Goal: Task Accomplishment & Management: Manage account settings

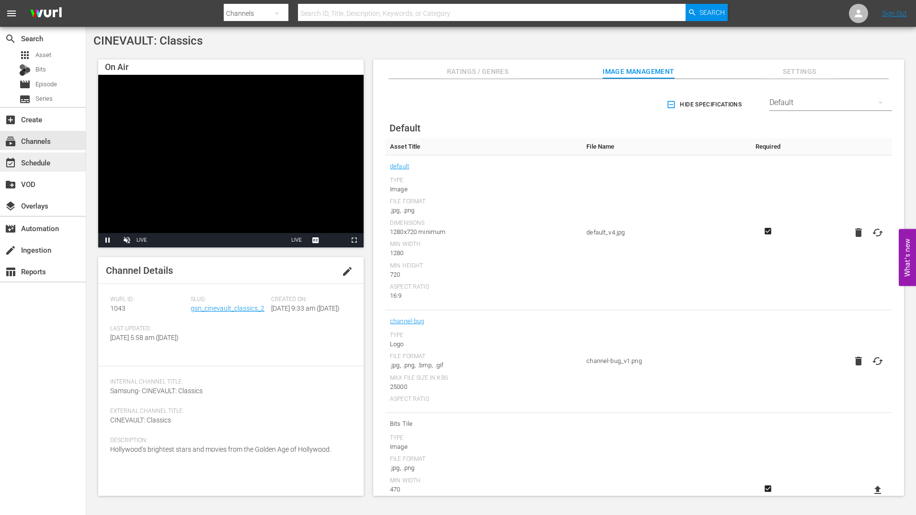
click at [29, 163] on div "event_available Schedule" at bounding box center [27, 161] width 54 height 9
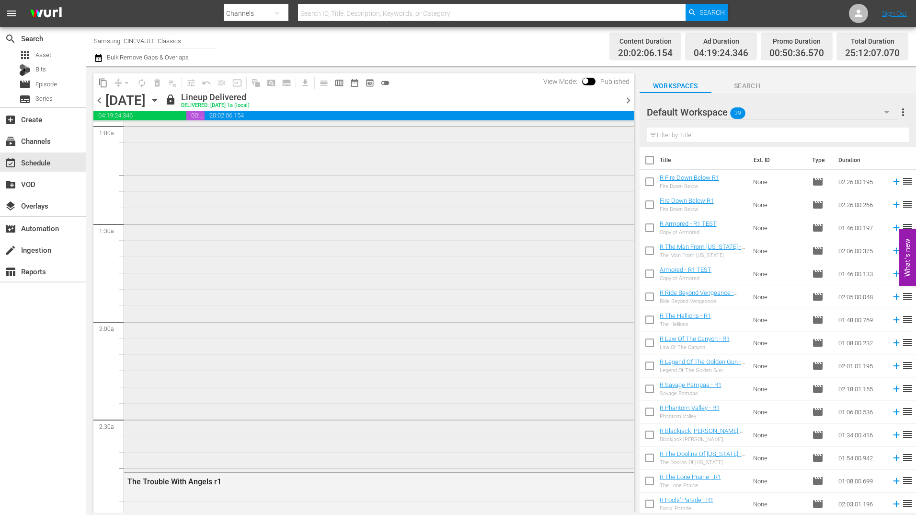
scroll to position [383, 0]
click at [629, 98] on span "chevron_right" at bounding box center [628, 100] width 12 height 12
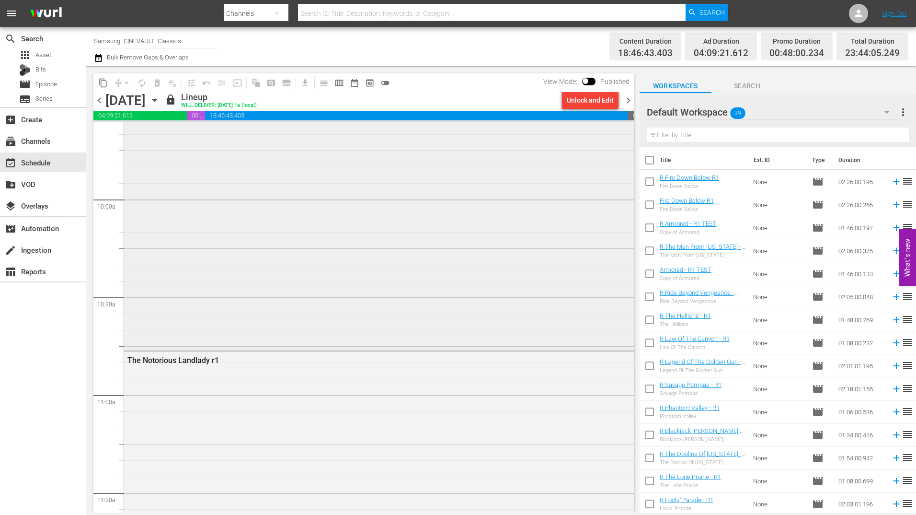
scroll to position [1885, 0]
click at [625, 104] on span "chevron_right" at bounding box center [628, 100] width 12 height 12
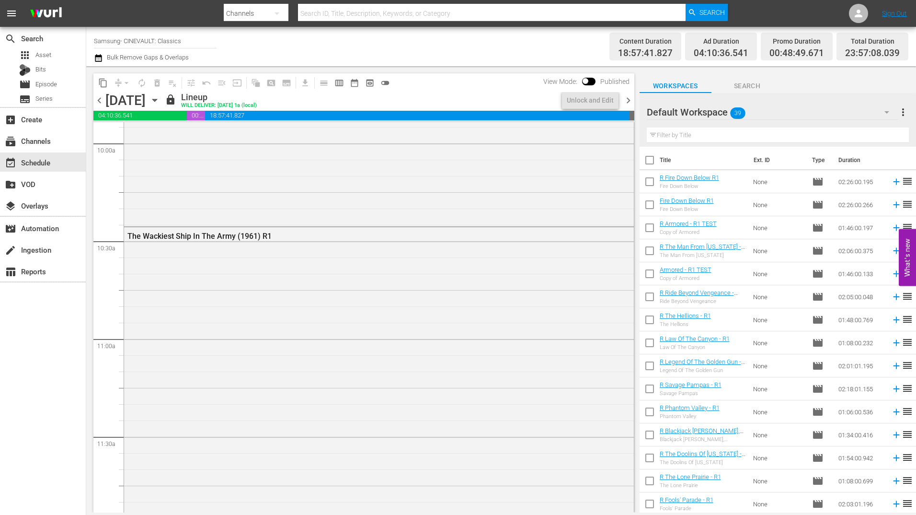
scroll to position [1885, 0]
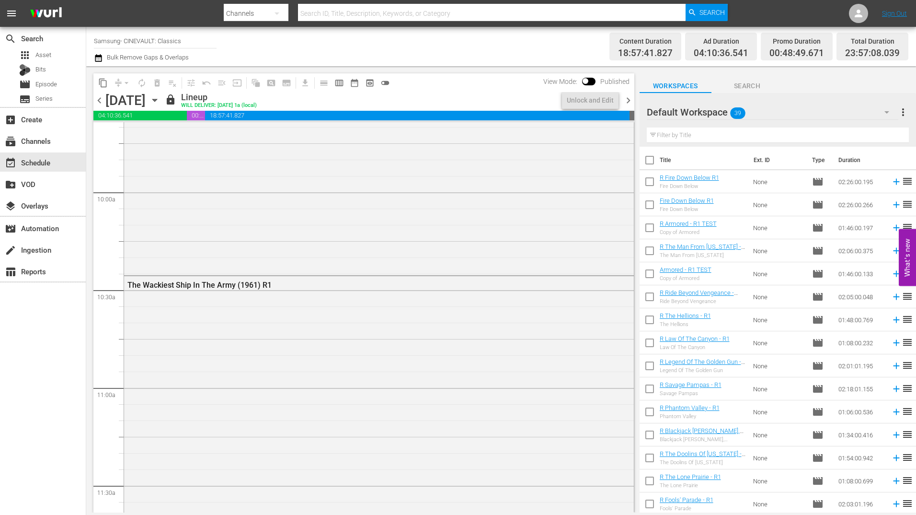
click at [625, 104] on span "chevron_right" at bounding box center [628, 100] width 12 height 12
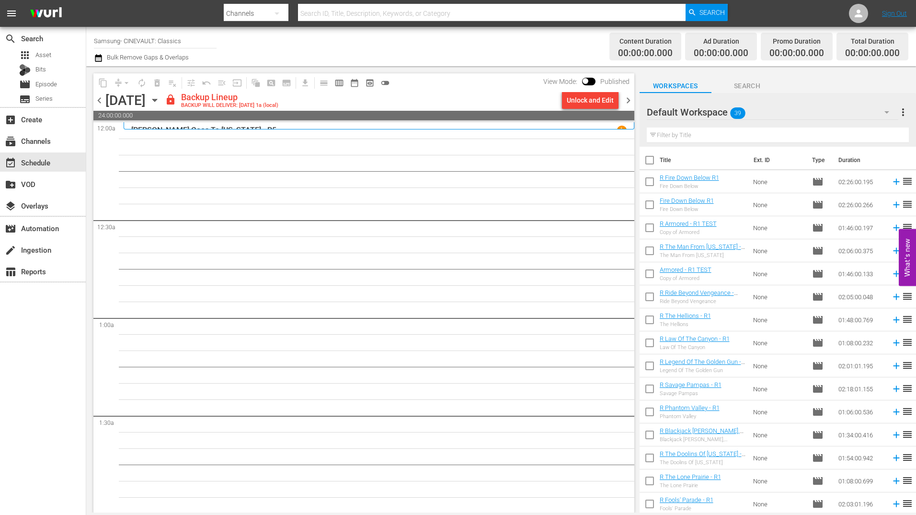
click at [687, 110] on div at bounding box center [681, 113] width 69 height 24
click at [788, 113] on div "Default Workspace 39" at bounding box center [773, 112] width 252 height 27
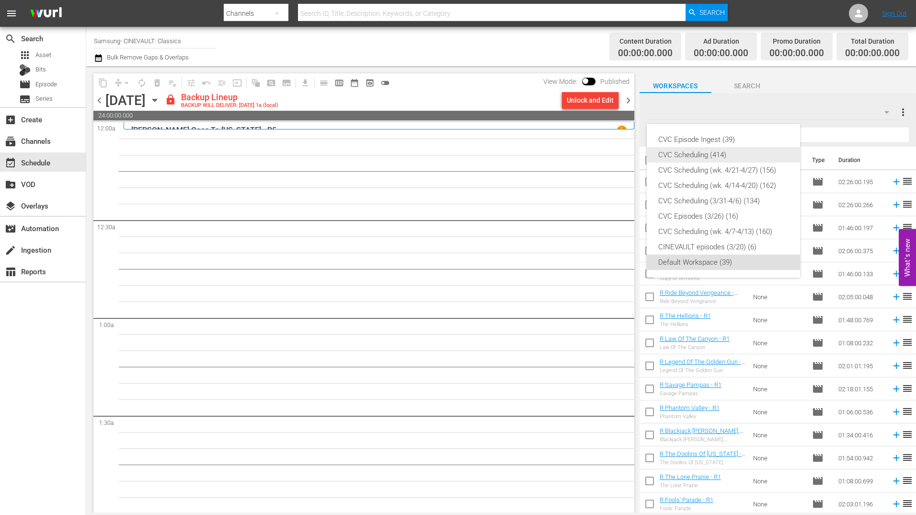
click at [716, 153] on div "CVC Scheduling (414)" at bounding box center [723, 154] width 130 height 15
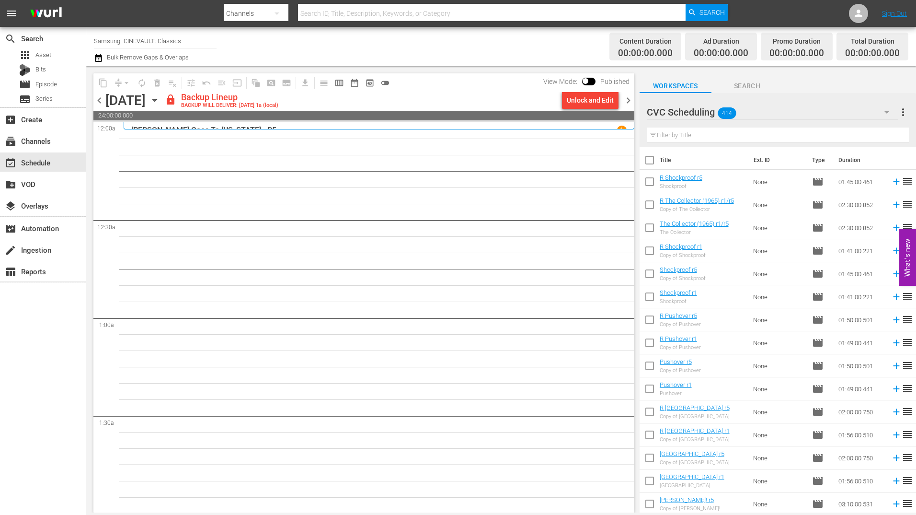
click at [778, 131] on input "text" at bounding box center [778, 134] width 262 height 15
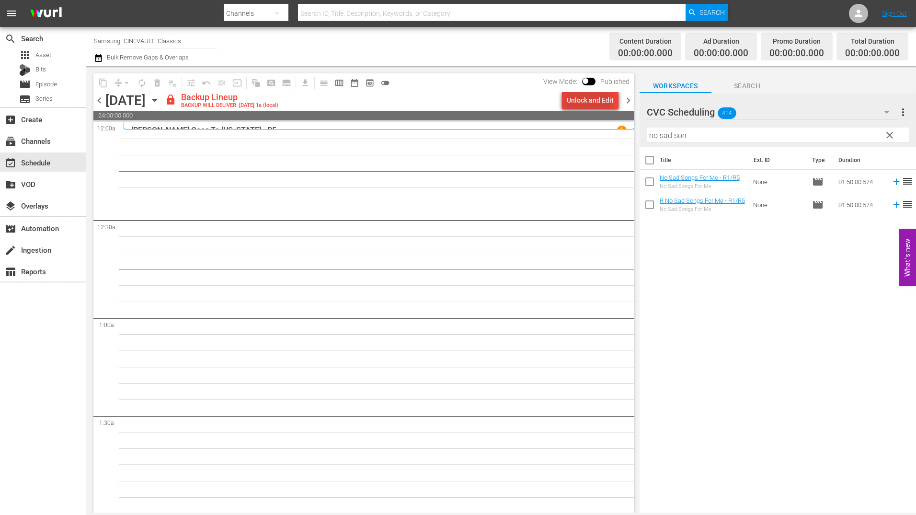
click at [589, 102] on div "Unlock and Edit" at bounding box center [590, 100] width 47 height 17
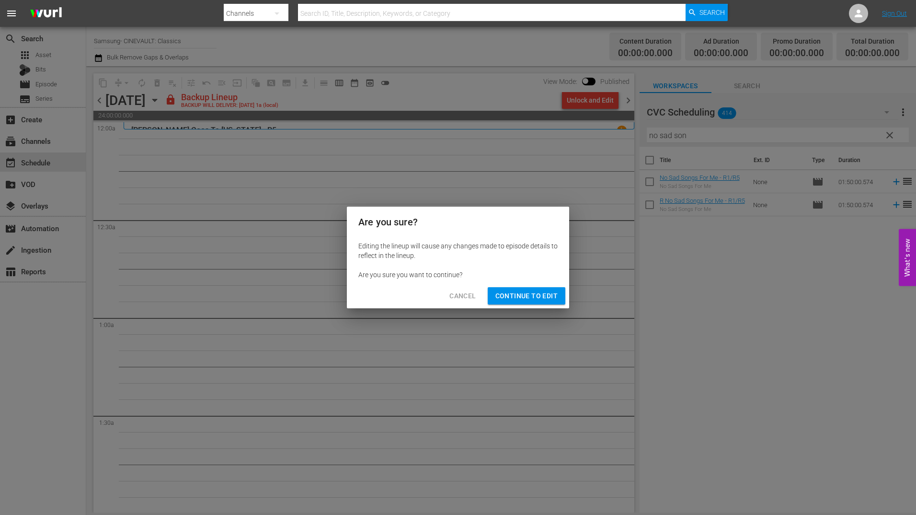
click at [517, 300] on span "Continue to Edit" at bounding box center [526, 296] width 62 height 12
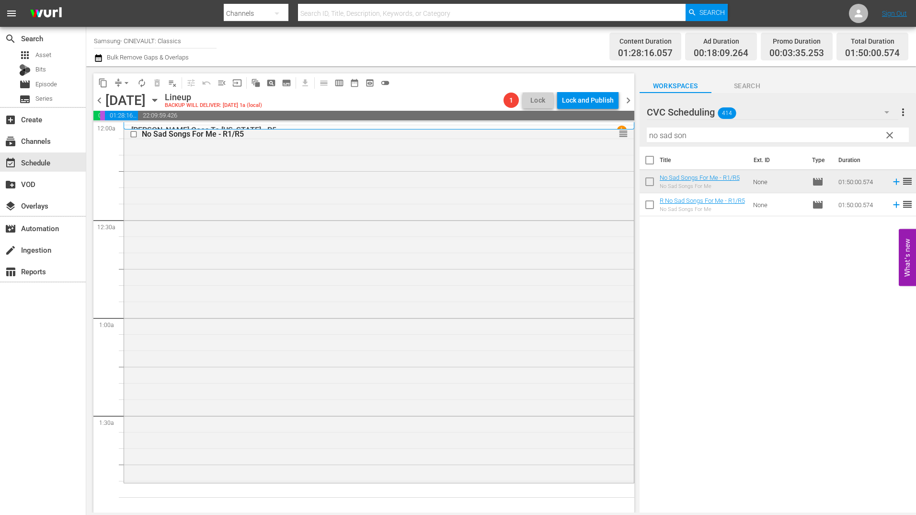
click at [699, 133] on input "no sad son" at bounding box center [778, 134] width 262 height 15
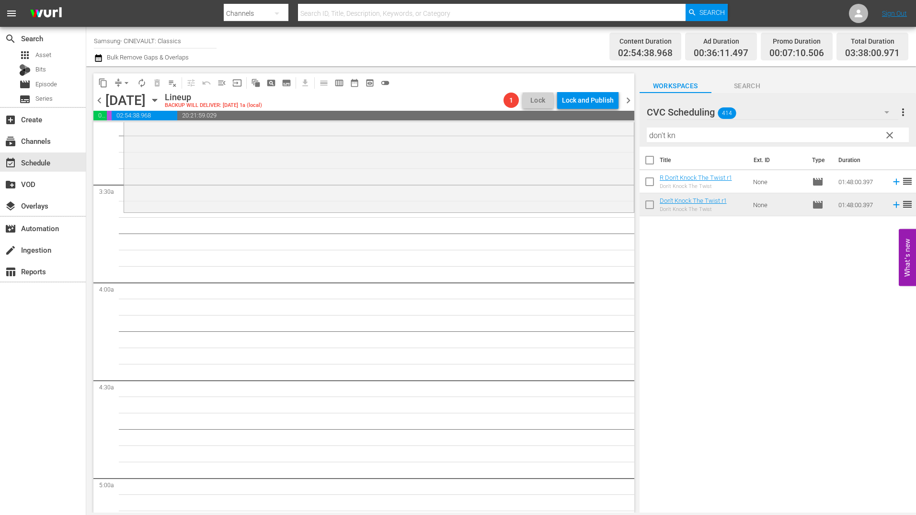
scroll to position [623, 0]
click at [694, 139] on input "don't kn" at bounding box center [778, 134] width 262 height 15
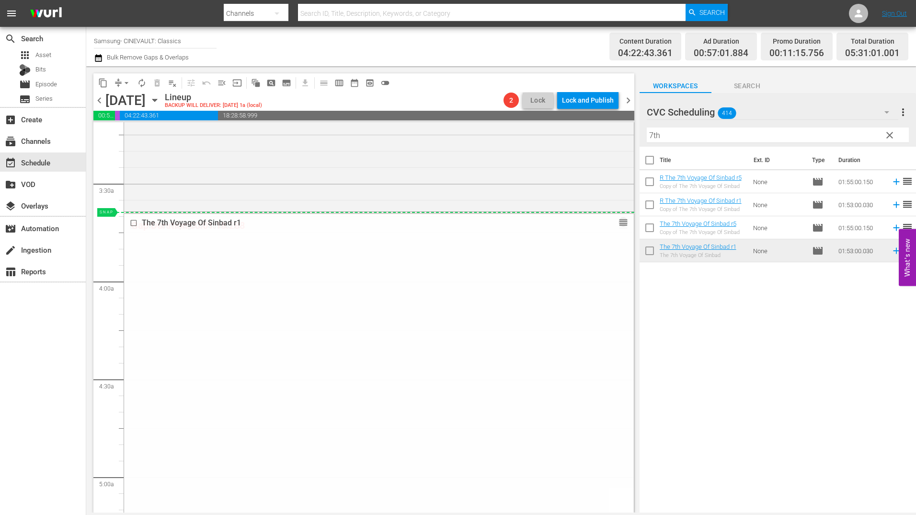
drag, startPoint x: 614, startPoint y: 223, endPoint x: 615, endPoint y: 214, distance: 9.2
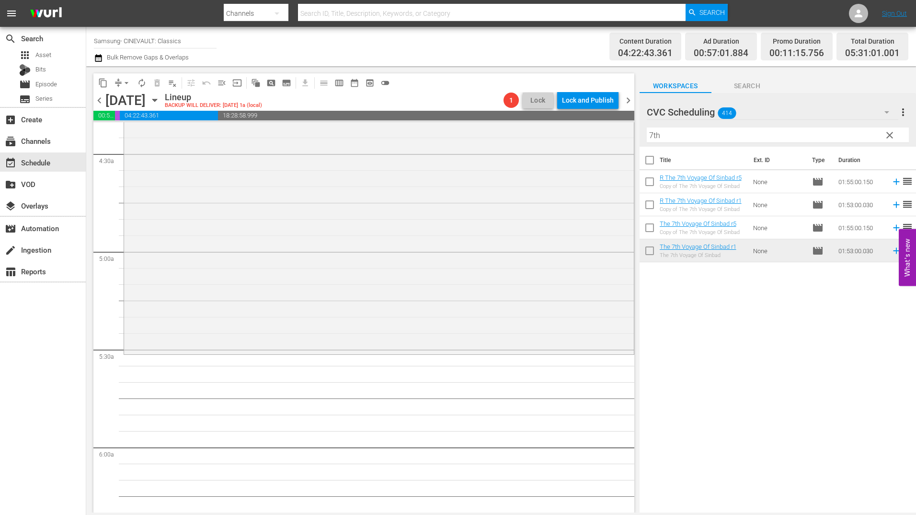
scroll to position [910, 0]
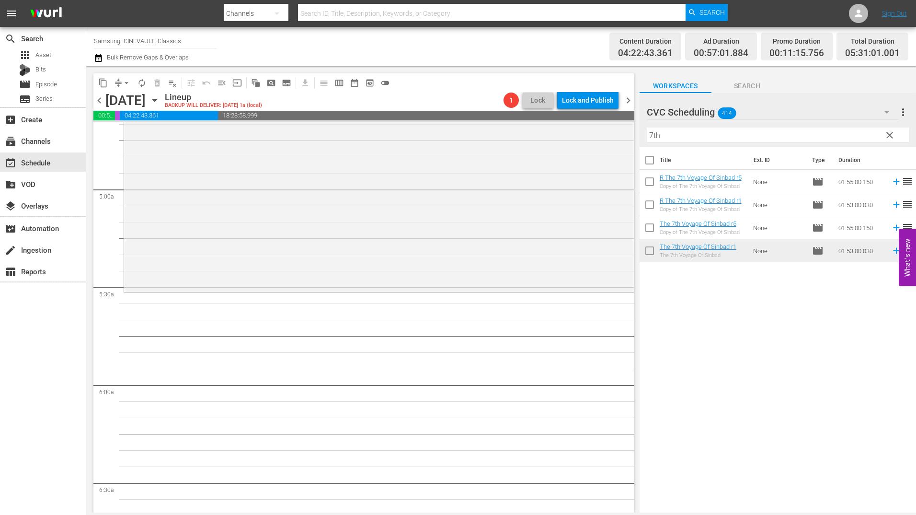
click at [680, 137] on input "7th" at bounding box center [778, 134] width 262 height 15
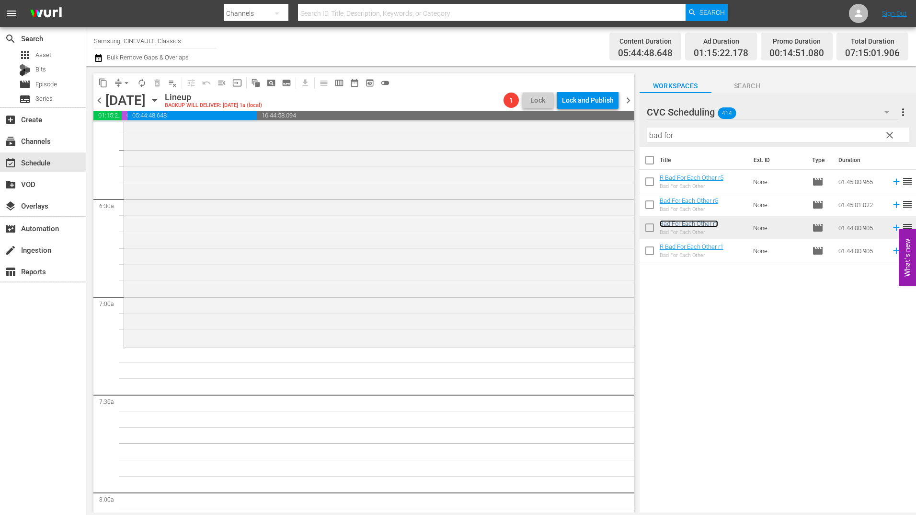
scroll to position [1198, 0]
click at [768, 131] on input "bad for" at bounding box center [778, 134] width 262 height 15
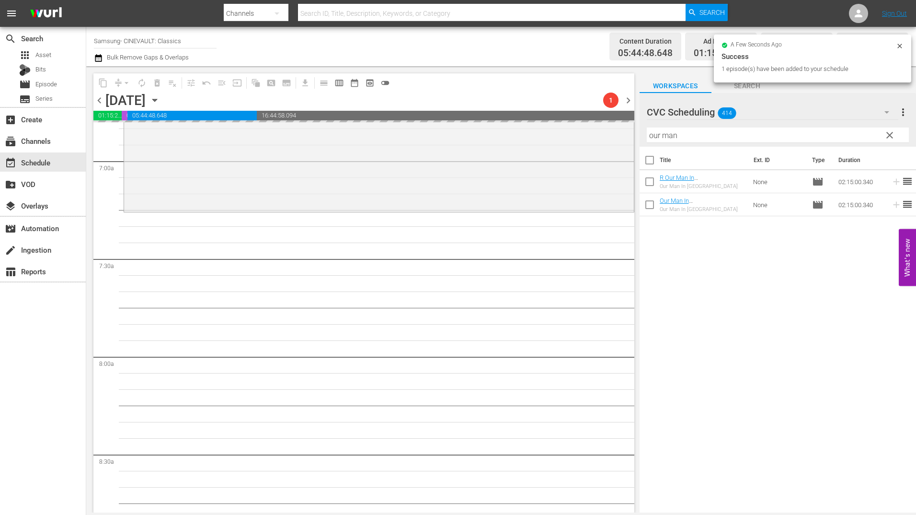
scroll to position [1342, 0]
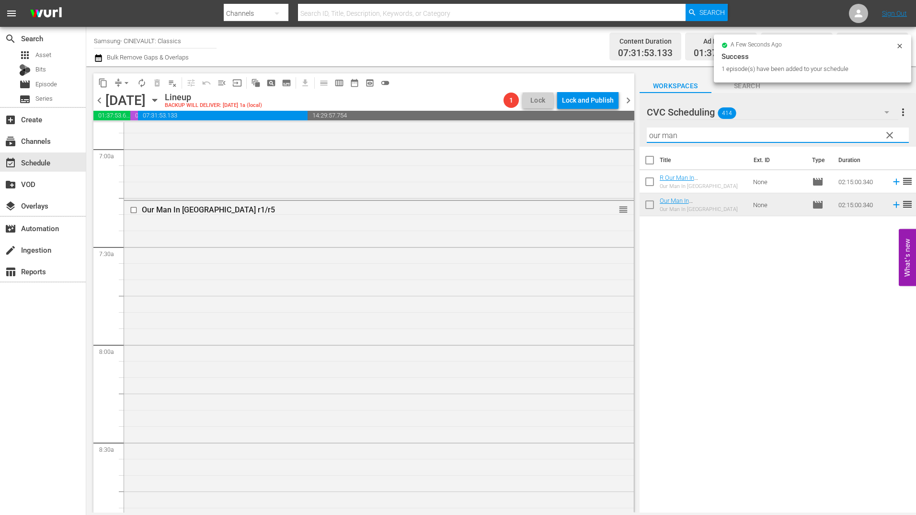
click at [710, 138] on input "our man" at bounding box center [778, 134] width 262 height 15
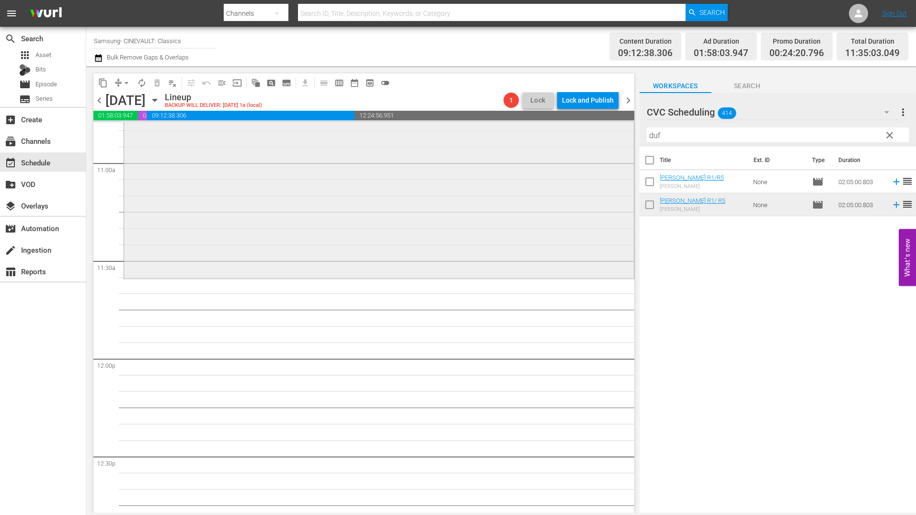
scroll to position [2156, 0]
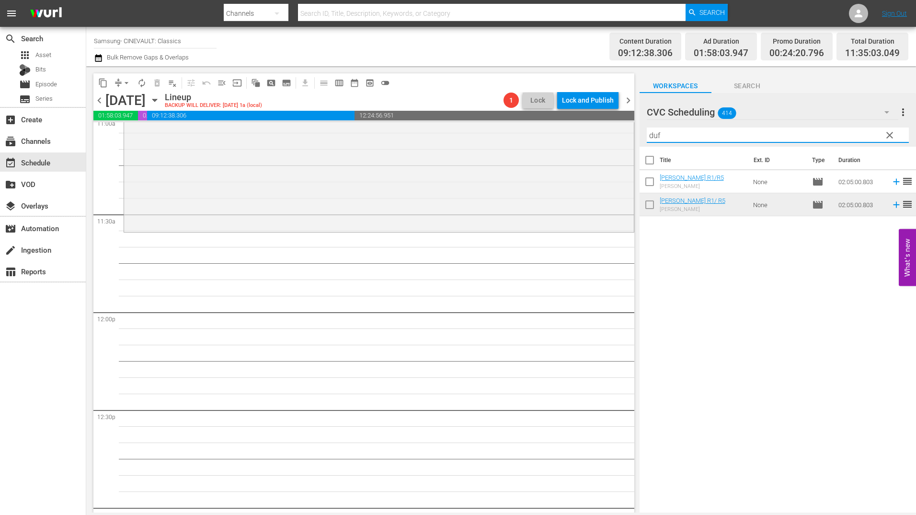
click at [679, 137] on input "duf" at bounding box center [778, 134] width 262 height 15
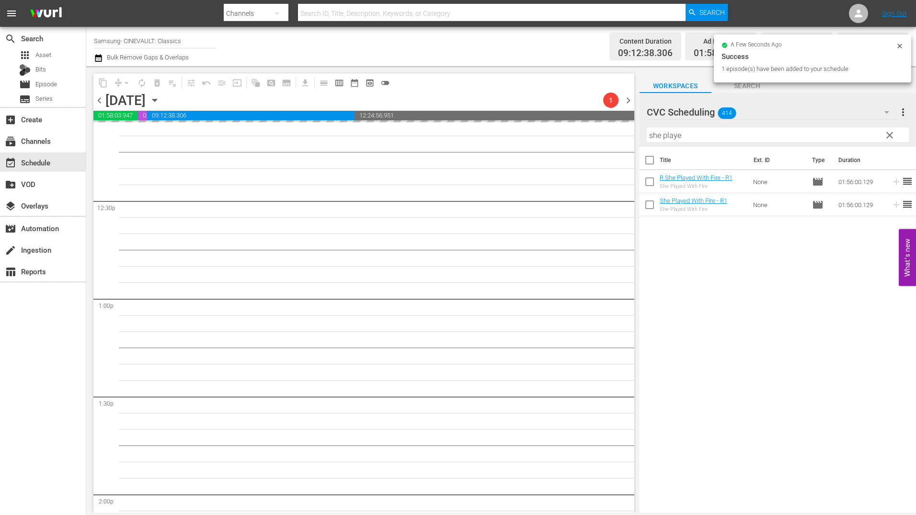
scroll to position [2396, 0]
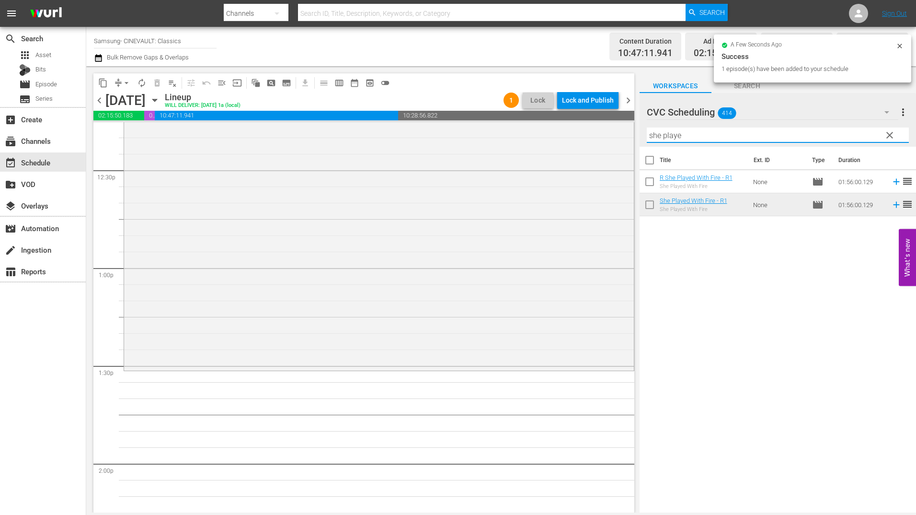
click at [688, 135] on input "she playe" at bounding box center [778, 134] width 262 height 15
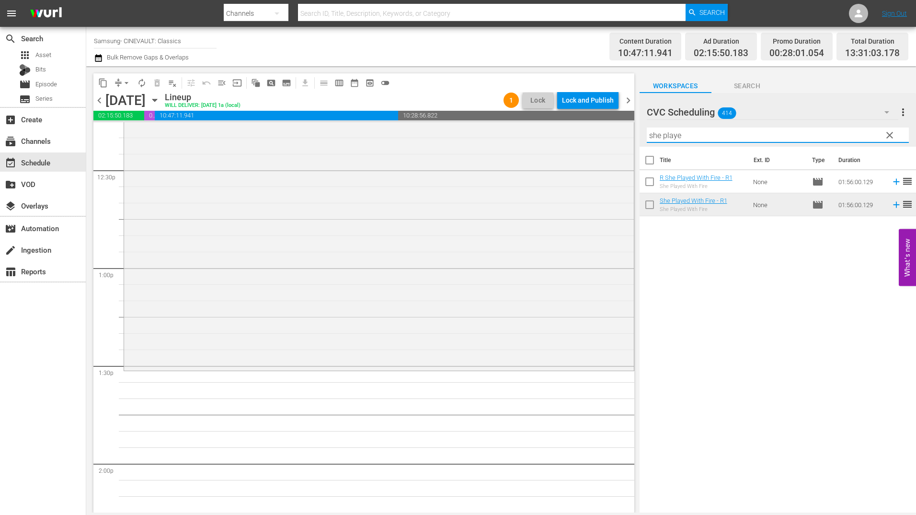
click at [688, 135] on input "she playe" at bounding box center [778, 134] width 262 height 15
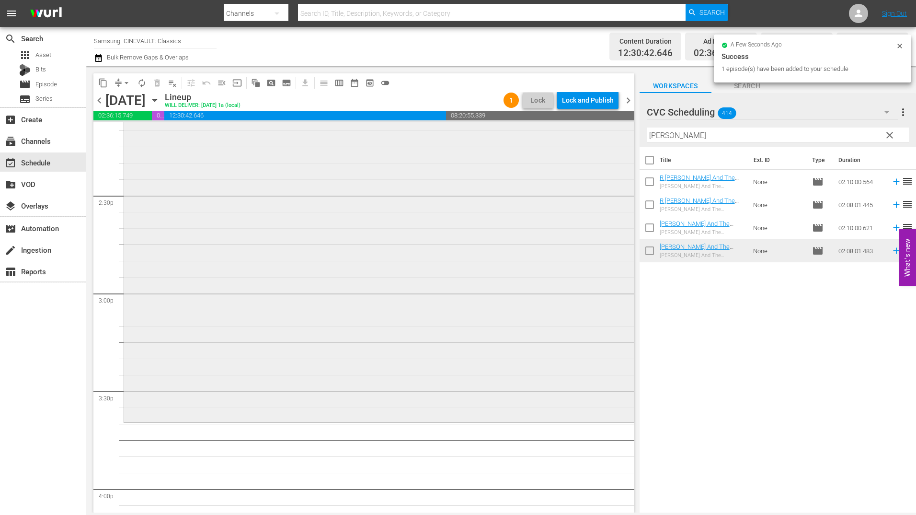
scroll to position [2779, 0]
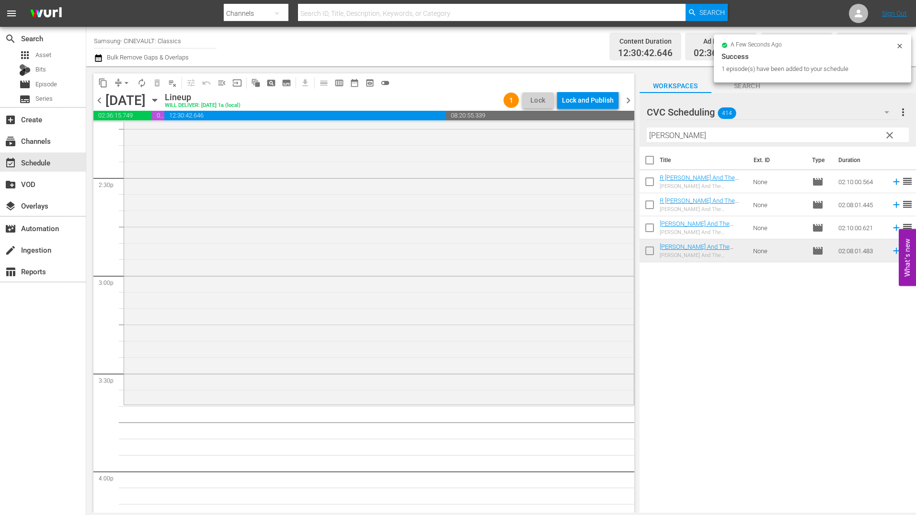
click at [680, 137] on input "[PERSON_NAME]" at bounding box center [778, 134] width 262 height 15
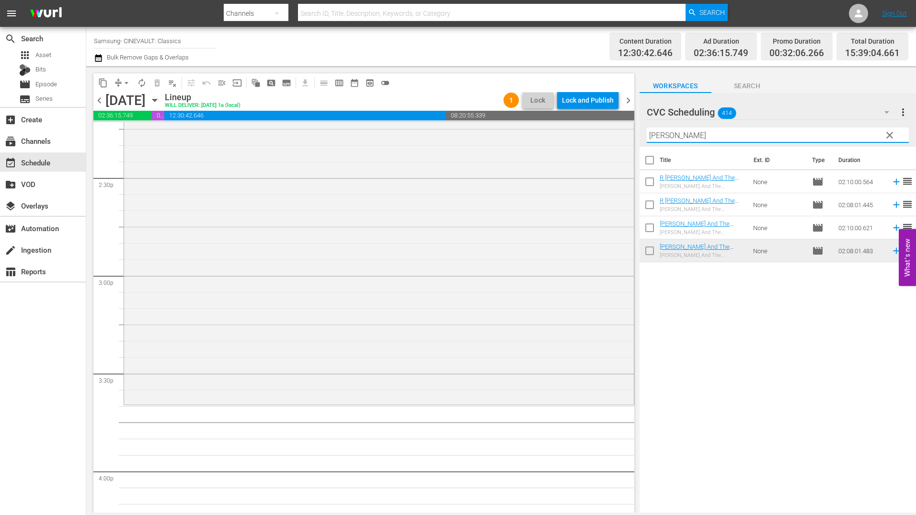
click at [680, 137] on input "[PERSON_NAME]" at bounding box center [778, 134] width 262 height 15
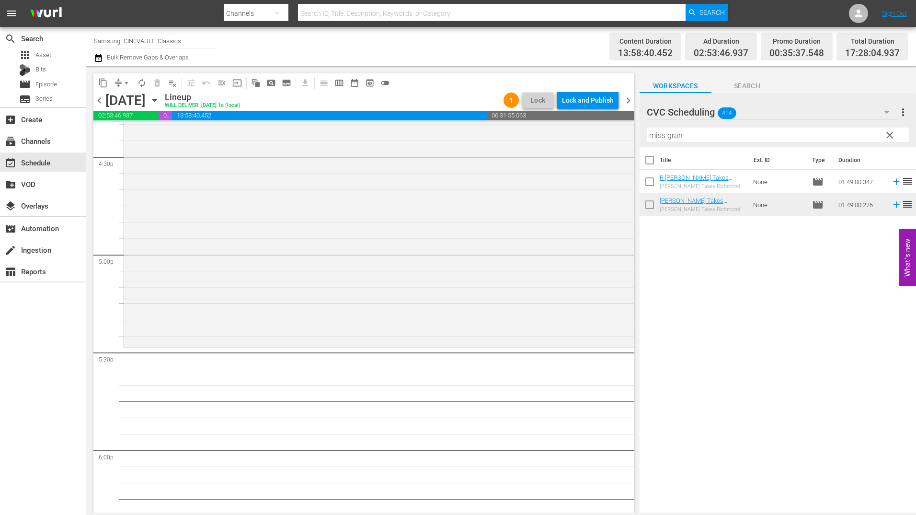
scroll to position [3211, 0]
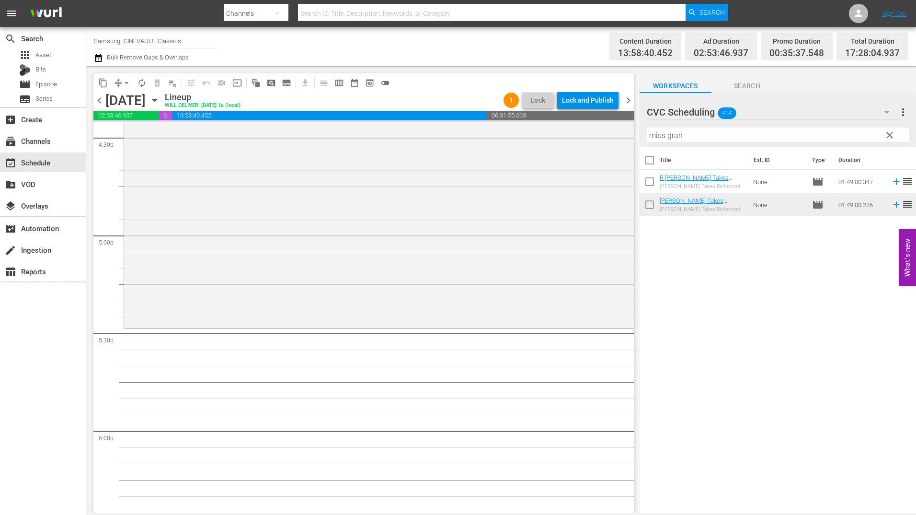
click at [734, 134] on input "miss gran" at bounding box center [778, 134] width 262 height 15
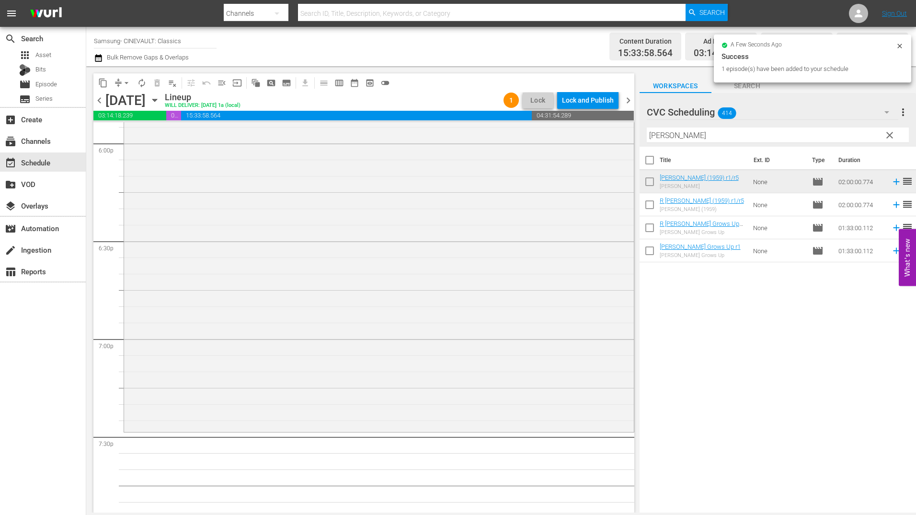
scroll to position [3594, 0]
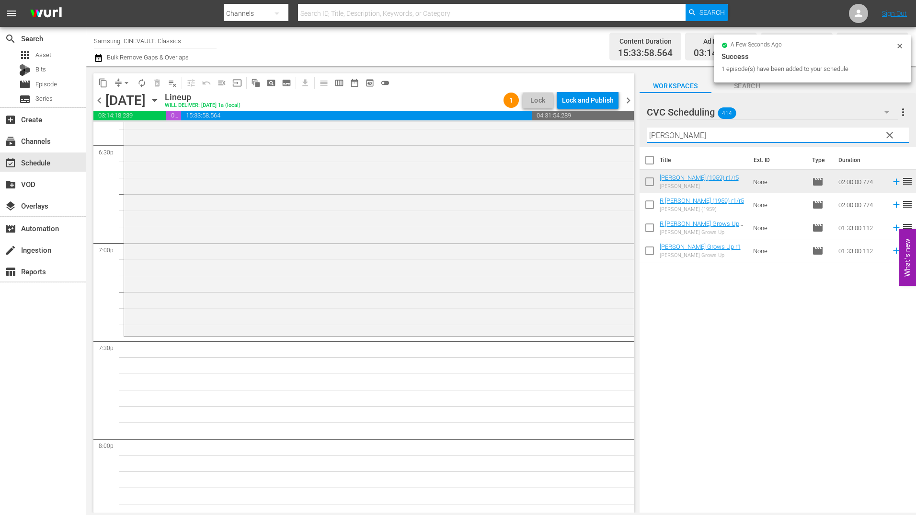
click at [724, 136] on input "[PERSON_NAME]" at bounding box center [778, 134] width 262 height 15
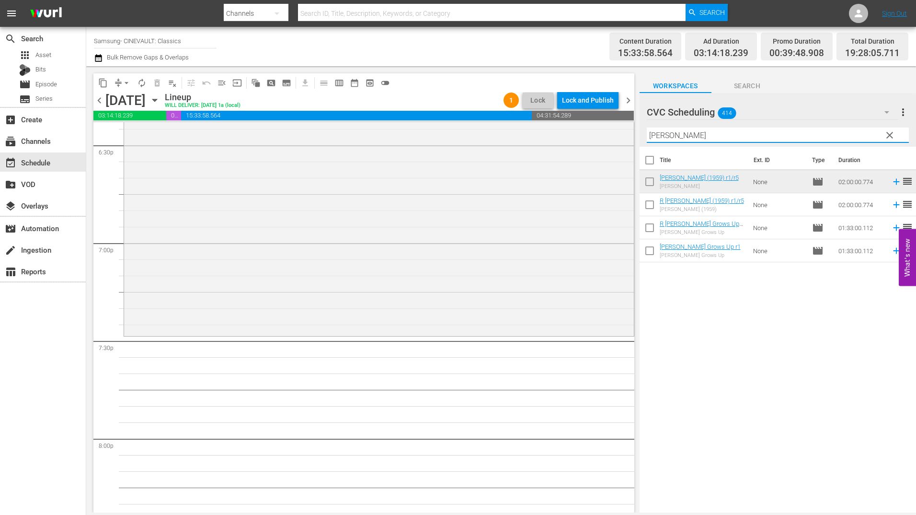
click at [724, 136] on input "[PERSON_NAME]" at bounding box center [778, 134] width 262 height 15
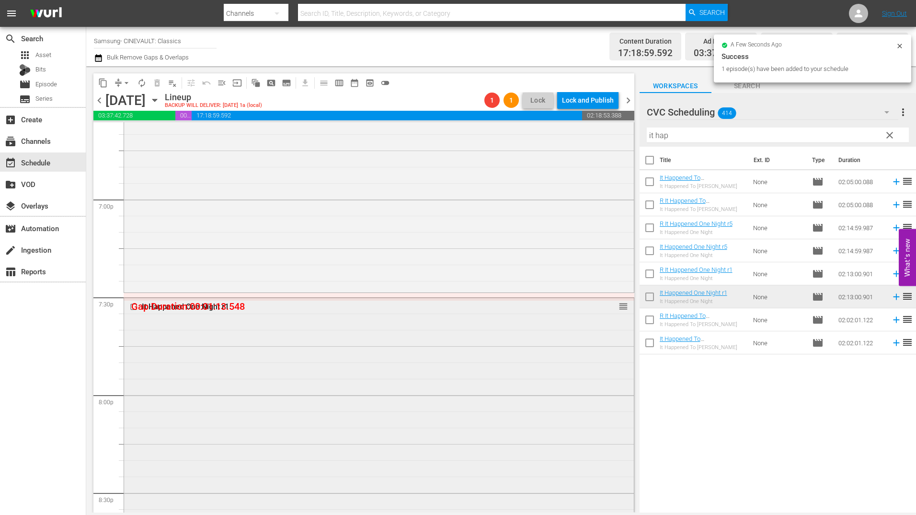
scroll to position [3642, 0]
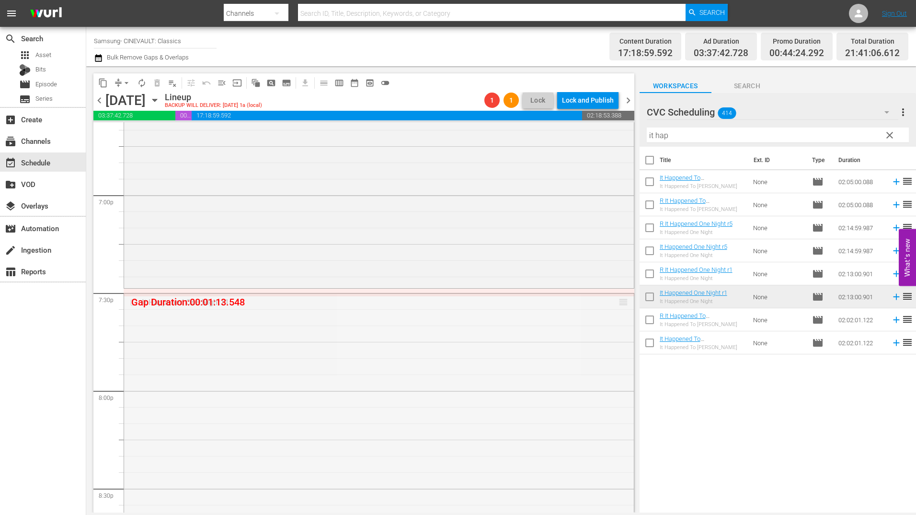
drag, startPoint x: 620, startPoint y: 294, endPoint x: 612, endPoint y: 289, distance: 9.3
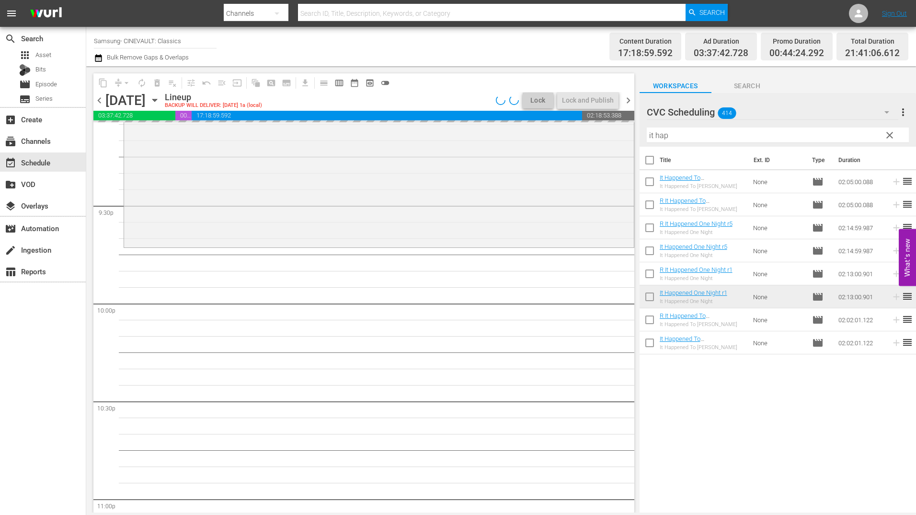
scroll to position [4121, 0]
click at [707, 137] on input "it hap" at bounding box center [778, 134] width 262 height 15
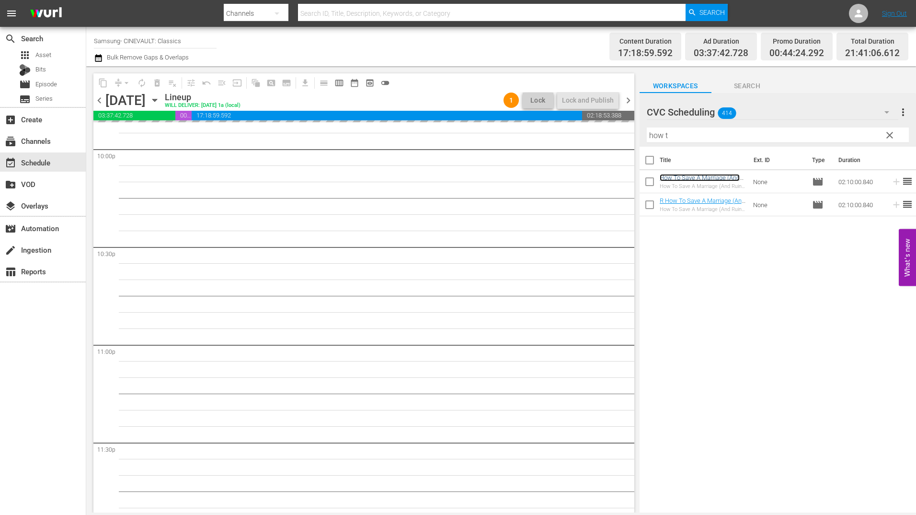
scroll to position [4302, 0]
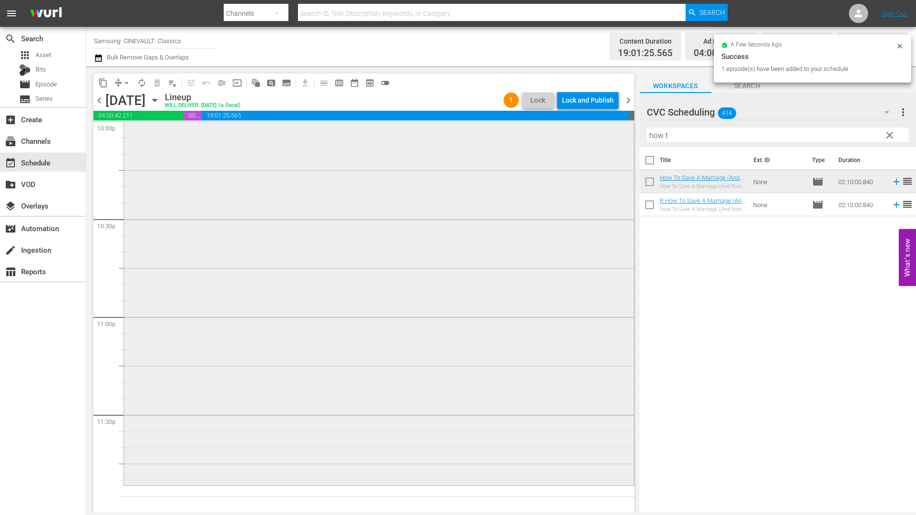
click at [485, 255] on div "How To Save A Marriage (And Ruin Your Life) r1/r5 reorder" at bounding box center [379, 272] width 510 height 421
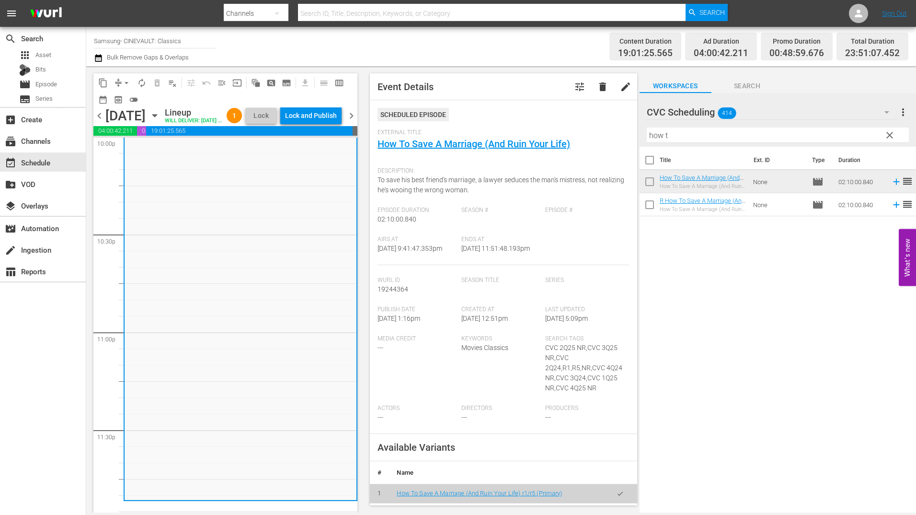
click at [734, 137] on input "how t" at bounding box center [778, 134] width 262 height 15
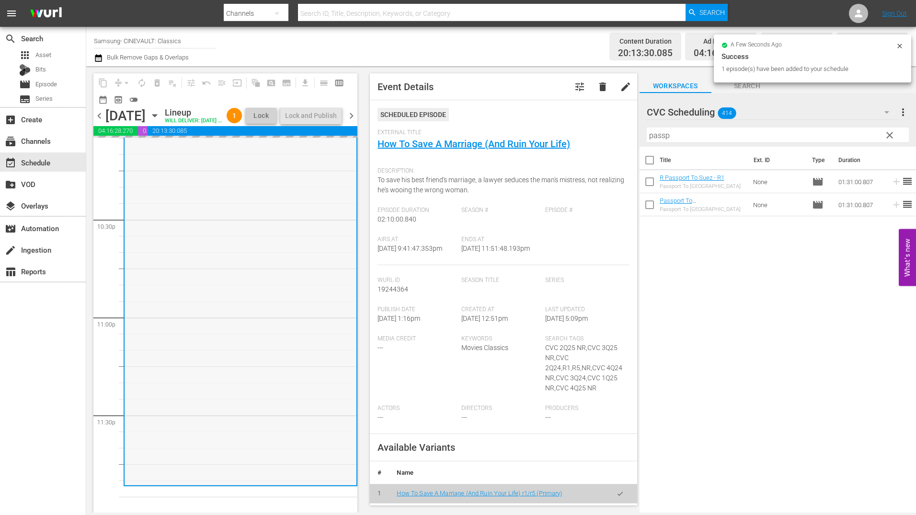
scroll to position [4333, 0]
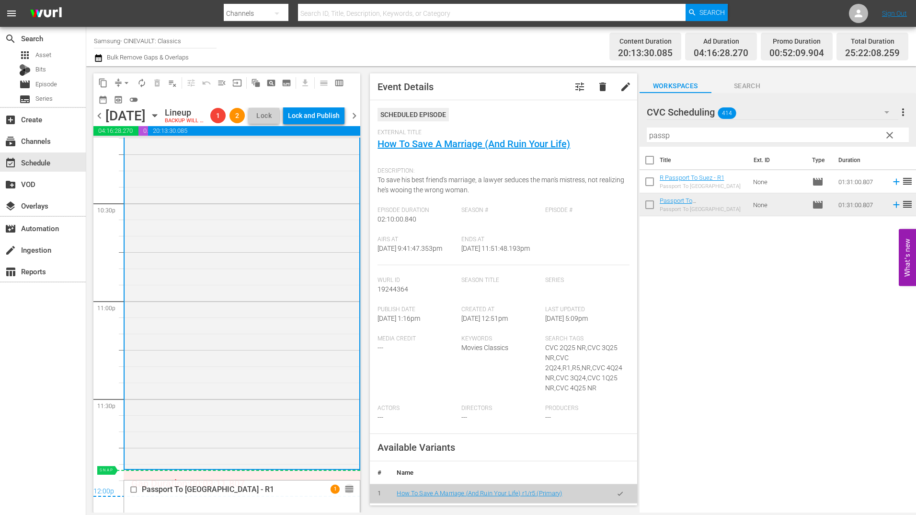
drag, startPoint x: 341, startPoint y: 502, endPoint x: 345, endPoint y: 487, distance: 15.2
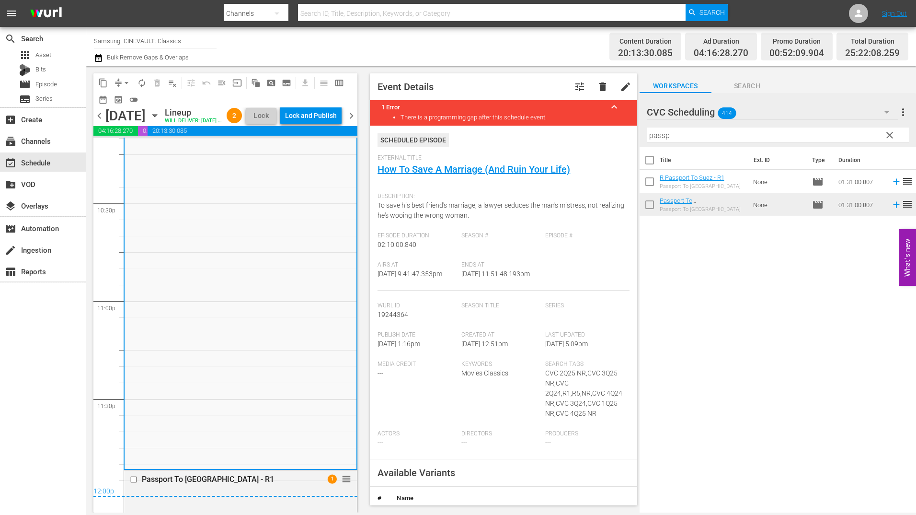
click at [304, 496] on div "12:00p" at bounding box center [225, 492] width 264 height 10
click at [305, 485] on div "Passport To [GEOGRAPHIC_DATA] - R1" at bounding box center [218, 479] width 182 height 12
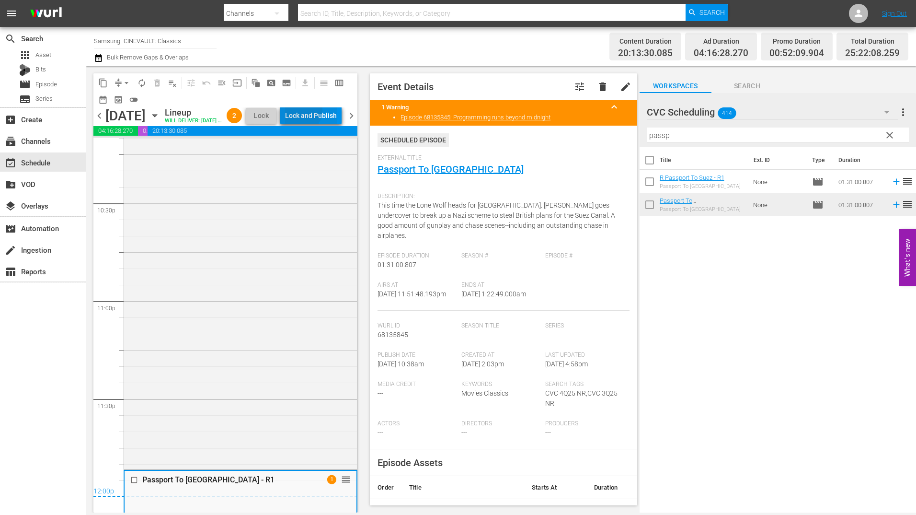
click at [319, 112] on div "Lock and Publish" at bounding box center [311, 115] width 52 height 17
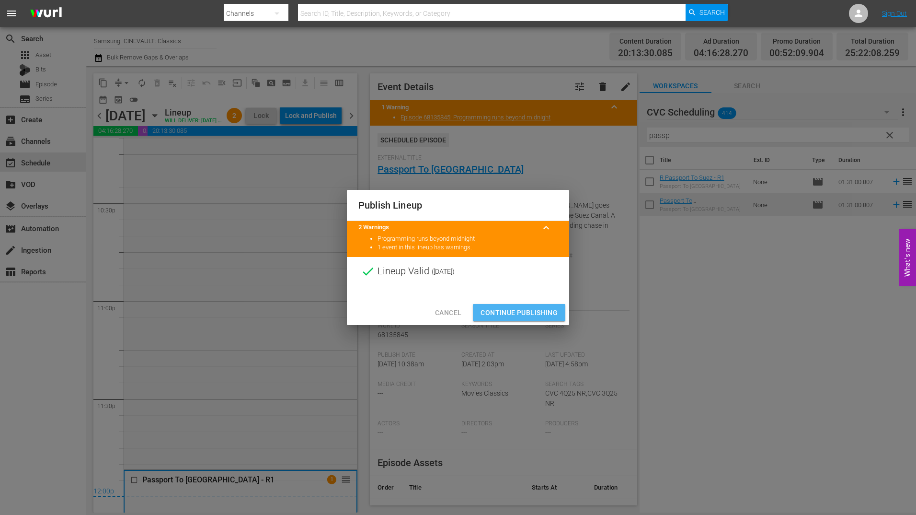
click at [523, 312] on span "Continue Publishing" at bounding box center [519, 313] width 77 height 12
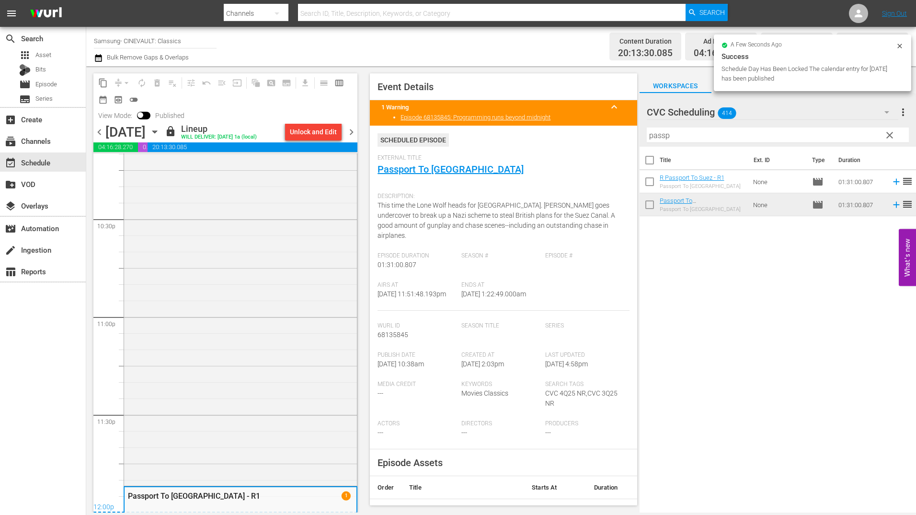
click at [351, 137] on span "chevron_right" at bounding box center [351, 132] width 12 height 12
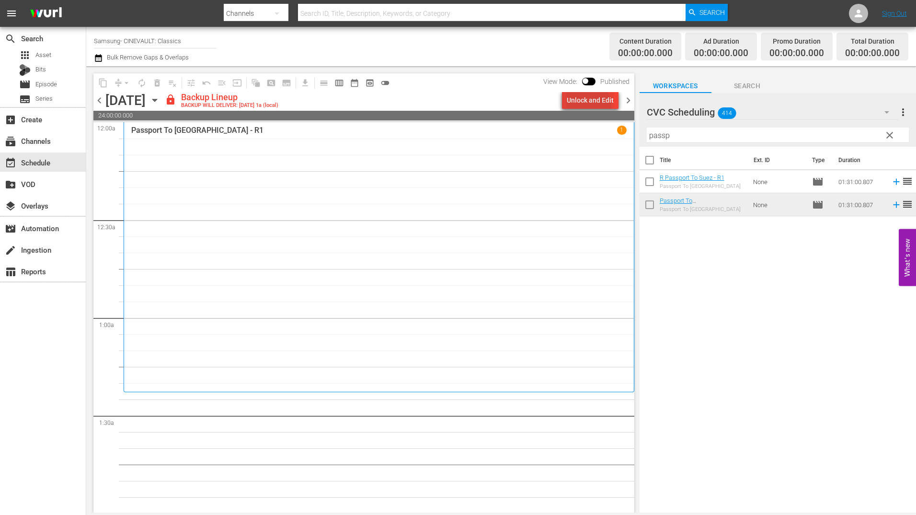
click at [586, 105] on div "Unlock and Edit" at bounding box center [590, 100] width 47 height 17
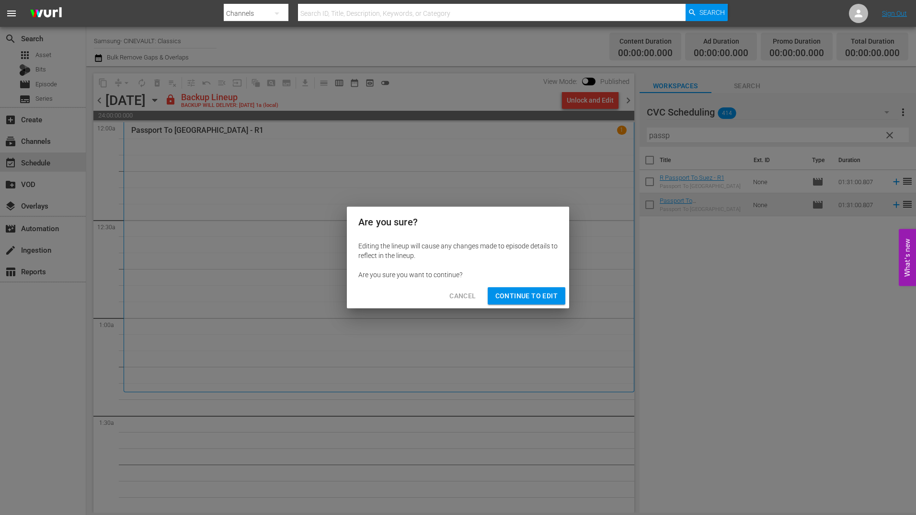
click at [530, 299] on span "Continue to Edit" at bounding box center [526, 296] width 62 height 12
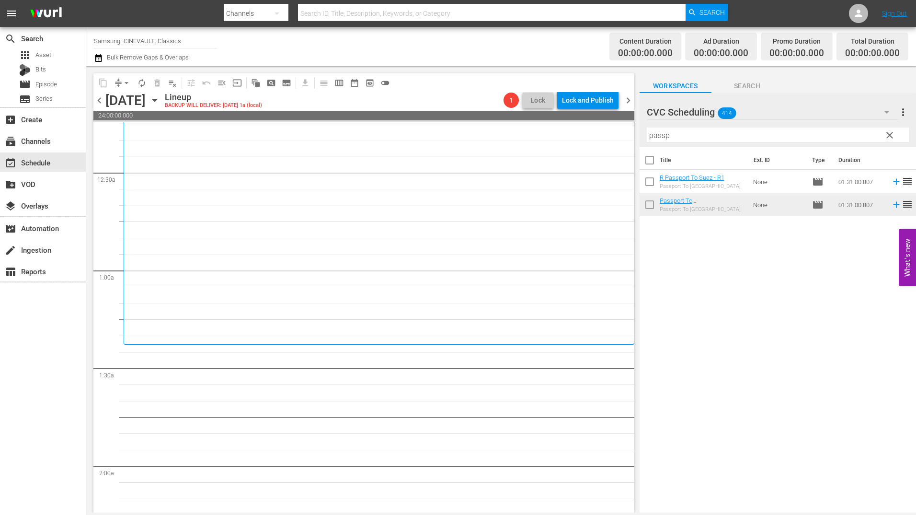
scroll to position [192, 0]
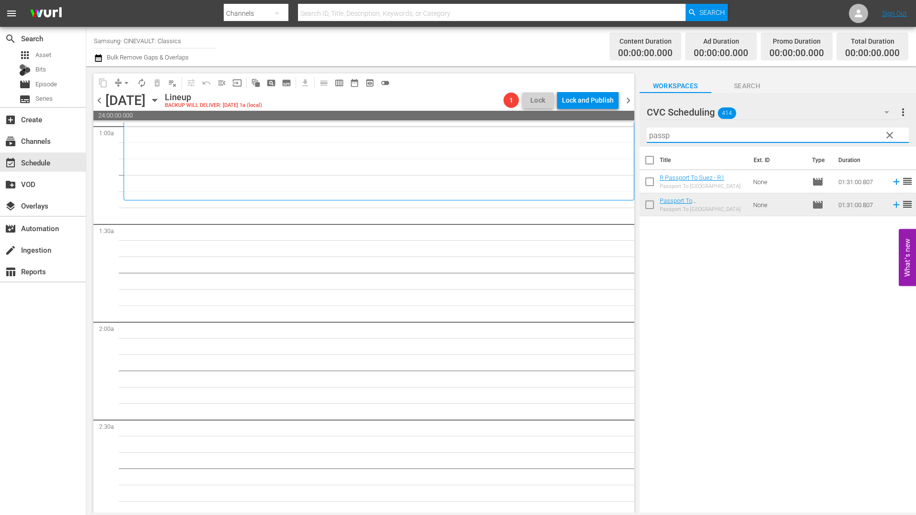
click at [746, 139] on input "passp" at bounding box center [778, 134] width 262 height 15
type input "o"
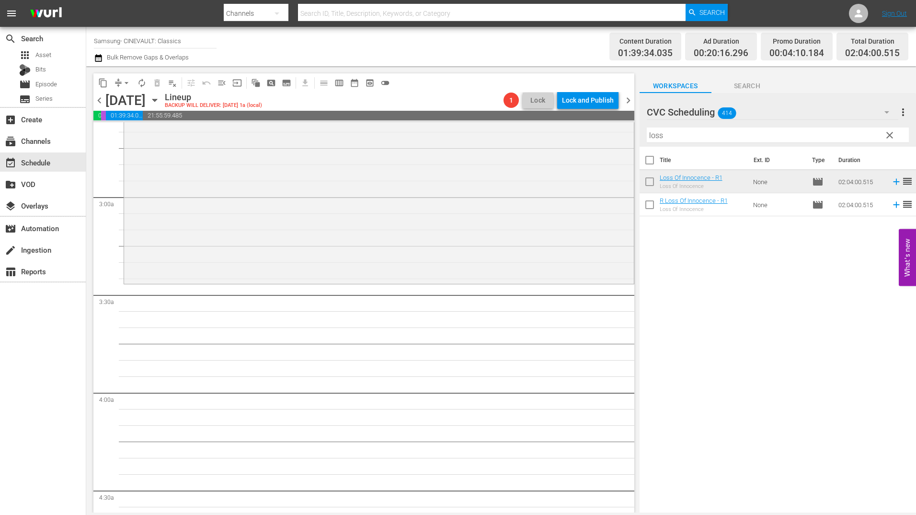
scroll to position [527, 0]
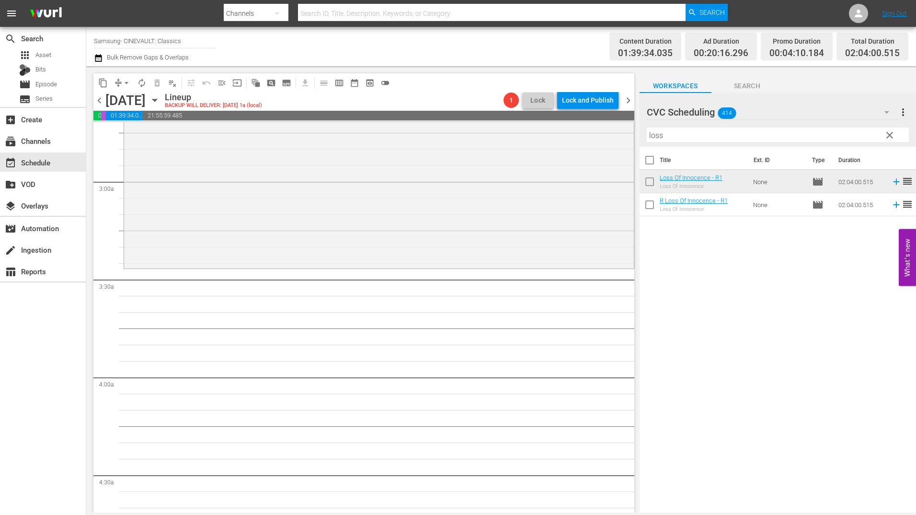
click at [684, 136] on input "loss" at bounding box center [778, 134] width 262 height 15
click at [680, 137] on input "loss" at bounding box center [778, 134] width 262 height 15
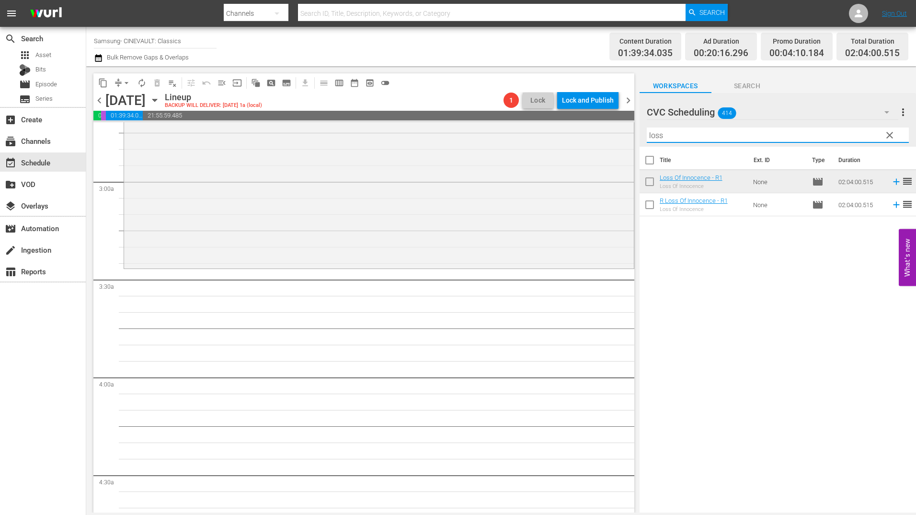
click at [680, 137] on input "loss" at bounding box center [778, 134] width 262 height 15
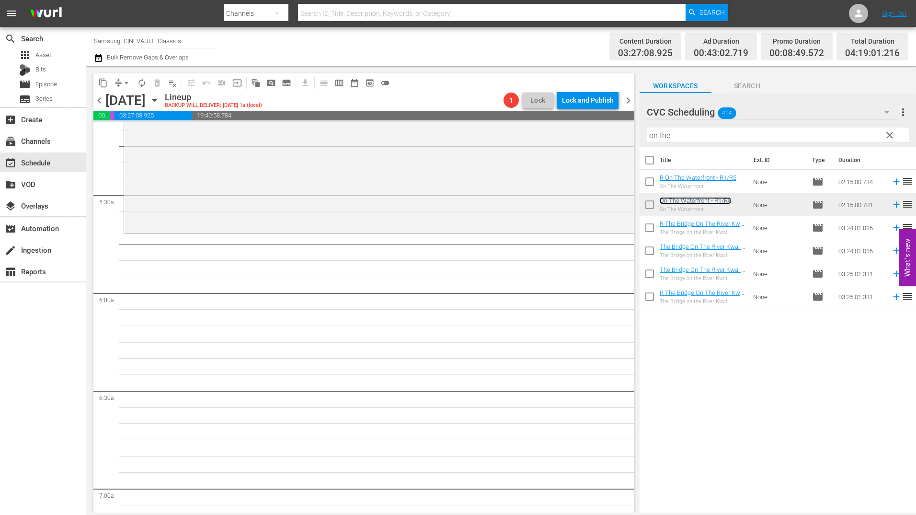
scroll to position [1006, 0]
drag, startPoint x: 680, startPoint y: 135, endPoint x: 602, endPoint y: 138, distance: 77.7
click at [602, 138] on div "content_copy compress arrow_drop_down autorenew_outlined delete_forever_outline…" at bounding box center [501, 289] width 830 height 446
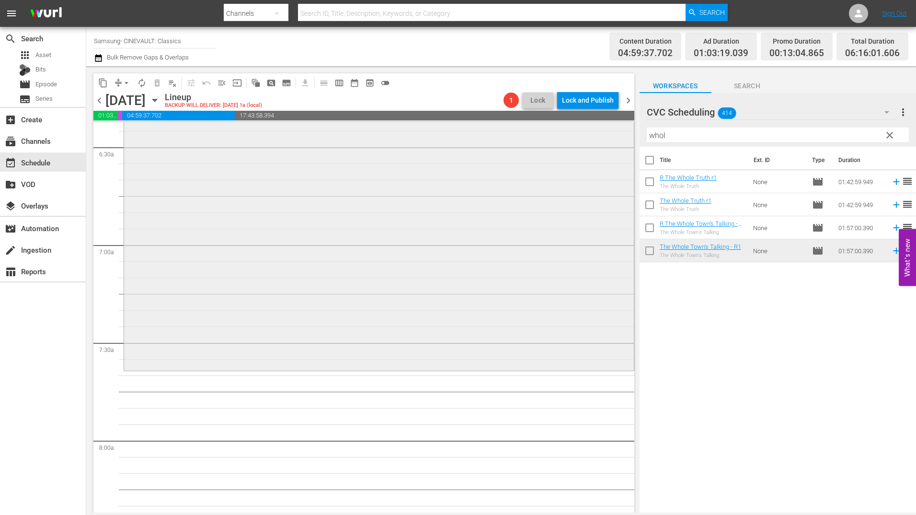
scroll to position [1342, 0]
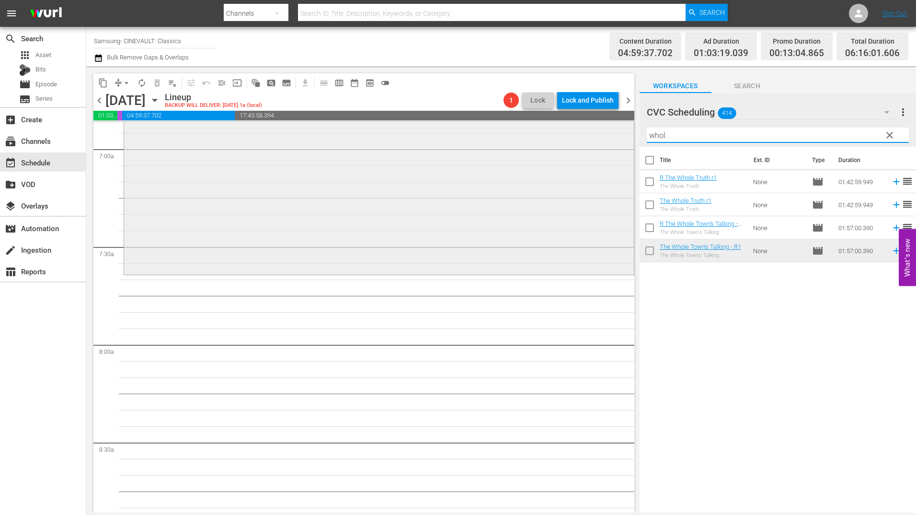
drag, startPoint x: 713, startPoint y: 135, endPoint x: 623, endPoint y: 134, distance: 89.1
click at [623, 134] on div "content_copy compress arrow_drop_down autorenew_outlined delete_forever_outline…" at bounding box center [501, 289] width 830 height 446
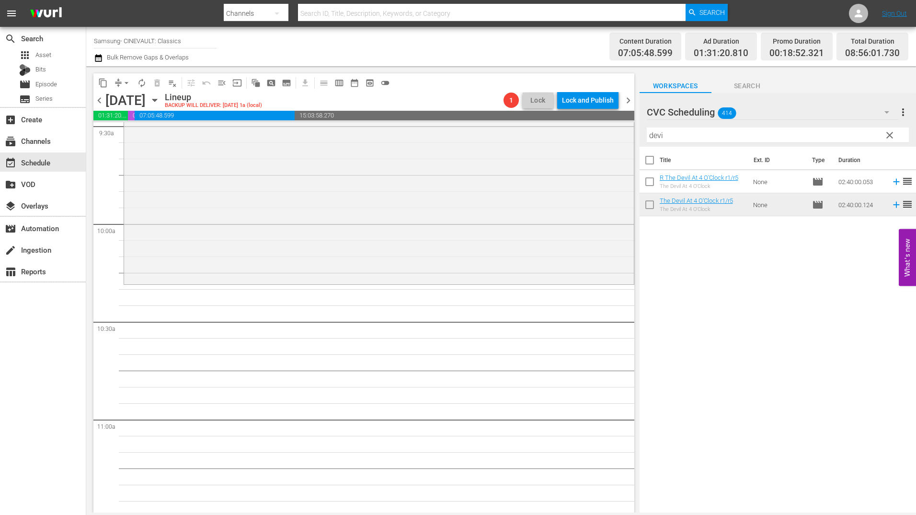
scroll to position [1869, 0]
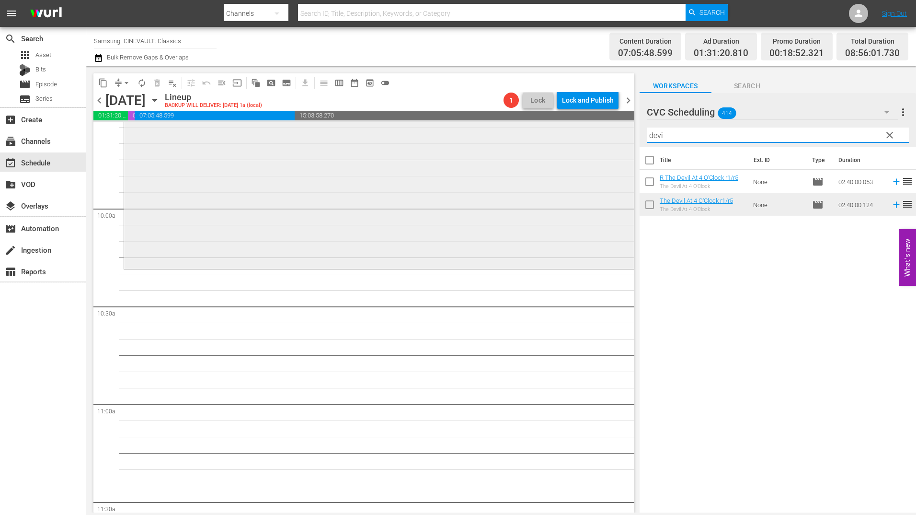
drag, startPoint x: 688, startPoint y: 135, endPoint x: 622, endPoint y: 138, distance: 66.7
click at [622, 138] on div "content_copy compress arrow_drop_down autorenew_outlined delete_forever_outline…" at bounding box center [501, 289] width 830 height 446
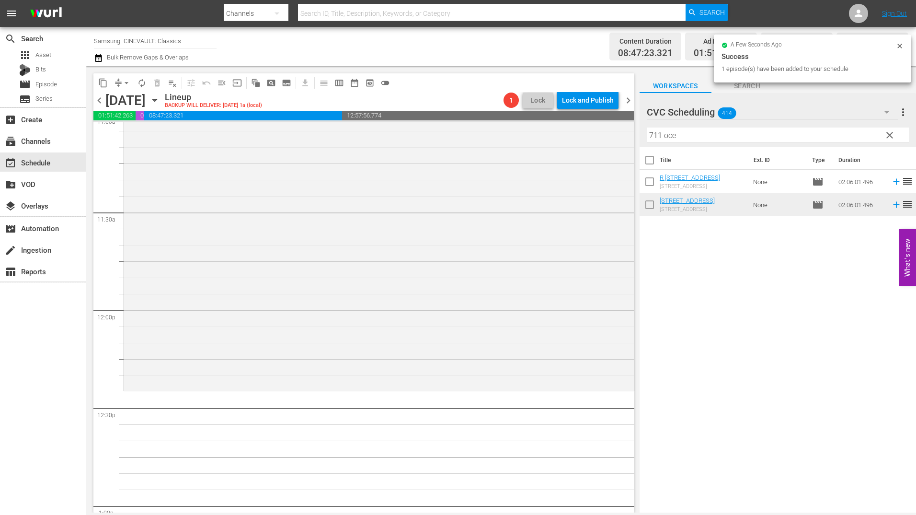
scroll to position [2204, 0]
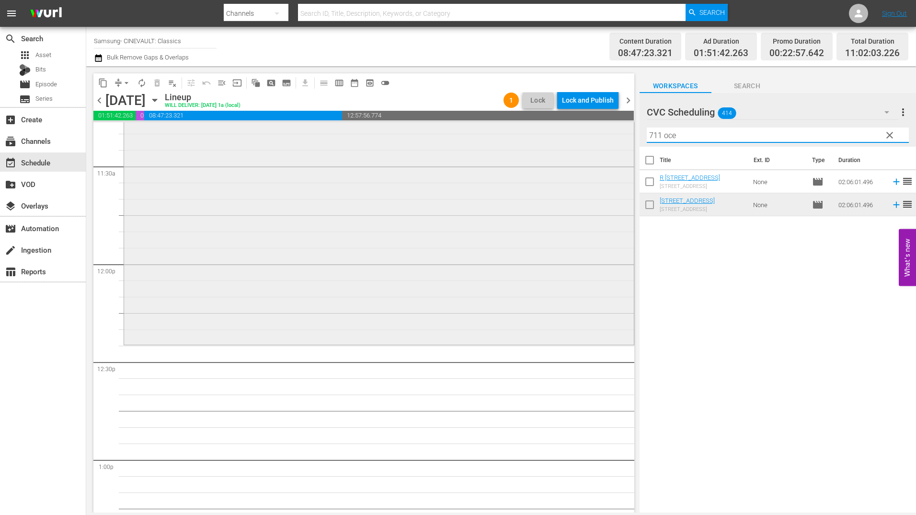
drag, startPoint x: 678, startPoint y: 135, endPoint x: 622, endPoint y: 135, distance: 56.5
click at [622, 135] on div "content_copy compress arrow_drop_down autorenew_outlined delete_forever_outline…" at bounding box center [501, 289] width 830 height 446
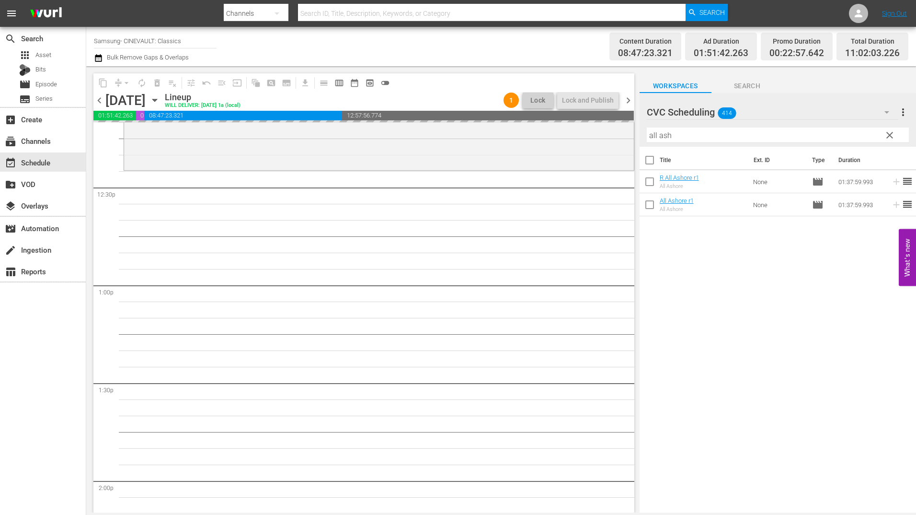
scroll to position [2396, 0]
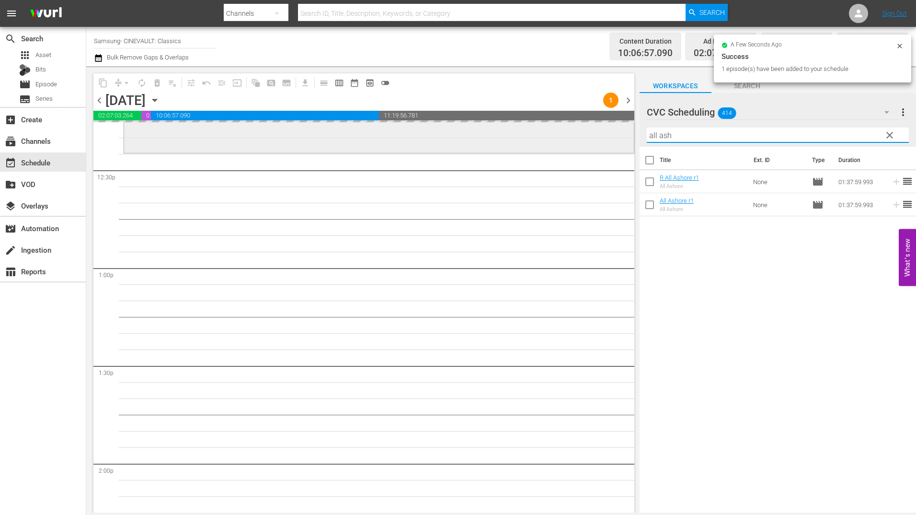
drag, startPoint x: 701, startPoint y: 138, endPoint x: 603, endPoint y: 135, distance: 97.8
click at [601, 136] on div "content_copy compress arrow_drop_down autorenew_outlined delete_forever_outline…" at bounding box center [501, 289] width 830 height 446
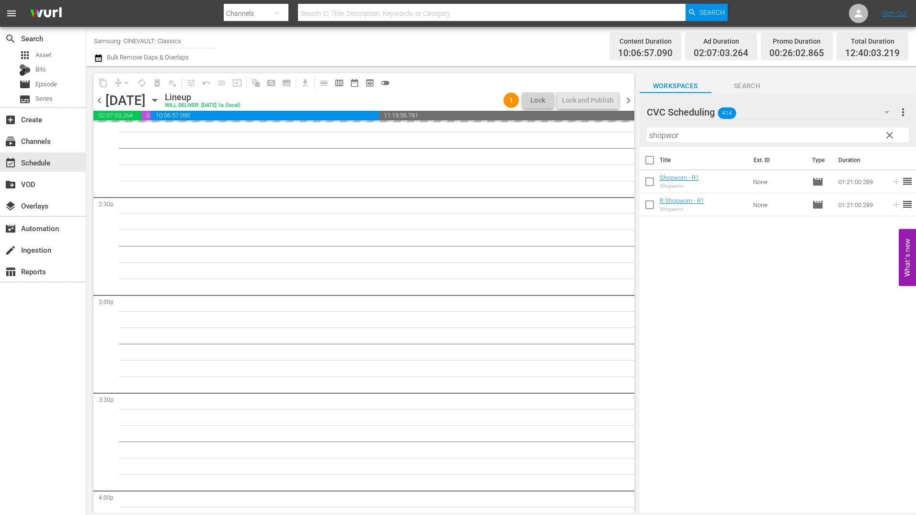
scroll to position [2827, 0]
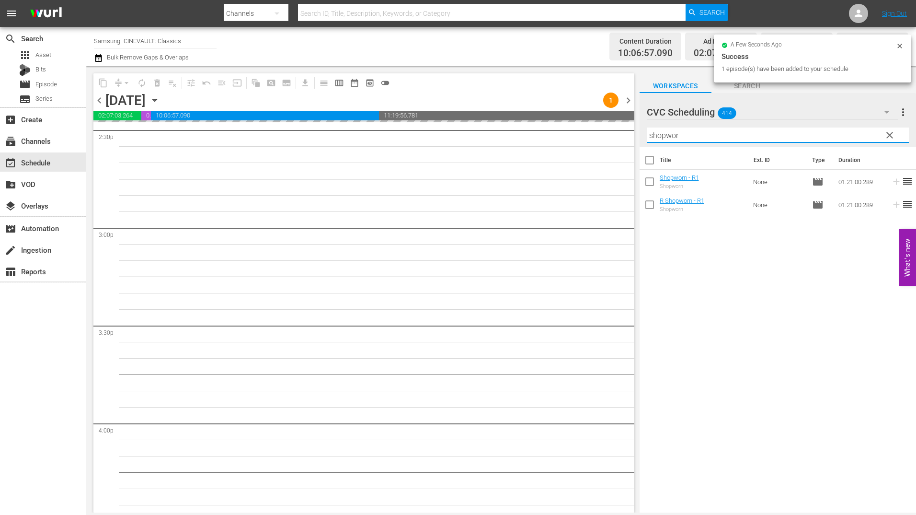
drag, startPoint x: 702, startPoint y: 136, endPoint x: 599, endPoint y: 136, distance: 102.5
click at [599, 136] on div "content_copy compress arrow_drop_down autorenew_outlined delete_forever_outline…" at bounding box center [501, 289] width 830 height 446
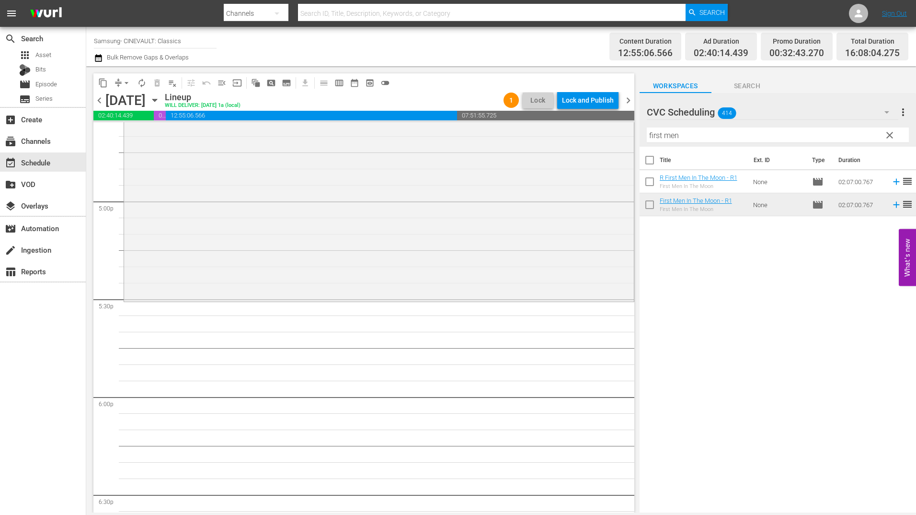
scroll to position [3259, 0]
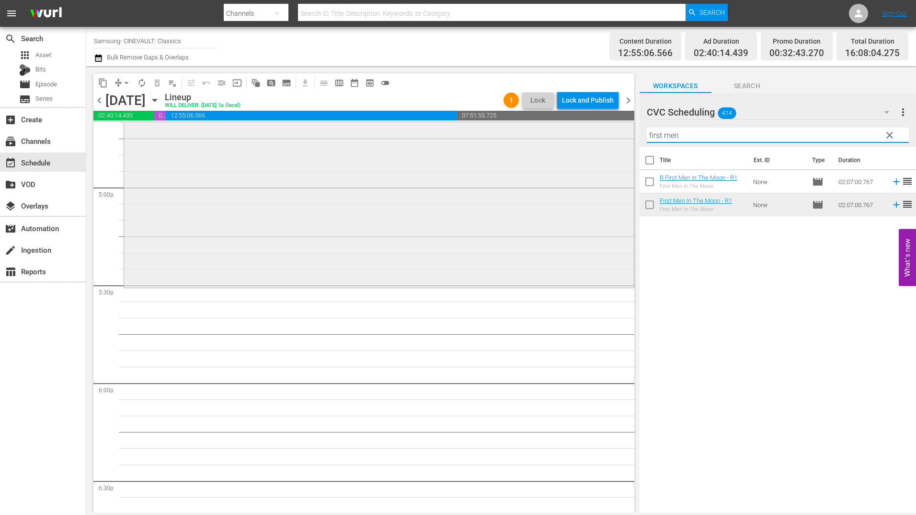
drag, startPoint x: 701, startPoint y: 132, endPoint x: 600, endPoint y: 136, distance: 100.7
click at [600, 136] on div "content_copy compress arrow_drop_down autorenew_outlined delete_forever_outline…" at bounding box center [501, 289] width 830 height 446
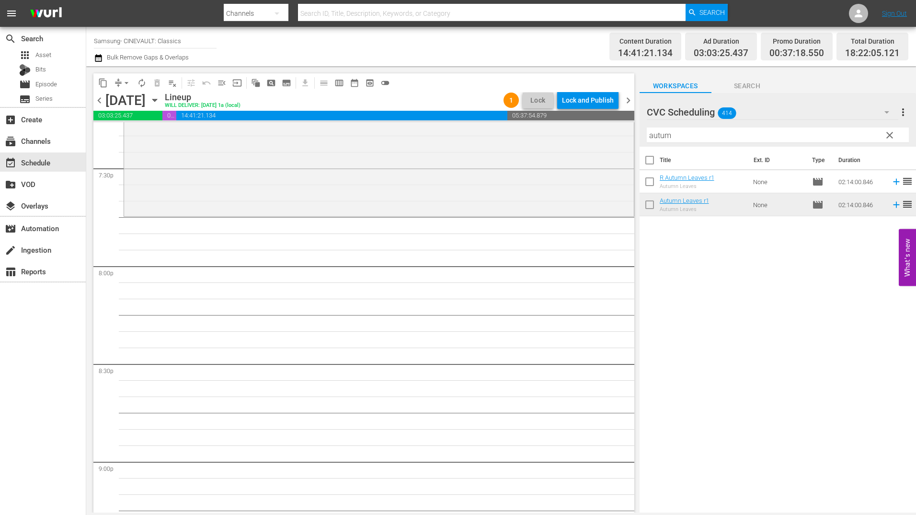
scroll to position [3834, 0]
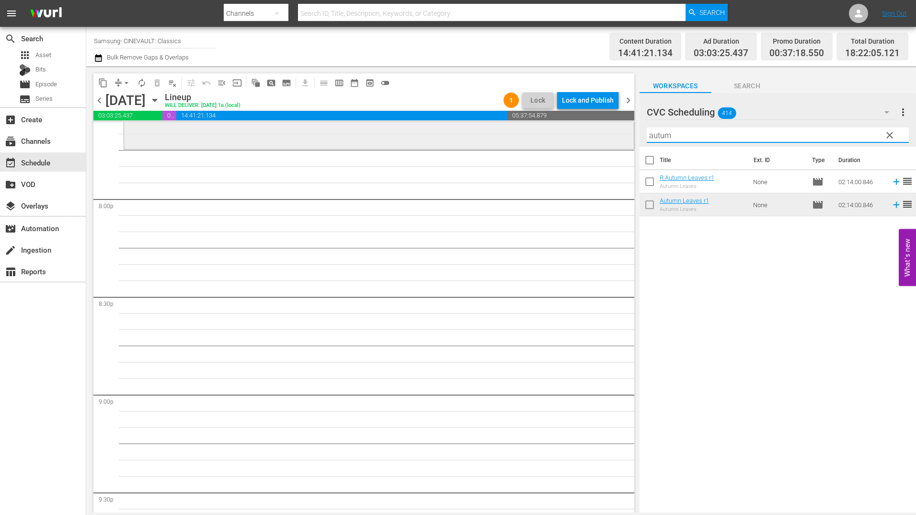
drag, startPoint x: 705, startPoint y: 139, endPoint x: 612, endPoint y: 130, distance: 93.5
click at [613, 130] on div "content_copy compress arrow_drop_down autorenew_outlined delete_forever_outline…" at bounding box center [501, 289] width 830 height 446
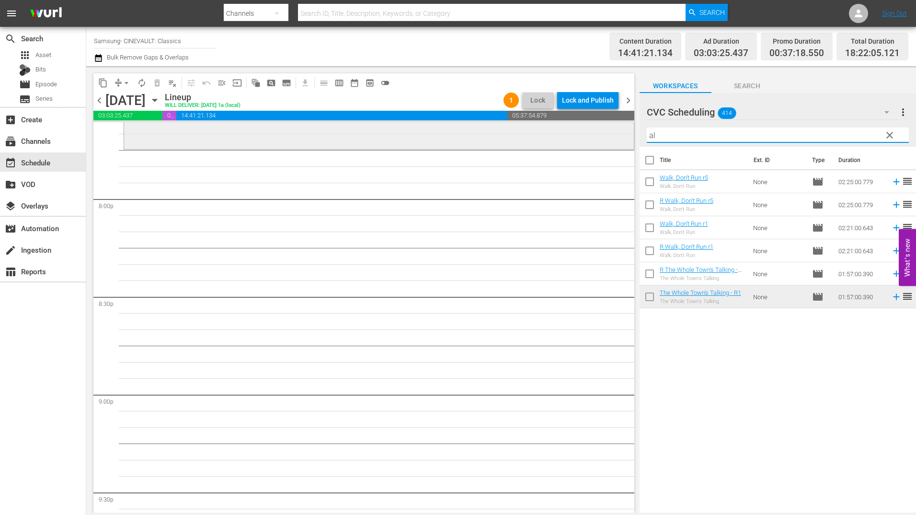
type input "a"
type input "w"
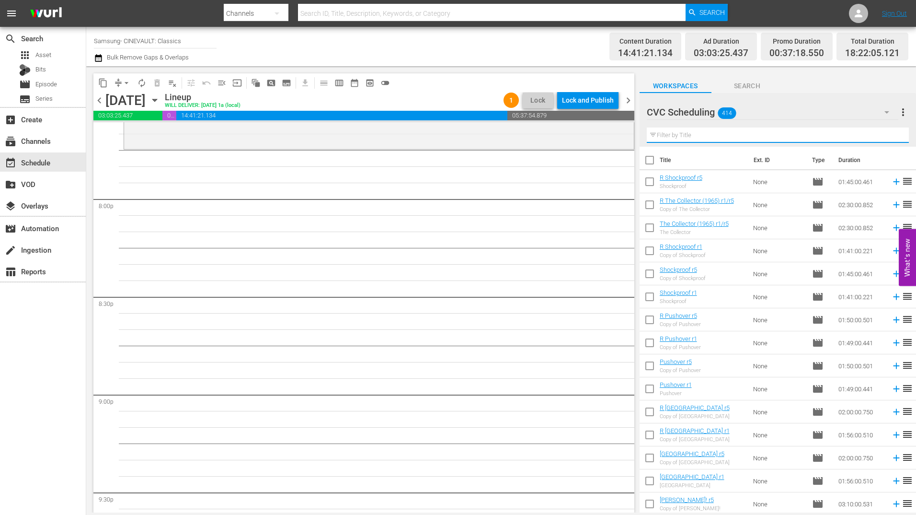
click at [738, 129] on input "text" at bounding box center [778, 134] width 262 height 15
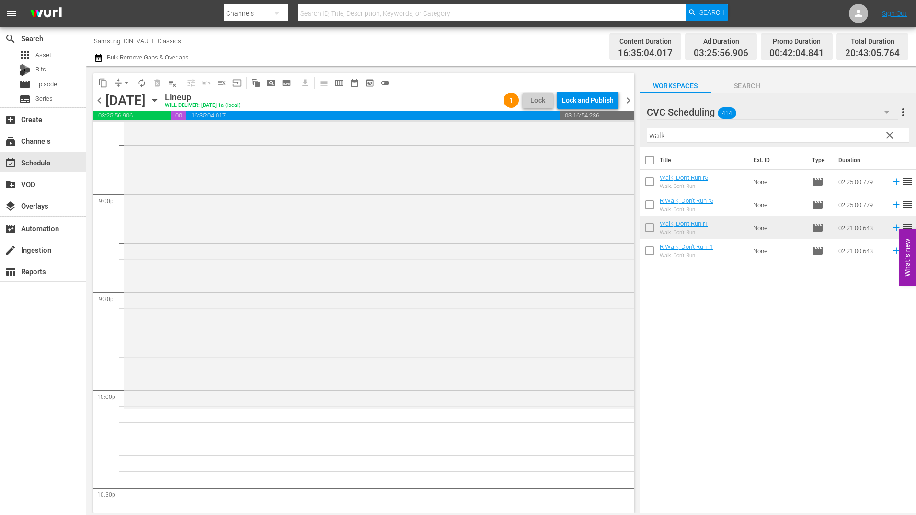
scroll to position [4121, 0]
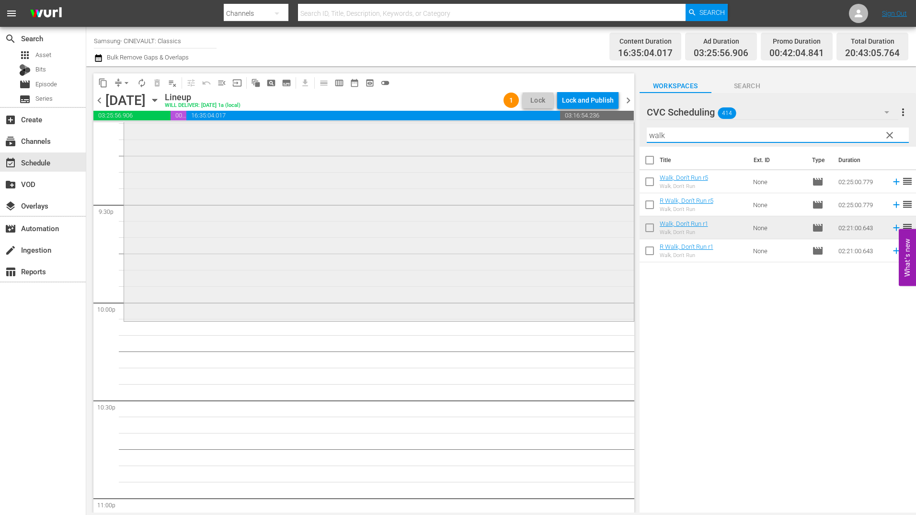
drag, startPoint x: 682, startPoint y: 132, endPoint x: 603, endPoint y: 135, distance: 79.6
click at [603, 135] on div "content_copy compress arrow_drop_down autorenew_outlined delete_forever_outline…" at bounding box center [501, 289] width 830 height 446
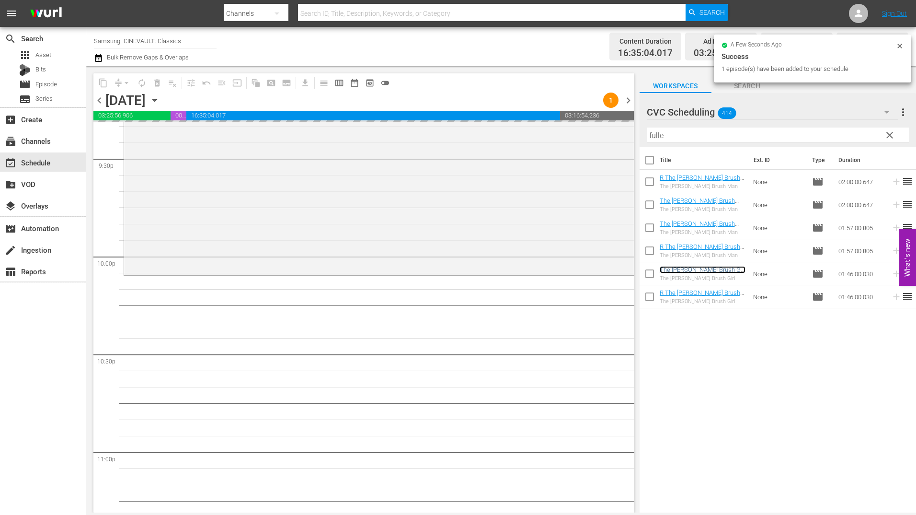
scroll to position [4302, 0]
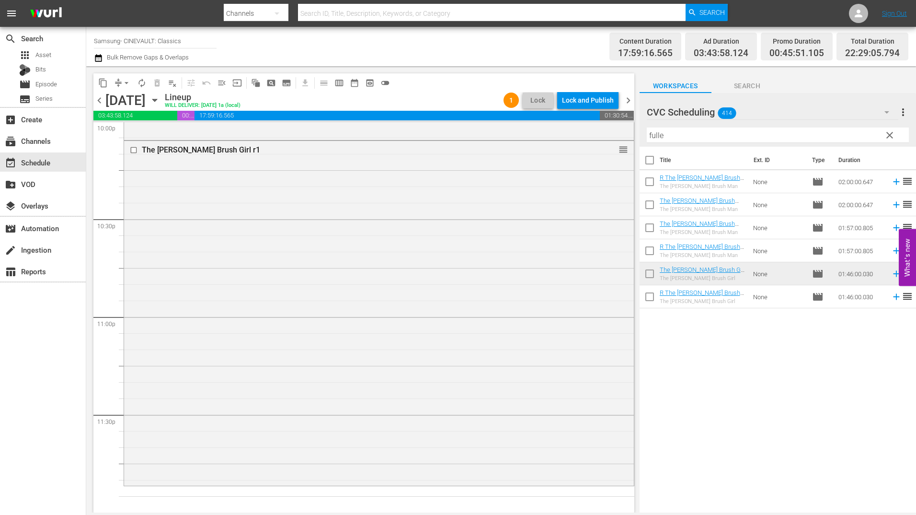
click at [494, 290] on div "The [PERSON_NAME] Brush Girl r1 reorder" at bounding box center [379, 312] width 510 height 343
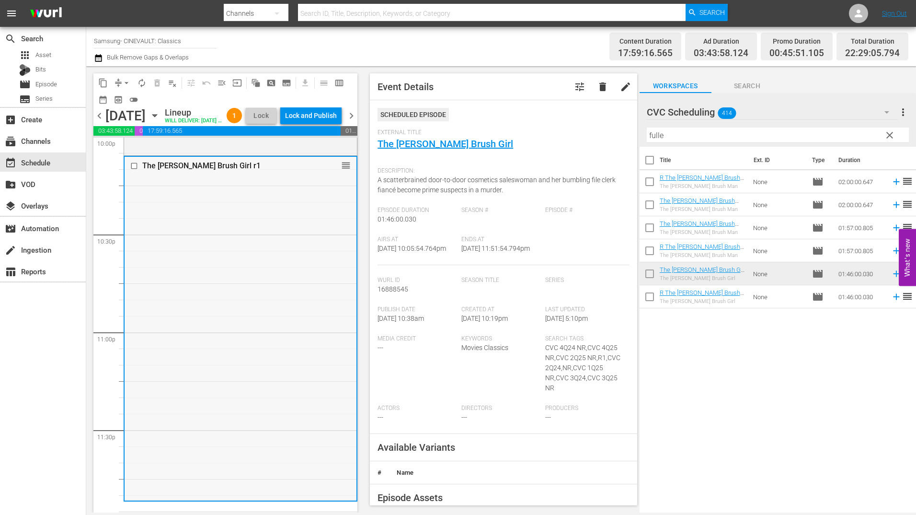
scroll to position [4333, 0]
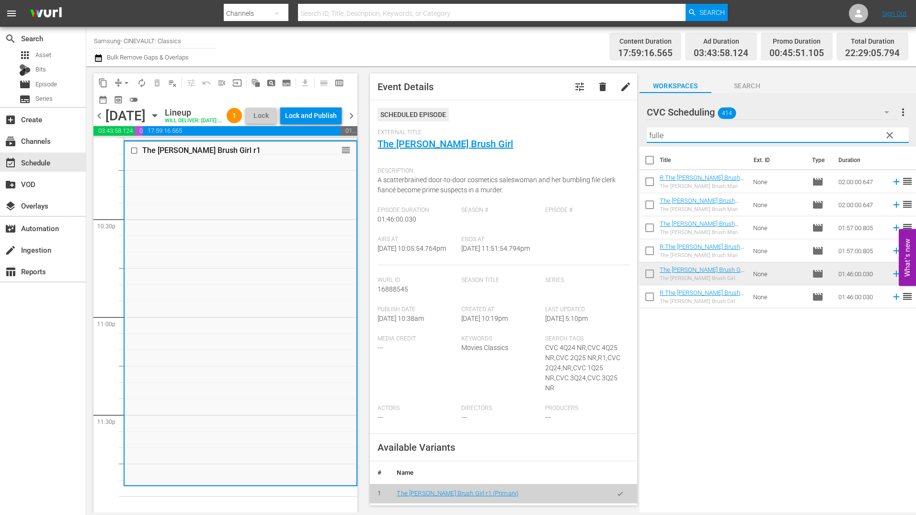
drag, startPoint x: 725, startPoint y: 135, endPoint x: 634, endPoint y: 138, distance: 91.1
click at [634, 138] on div "content_copy compress arrow_drop_down autorenew_outlined delete_forever_outline…" at bounding box center [501, 289] width 830 height 446
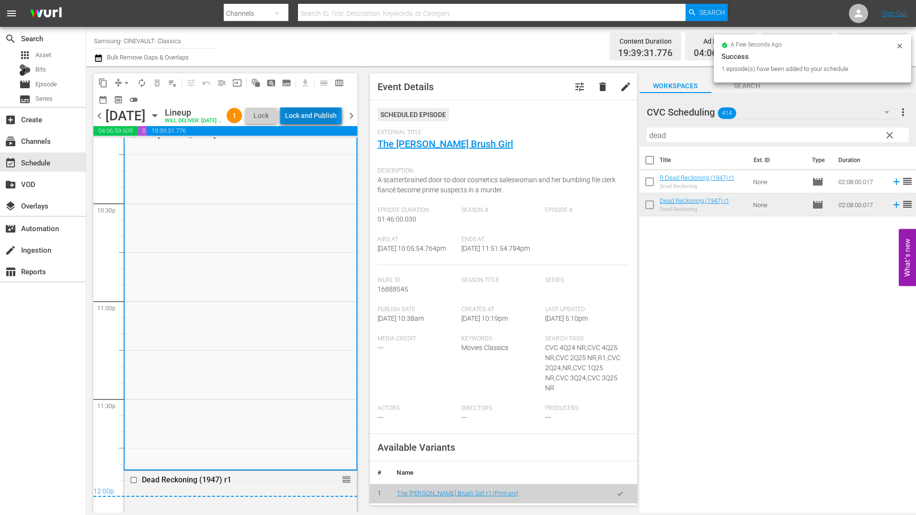
click at [330, 111] on div "Lock and Publish" at bounding box center [311, 115] width 52 height 17
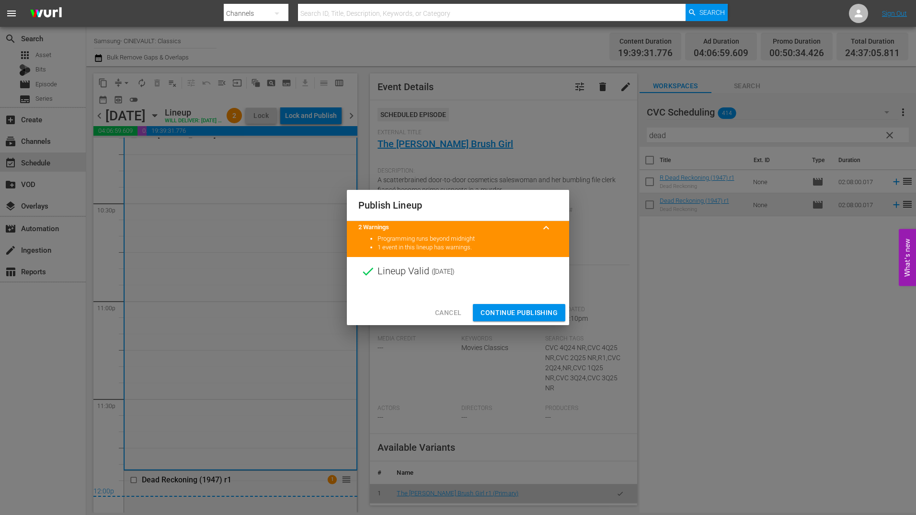
click at [518, 312] on span "Continue Publishing" at bounding box center [519, 313] width 77 height 12
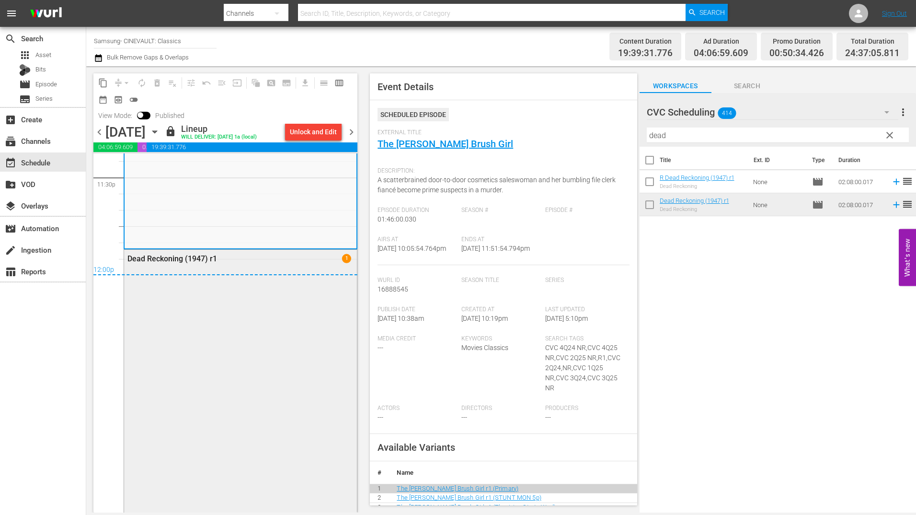
scroll to position [4573, 0]
click at [358, 131] on div "content_copy compress arrow_drop_down autorenew_outlined delete_forever_outline…" at bounding box center [223, 289] width 274 height 446
click at [356, 134] on span "chevron_right" at bounding box center [351, 132] width 12 height 12
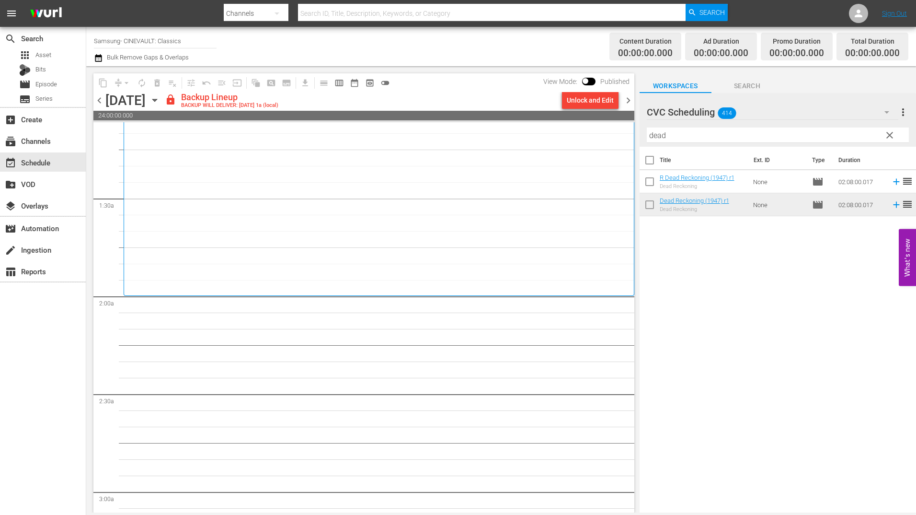
scroll to position [240, 0]
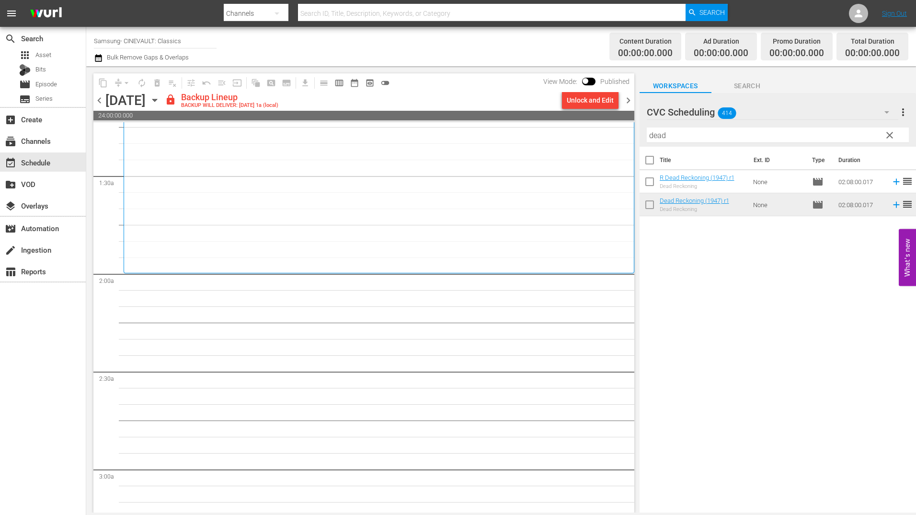
click at [703, 138] on input "dead" at bounding box center [778, 134] width 262 height 15
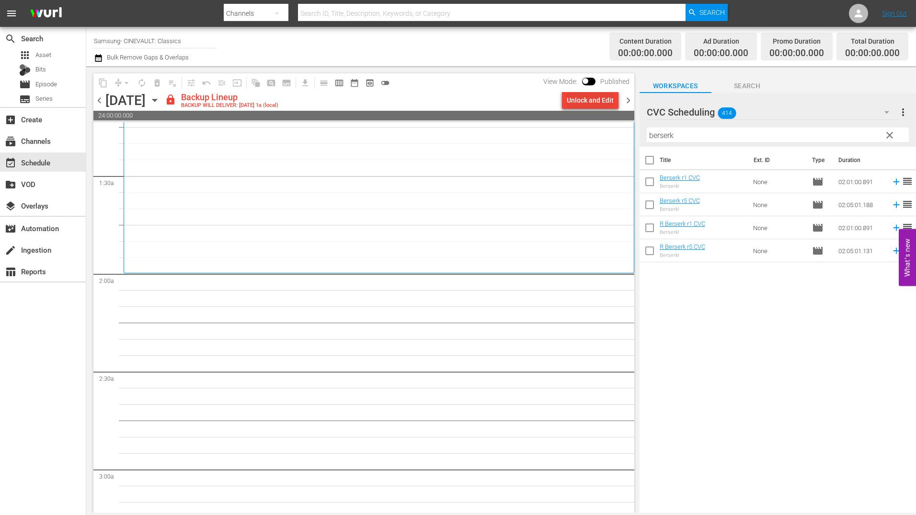
click at [589, 100] on div "Unlock and Edit" at bounding box center [590, 100] width 47 height 17
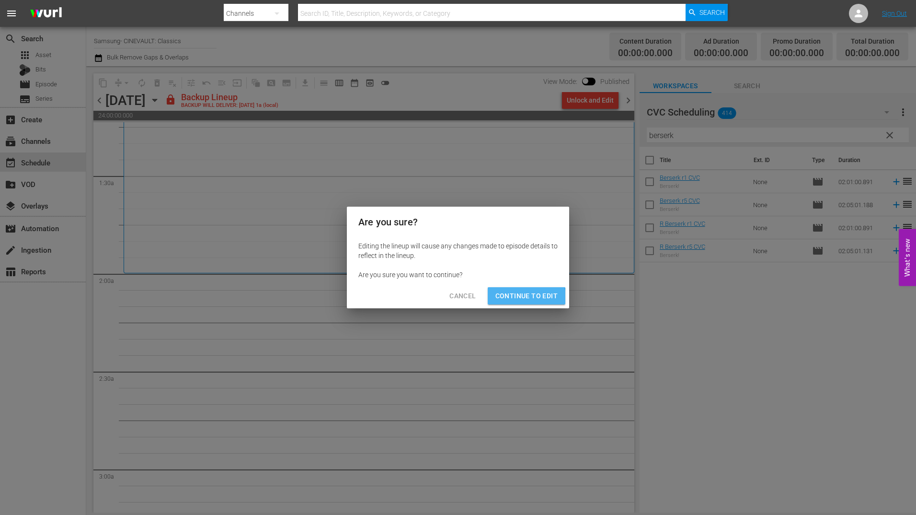
click at [520, 298] on span "Continue to Edit" at bounding box center [526, 296] width 62 height 12
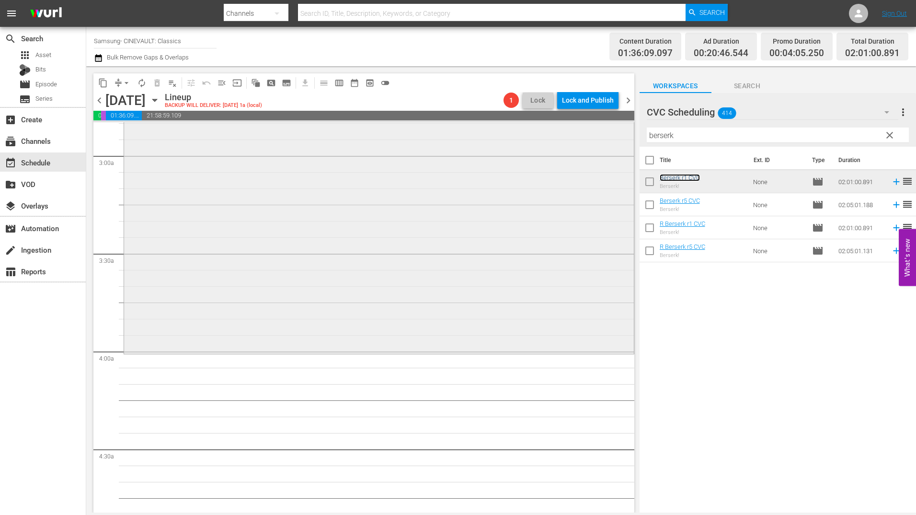
scroll to position [575, 0]
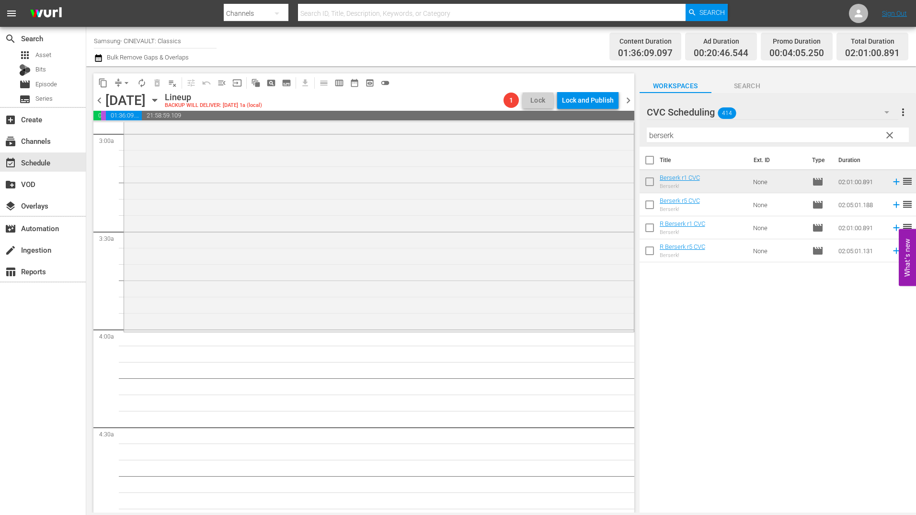
click at [692, 136] on input "berserk" at bounding box center [778, 134] width 262 height 15
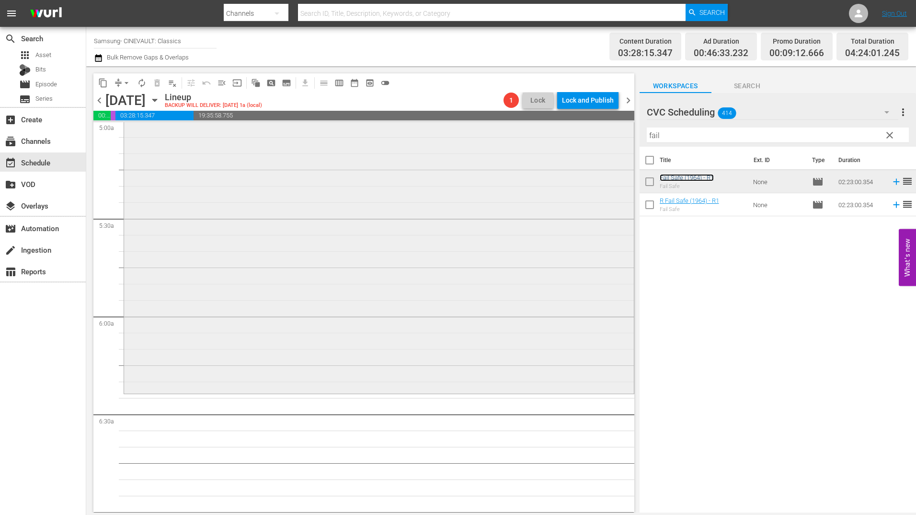
scroll to position [1054, 0]
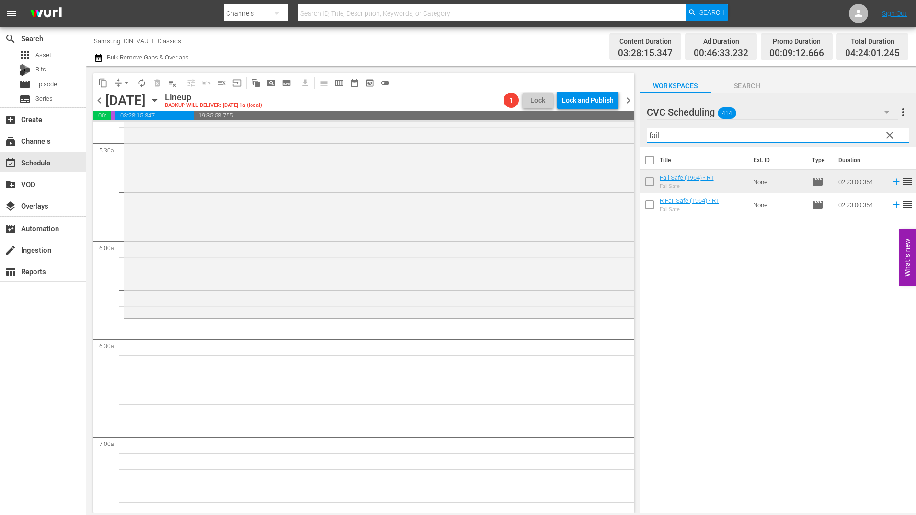
click at [685, 133] on input "fail" at bounding box center [778, 134] width 262 height 15
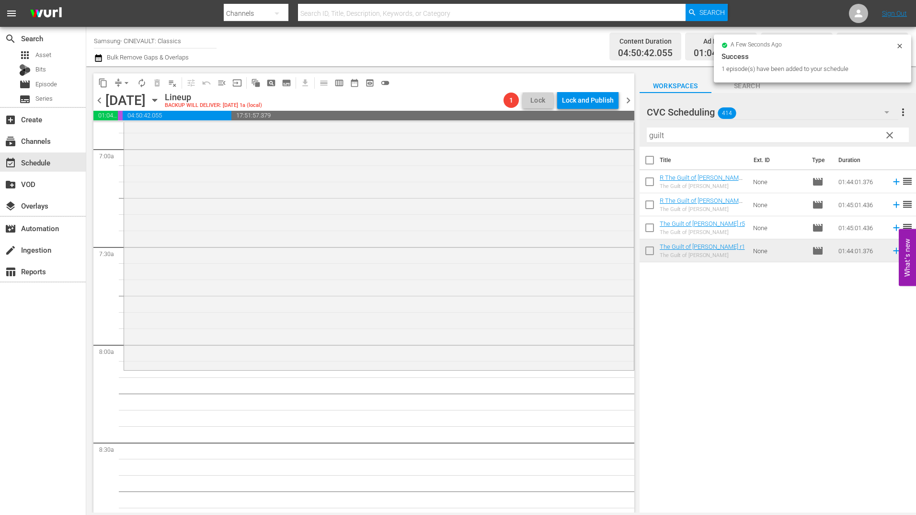
scroll to position [1438, 0]
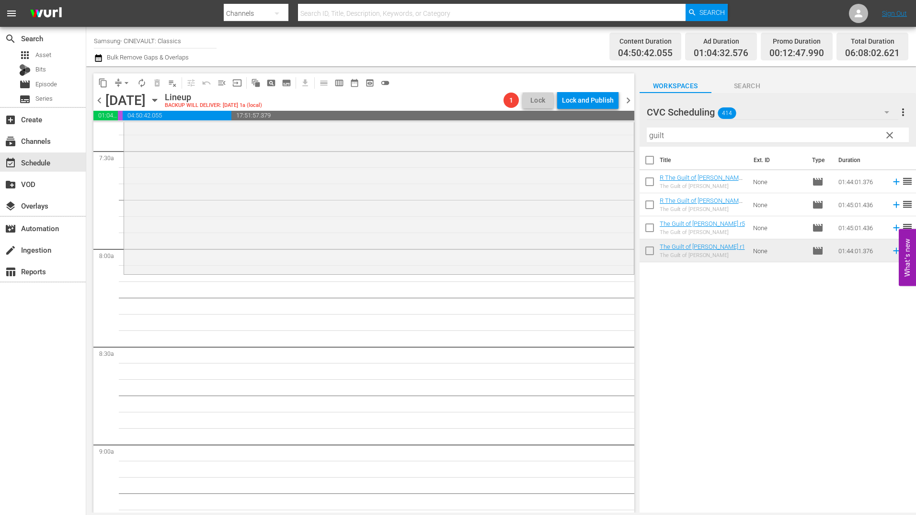
click at [685, 135] on input "guilt" at bounding box center [778, 134] width 262 height 15
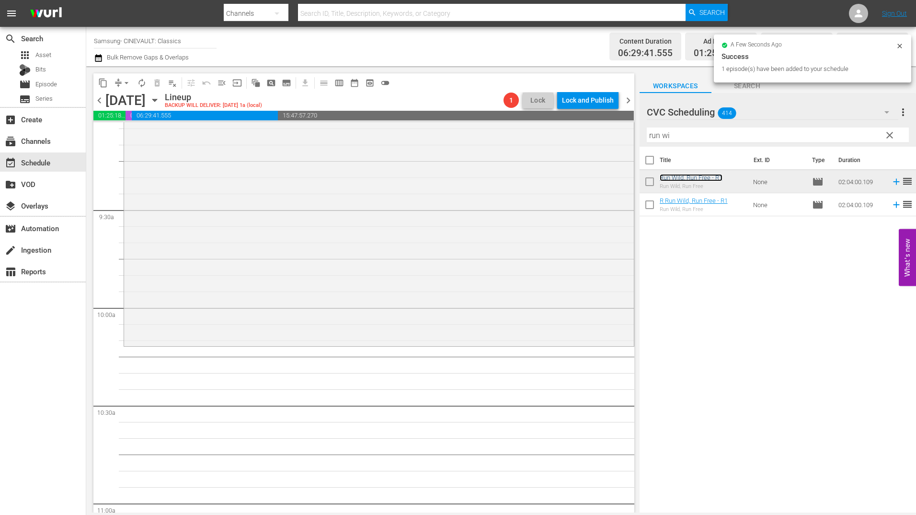
scroll to position [1869, 0]
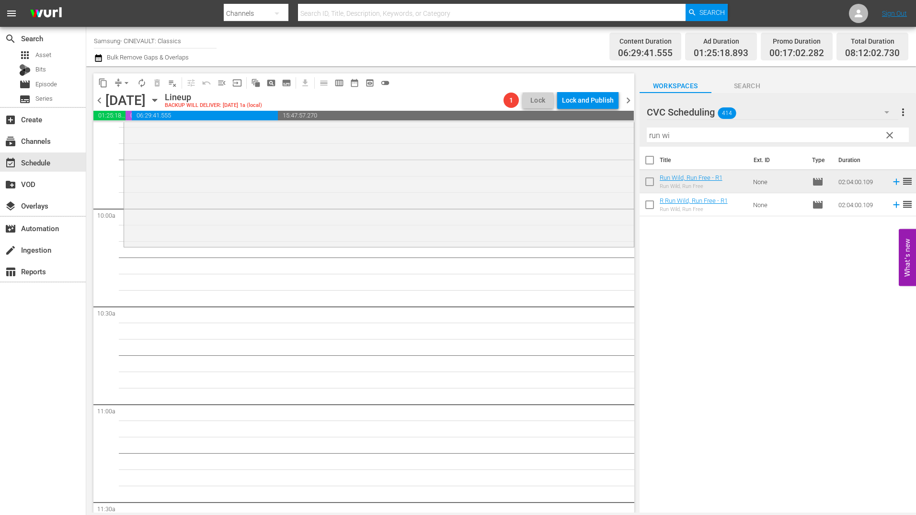
click at [712, 129] on input "run wi" at bounding box center [778, 134] width 262 height 15
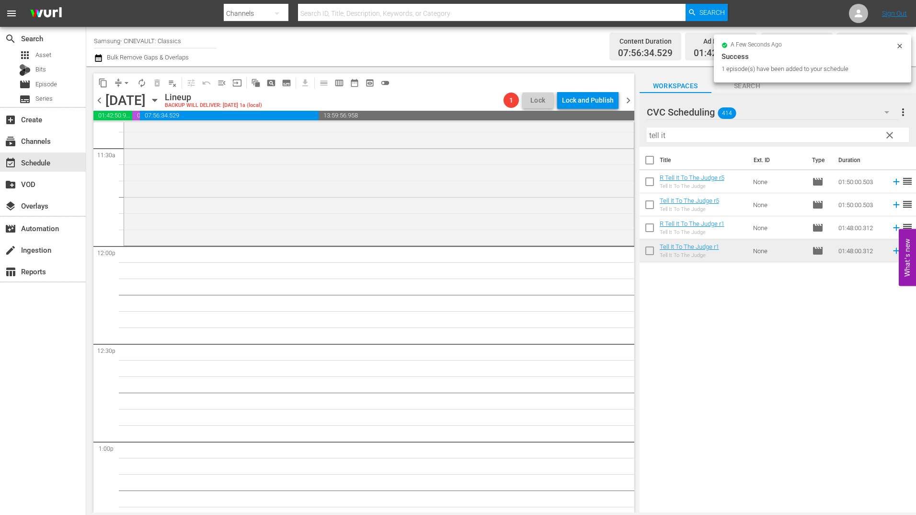
scroll to position [2252, 0]
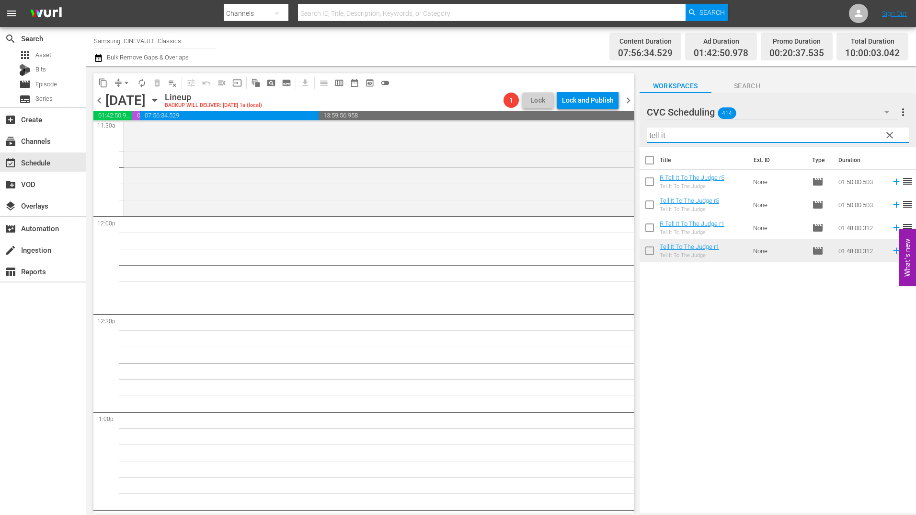
click at [689, 133] on input "tell it" at bounding box center [778, 134] width 262 height 15
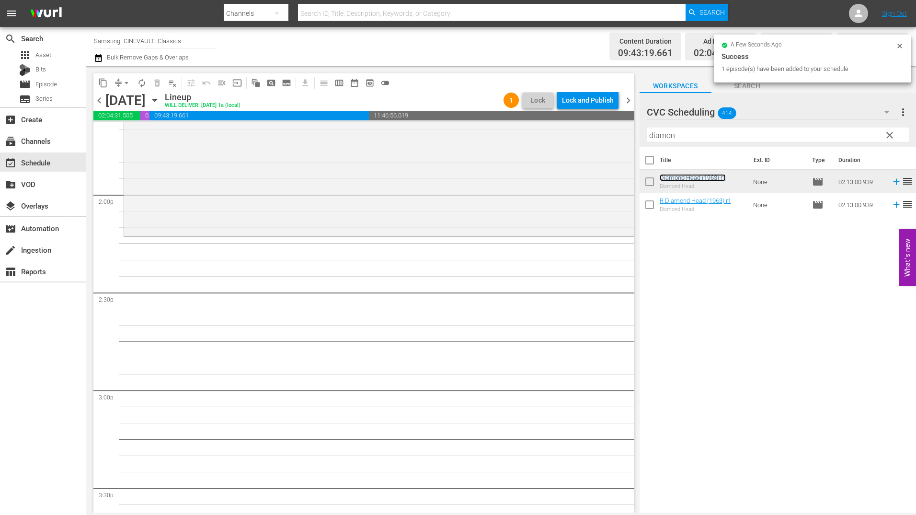
scroll to position [2683, 0]
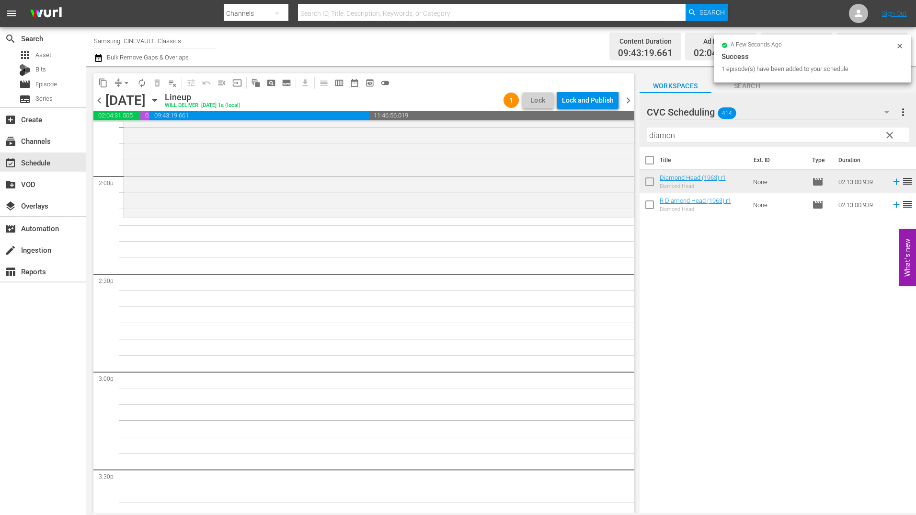
click at [705, 136] on input "diamon" at bounding box center [778, 134] width 262 height 15
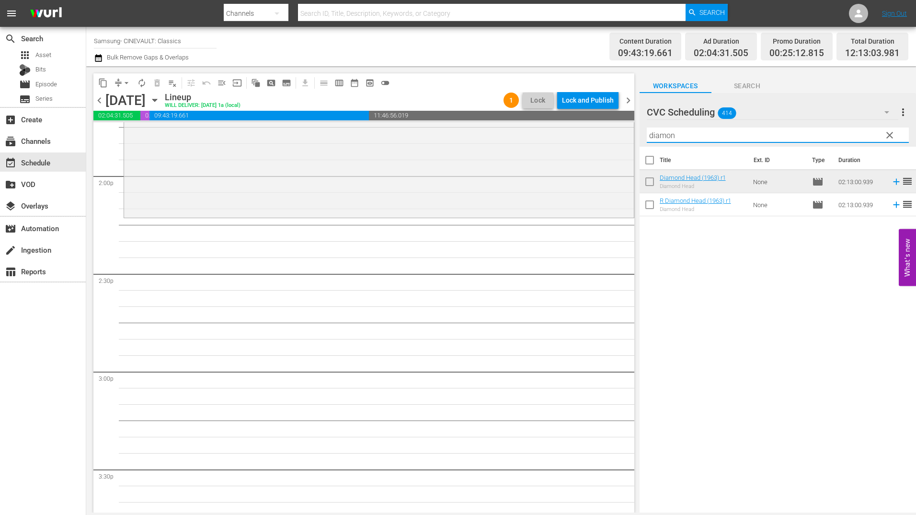
click at [705, 136] on input "diamon" at bounding box center [778, 134] width 262 height 15
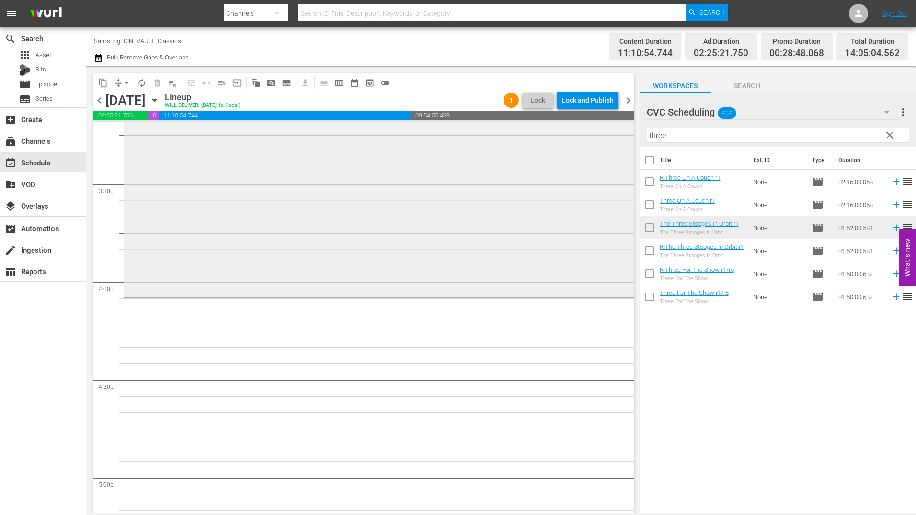
scroll to position [3019, 0]
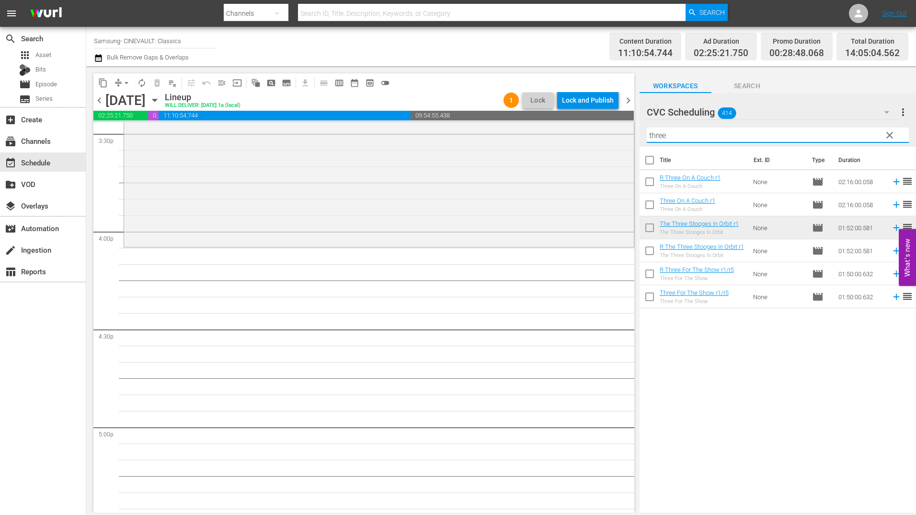
click at [719, 136] on input "three" at bounding box center [778, 134] width 262 height 15
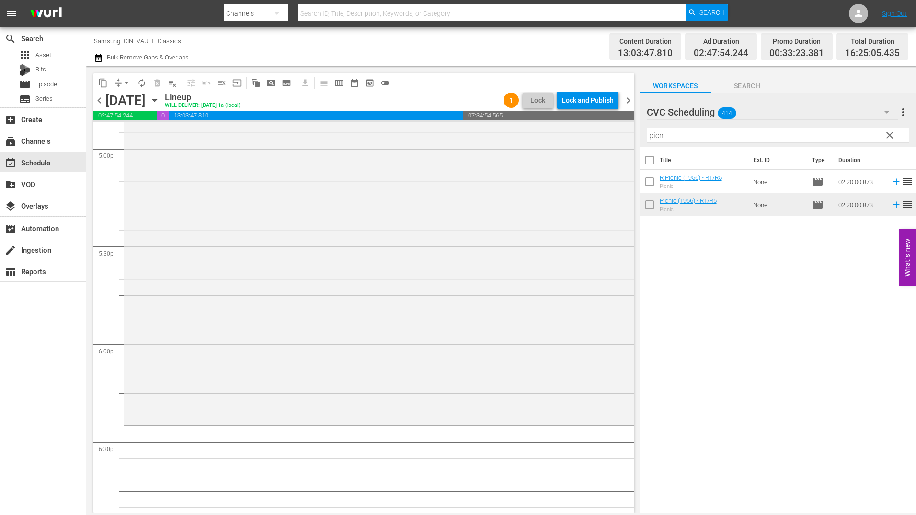
scroll to position [3306, 0]
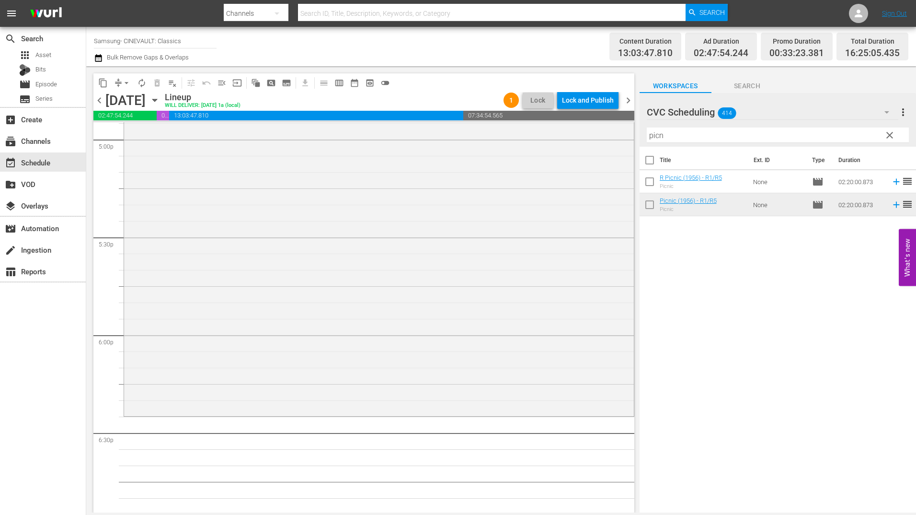
click at [708, 137] on input "picn" at bounding box center [778, 134] width 262 height 15
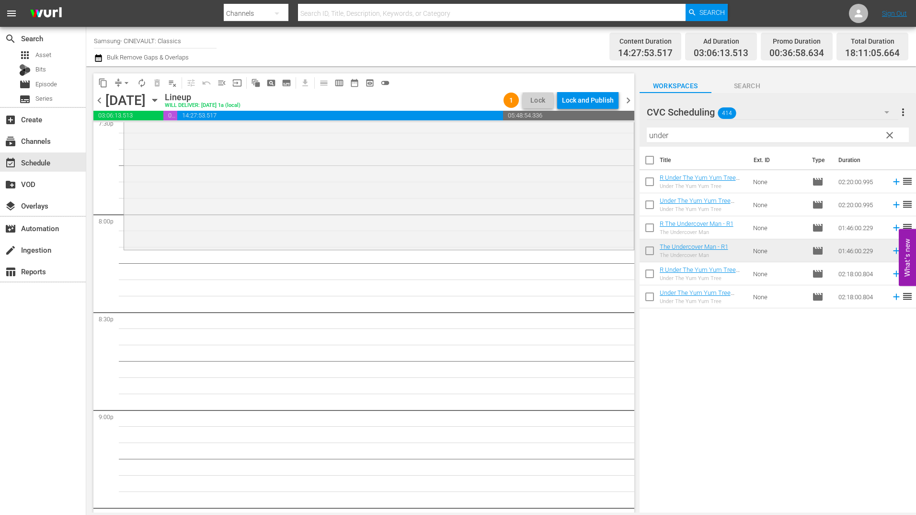
scroll to position [3834, 0]
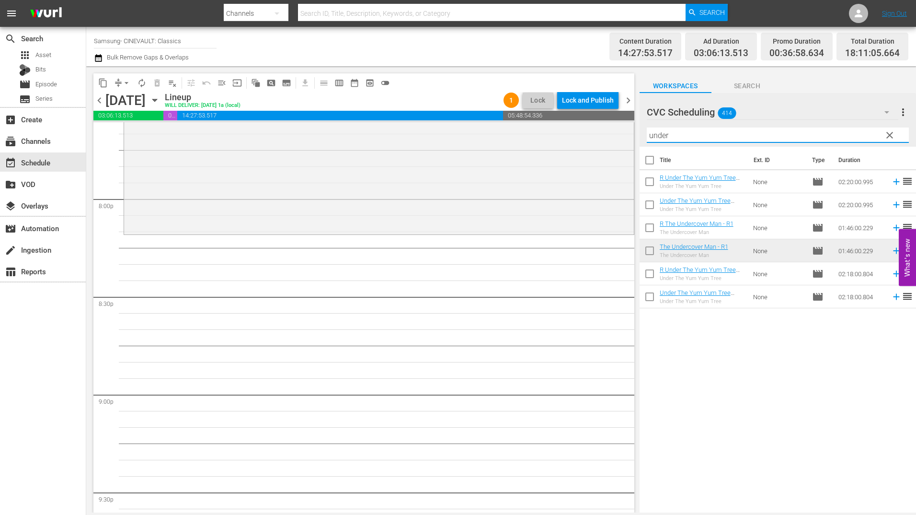
click at [725, 136] on input "under" at bounding box center [778, 134] width 262 height 15
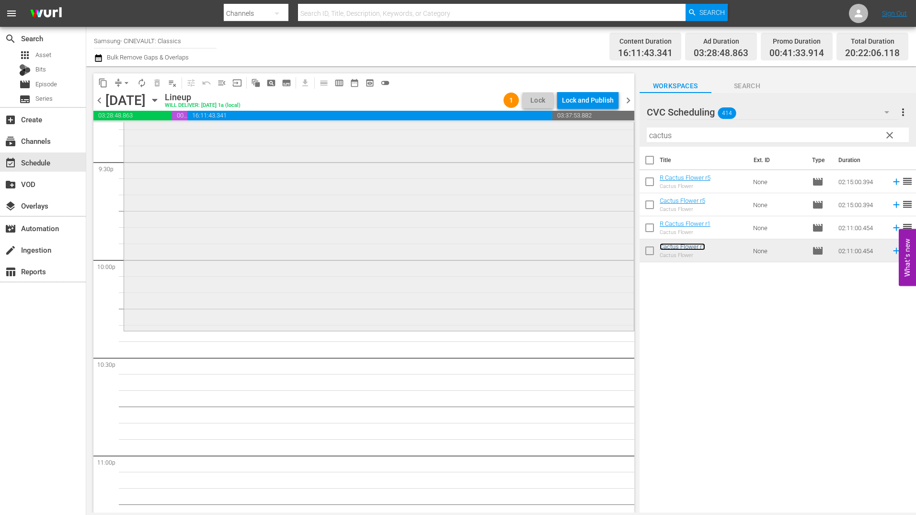
scroll to position [4169, 0]
click at [668, 141] on input "cactus" at bounding box center [778, 134] width 262 height 15
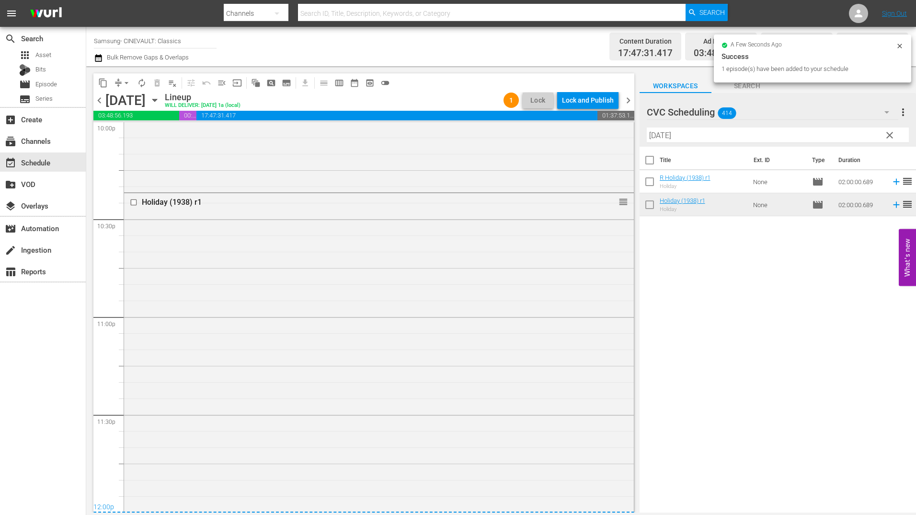
scroll to position [4374, 0]
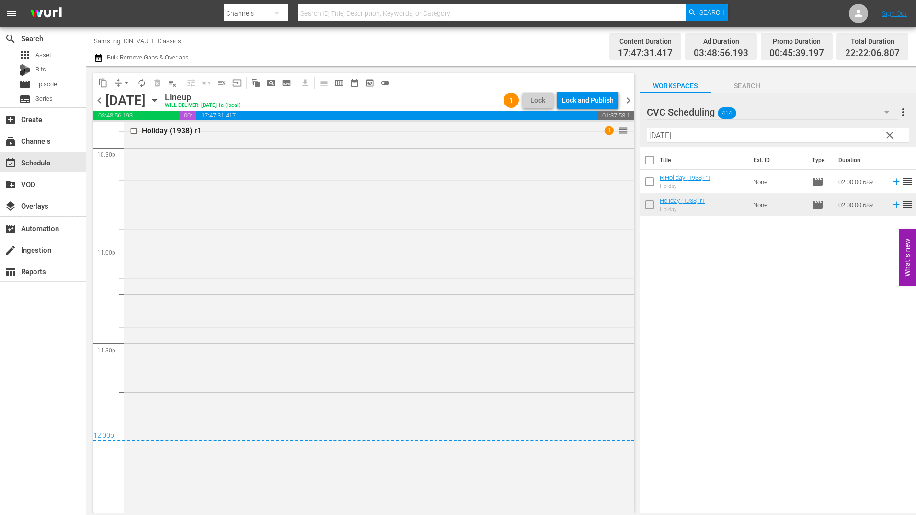
drag, startPoint x: 696, startPoint y: 209, endPoint x: 448, endPoint y: 313, distance: 269.1
click at [448, 313] on div "Holiday (1938) r1 1 reorder" at bounding box center [379, 316] width 510 height 388
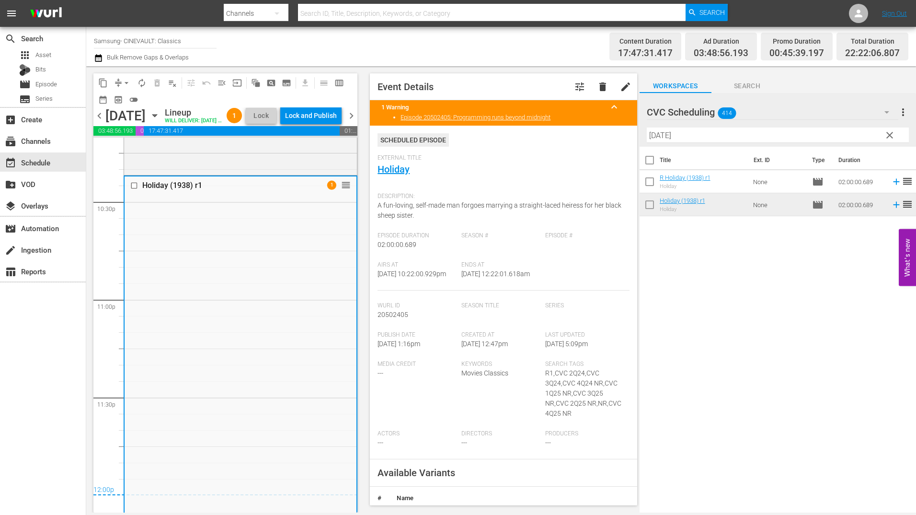
scroll to position [4405, 0]
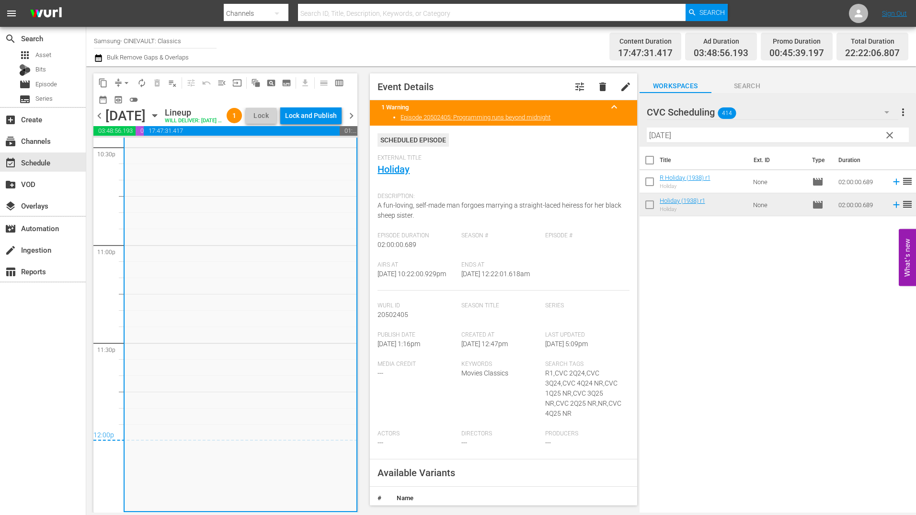
click at [335, 107] on div "chevron_left [DATE] [DATE] Lineup WILL DELIVER: [DATE] 1a (local) 1 Lock Lock a…" at bounding box center [225, 116] width 264 height 19
click at [334, 115] on div "Lock and Publish" at bounding box center [311, 115] width 52 height 17
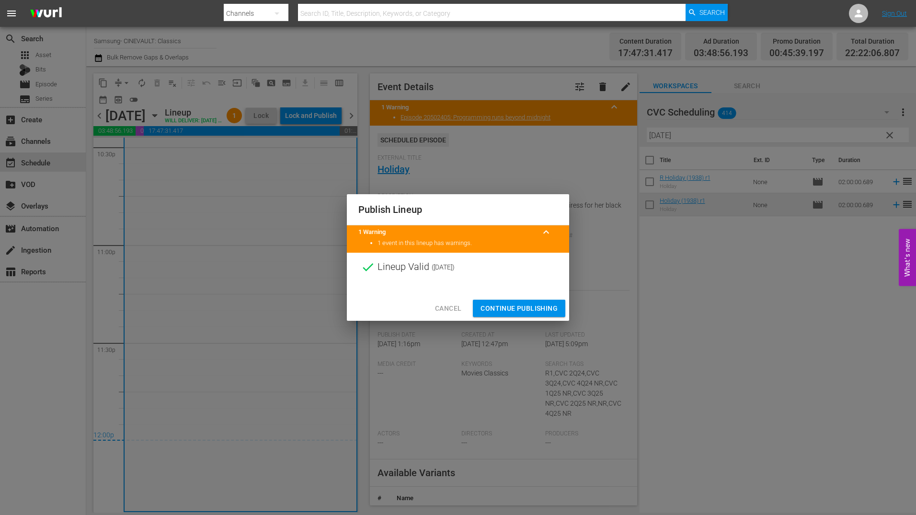
click at [493, 304] on span "Continue Publishing" at bounding box center [519, 308] width 77 height 12
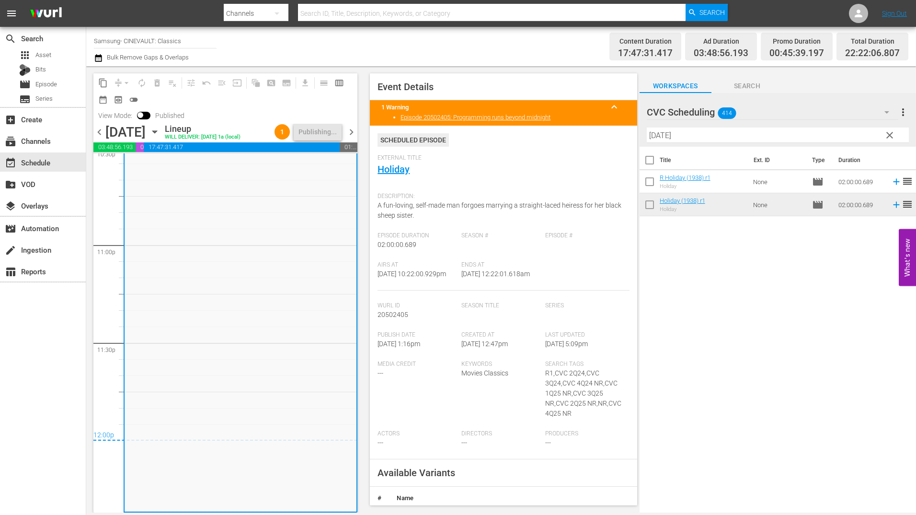
click at [672, 138] on input "[DATE]" at bounding box center [778, 134] width 262 height 15
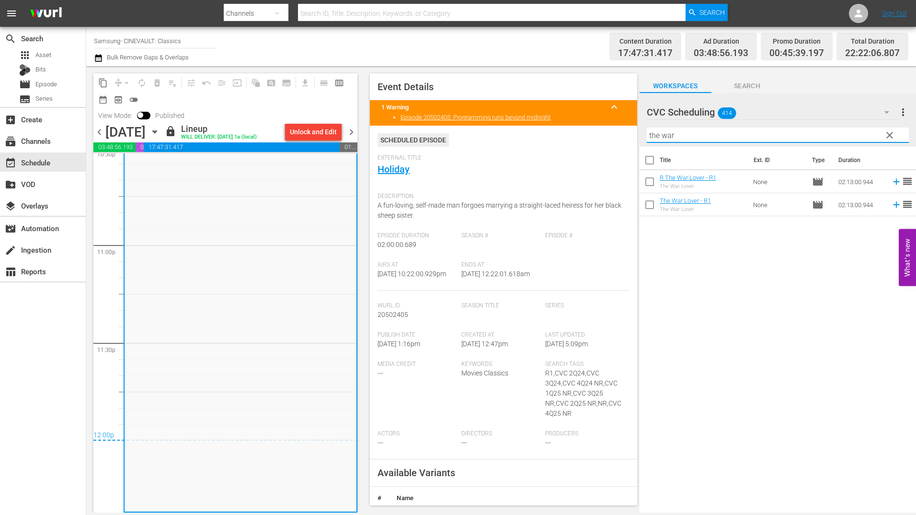
click at [356, 130] on span "chevron_right" at bounding box center [351, 132] width 12 height 12
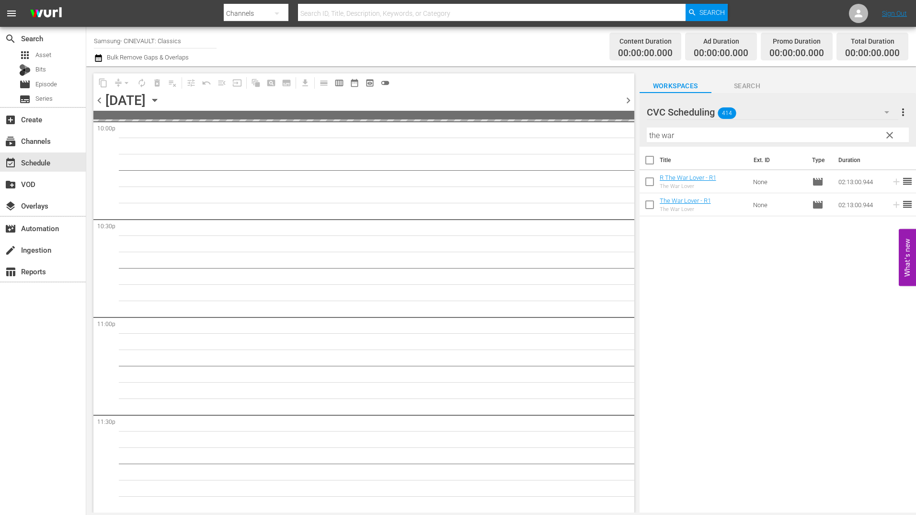
scroll to position [4302, 0]
click at [599, 99] on div "Unlock and Edit" at bounding box center [590, 100] width 47 height 17
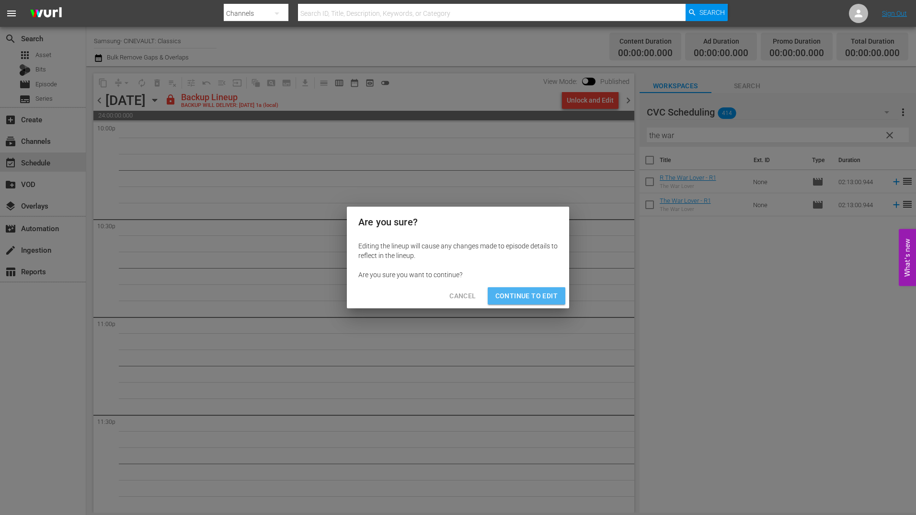
click at [536, 295] on span "Continue to Edit" at bounding box center [526, 296] width 62 height 12
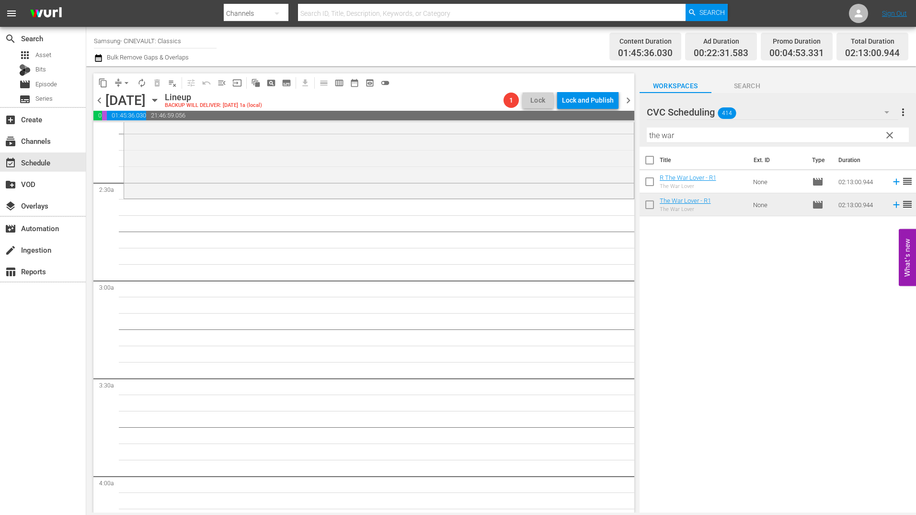
scroll to position [431, 0]
click at [702, 133] on input "the war" at bounding box center [778, 134] width 262 height 15
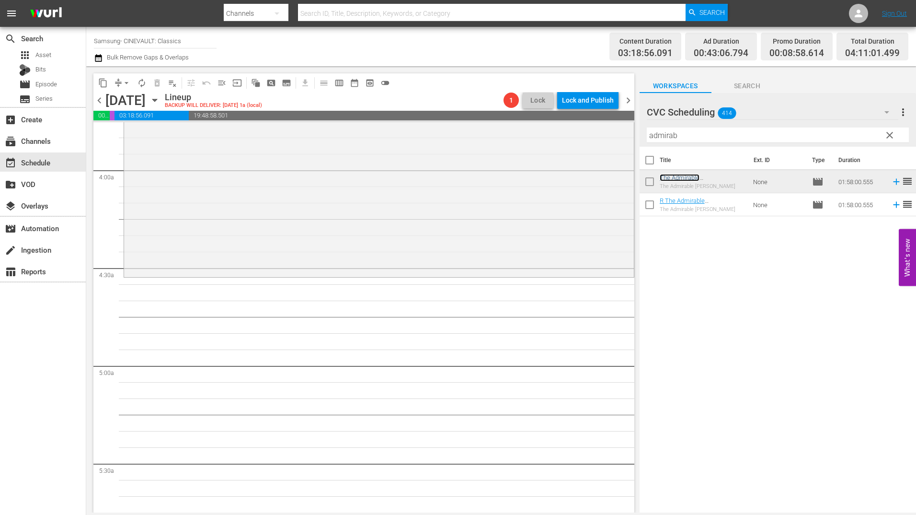
scroll to position [767, 0]
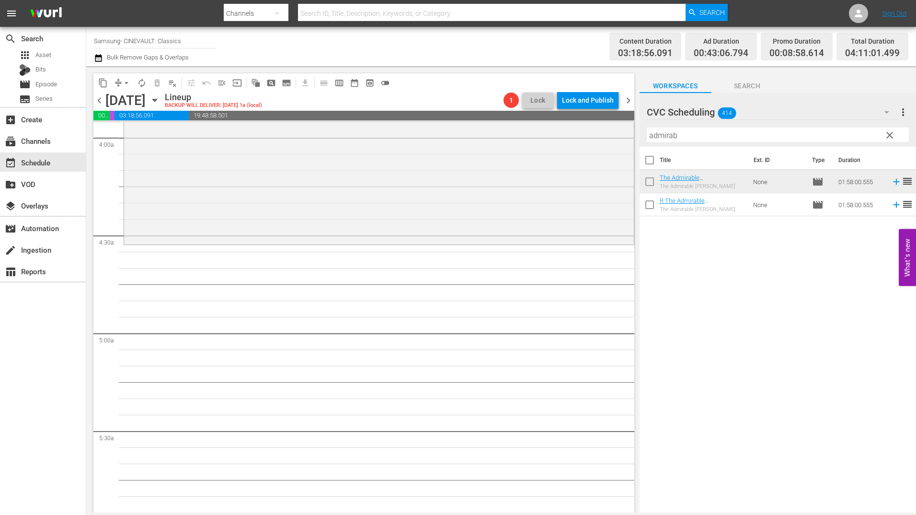
click at [717, 134] on input "admirab" at bounding box center [778, 134] width 262 height 15
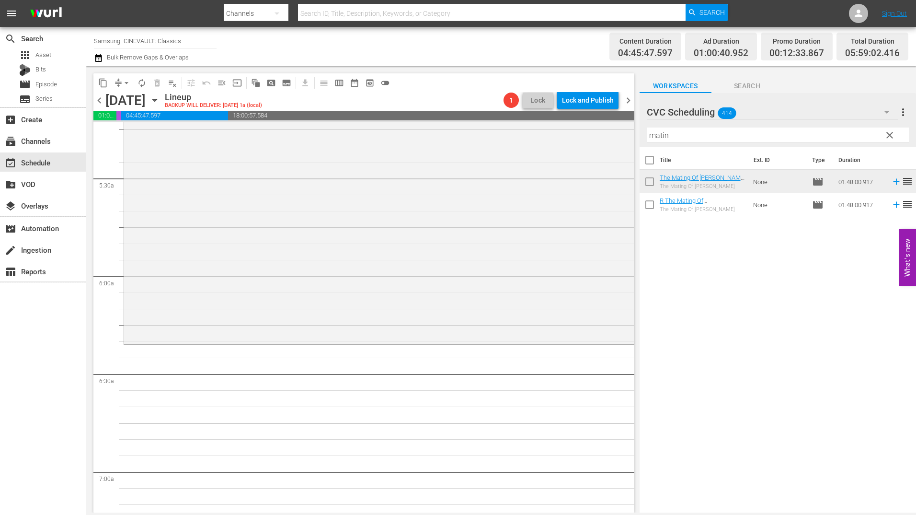
scroll to position [1102, 0]
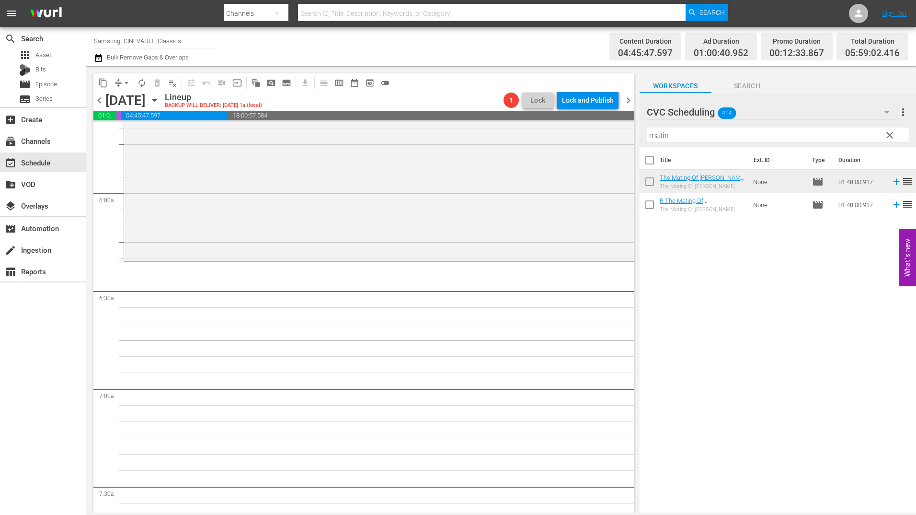
click at [680, 139] on input "matin" at bounding box center [778, 134] width 262 height 15
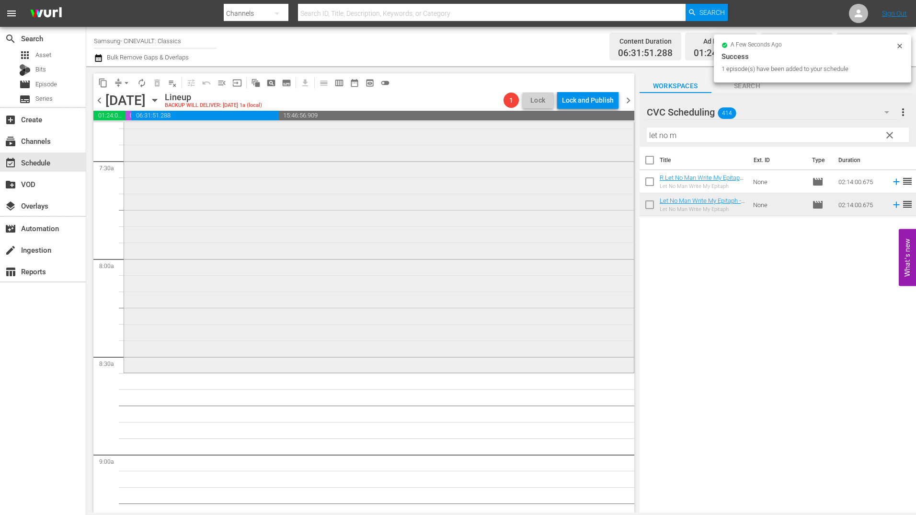
scroll to position [1486, 0]
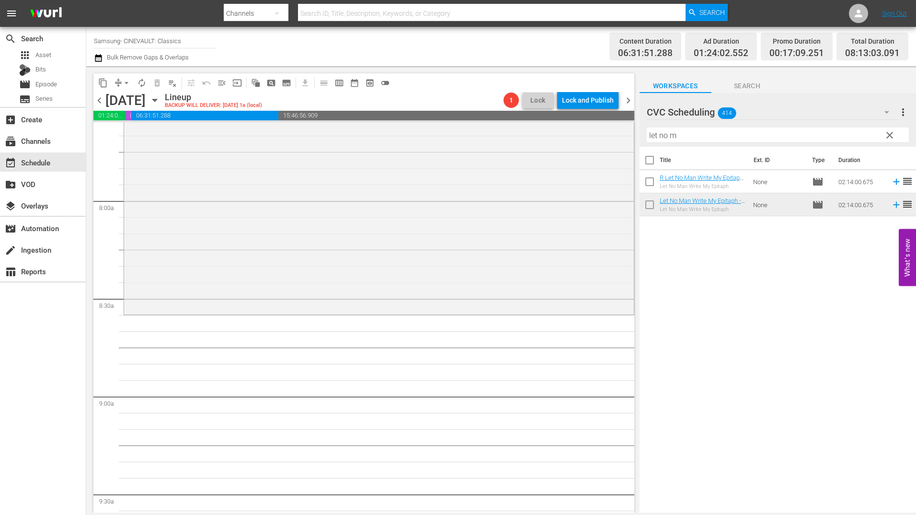
click at [679, 135] on input "let no m" at bounding box center [778, 134] width 262 height 15
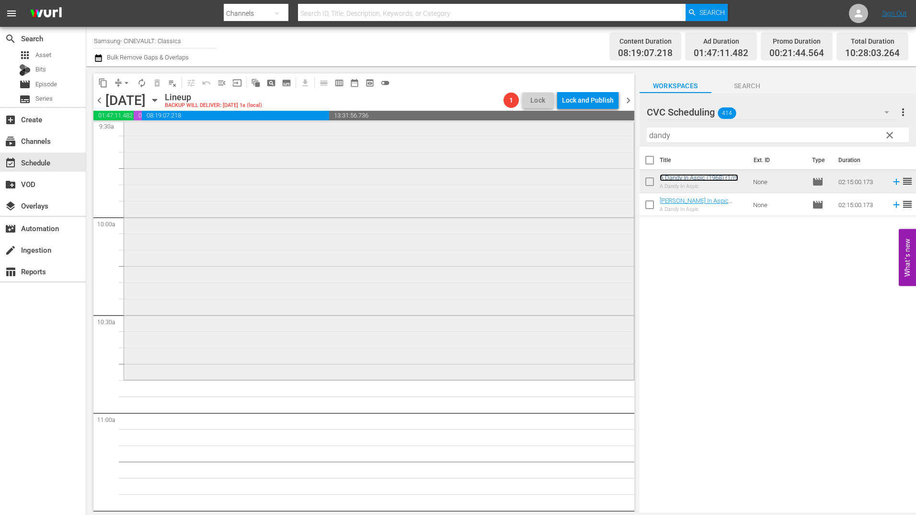
scroll to position [1869, 0]
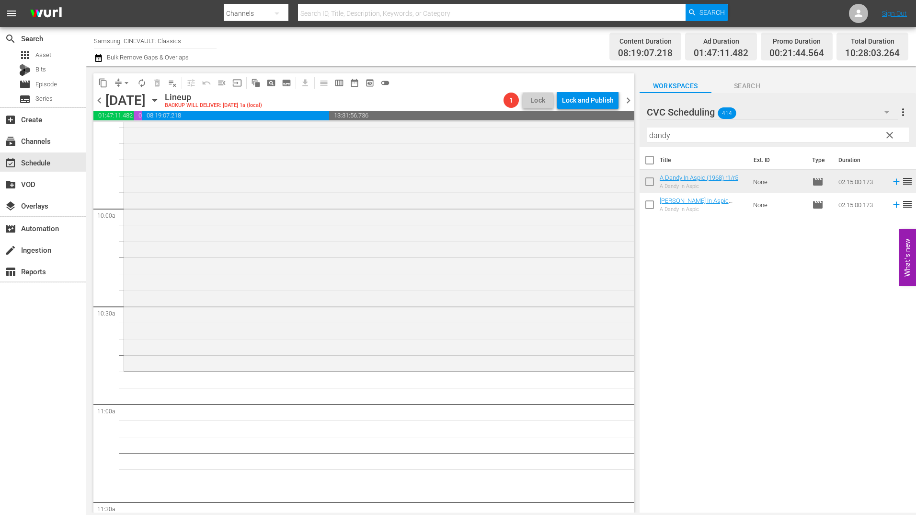
click at [688, 131] on input "dandy" at bounding box center [778, 134] width 262 height 15
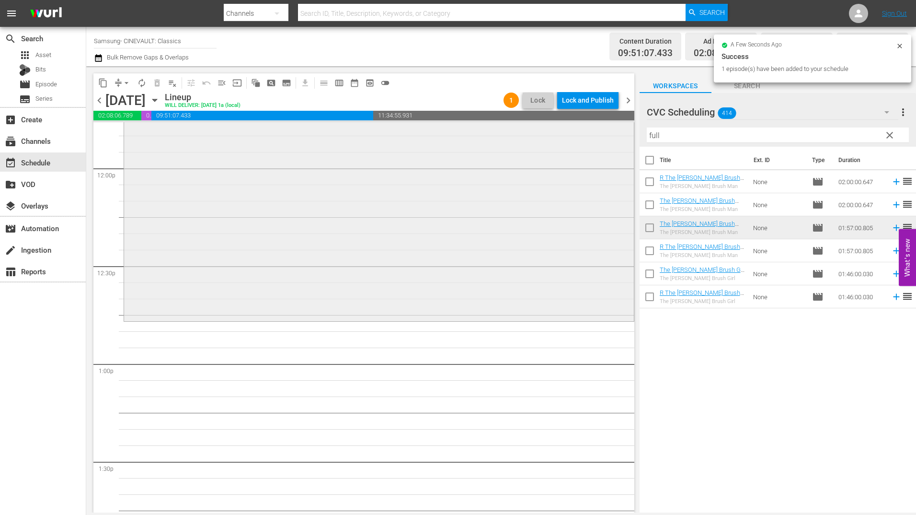
scroll to position [2348, 0]
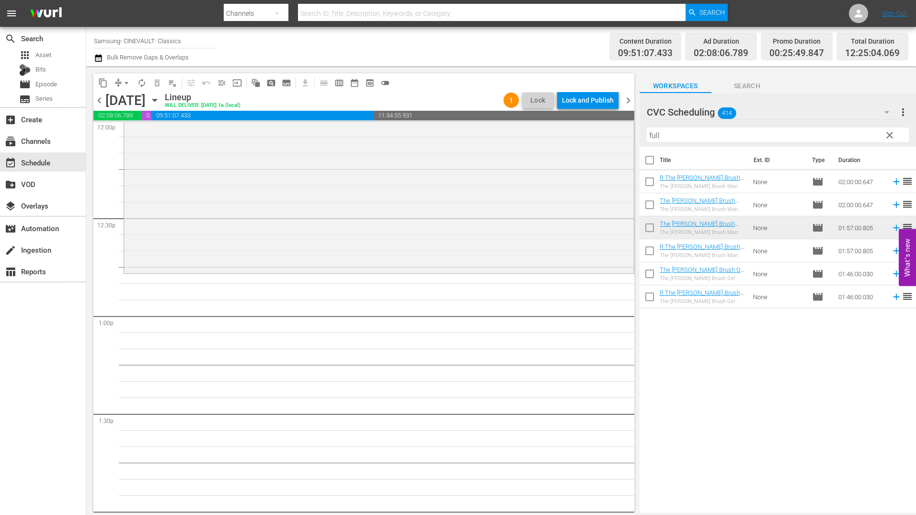
click at [675, 136] on input "full" at bounding box center [778, 134] width 262 height 15
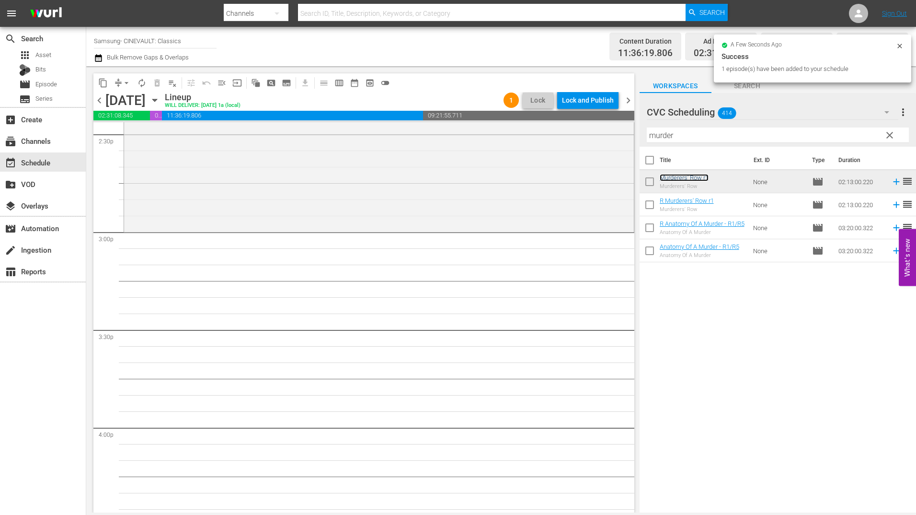
scroll to position [2827, 0]
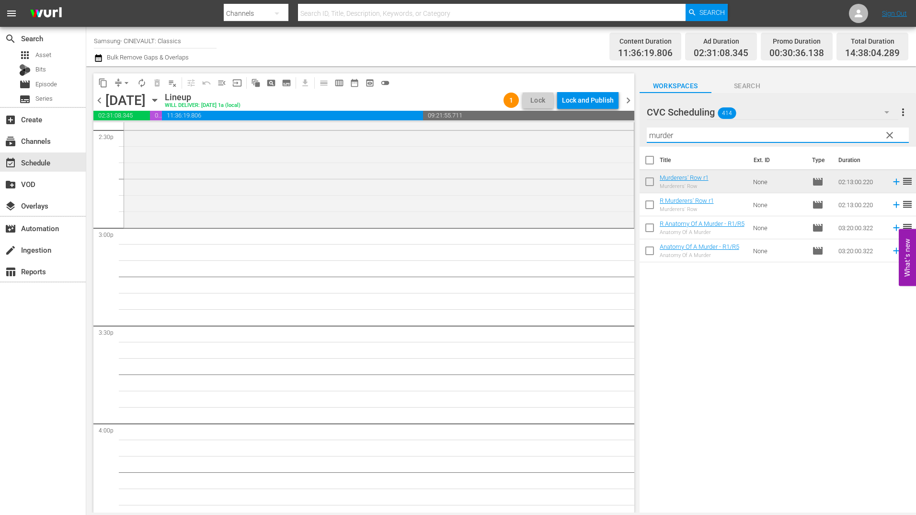
click at [687, 130] on input "murder" at bounding box center [778, 134] width 262 height 15
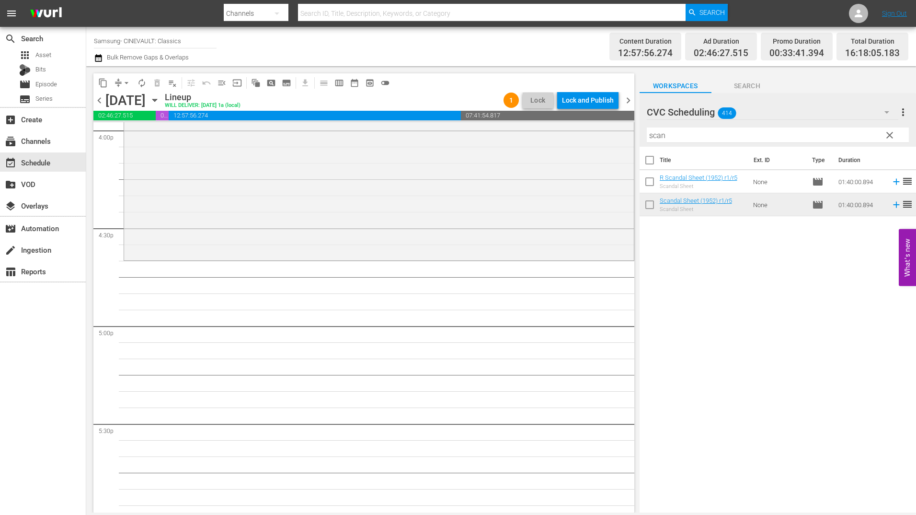
scroll to position [3211, 0]
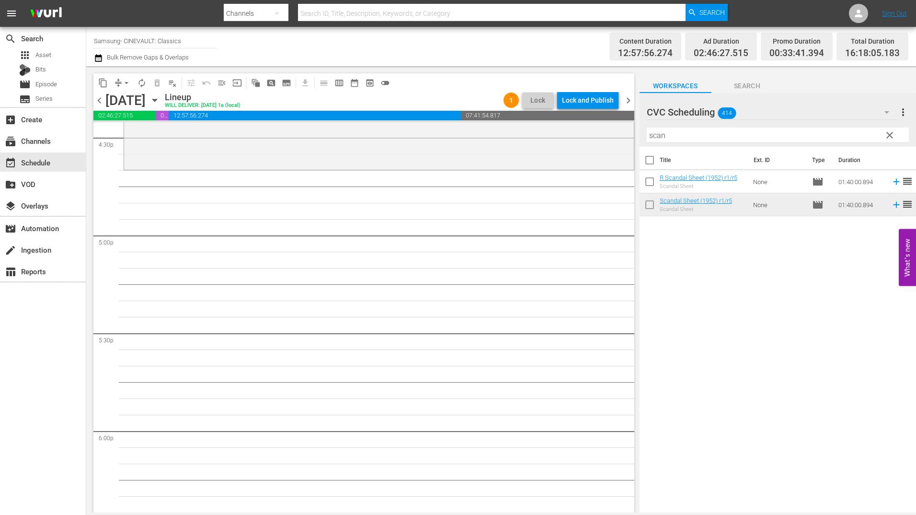
click at [679, 133] on input "scan" at bounding box center [778, 134] width 262 height 15
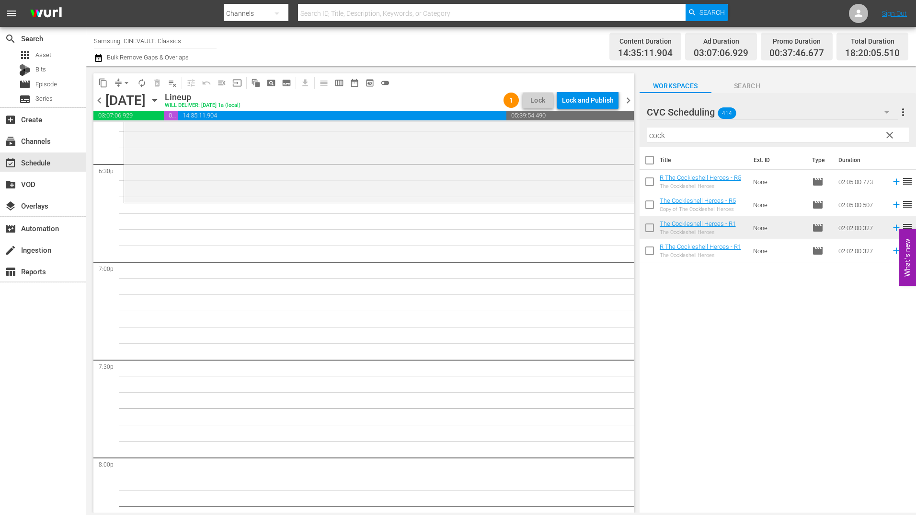
scroll to position [3642, 0]
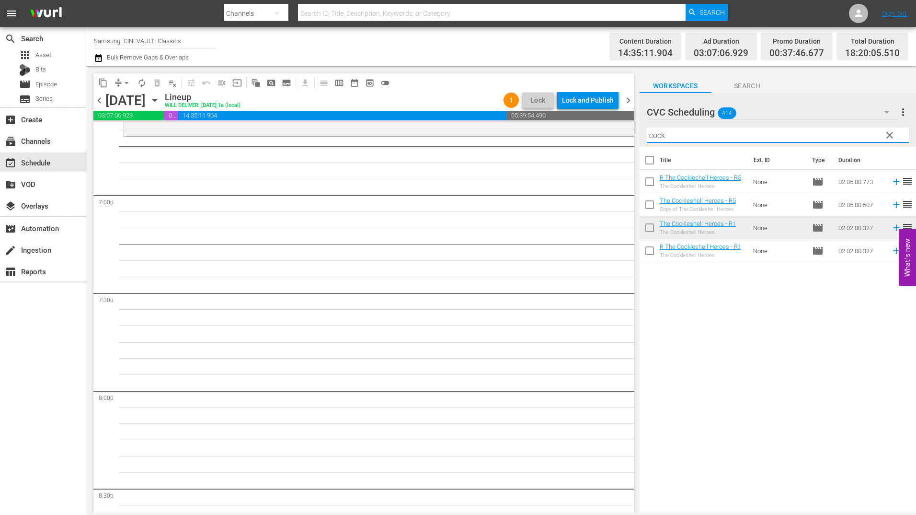
click at [697, 139] on input "cock" at bounding box center [778, 134] width 262 height 15
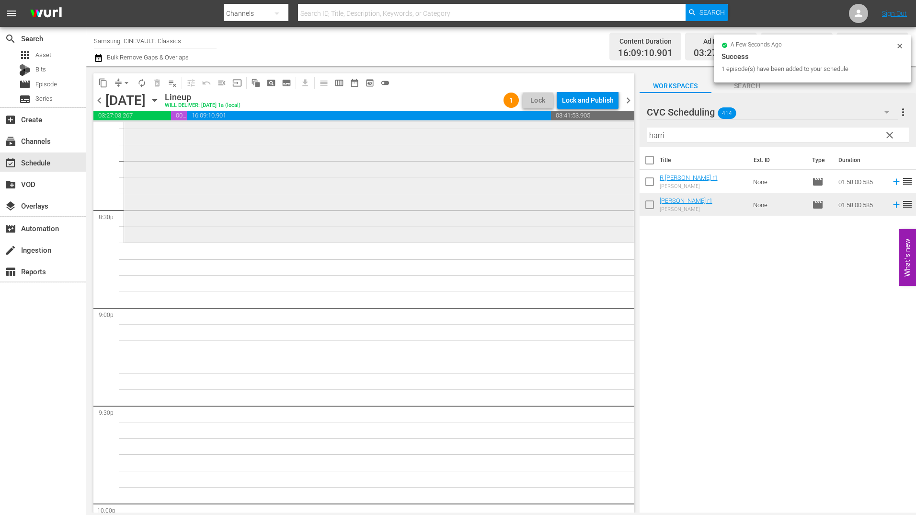
scroll to position [3929, 0]
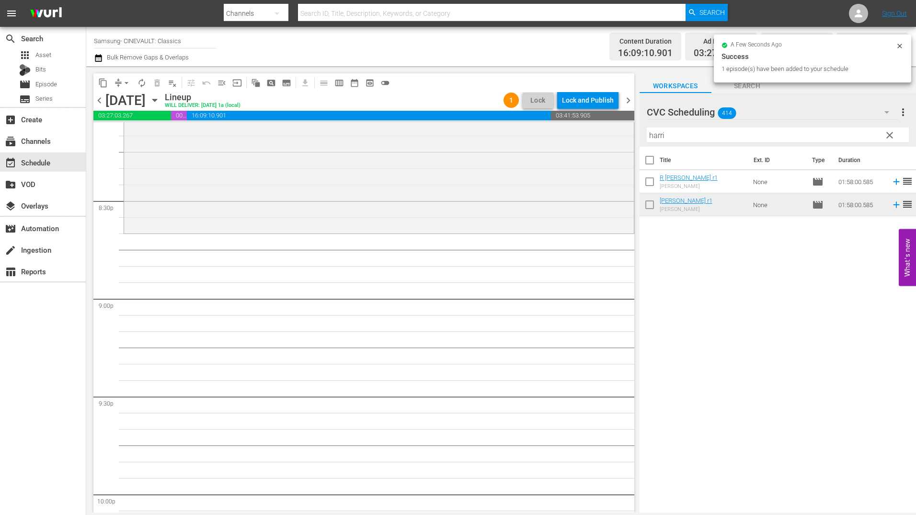
click at [686, 138] on input "harri" at bounding box center [778, 134] width 262 height 15
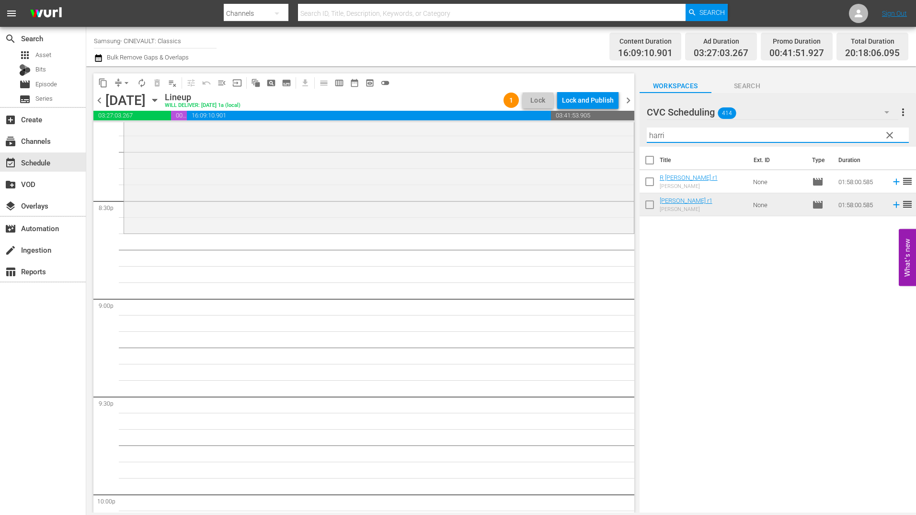
click at [686, 138] on input "harri" at bounding box center [778, 134] width 262 height 15
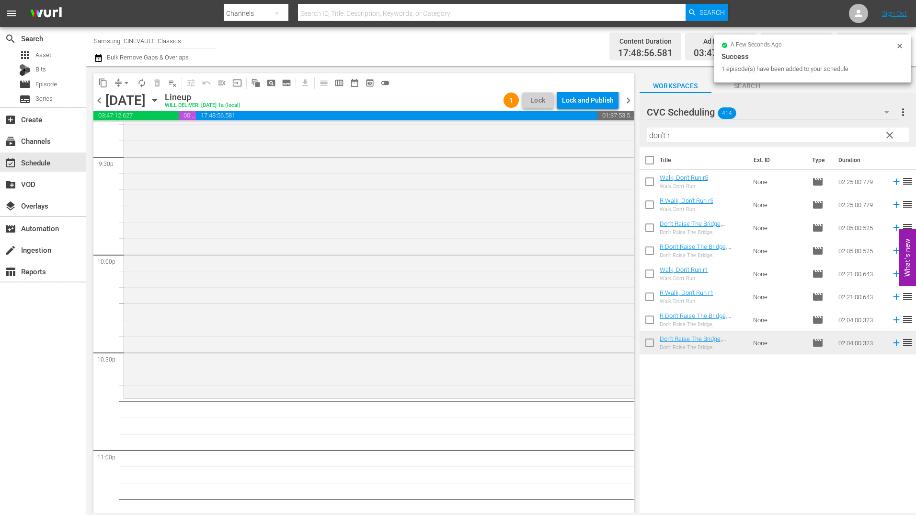
scroll to position [4302, 0]
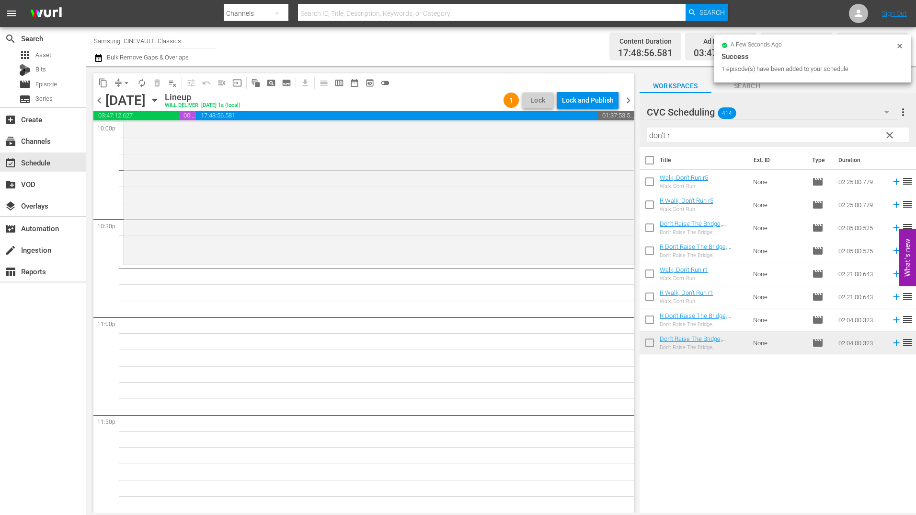
click at [691, 145] on div "Filter by Title don't r" at bounding box center [778, 135] width 262 height 23
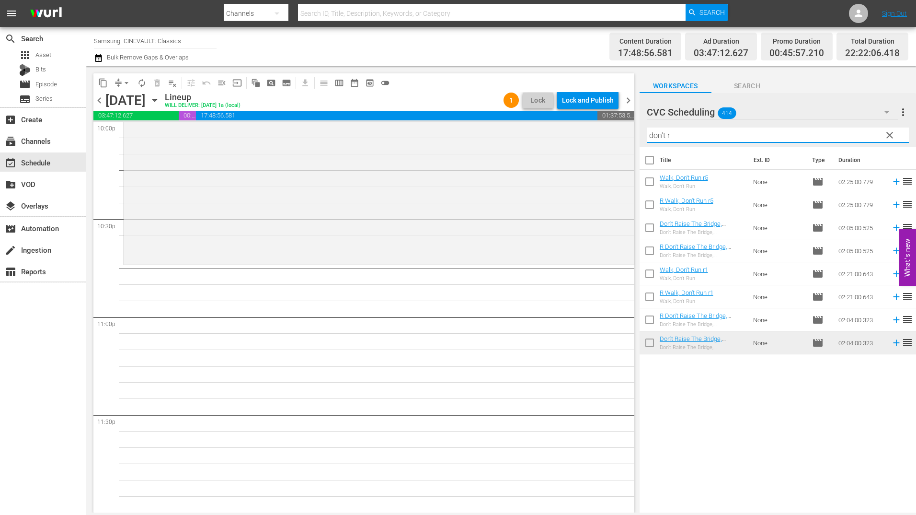
click at [696, 136] on input "don't r" at bounding box center [778, 134] width 262 height 15
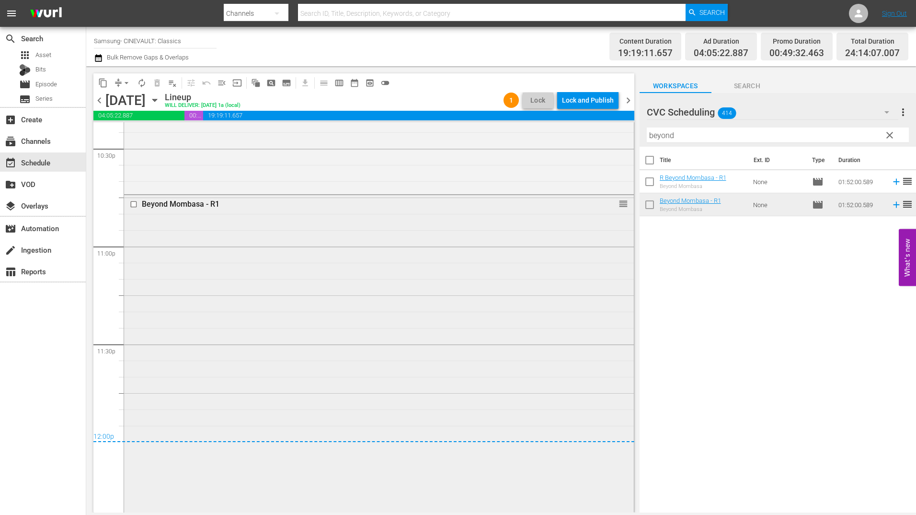
scroll to position [4420, 0]
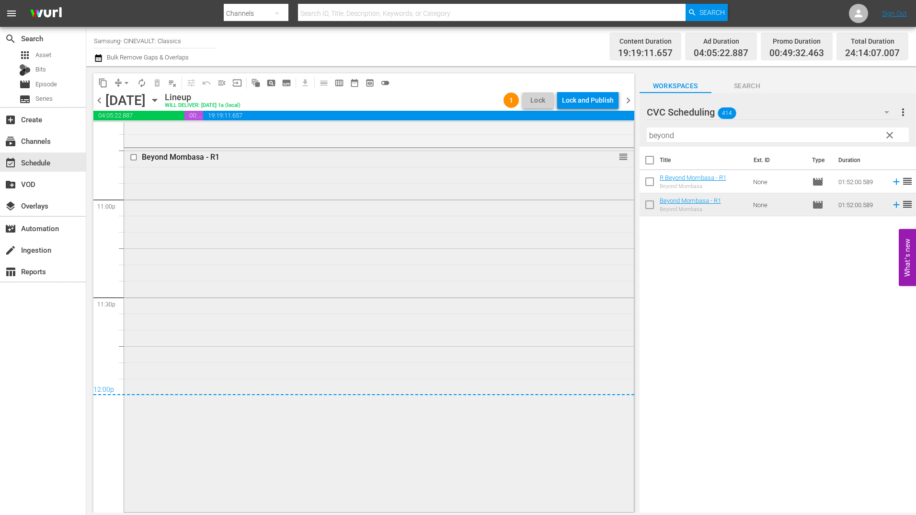
click at [491, 265] on div "Beyond Mombasa - R1 reorder" at bounding box center [379, 329] width 510 height 362
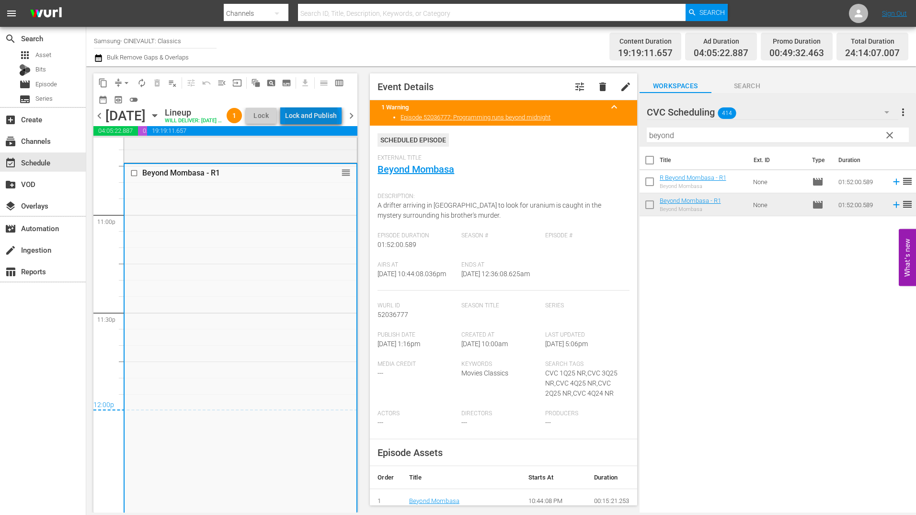
click at [334, 121] on div "Lock and Publish" at bounding box center [311, 115] width 52 height 17
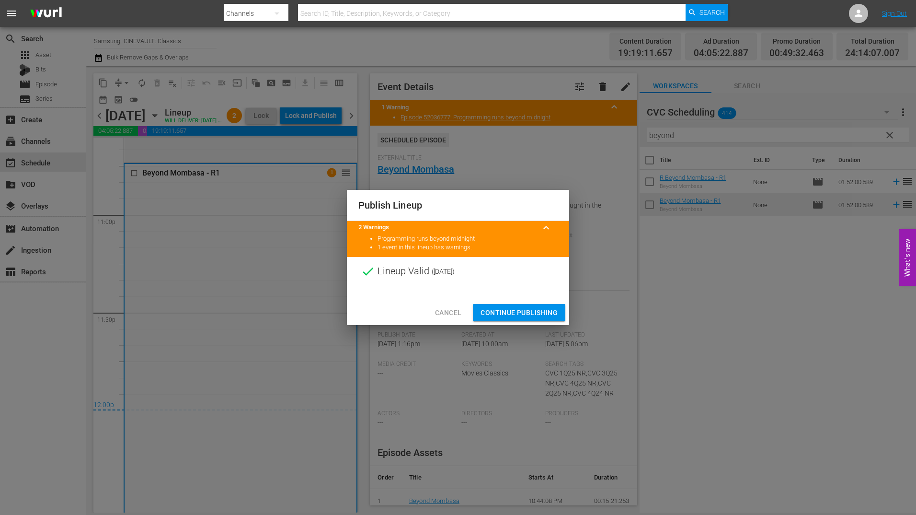
click at [543, 321] on button "Continue Publishing" at bounding box center [519, 313] width 92 height 18
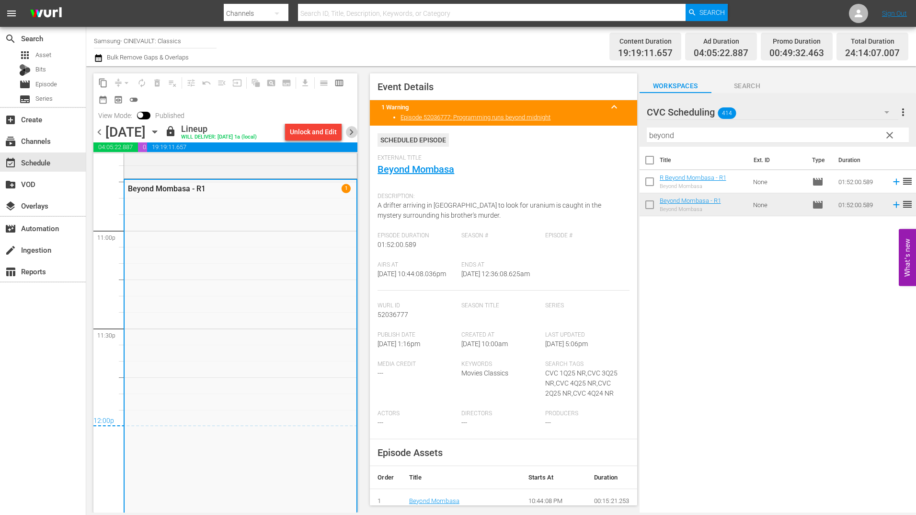
click at [351, 135] on span "chevron_right" at bounding box center [351, 132] width 12 height 12
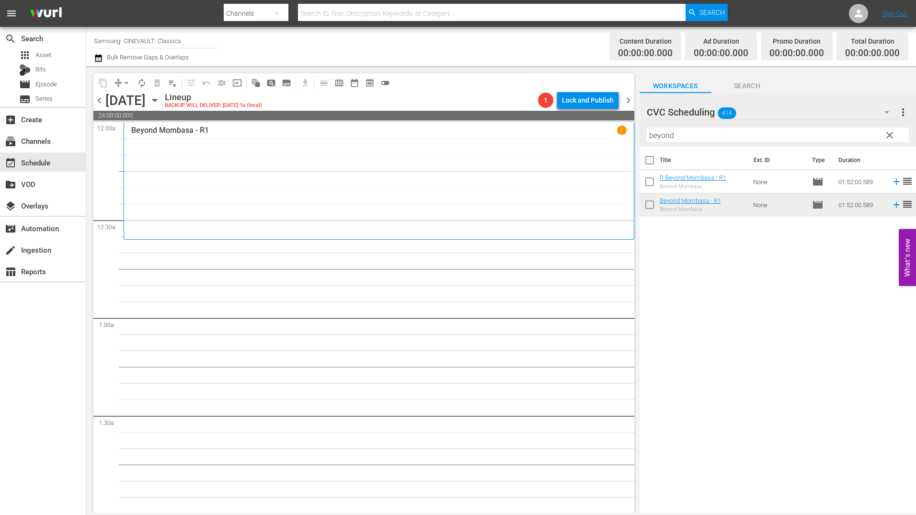
click at [704, 135] on input "beyond" at bounding box center [778, 134] width 262 height 15
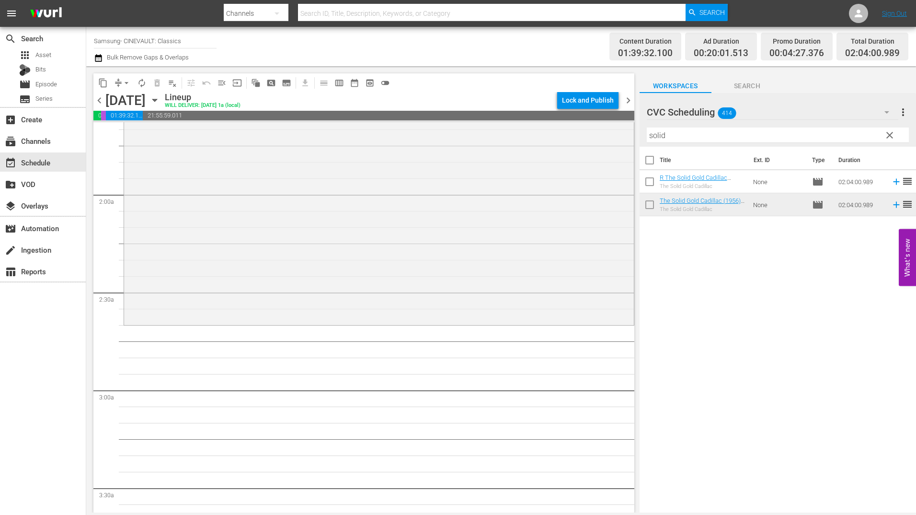
scroll to position [335, 0]
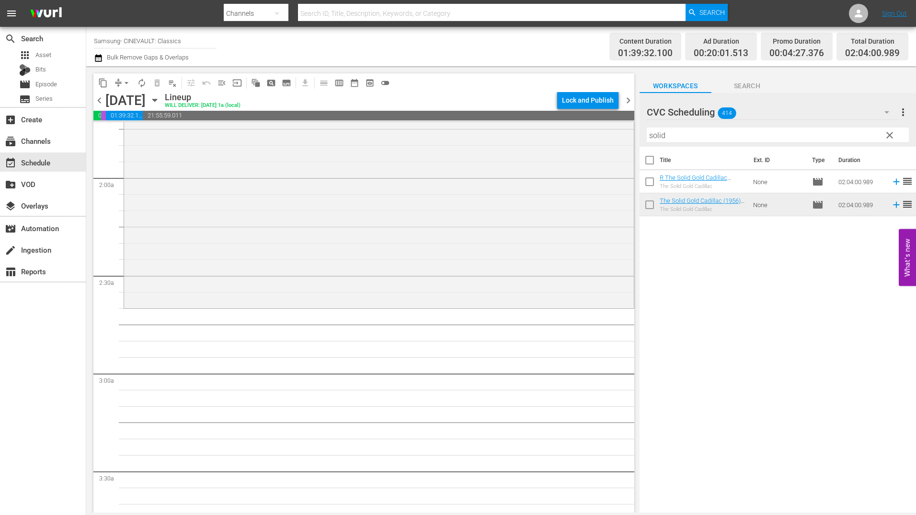
click at [684, 130] on input "solid" at bounding box center [778, 134] width 262 height 15
click at [685, 128] on input "solid" at bounding box center [778, 134] width 262 height 15
click at [664, 136] on input "solid" at bounding box center [778, 134] width 262 height 15
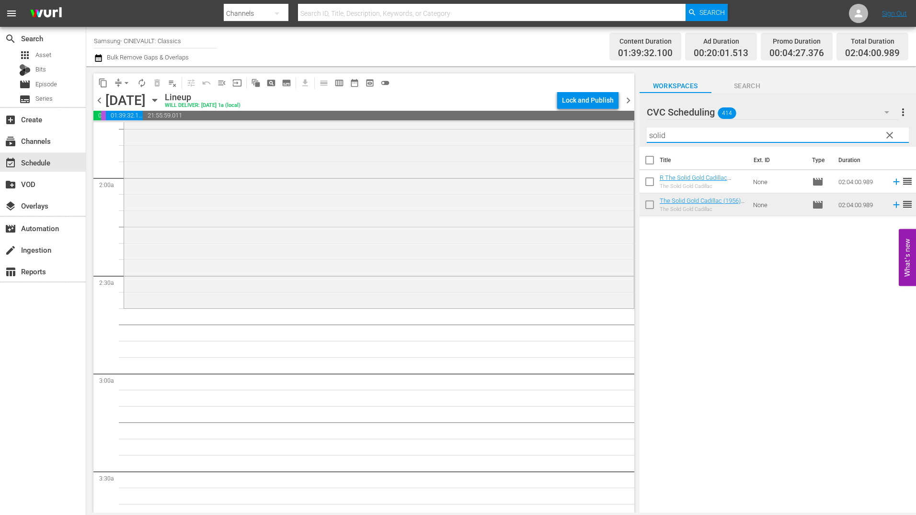
click at [664, 136] on input "solid" at bounding box center [778, 134] width 262 height 15
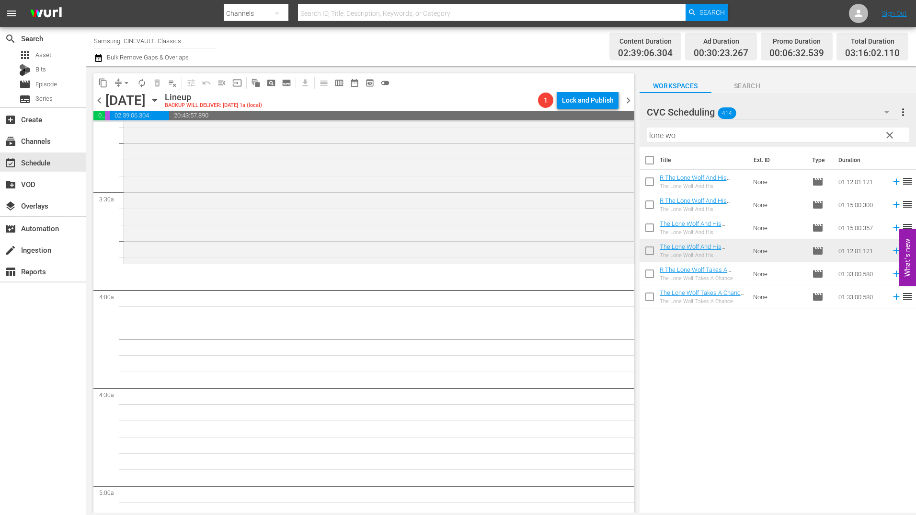
scroll to position [623, 0]
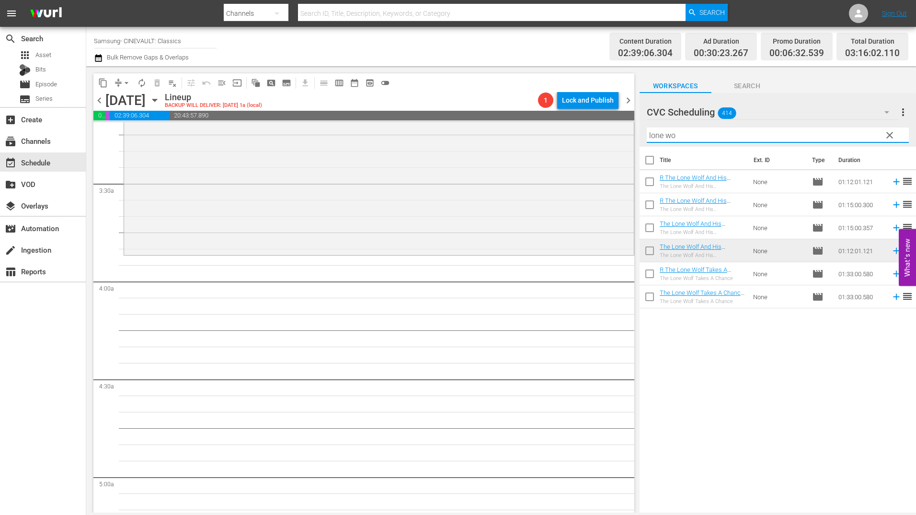
click at [673, 140] on input "lone wo" at bounding box center [778, 134] width 262 height 15
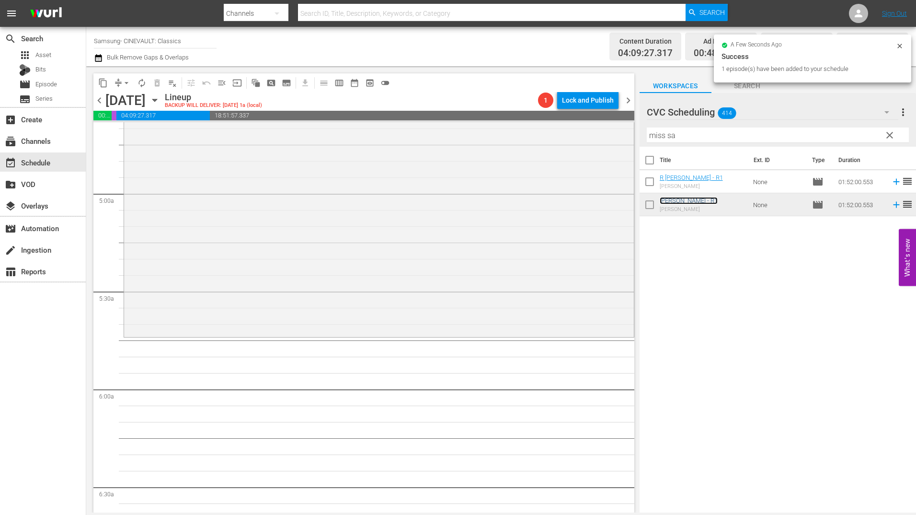
scroll to position [910, 0]
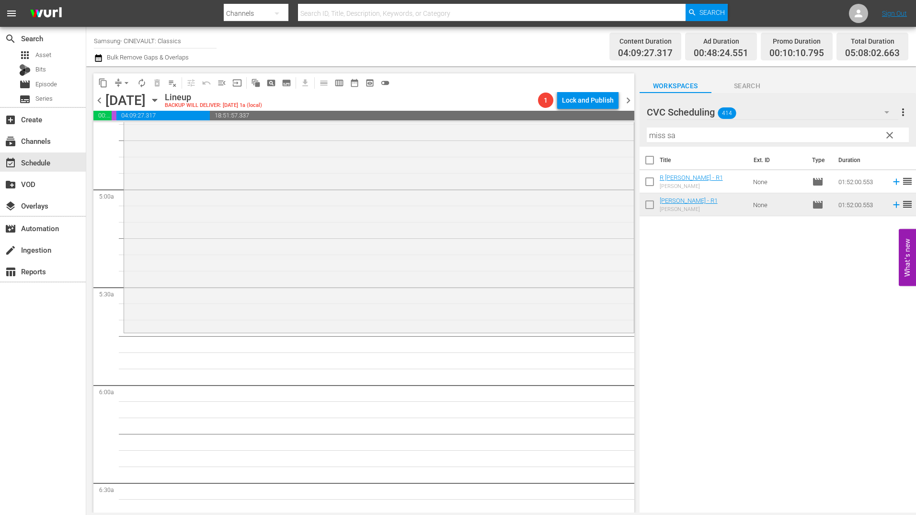
click at [680, 137] on input "miss sa" at bounding box center [778, 134] width 262 height 15
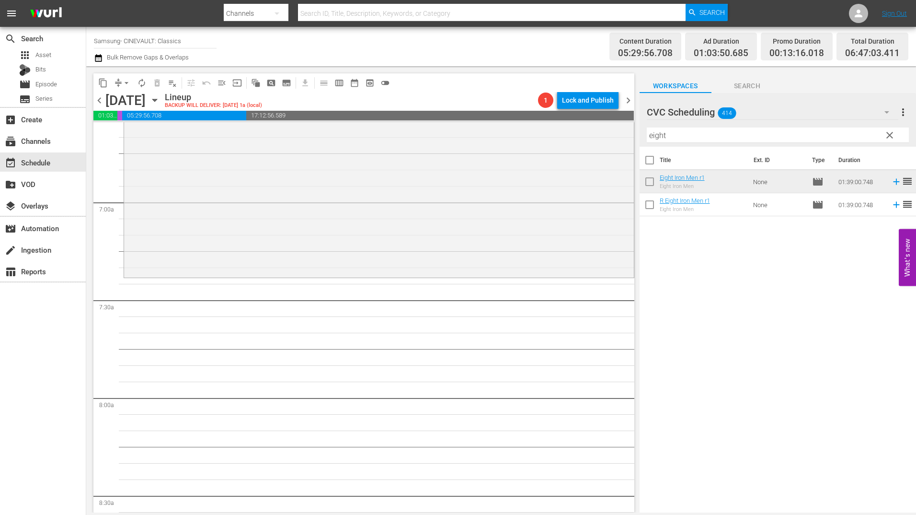
scroll to position [1294, 0]
click at [683, 138] on input "eight" at bounding box center [778, 134] width 262 height 15
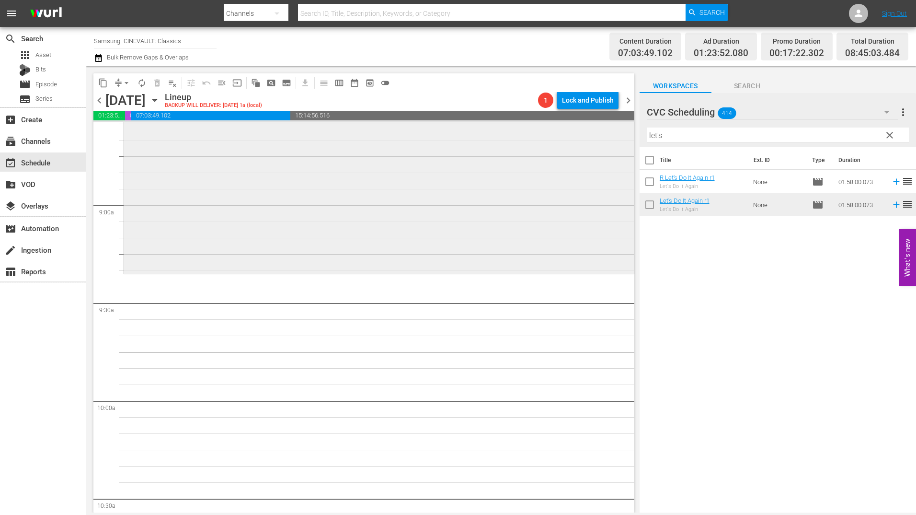
scroll to position [1677, 0]
click at [698, 139] on input "let's" at bounding box center [778, 134] width 262 height 15
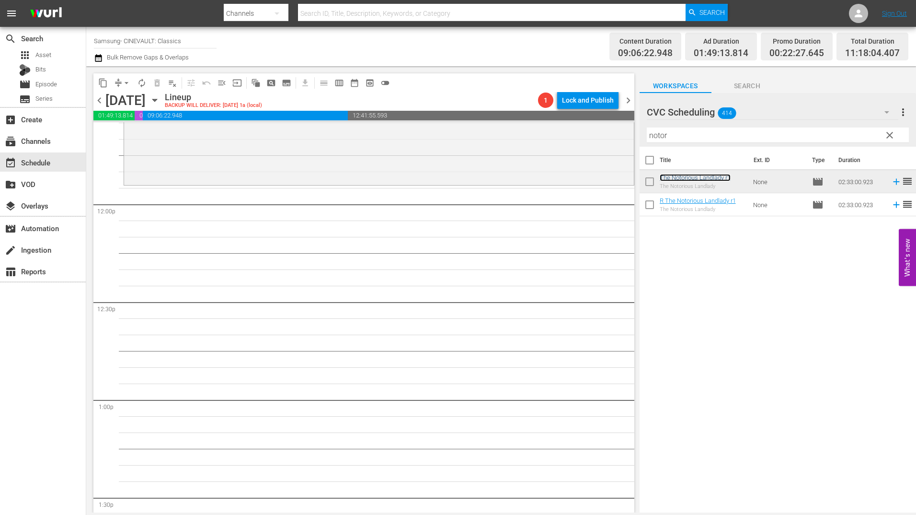
scroll to position [2300, 0]
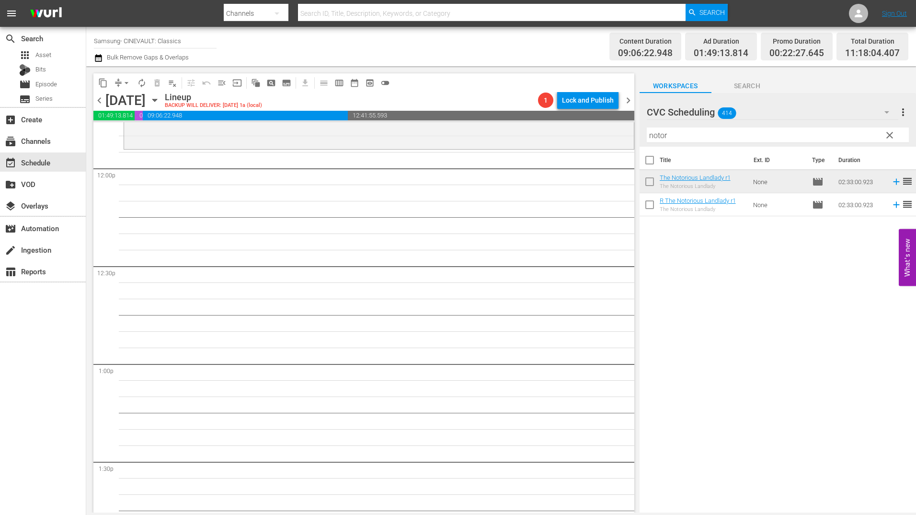
click at [667, 135] on input "notor" at bounding box center [778, 134] width 262 height 15
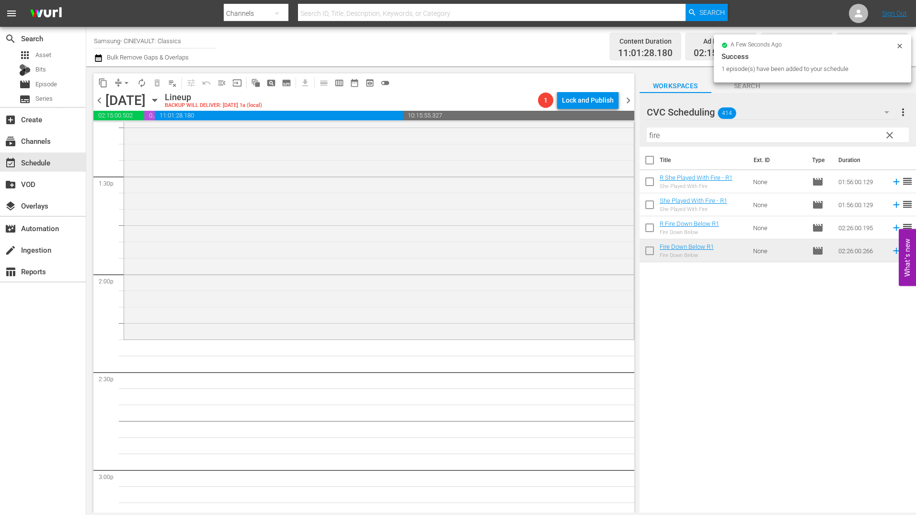
scroll to position [2588, 0]
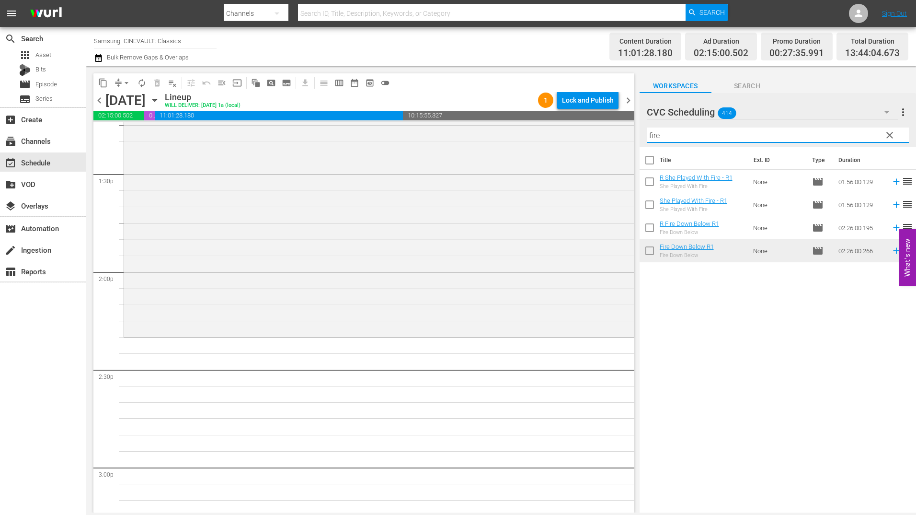
click at [689, 138] on input "fire" at bounding box center [778, 134] width 262 height 15
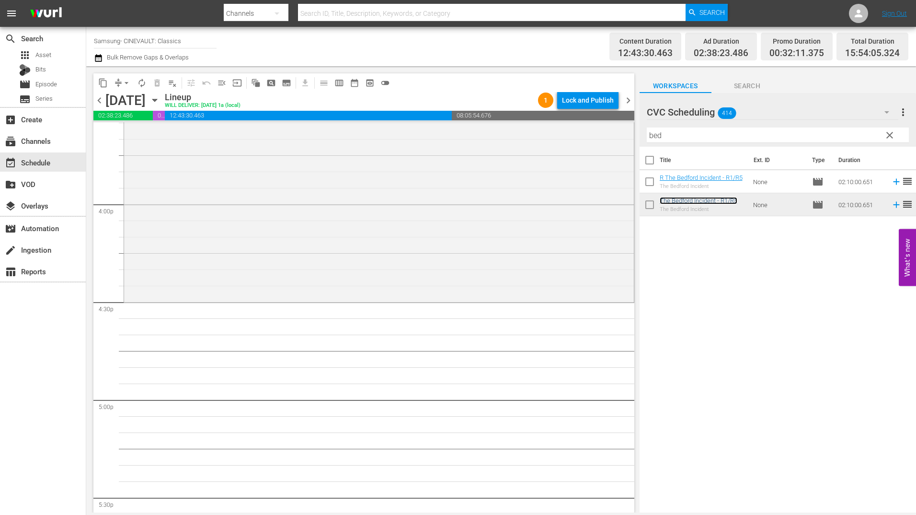
scroll to position [3067, 0]
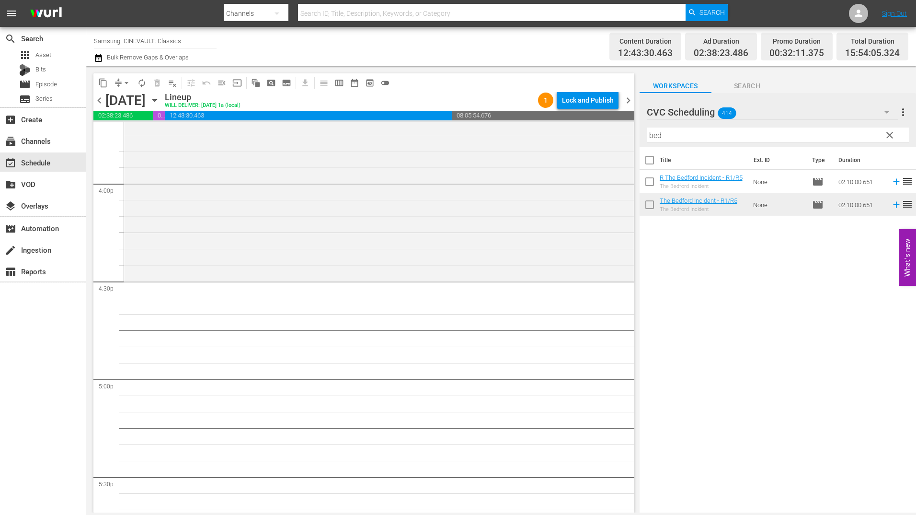
click at [665, 134] on input "bed" at bounding box center [778, 134] width 262 height 15
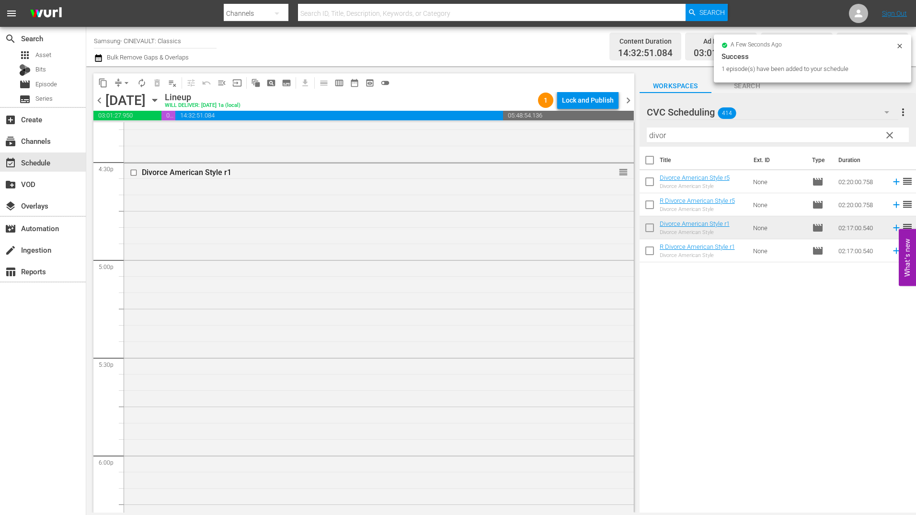
scroll to position [3259, 0]
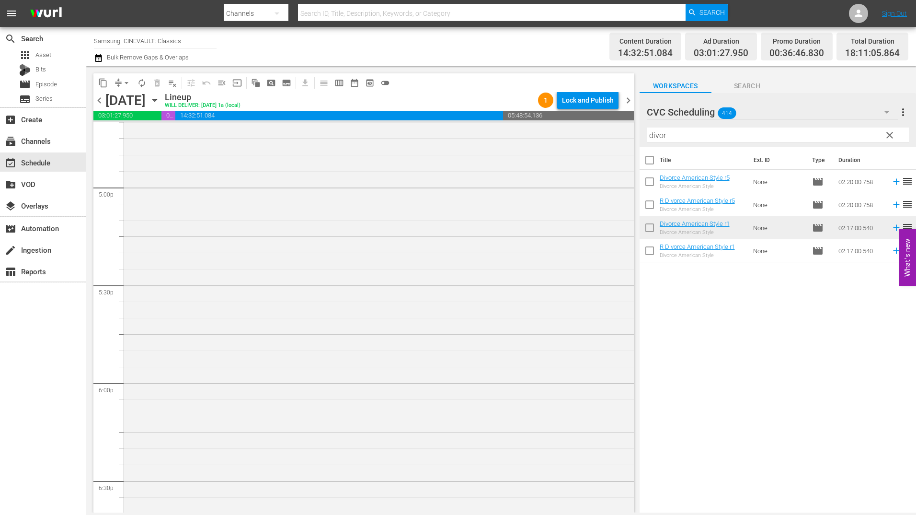
click at [658, 136] on input "divor" at bounding box center [778, 134] width 262 height 15
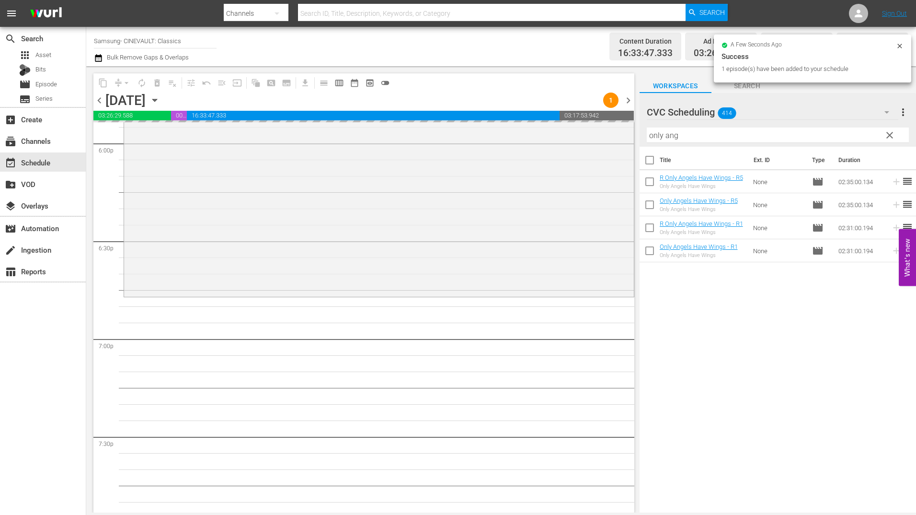
scroll to position [3546, 0]
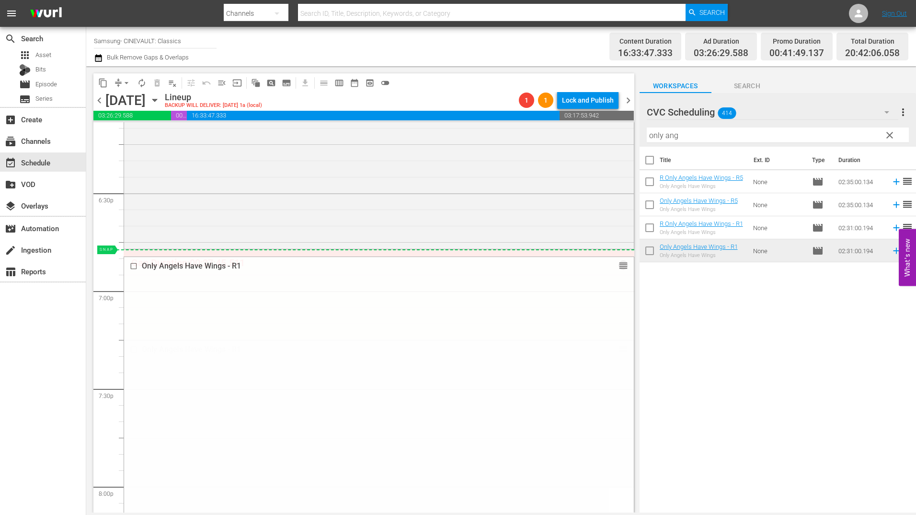
drag, startPoint x: 614, startPoint y: 348, endPoint x: 616, endPoint y: 253, distance: 94.4
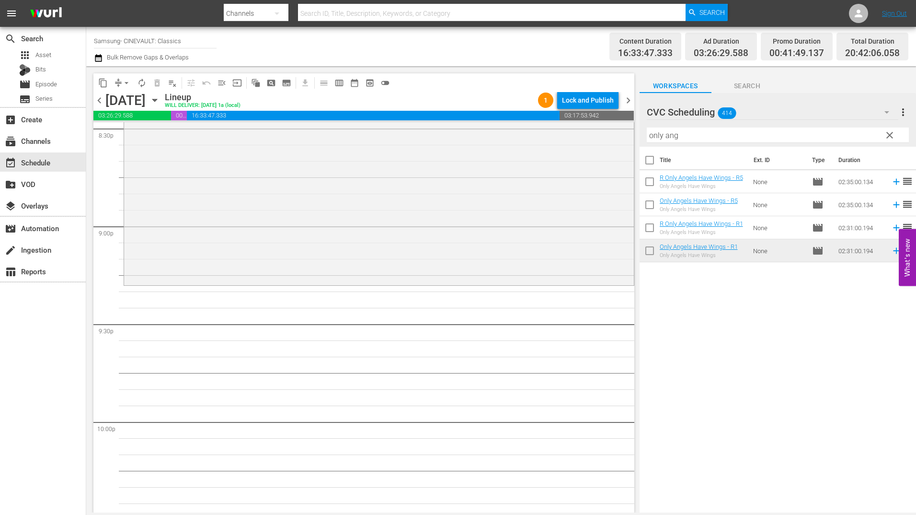
scroll to position [4025, 0]
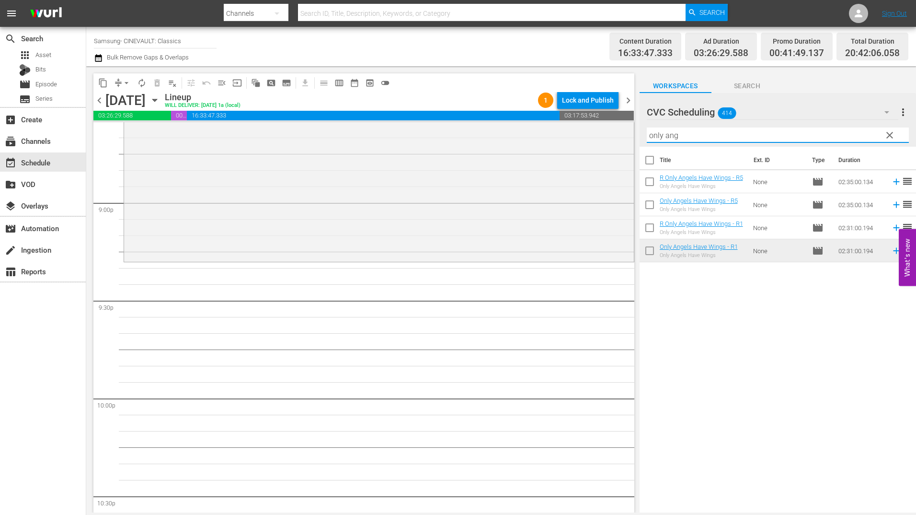
click at [735, 138] on input "only ang" at bounding box center [778, 134] width 262 height 15
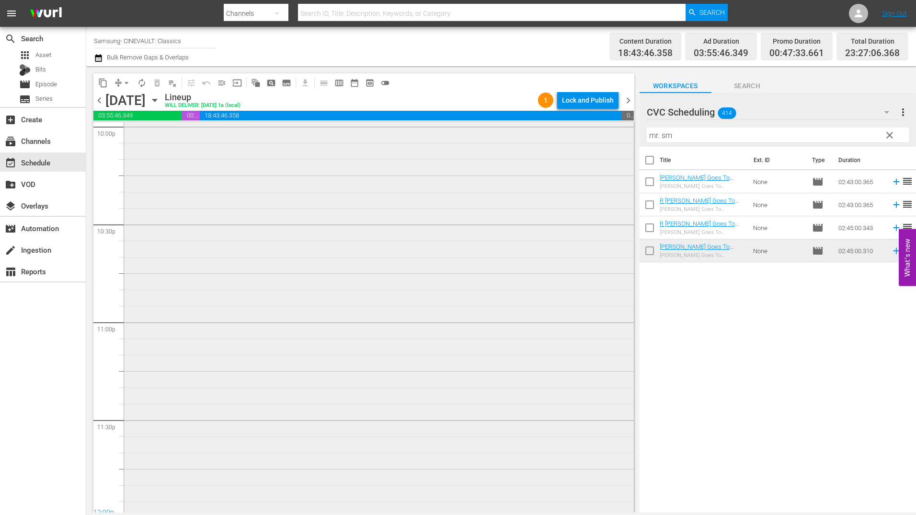
scroll to position [4312, 0]
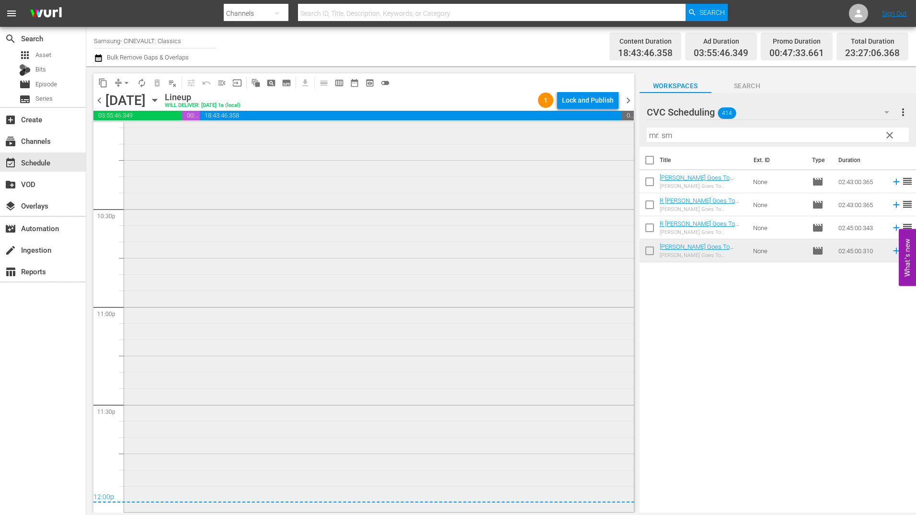
click at [503, 200] on div "[PERSON_NAME] Goes To [US_STATE] - R5 1 reorder" at bounding box center [379, 243] width 510 height 535
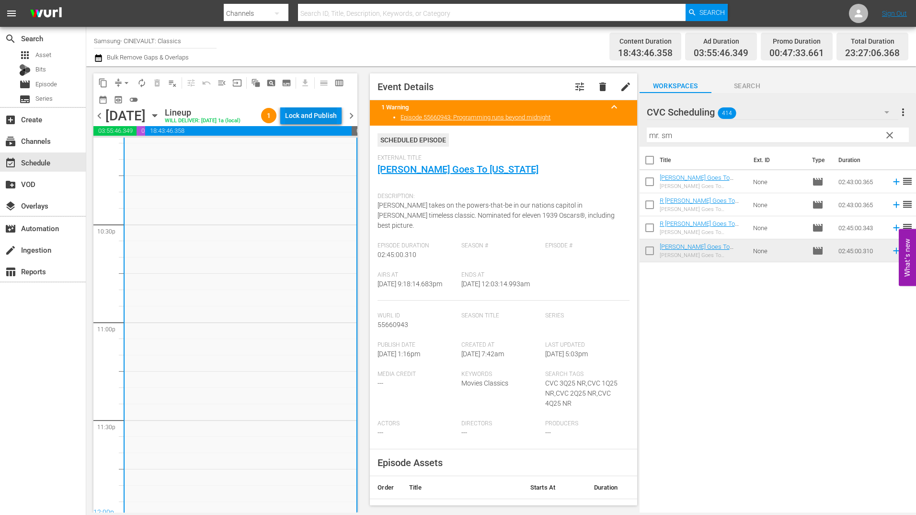
click at [330, 118] on div "Lock and Publish" at bounding box center [311, 115] width 52 height 17
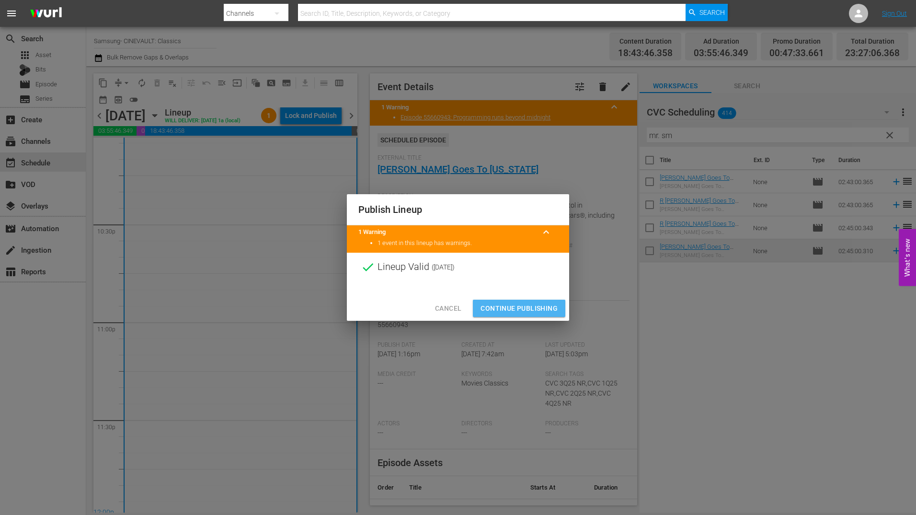
click at [541, 310] on span "Continue Publishing" at bounding box center [519, 308] width 77 height 12
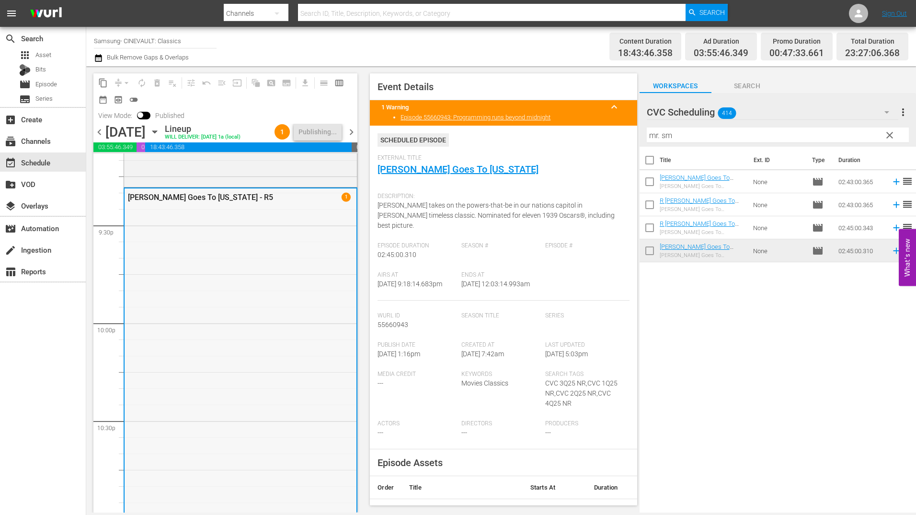
scroll to position [4344, 0]
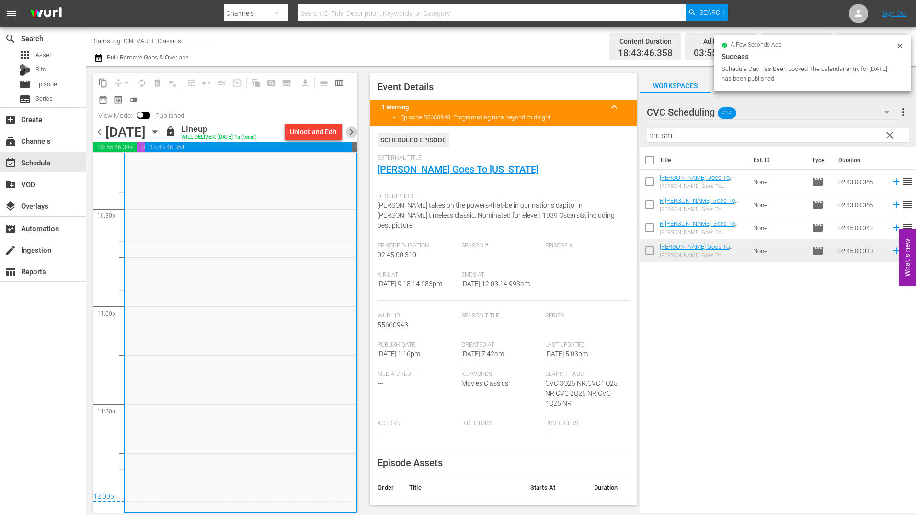
click at [348, 133] on span "chevron_right" at bounding box center [351, 132] width 12 height 12
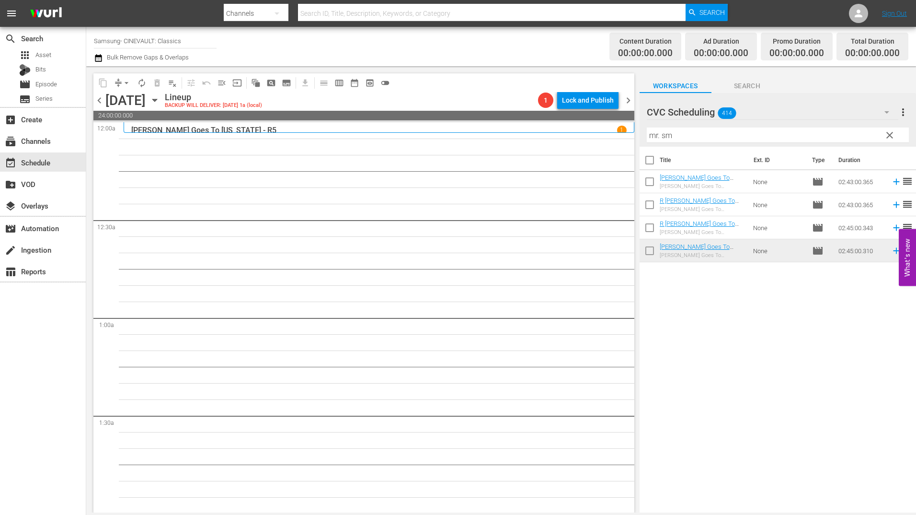
click at [670, 138] on input "mr. sm" at bounding box center [778, 134] width 262 height 15
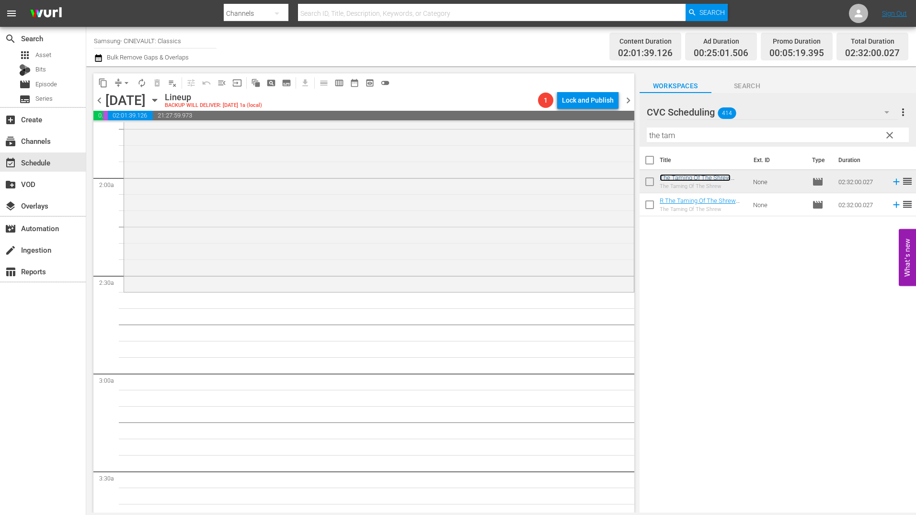
scroll to position [383, 0]
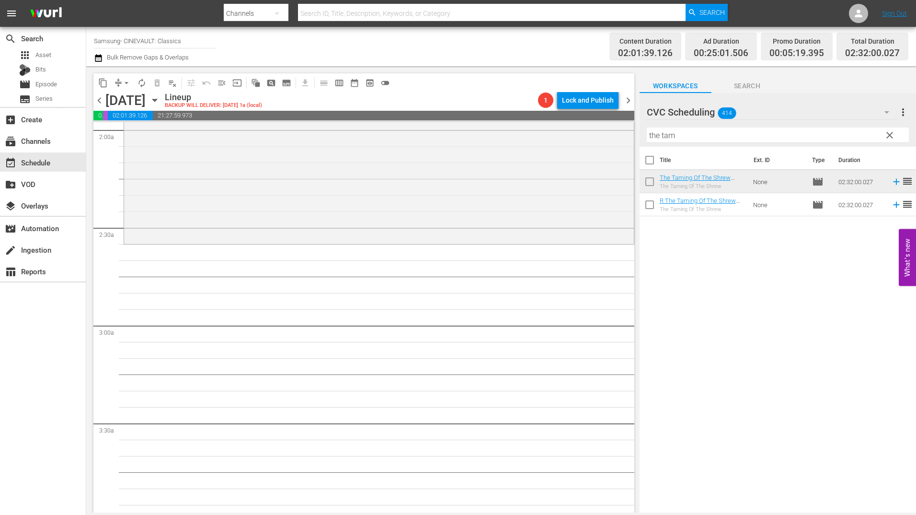
click at [703, 129] on input "the tam" at bounding box center [778, 134] width 262 height 15
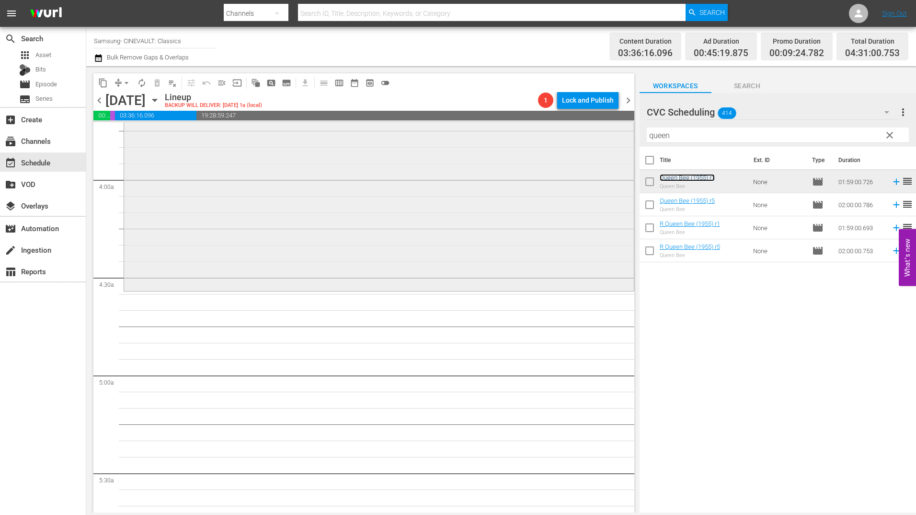
scroll to position [767, 0]
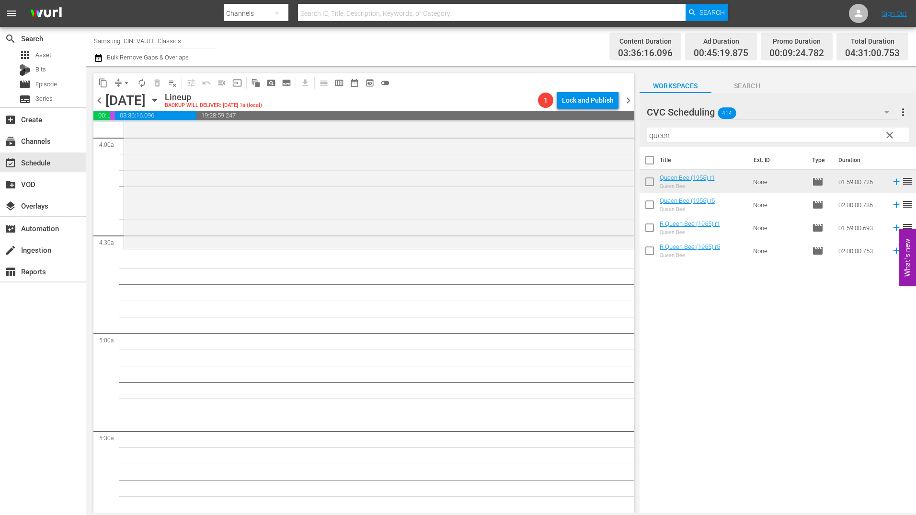
click at [668, 141] on input "queen" at bounding box center [778, 134] width 262 height 15
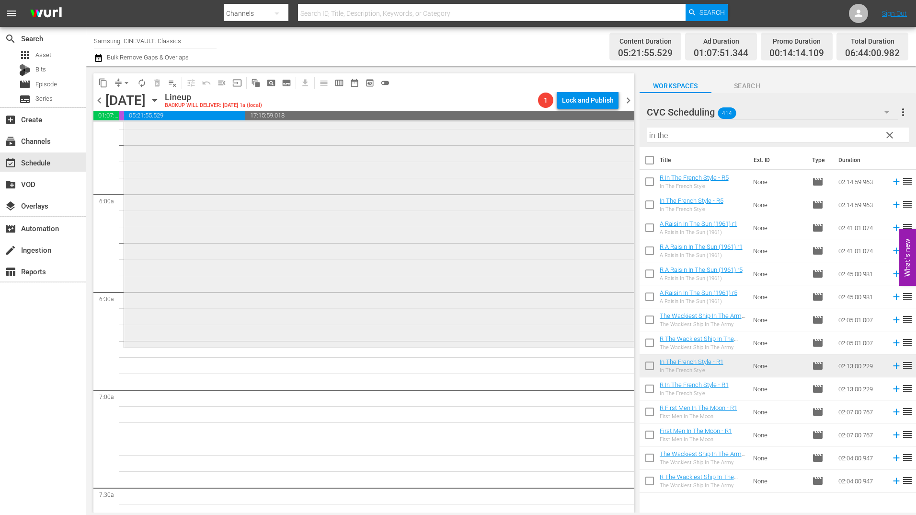
scroll to position [1102, 0]
click at [728, 141] on input "in the" at bounding box center [778, 134] width 262 height 15
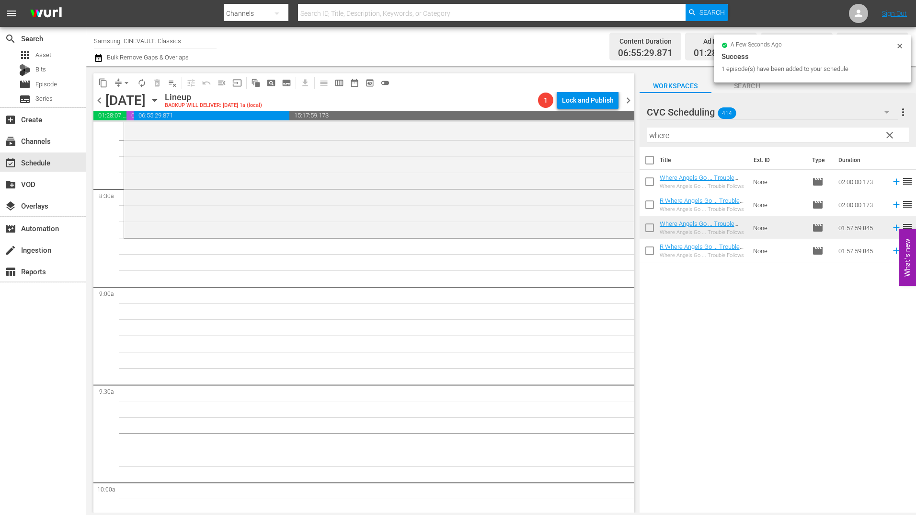
scroll to position [1629, 0]
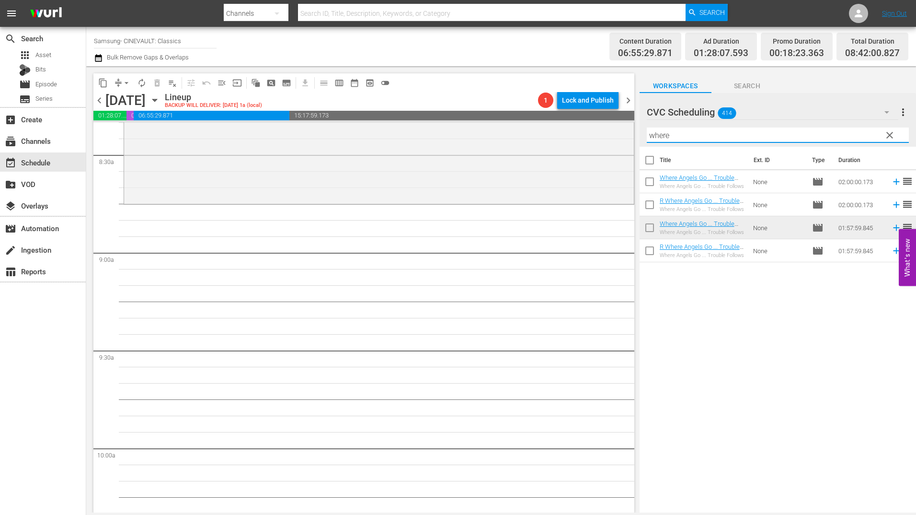
click at [702, 134] on input "where" at bounding box center [778, 134] width 262 height 15
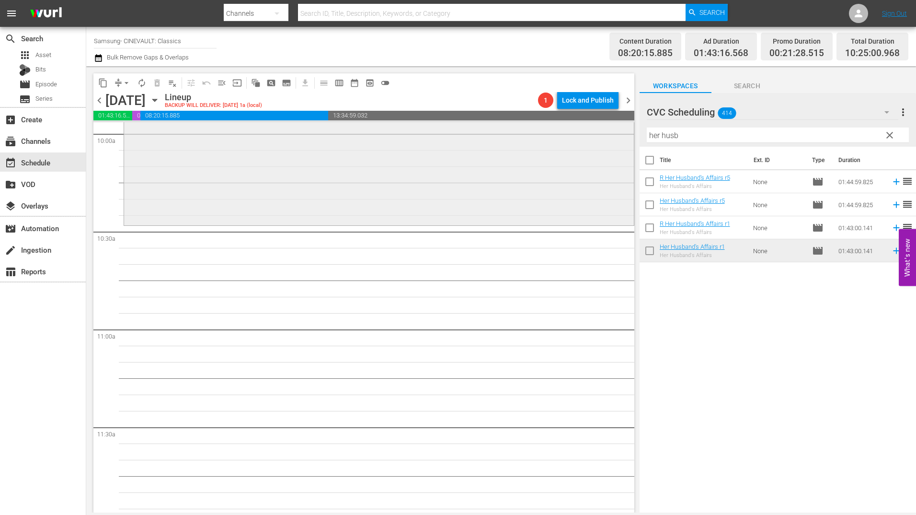
scroll to position [2013, 0]
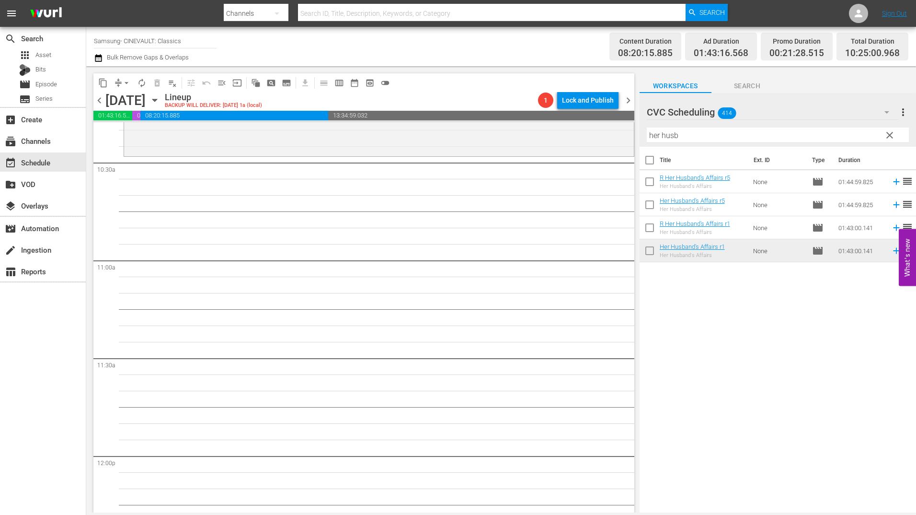
click at [679, 134] on input "her husb" at bounding box center [778, 134] width 262 height 15
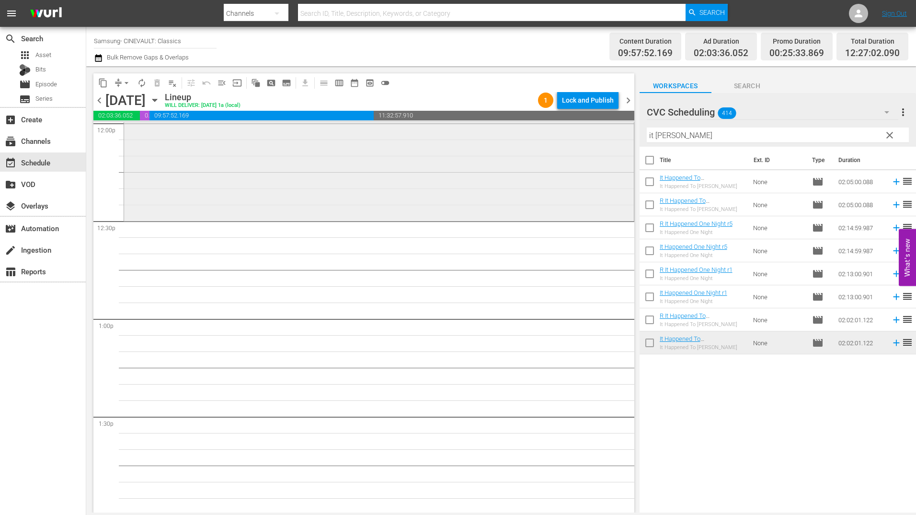
scroll to position [2348, 0]
click at [686, 138] on input "it [PERSON_NAME]" at bounding box center [778, 134] width 262 height 15
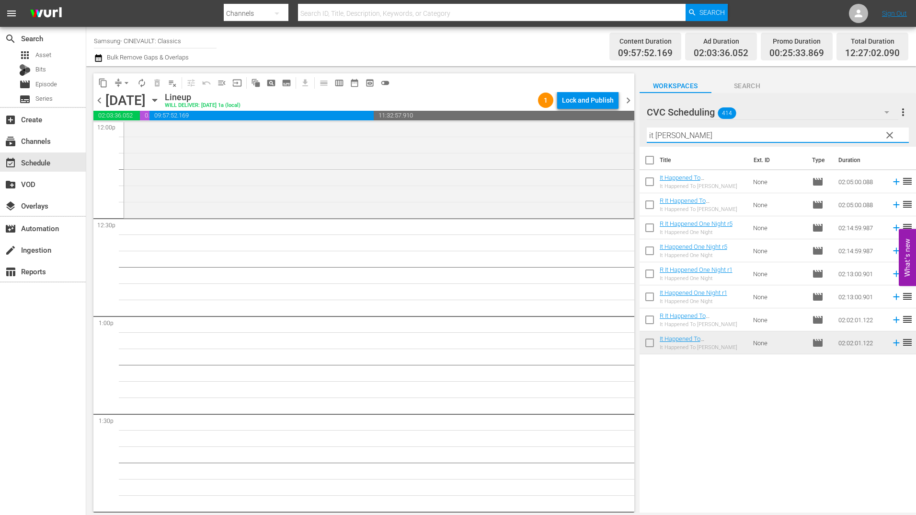
click at [686, 138] on input "it [PERSON_NAME]" at bounding box center [778, 134] width 262 height 15
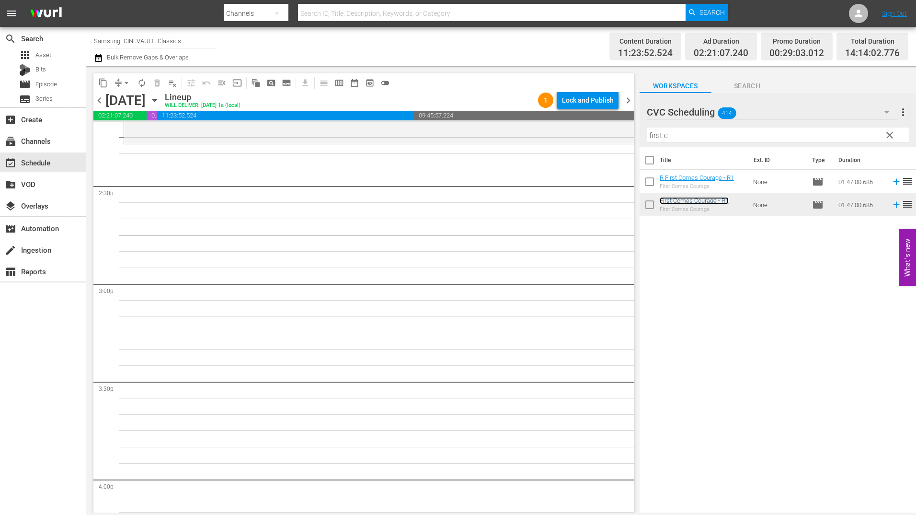
scroll to position [2779, 0]
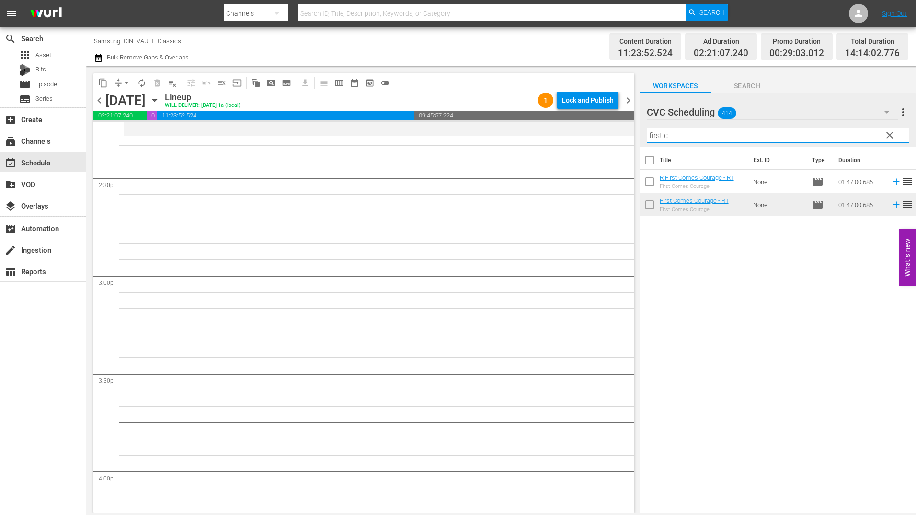
click at [690, 138] on input "first c" at bounding box center [778, 134] width 262 height 15
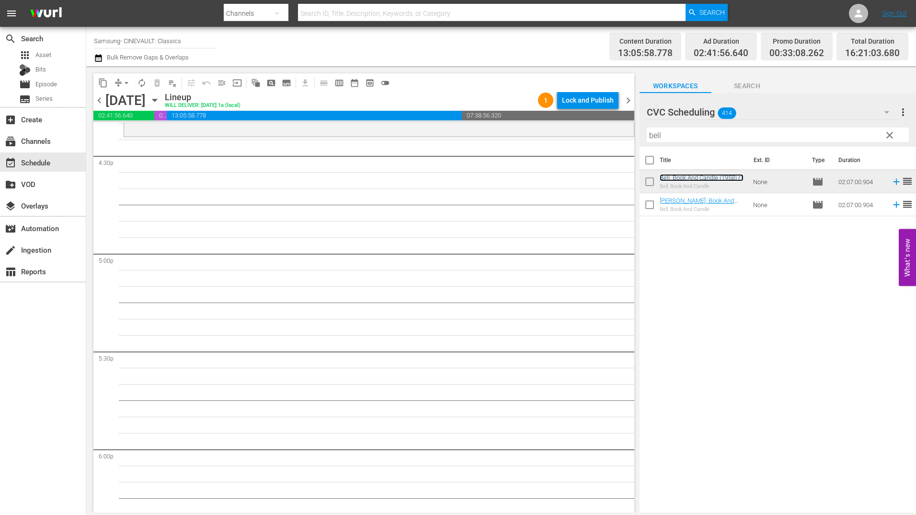
scroll to position [3163, 0]
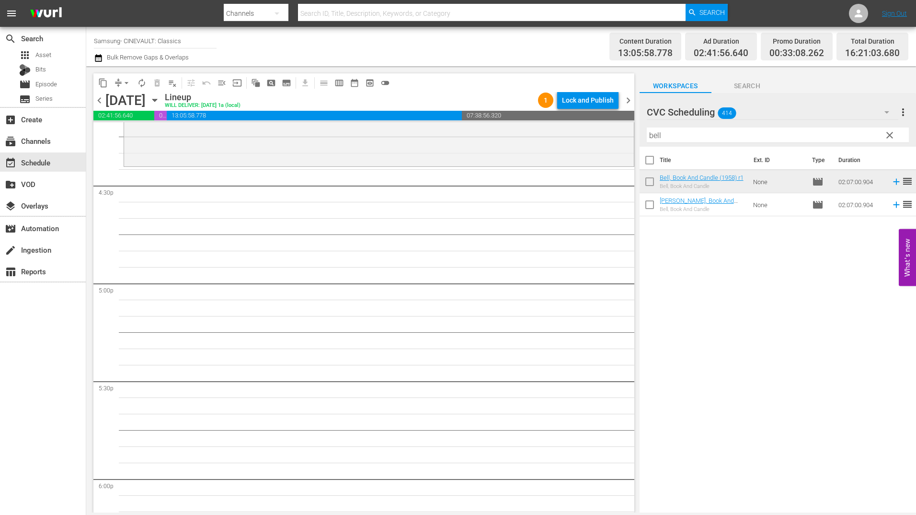
click at [707, 136] on input "bell" at bounding box center [778, 134] width 262 height 15
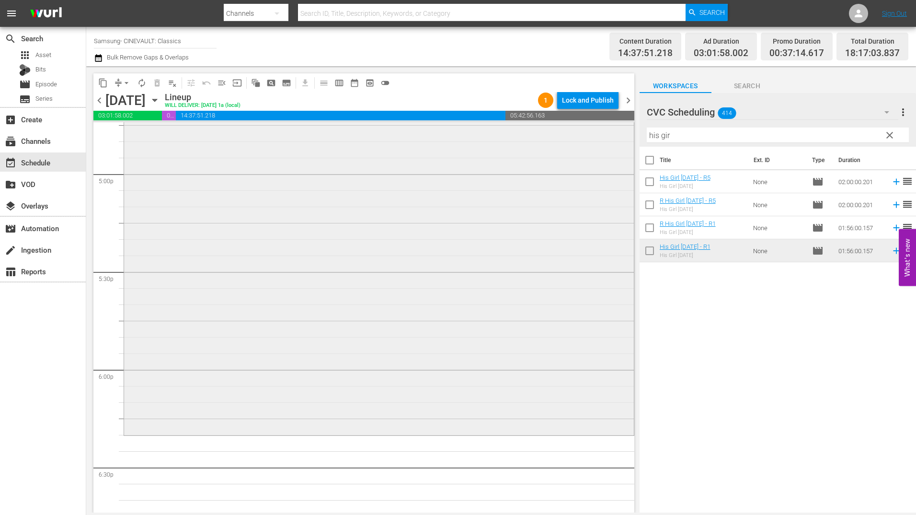
scroll to position [3354, 0]
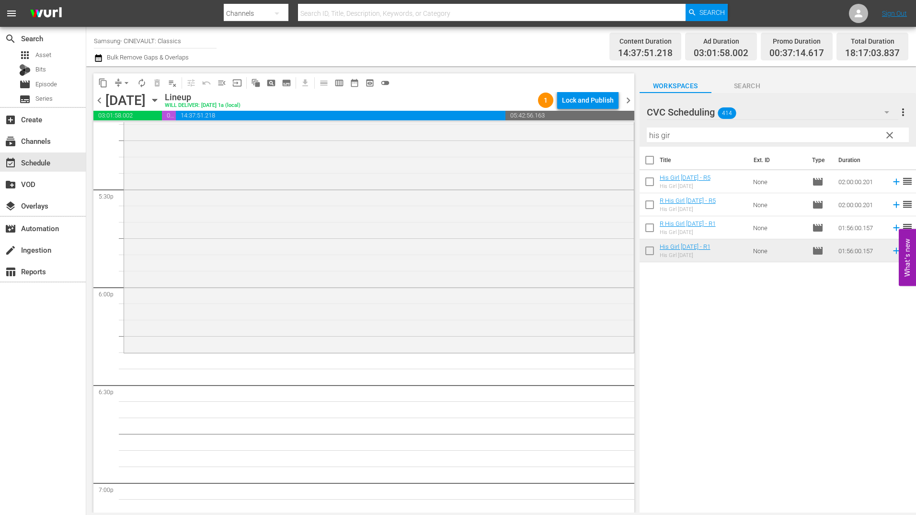
click at [690, 139] on input "his gir" at bounding box center [778, 134] width 262 height 15
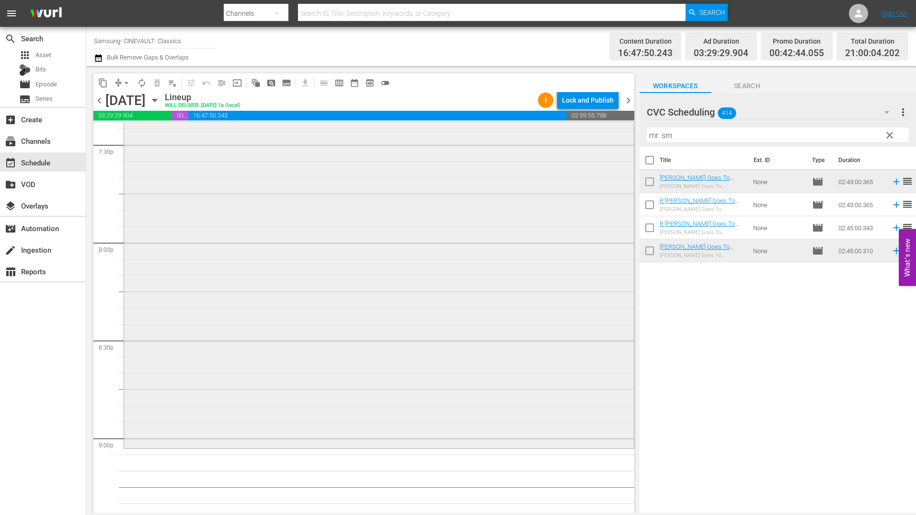
scroll to position [3881, 0]
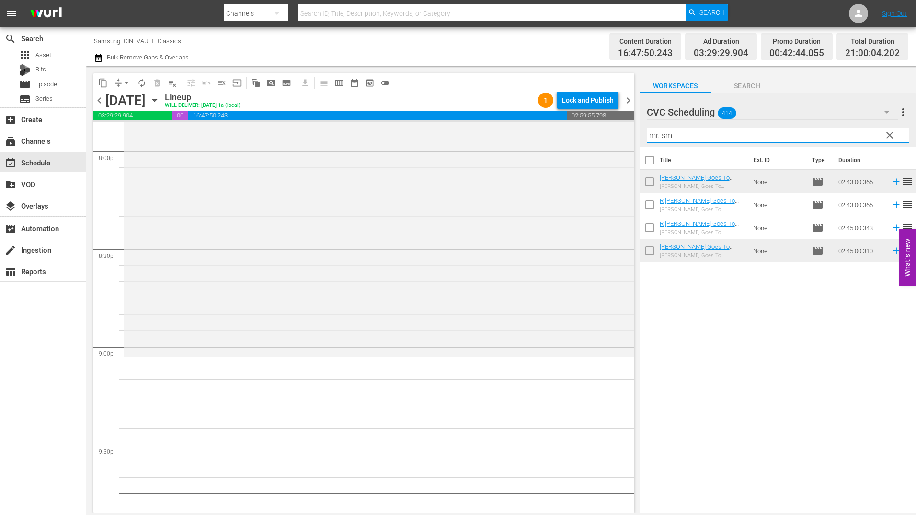
click at [712, 133] on input "mr. sm" at bounding box center [778, 134] width 262 height 15
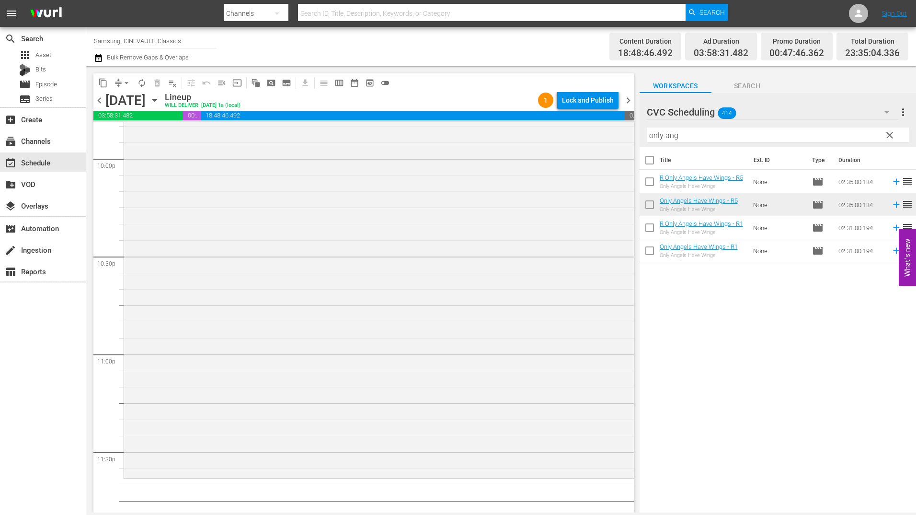
scroll to position [4302, 0]
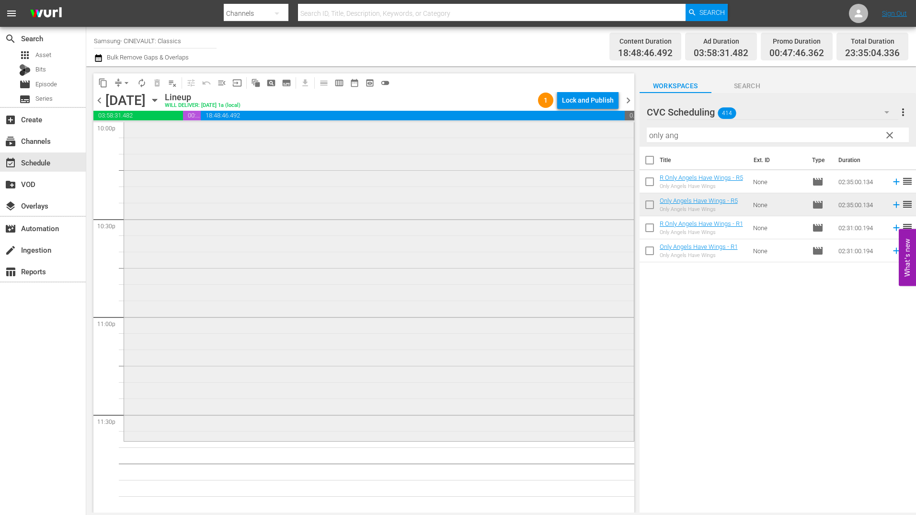
click at [573, 374] on div "Only Angels Have Wings - R5 reorder" at bounding box center [379, 188] width 510 height 502
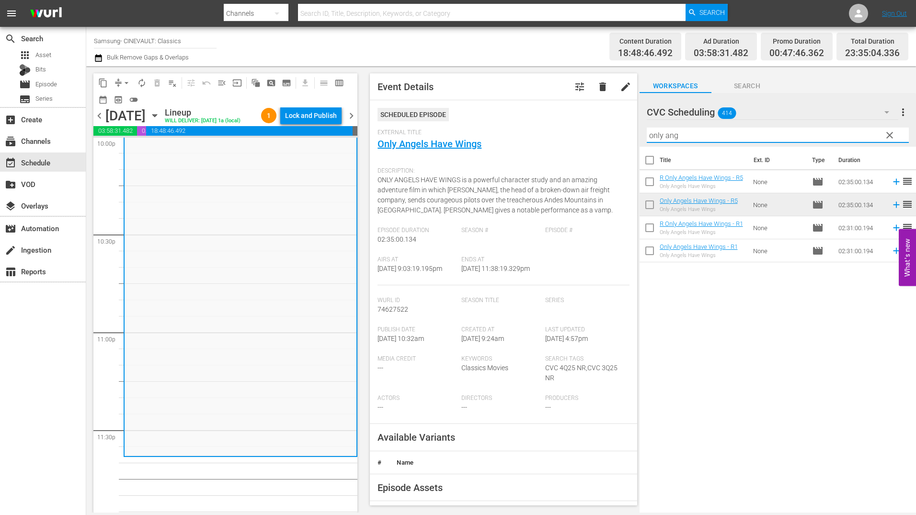
click at [702, 137] on input "only ang" at bounding box center [778, 134] width 262 height 15
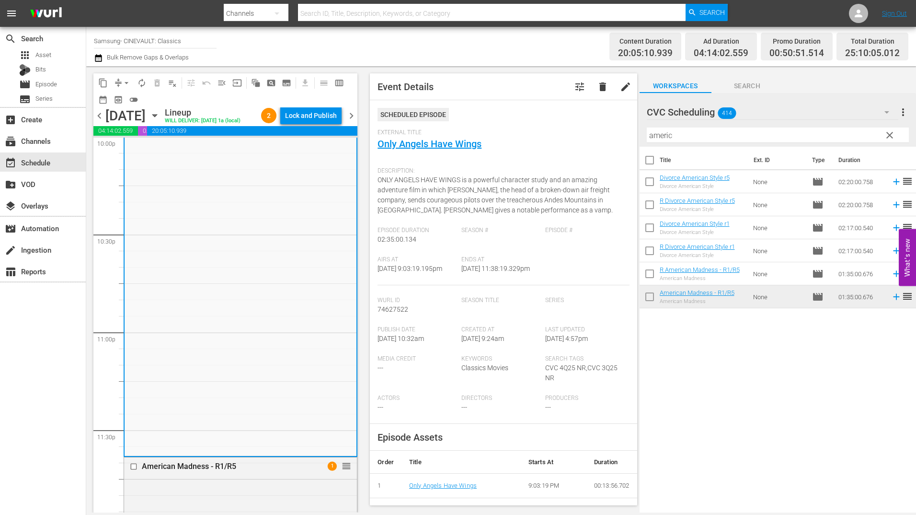
click at [322, 120] on div "Lock and Publish" at bounding box center [311, 115] width 52 height 17
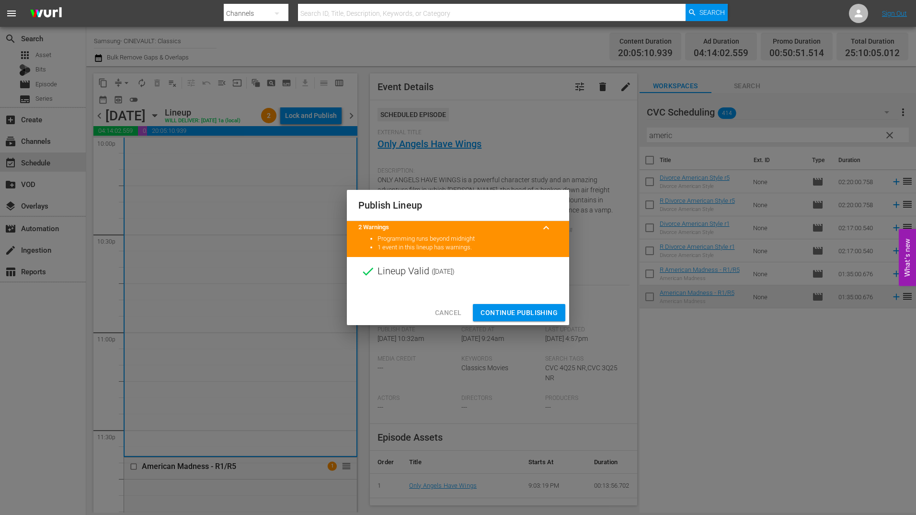
click at [517, 308] on span "Continue Publishing" at bounding box center [519, 313] width 77 height 12
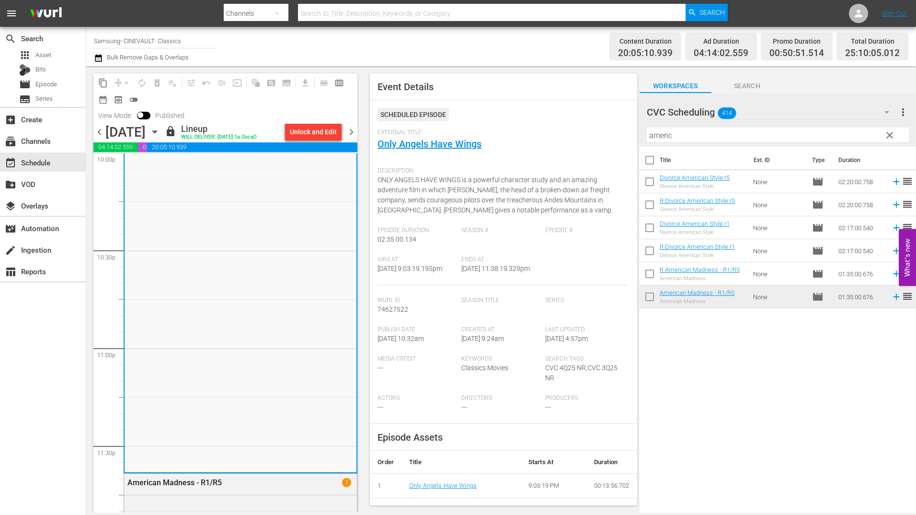
click at [350, 128] on span "chevron_right" at bounding box center [351, 132] width 12 height 12
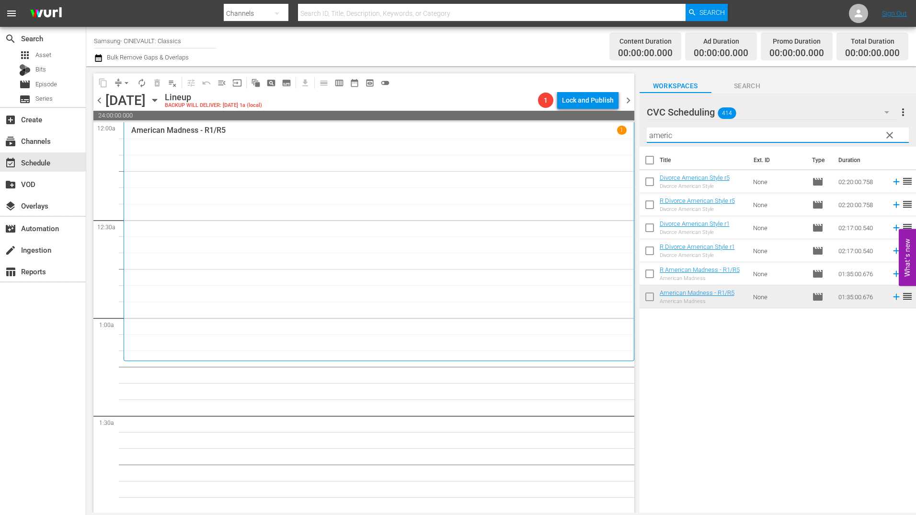
click at [700, 131] on input "americ" at bounding box center [778, 134] width 262 height 15
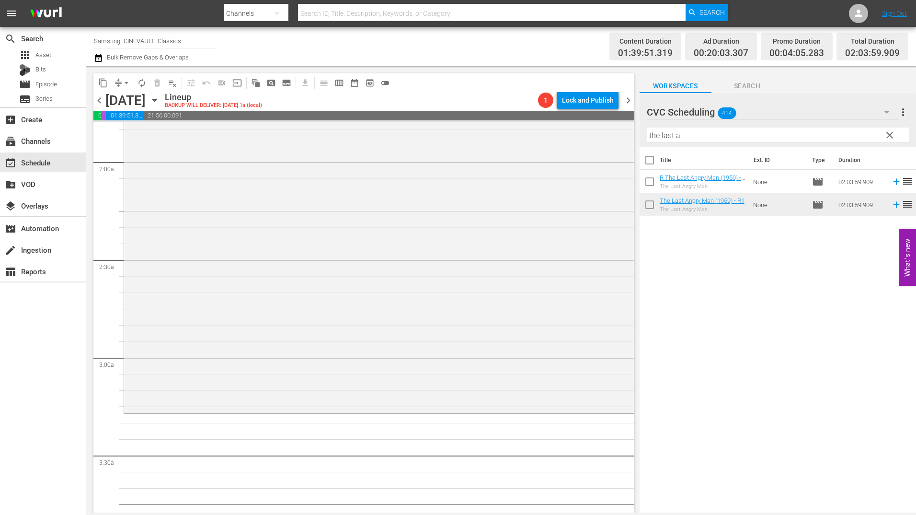
scroll to position [383, 0]
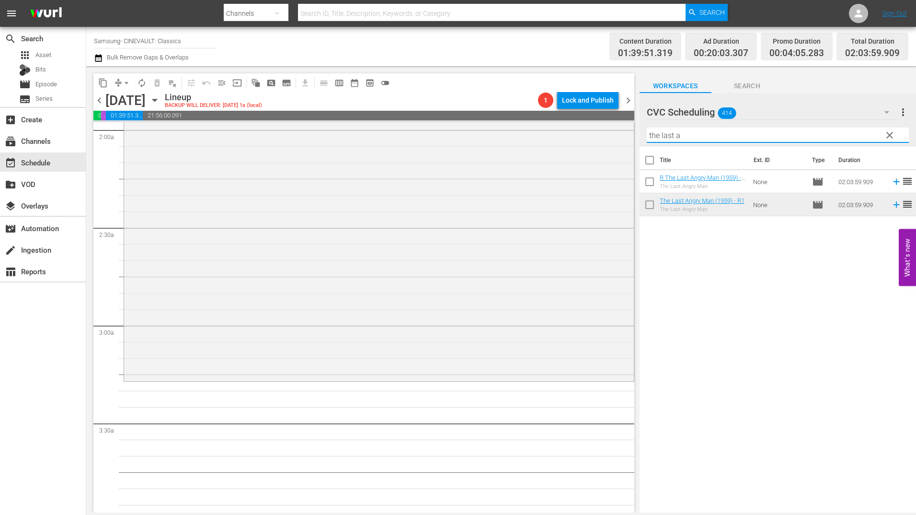
click at [702, 142] on input "the last a" at bounding box center [778, 134] width 262 height 15
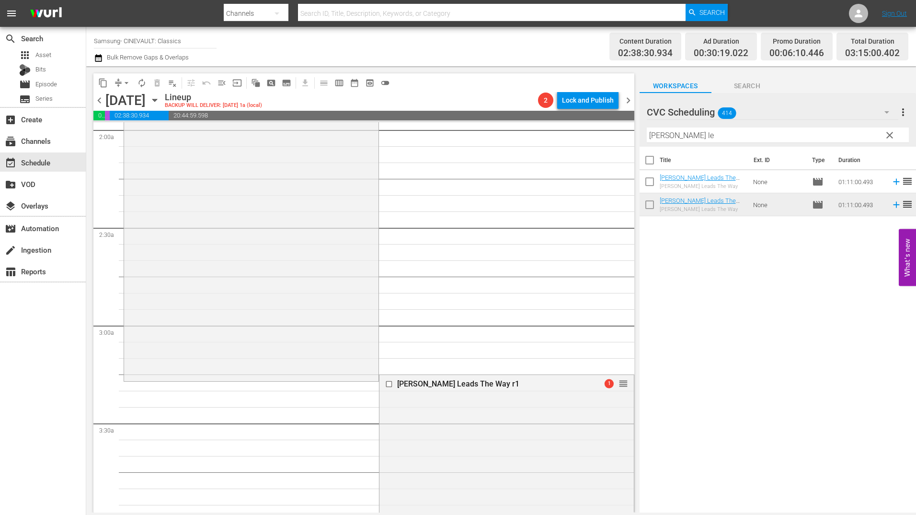
drag, startPoint x: 619, startPoint y: 380, endPoint x: 616, endPoint y: 388, distance: 7.7
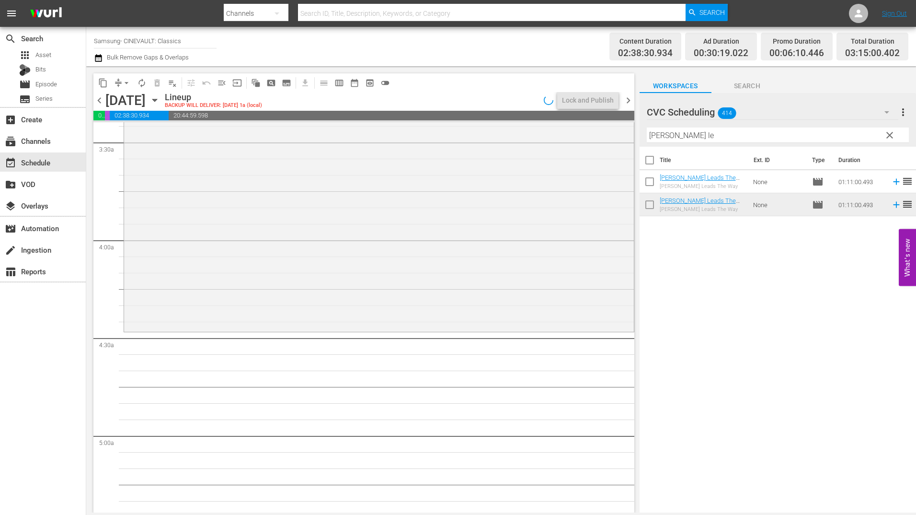
scroll to position [719, 0]
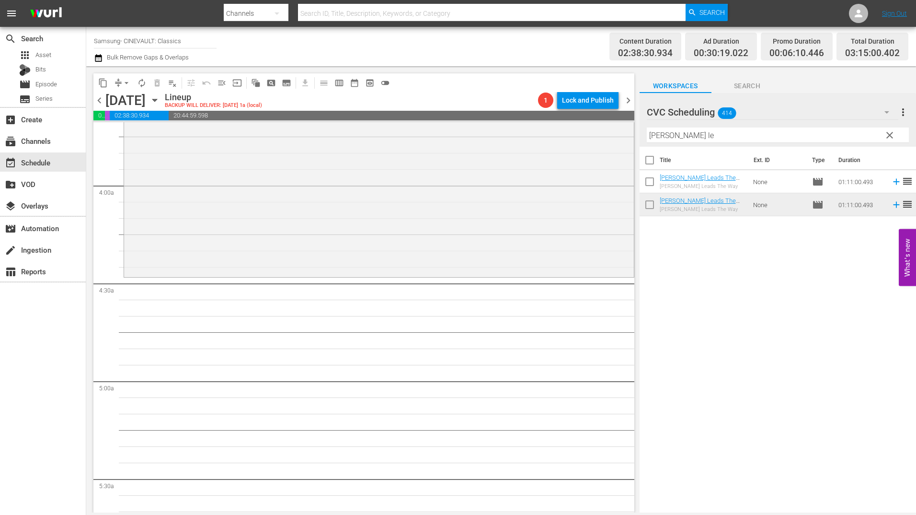
click at [698, 142] on input "[PERSON_NAME] le" at bounding box center [778, 134] width 262 height 15
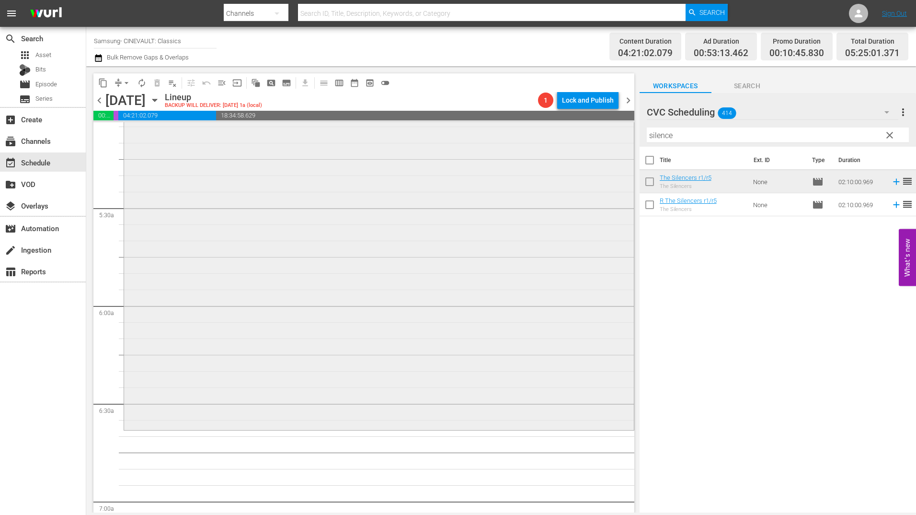
scroll to position [1006, 0]
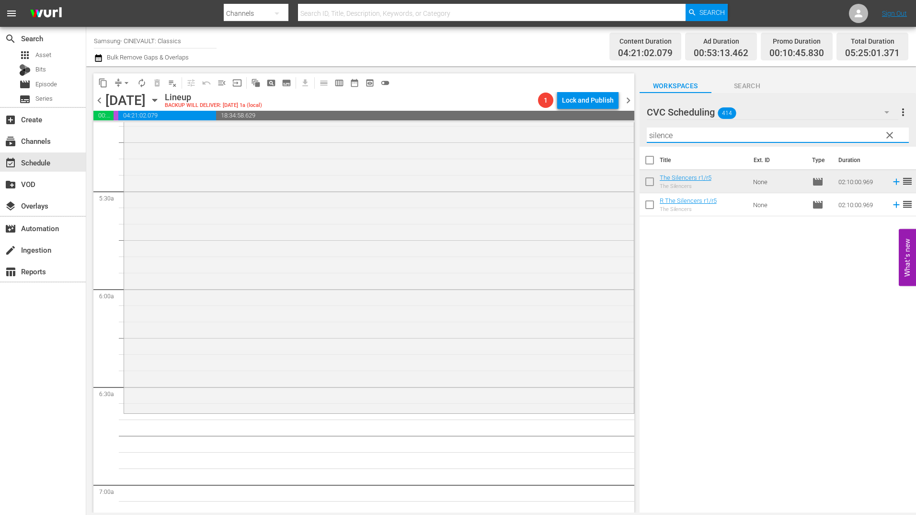
click at [690, 138] on input "silence" at bounding box center [778, 134] width 262 height 15
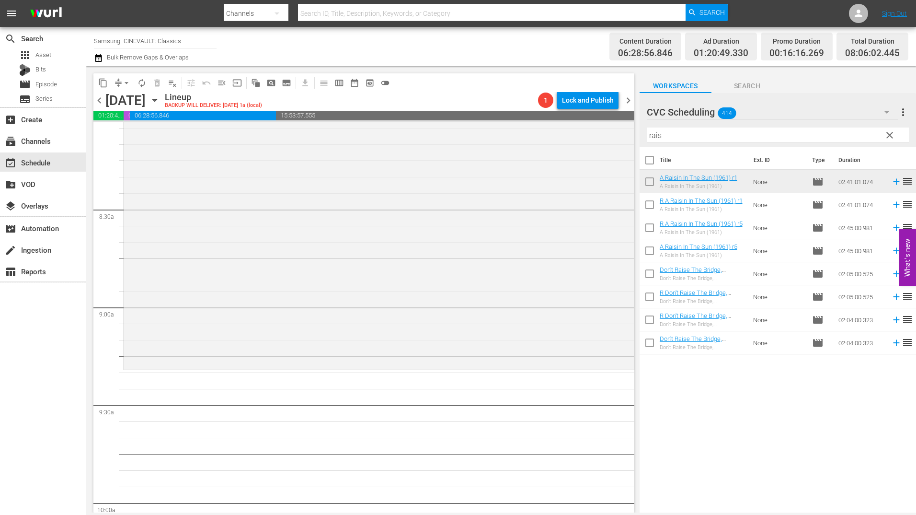
scroll to position [1677, 0]
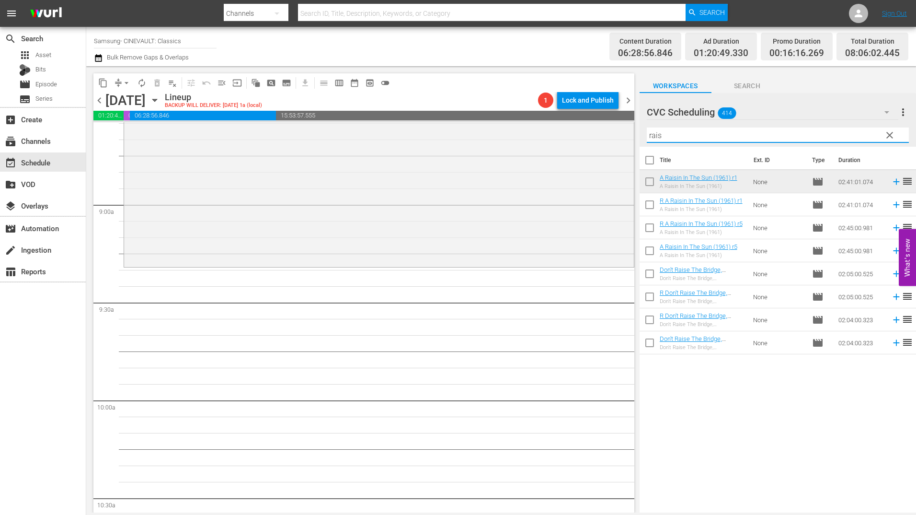
click at [682, 140] on input "rais" at bounding box center [778, 134] width 262 height 15
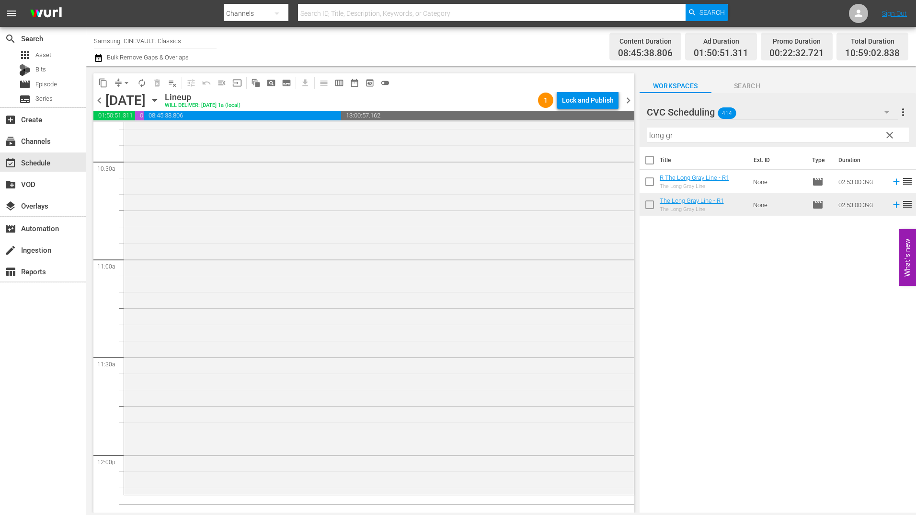
scroll to position [2108, 0]
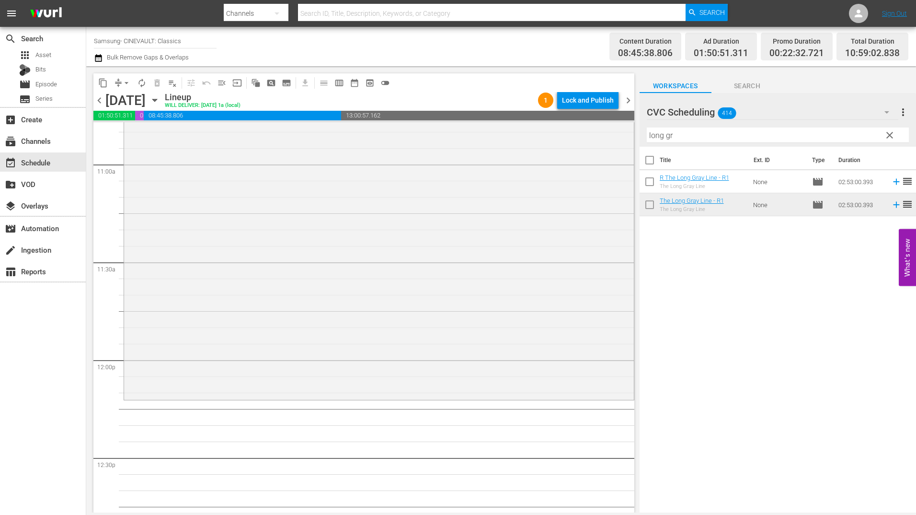
click at [668, 135] on input "long gr" at bounding box center [778, 134] width 262 height 15
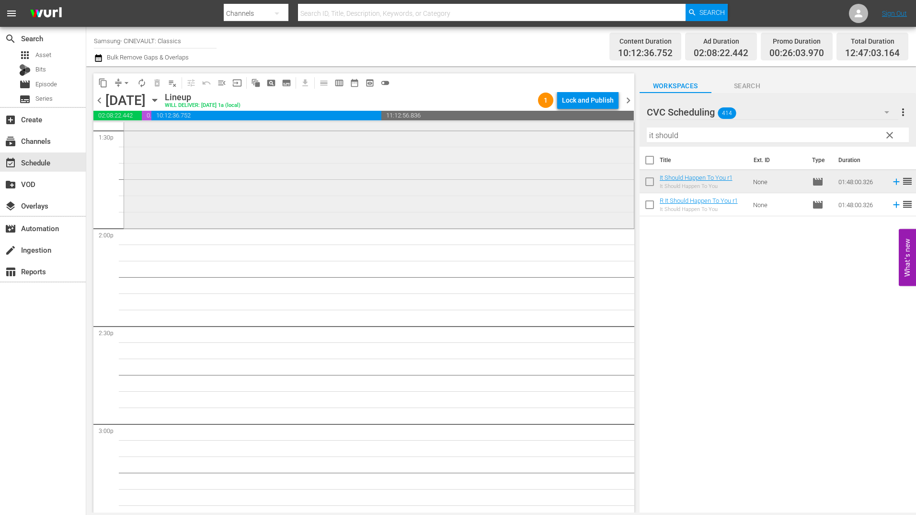
scroll to position [2636, 0]
click at [669, 136] on input "it should" at bounding box center [778, 134] width 262 height 15
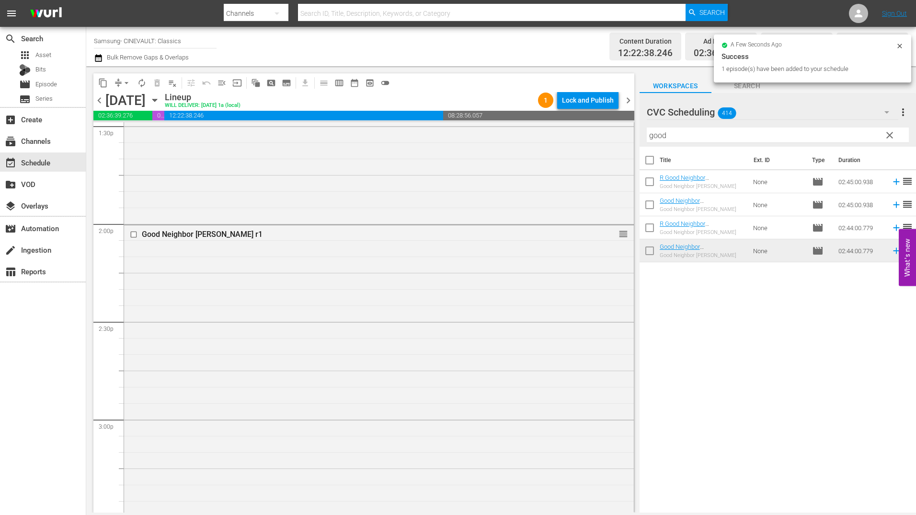
drag, startPoint x: 726, startPoint y: 253, endPoint x: 133, endPoint y: 237, distance: 593.5
click at [133, 237] on input "checkbox" at bounding box center [135, 234] width 10 height 8
click at [178, 270] on div "Delete Event" at bounding box center [171, 263] width 76 height 13
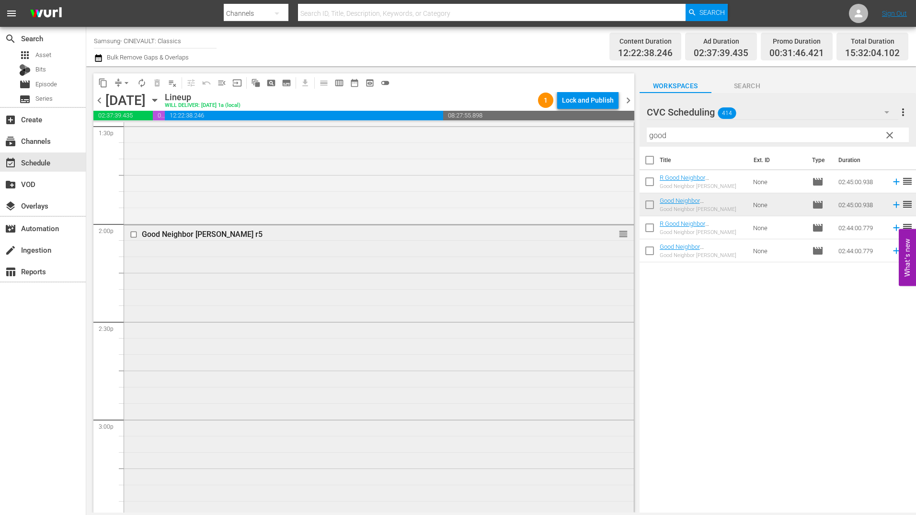
click at [352, 346] on div "Good Neighbor [PERSON_NAME] r5 reorder" at bounding box center [379, 492] width 510 height 535
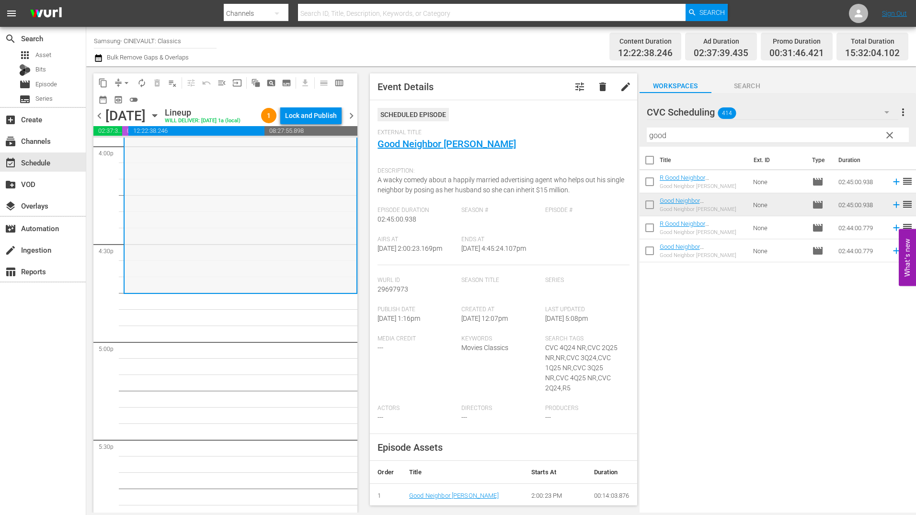
scroll to position [3211, 0]
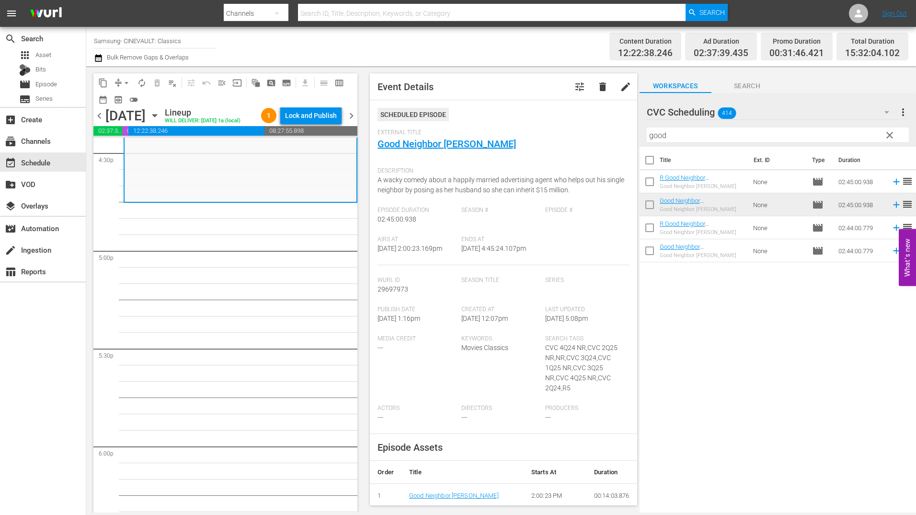
click at [704, 143] on div "Filter by Title good" at bounding box center [778, 135] width 262 height 23
click at [710, 135] on input "good" at bounding box center [778, 134] width 262 height 15
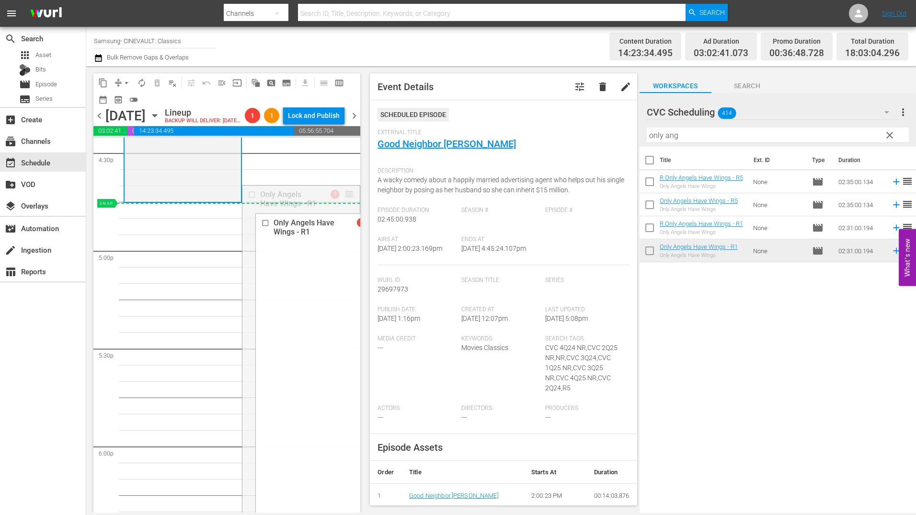
drag, startPoint x: 338, startPoint y: 208, endPoint x: 338, endPoint y: 221, distance: 12.9
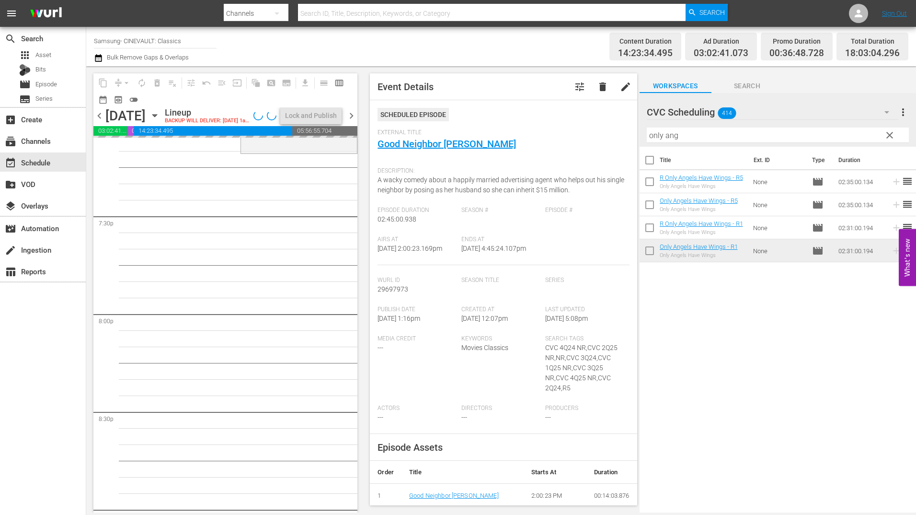
scroll to position [3738, 0]
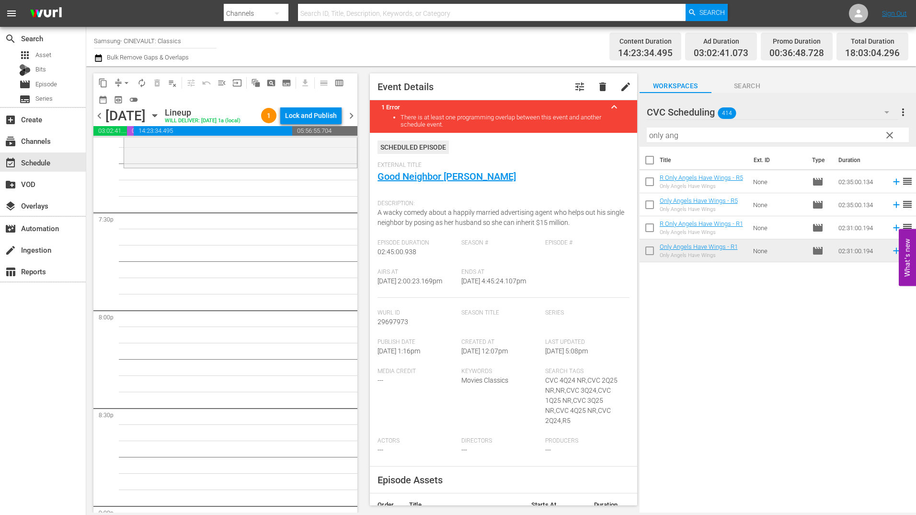
click at [664, 132] on input "only ang" at bounding box center [778, 134] width 262 height 15
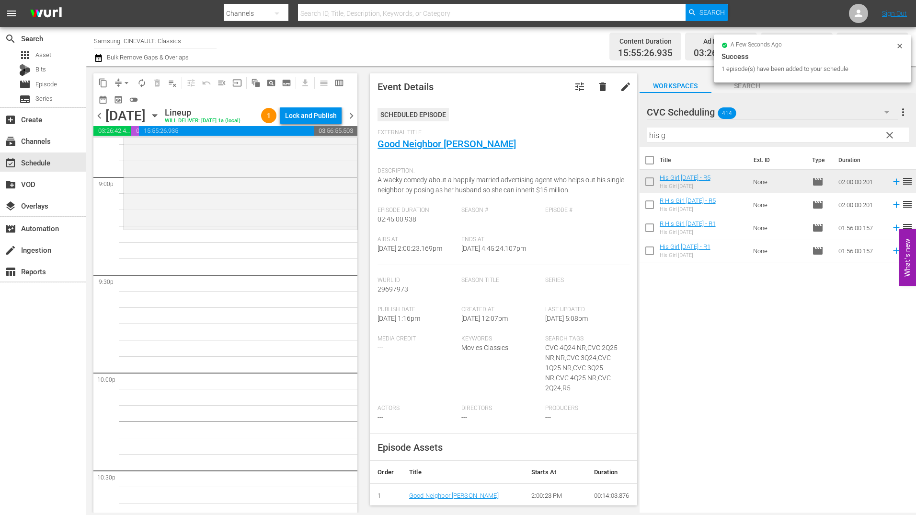
scroll to position [4073, 0]
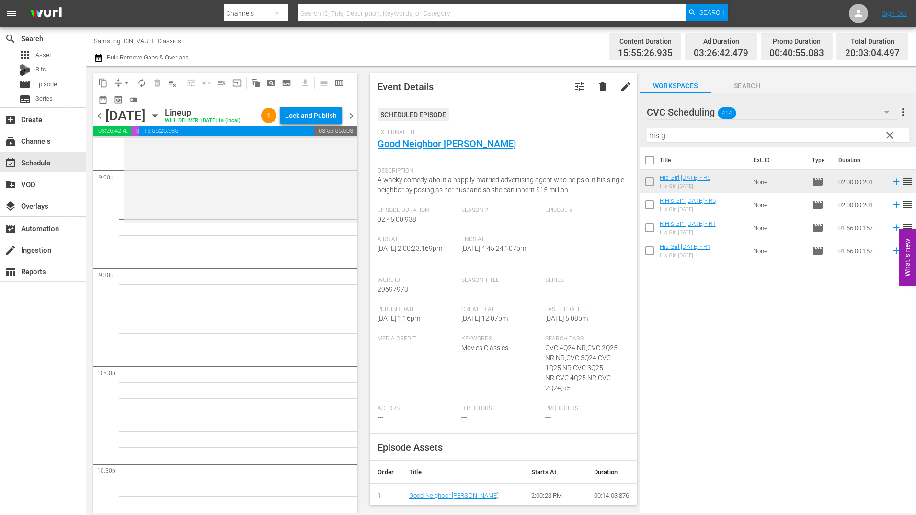
click at [678, 141] on input "his g" at bounding box center [778, 134] width 262 height 15
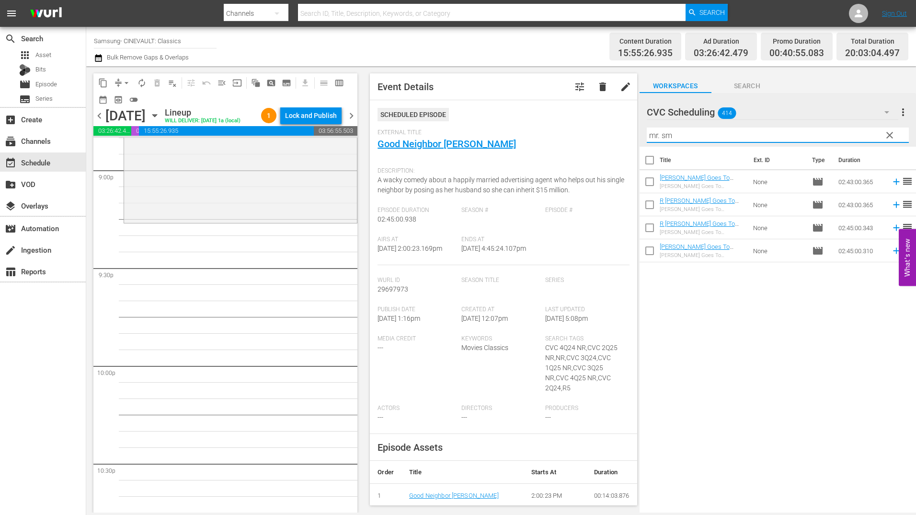
type input "mr. sm"
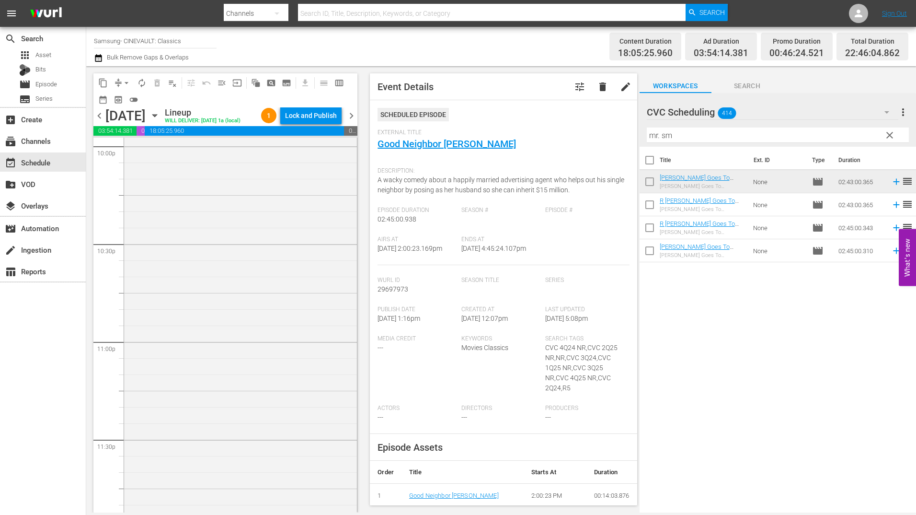
scroll to position [4318, 0]
click at [269, 224] on div "[PERSON_NAME] Goes To [US_STATE] - R1 reorder" at bounding box center [240, 243] width 233 height 528
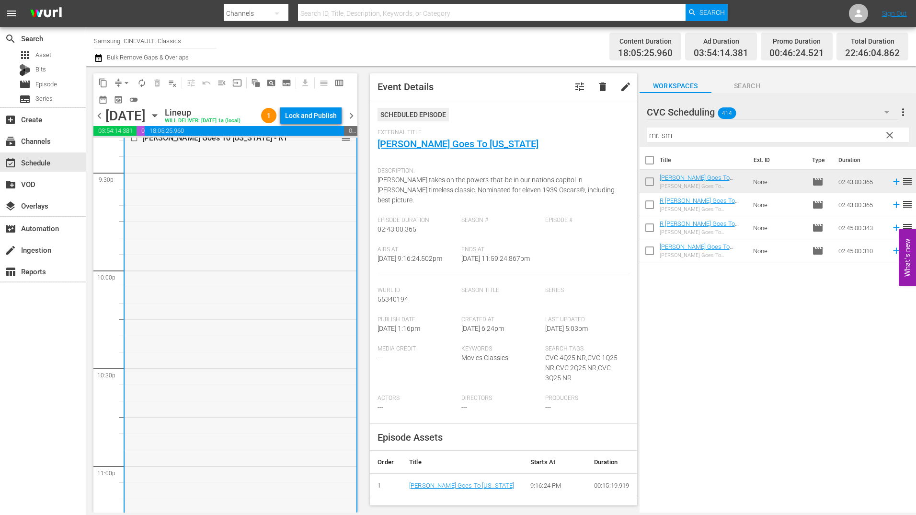
scroll to position [4030, 0]
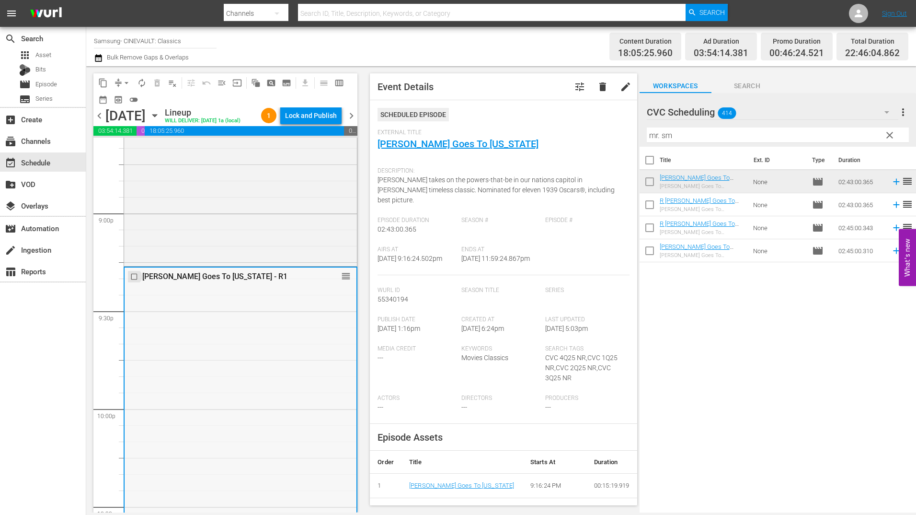
click at [133, 278] on input "checkbox" at bounding box center [135, 277] width 10 height 8
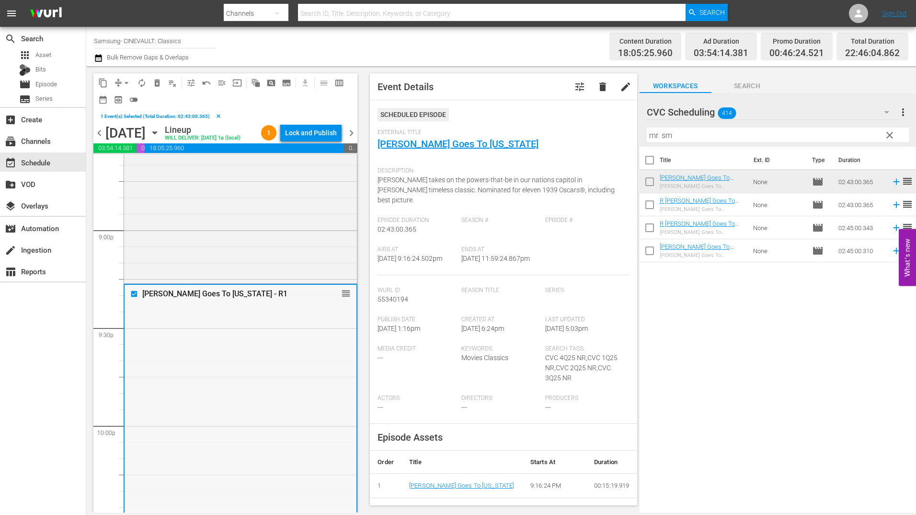
drag, startPoint x: 146, startPoint y: 283, endPoint x: 126, endPoint y: 317, distance: 39.1
click at [264, 340] on div "Delete Event" at bounding box center [265, 335] width 76 height 13
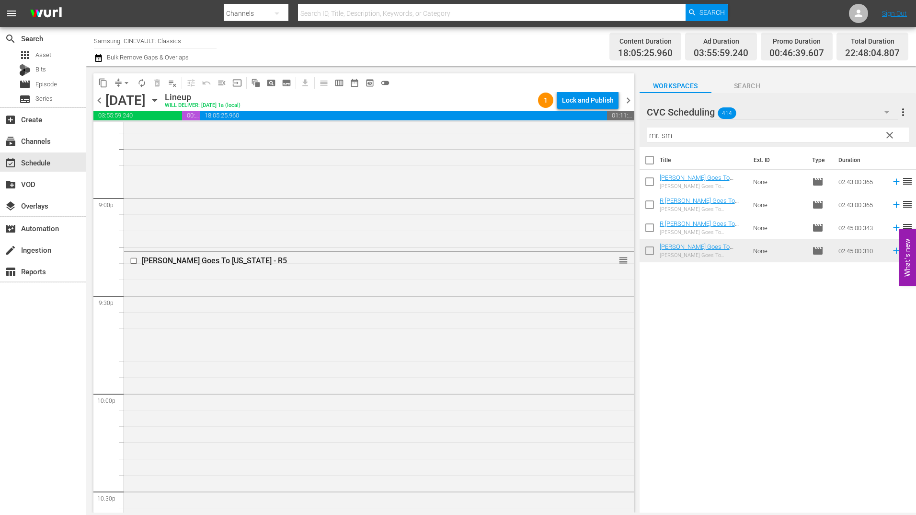
drag, startPoint x: 767, startPoint y: 257, endPoint x: 498, endPoint y: 264, distance: 268.9
click at [491, 293] on div "[PERSON_NAME] Goes To [US_STATE] - R5 reorder" at bounding box center [379, 519] width 510 height 535
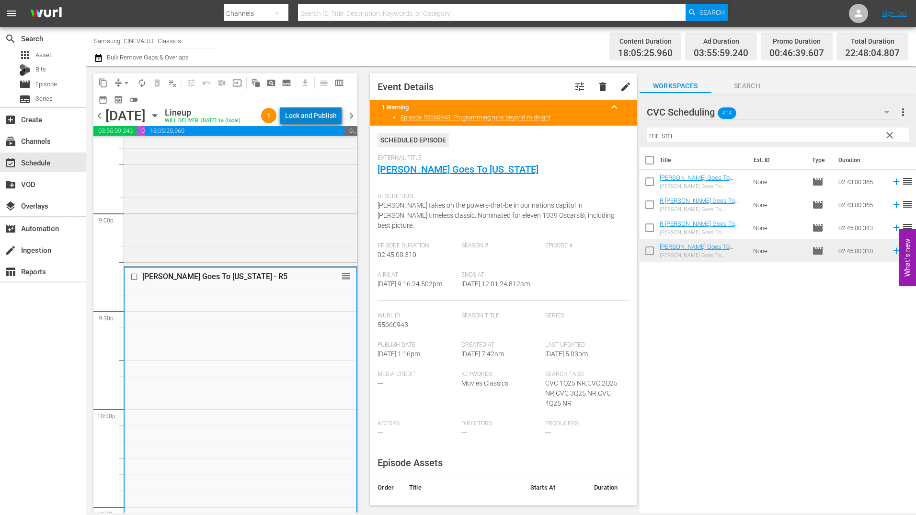
click at [330, 120] on div "Lock and Publish" at bounding box center [311, 115] width 52 height 17
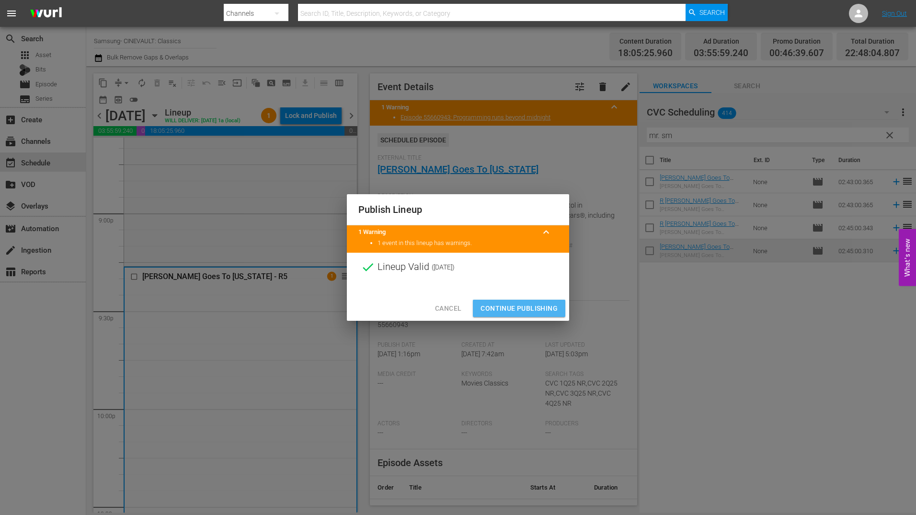
click at [503, 313] on span "Continue Publishing" at bounding box center [519, 308] width 77 height 12
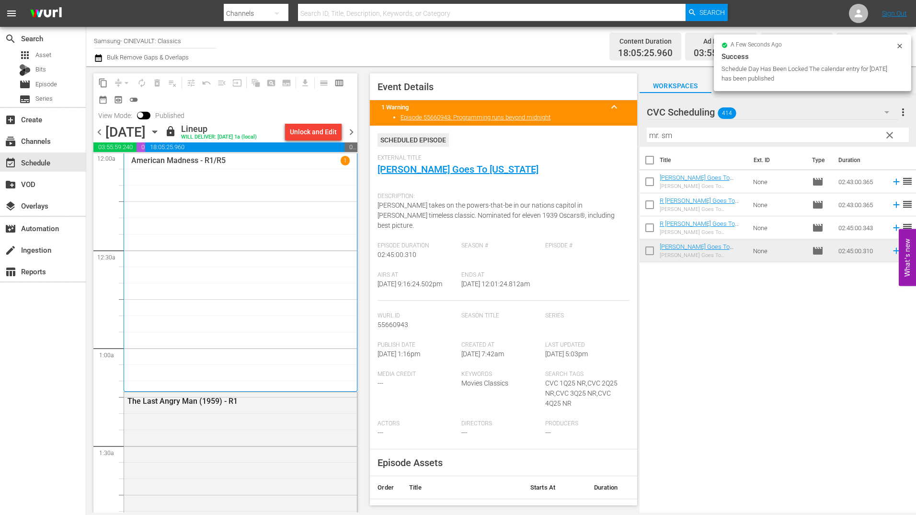
scroll to position [0, 0]
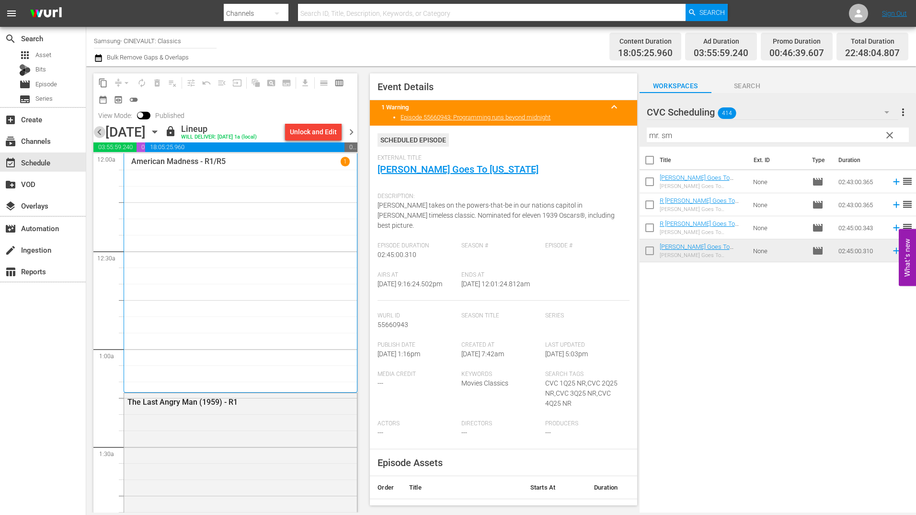
click at [104, 135] on span "chevron_left" at bounding box center [99, 132] width 12 height 12
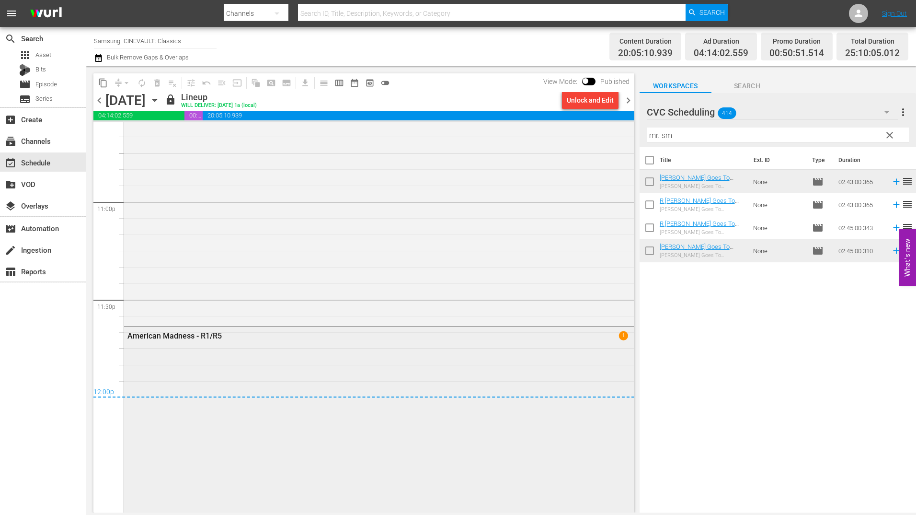
scroll to position [4541, 0]
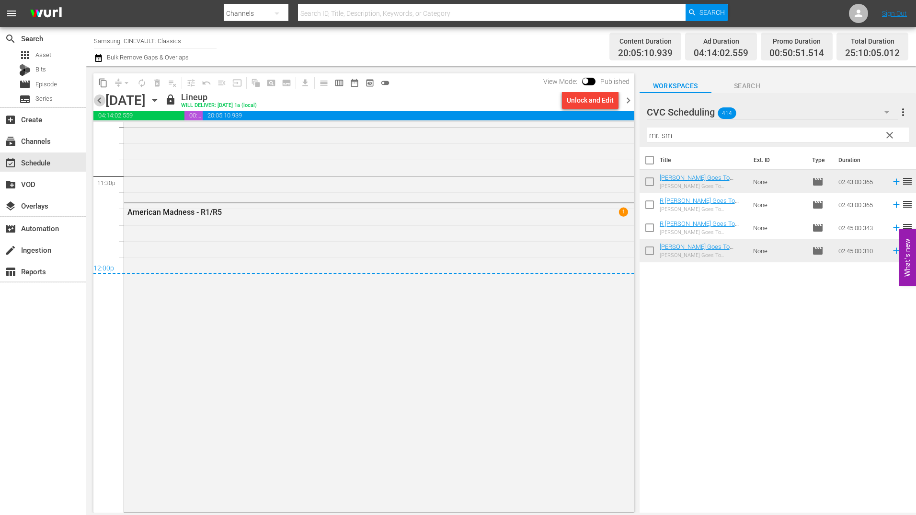
click at [97, 102] on span "chevron_left" at bounding box center [99, 100] width 12 height 12
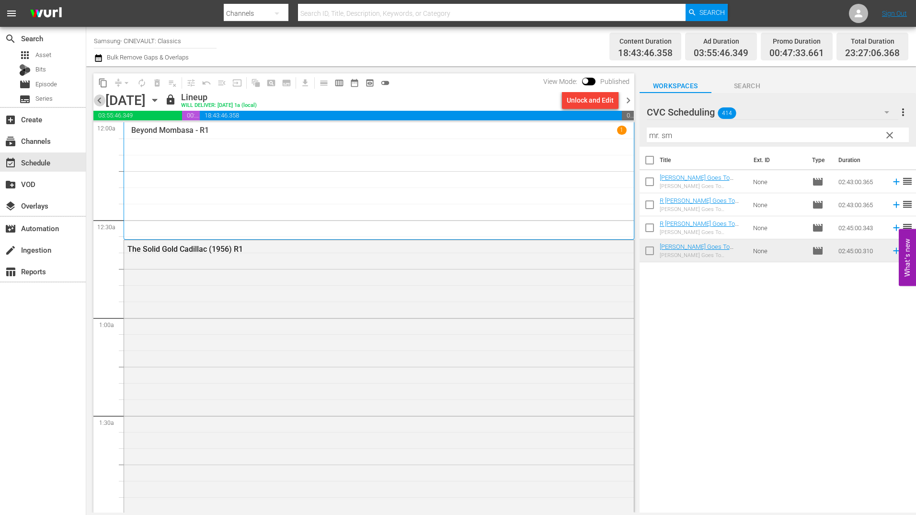
click at [101, 103] on span "chevron_left" at bounding box center [99, 100] width 12 height 12
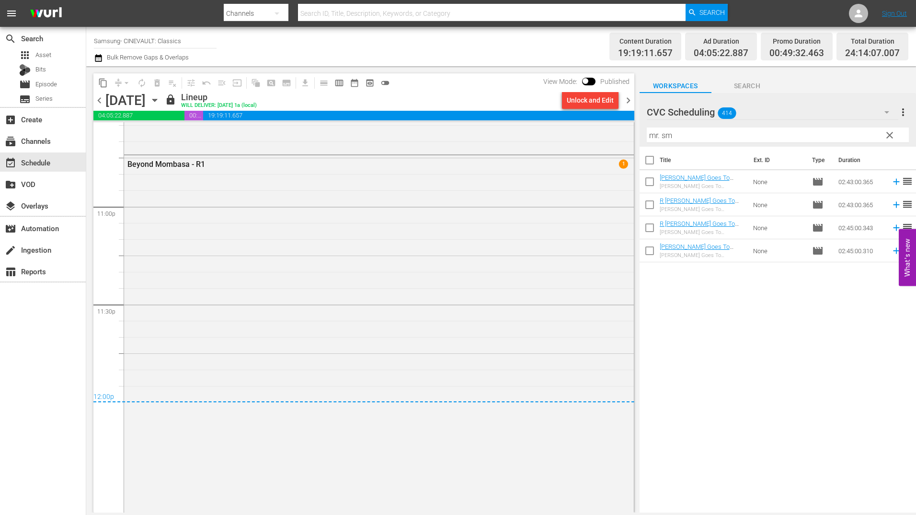
scroll to position [4420, 0]
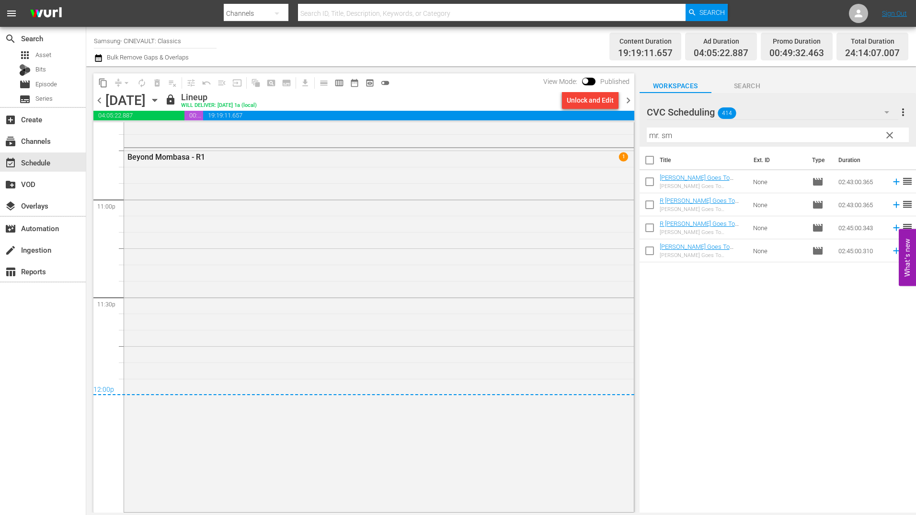
click at [104, 101] on span "chevron_left" at bounding box center [99, 100] width 12 height 12
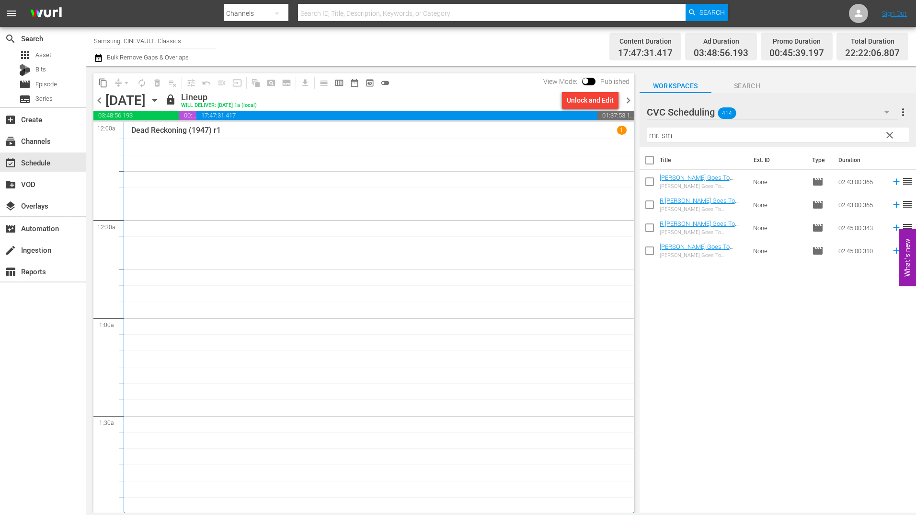
click at [99, 99] on span "chevron_left" at bounding box center [99, 100] width 12 height 12
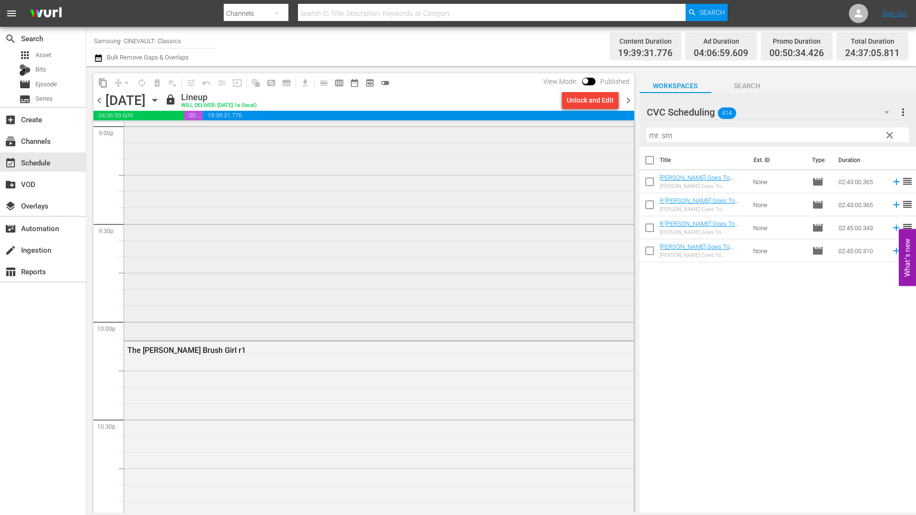
scroll to position [4313, 0]
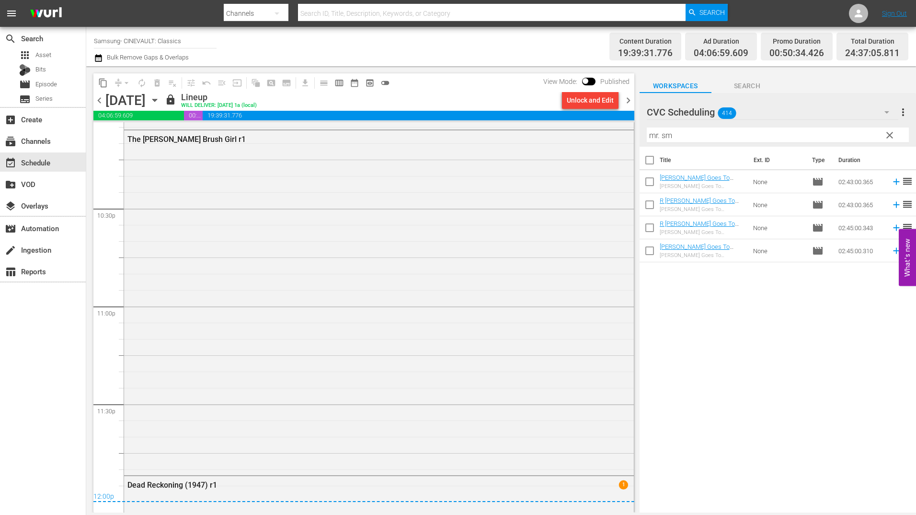
click at [92, 99] on div "content_copy compress arrow_drop_down autorenew_outlined delete_forever_outline…" at bounding box center [361, 289] width 551 height 446
click at [95, 99] on span "chevron_left" at bounding box center [99, 100] width 12 height 12
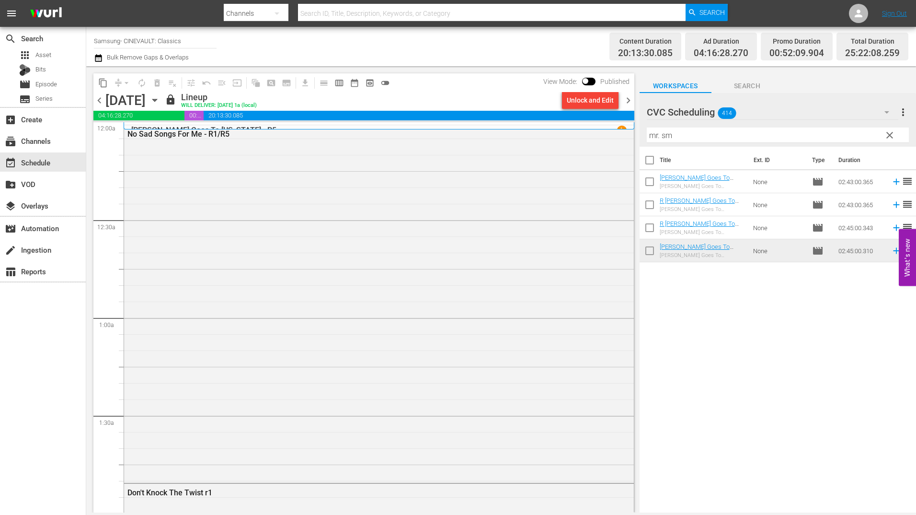
click at [626, 104] on span "chevron_right" at bounding box center [628, 100] width 12 height 12
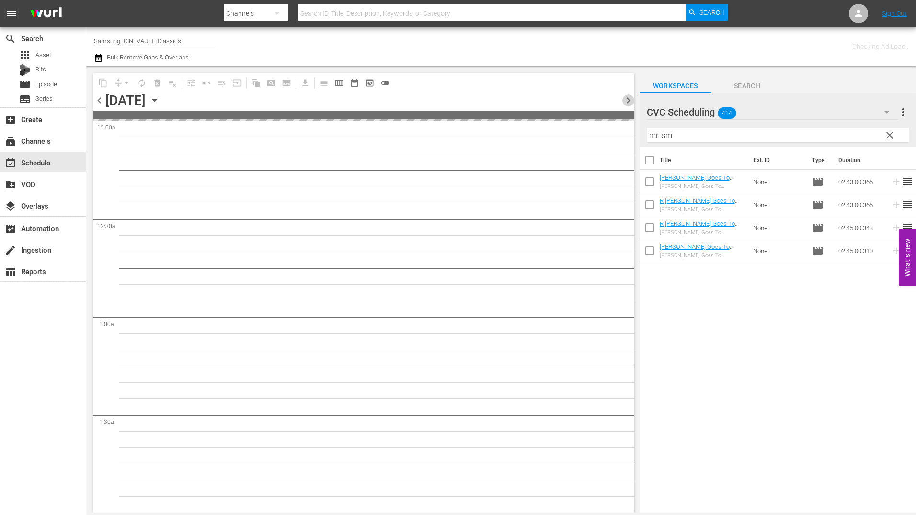
click at [626, 104] on span "chevron_right" at bounding box center [628, 100] width 12 height 12
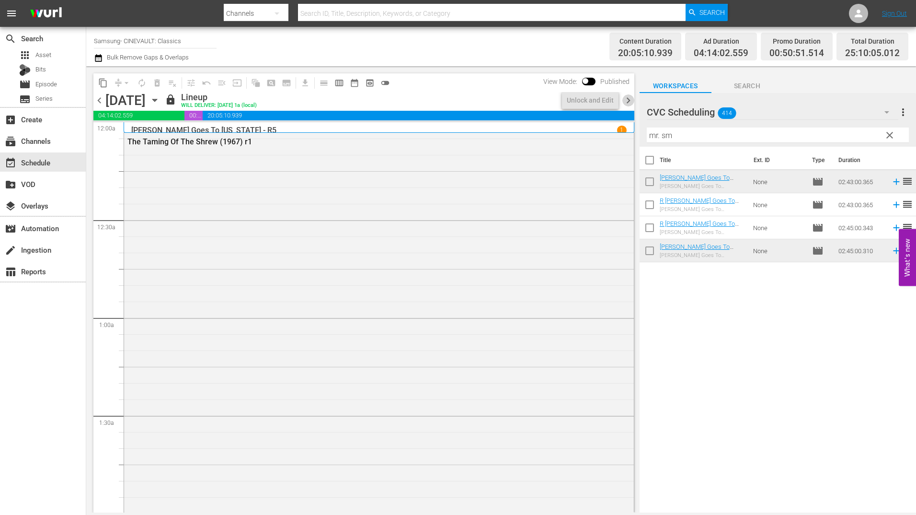
click at [626, 104] on span "chevron_right" at bounding box center [628, 100] width 12 height 12
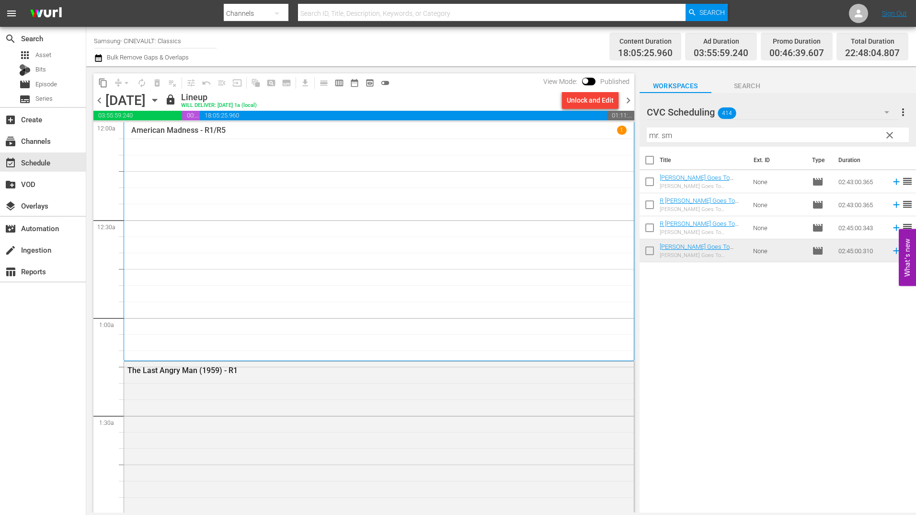
click at [628, 101] on span "chevron_right" at bounding box center [628, 100] width 12 height 12
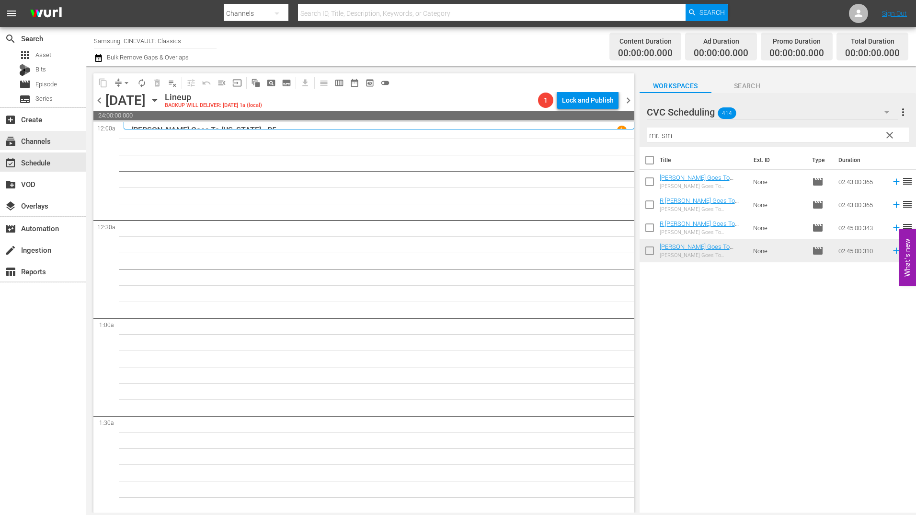
click at [46, 137] on div "subscriptions Channels" at bounding box center [27, 139] width 54 height 9
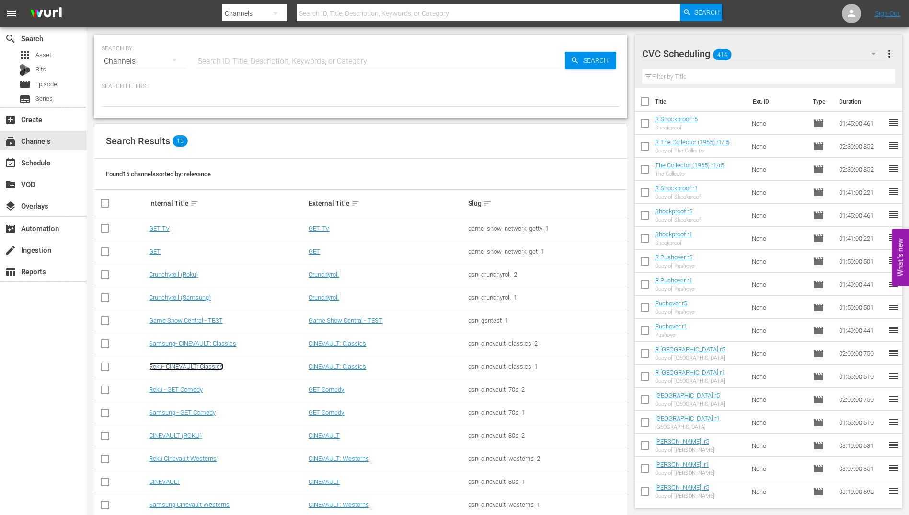
click at [163, 369] on link "Roku- CINEVAULT: Classics" at bounding box center [186, 366] width 74 height 7
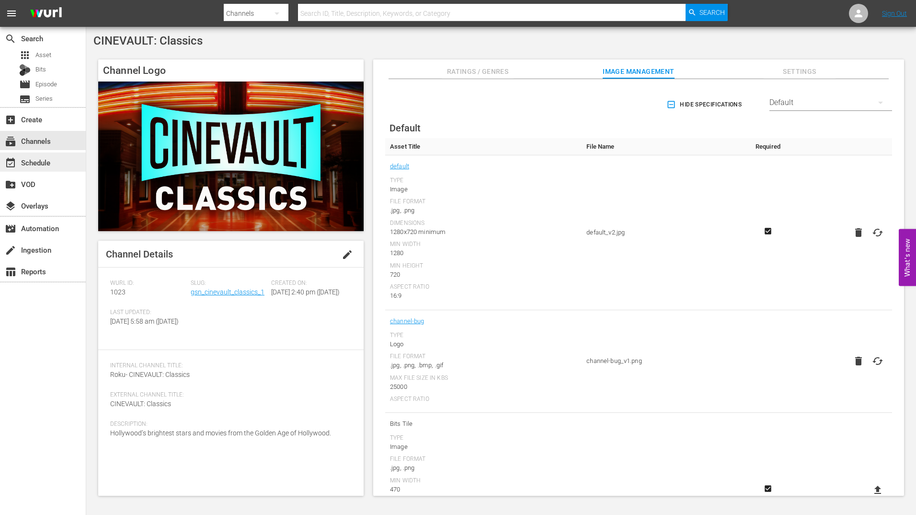
click at [49, 160] on div "event_available Schedule" at bounding box center [27, 161] width 54 height 9
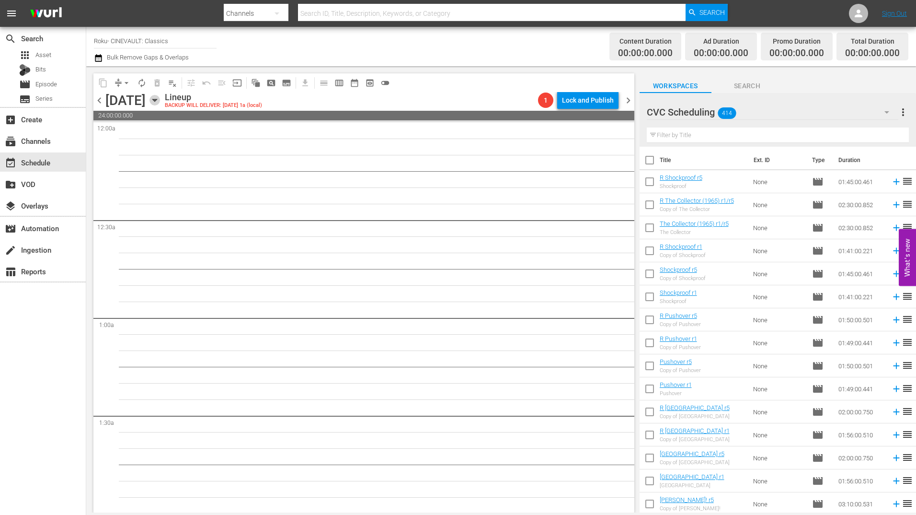
click at [160, 102] on icon "button" at bounding box center [155, 100] width 11 height 11
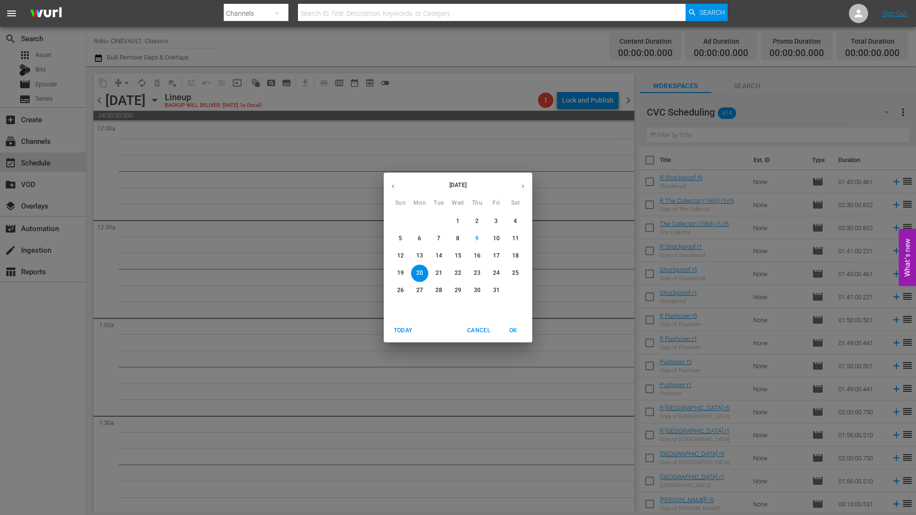
click at [421, 252] on p "13" at bounding box center [419, 256] width 7 height 8
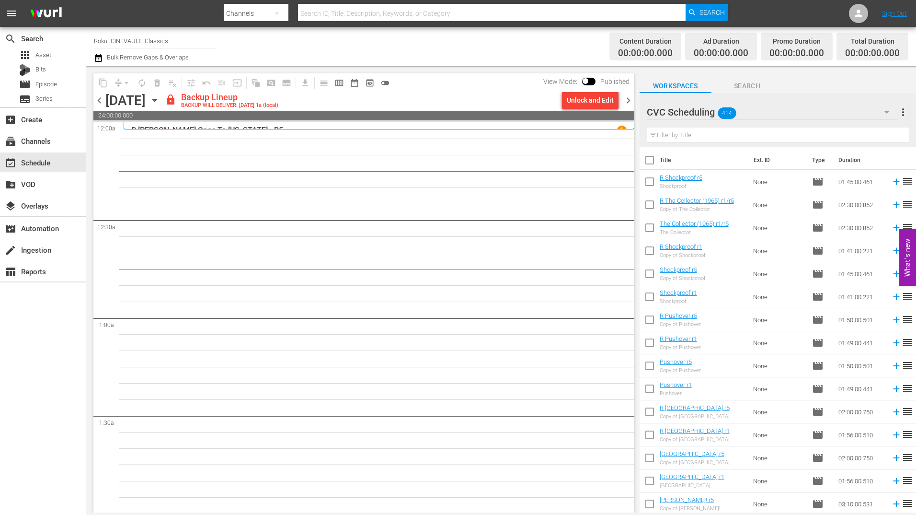
click at [689, 136] on input "text" at bounding box center [778, 134] width 262 height 15
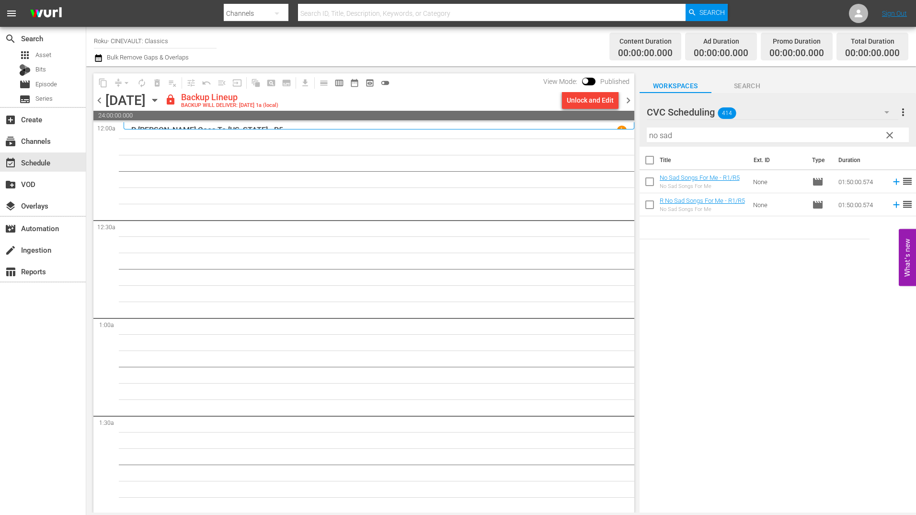
click at [599, 98] on div "Unlock and Edit" at bounding box center [590, 100] width 47 height 17
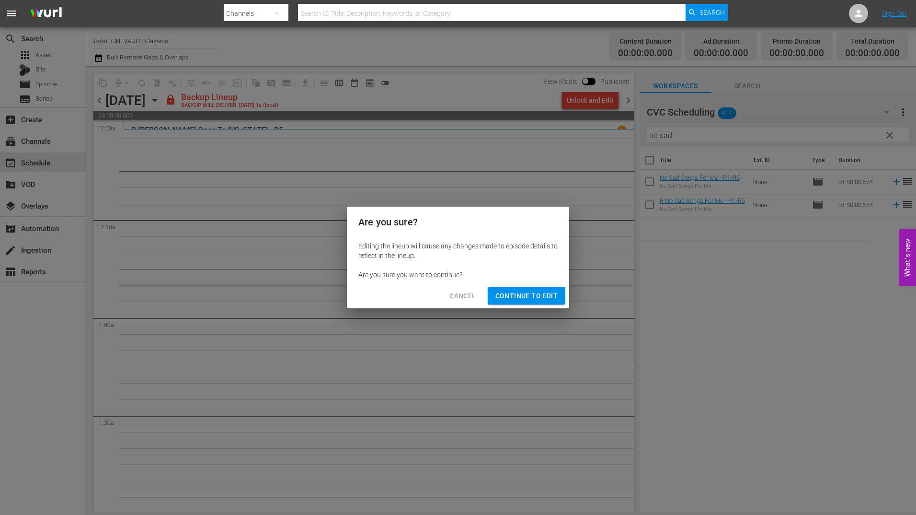
click at [524, 295] on span "Continue to Edit" at bounding box center [526, 296] width 62 height 12
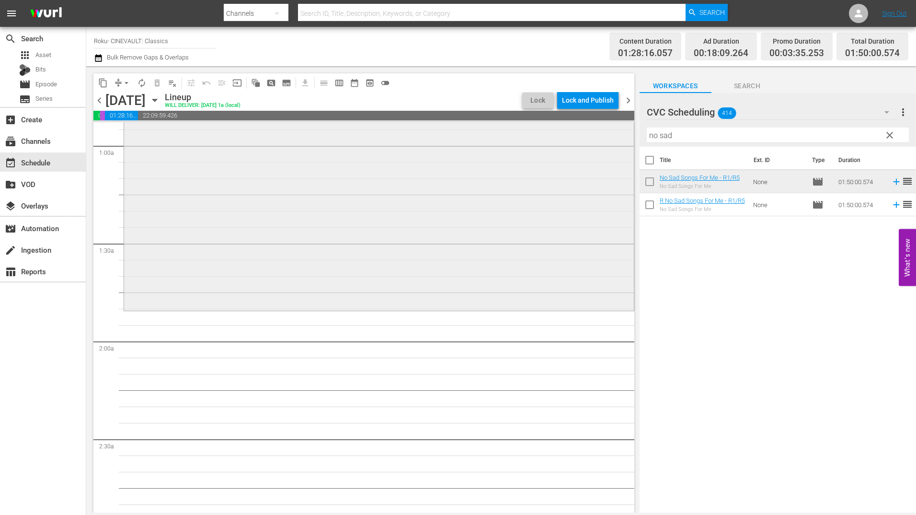
scroll to position [192, 0]
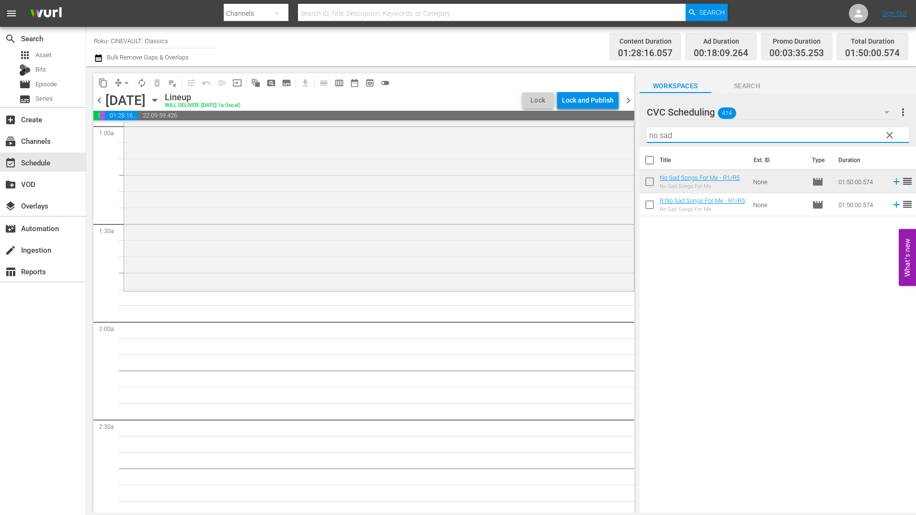
click at [675, 139] on input "no sad" at bounding box center [778, 134] width 262 height 15
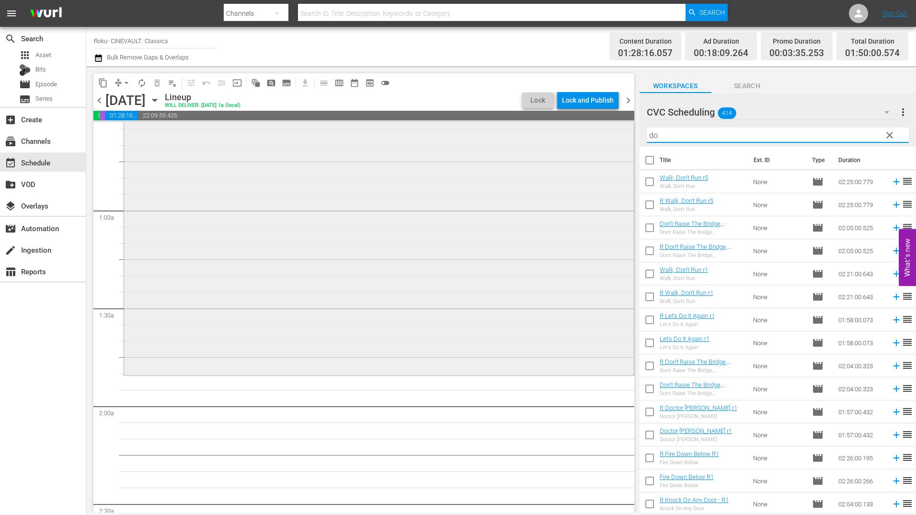
scroll to position [0, 0]
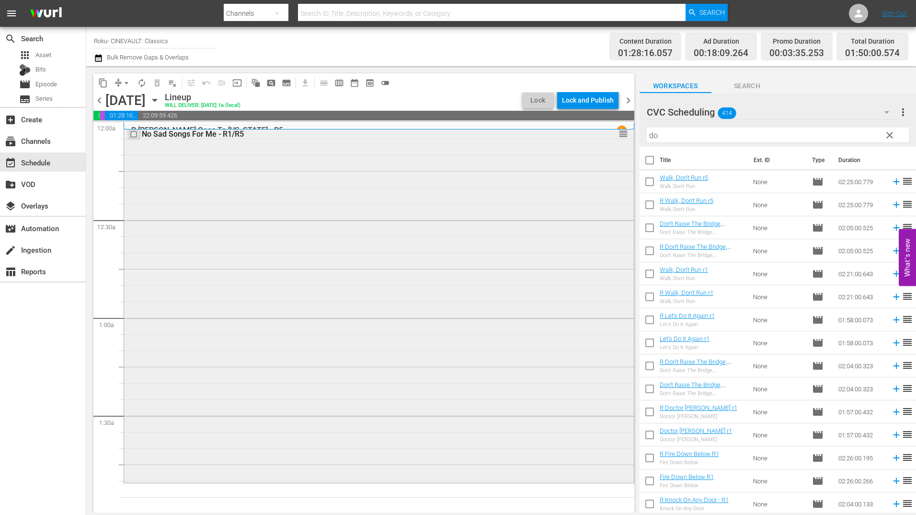
click at [132, 137] on input "checkbox" at bounding box center [135, 134] width 10 height 8
click at [209, 178] on div "Delete Event" at bounding box center [201, 179] width 76 height 13
click at [686, 141] on input "do" at bounding box center [778, 134] width 262 height 15
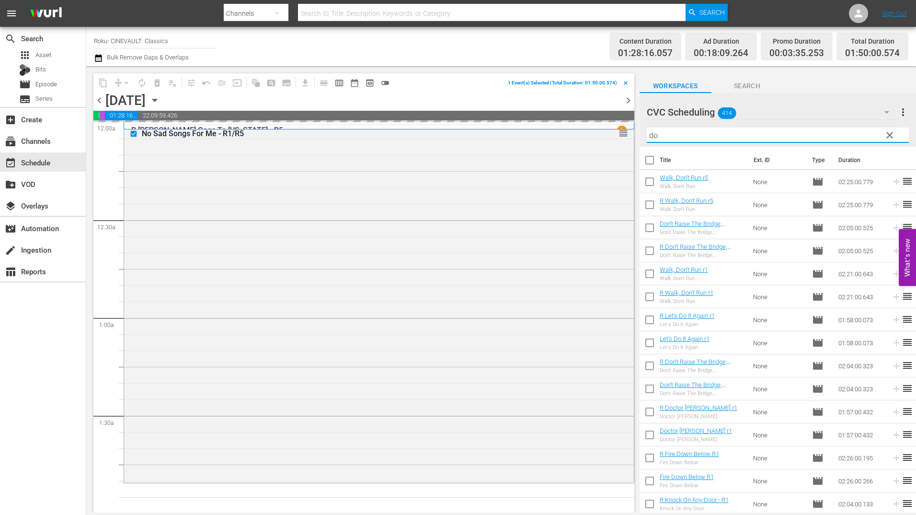
click at [686, 141] on input "do" at bounding box center [778, 134] width 262 height 15
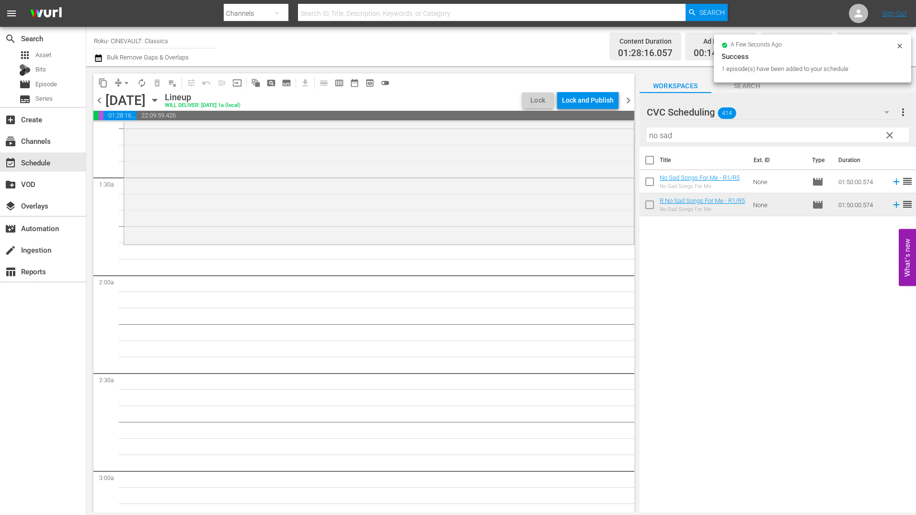
scroll to position [240, 0]
click at [686, 133] on input "no sad" at bounding box center [778, 134] width 262 height 15
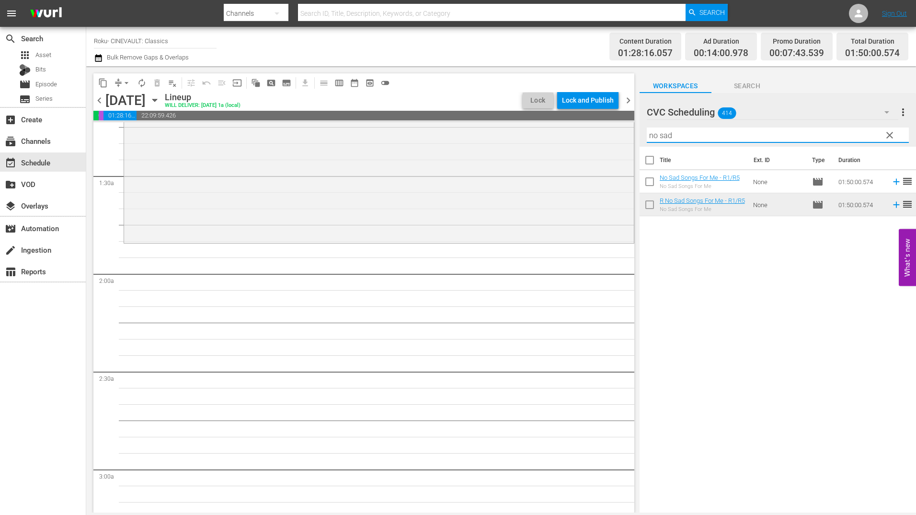
click at [686, 133] on input "no sad" at bounding box center [778, 134] width 262 height 15
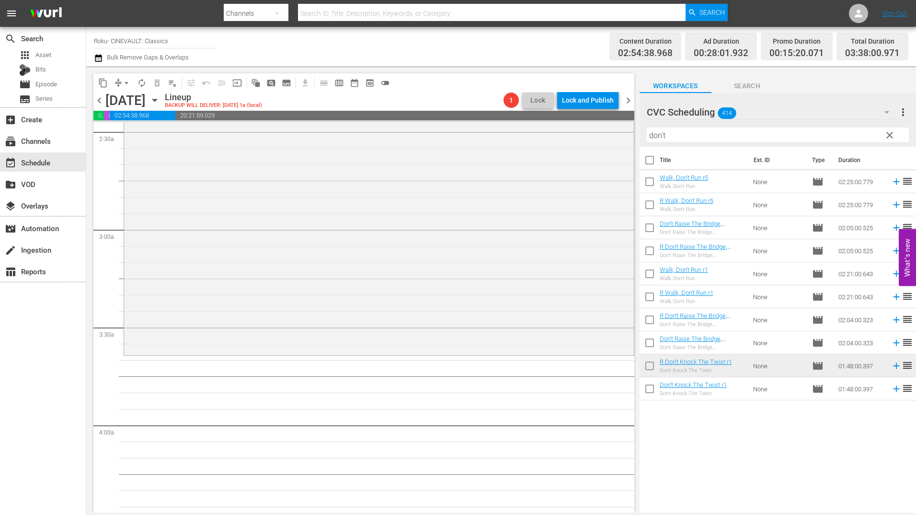
scroll to position [623, 0]
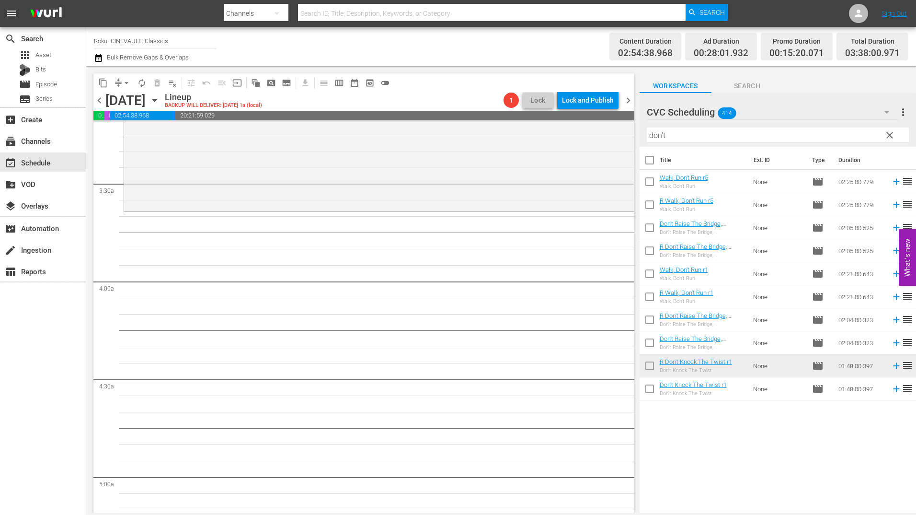
click at [700, 132] on input "don't" at bounding box center [778, 134] width 262 height 15
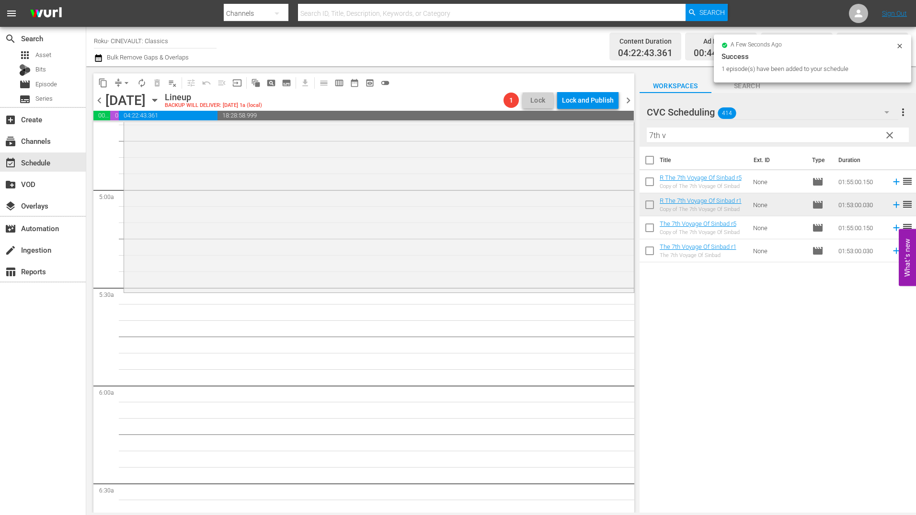
scroll to position [910, 0]
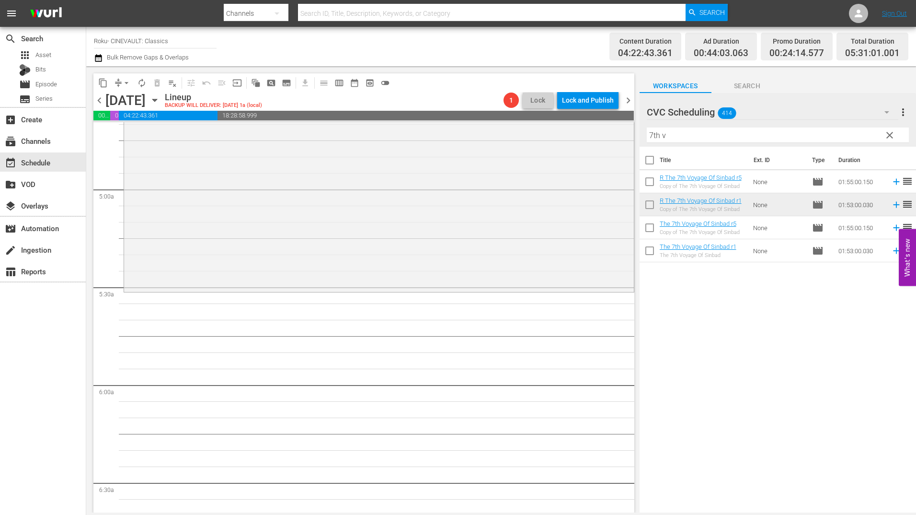
click at [703, 139] on input "7th v" at bounding box center [778, 134] width 262 height 15
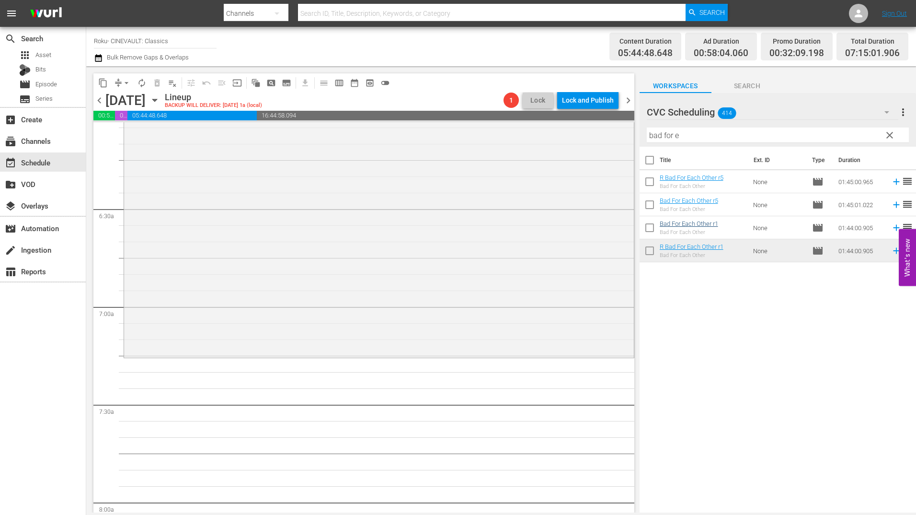
scroll to position [1294, 0]
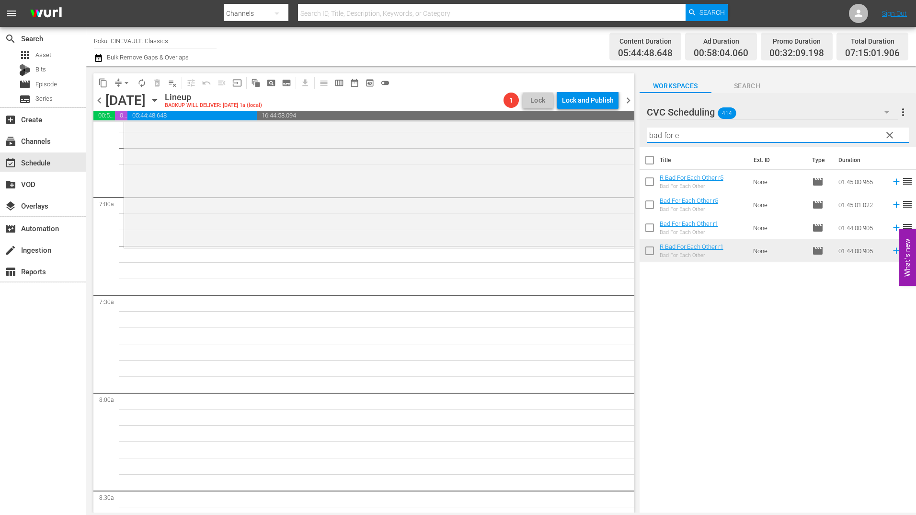
click at [686, 134] on input "bad for e" at bounding box center [778, 134] width 262 height 15
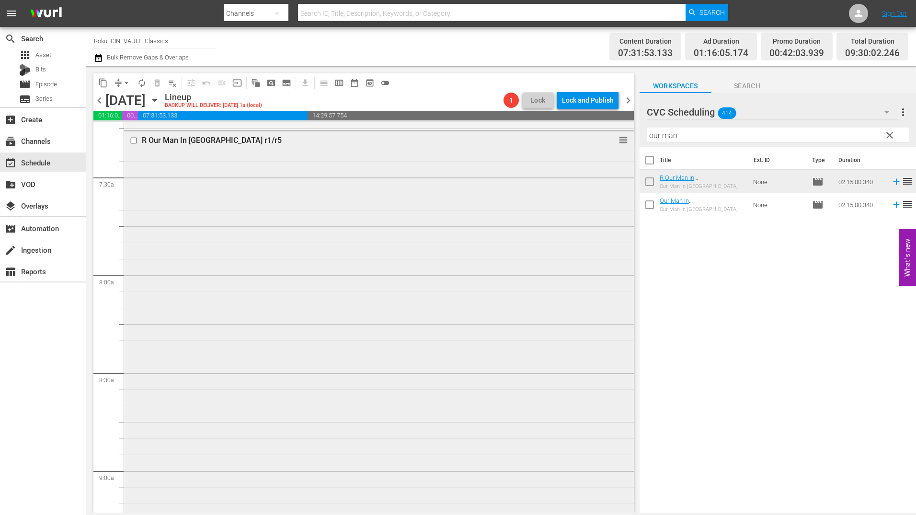
scroll to position [1533, 0]
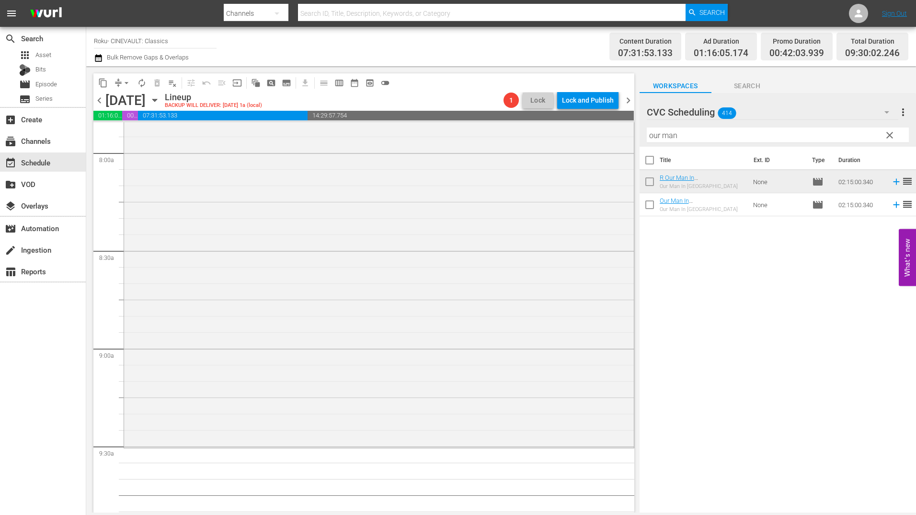
click at [697, 135] on input "our man" at bounding box center [778, 134] width 262 height 15
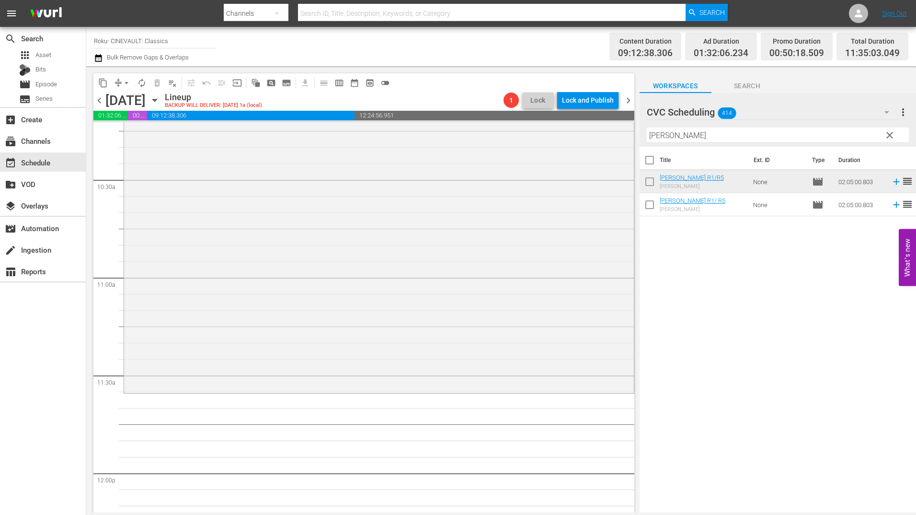
scroll to position [2013, 0]
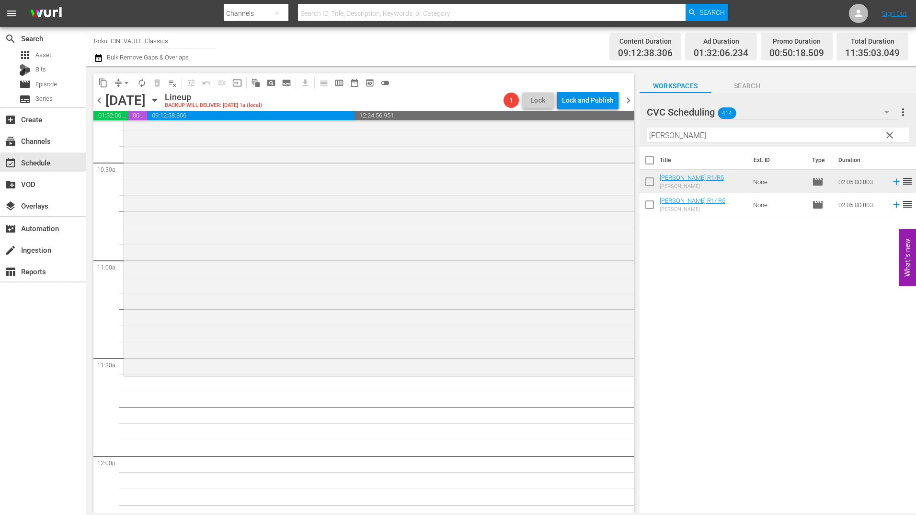
click at [685, 135] on input "duffy" at bounding box center [778, 134] width 262 height 15
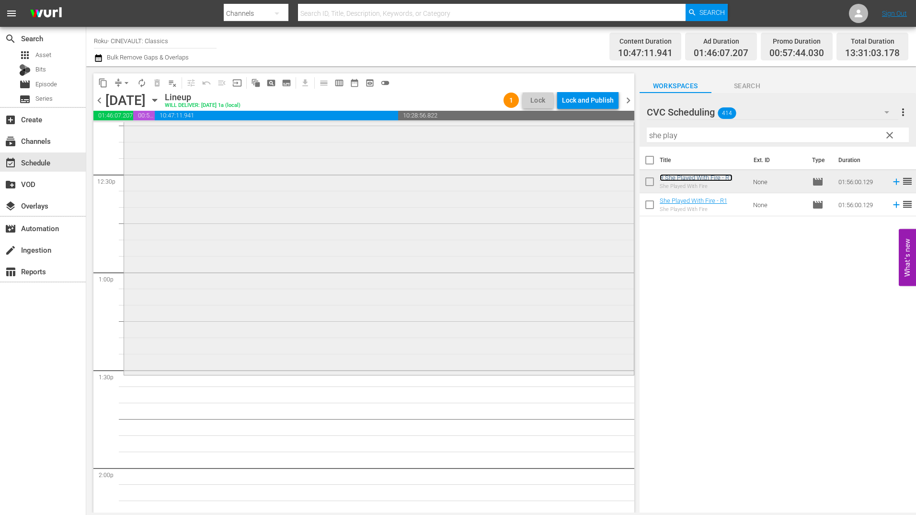
scroll to position [2396, 0]
click at [671, 133] on input "she play" at bounding box center [778, 134] width 262 height 15
drag, startPoint x: 671, startPoint y: 133, endPoint x: 672, endPoint y: 139, distance: 5.8
click at [671, 135] on input "she play" at bounding box center [778, 134] width 262 height 15
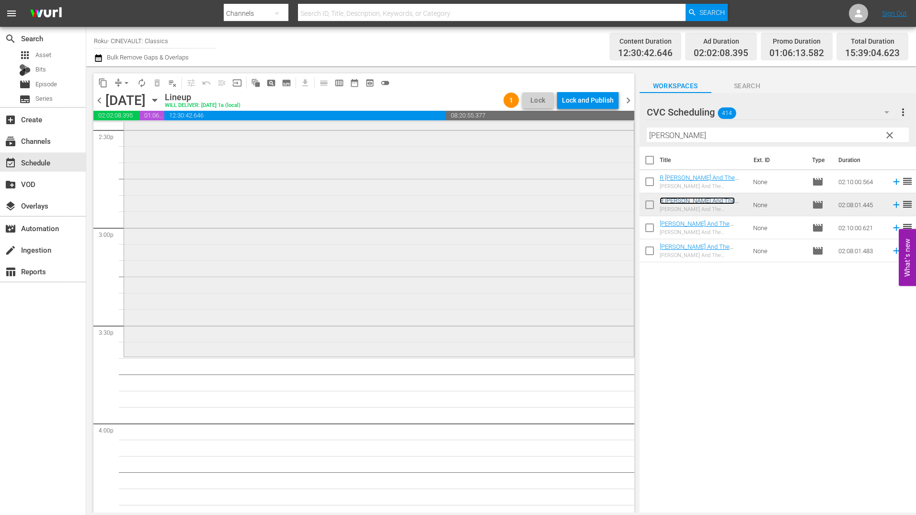
scroll to position [2875, 0]
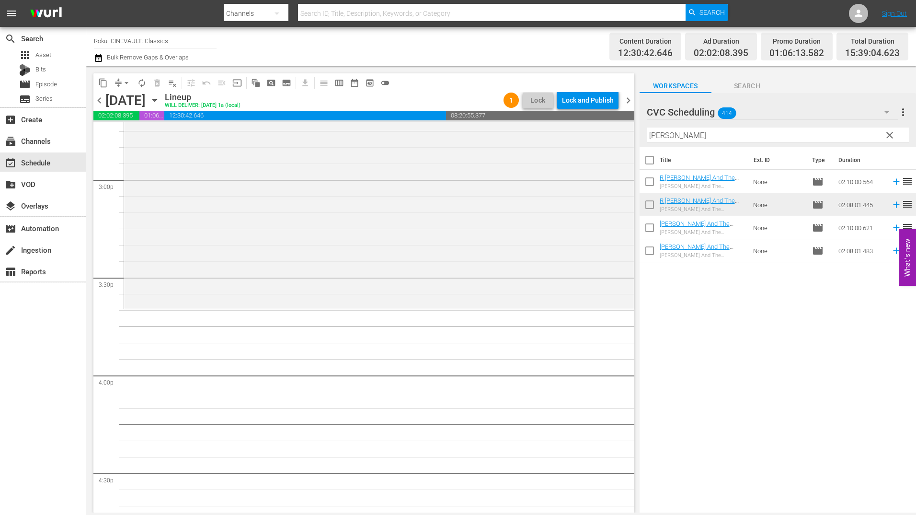
click at [692, 131] on input "[PERSON_NAME]" at bounding box center [778, 134] width 262 height 15
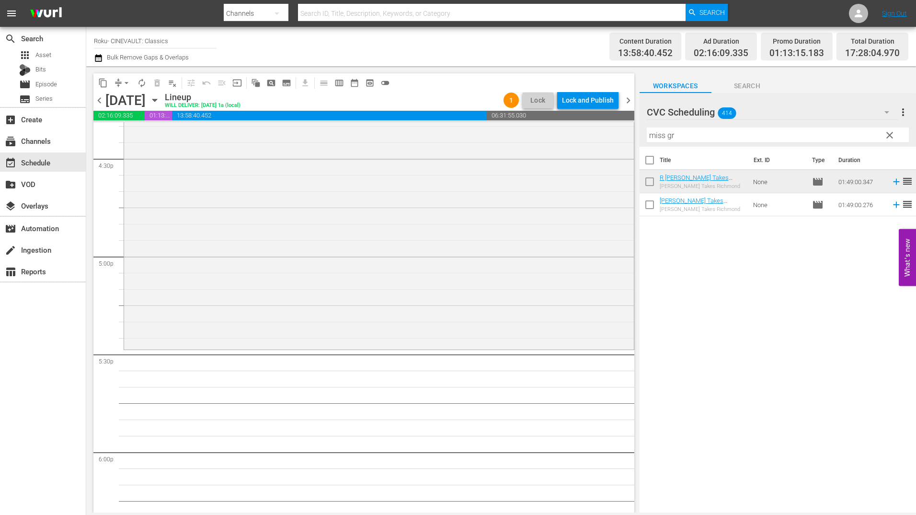
scroll to position [3211, 0]
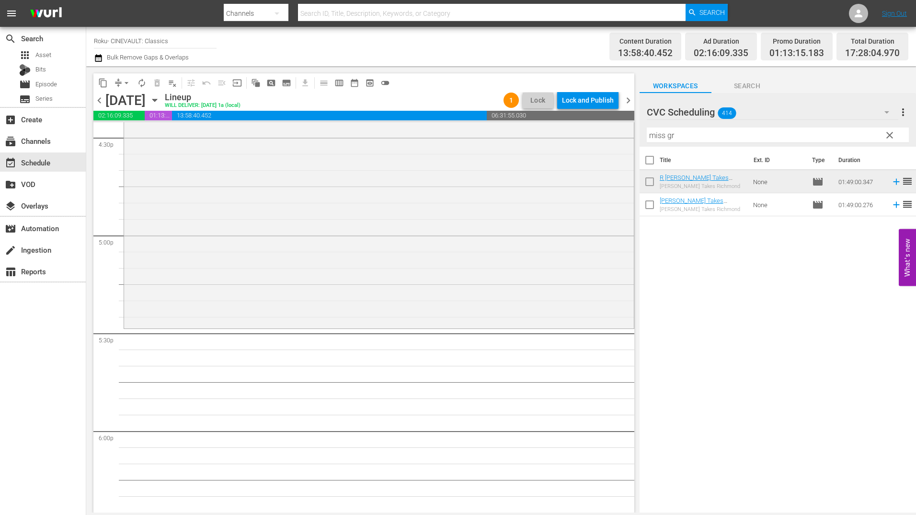
click at [696, 131] on input "miss gr" at bounding box center [778, 134] width 262 height 15
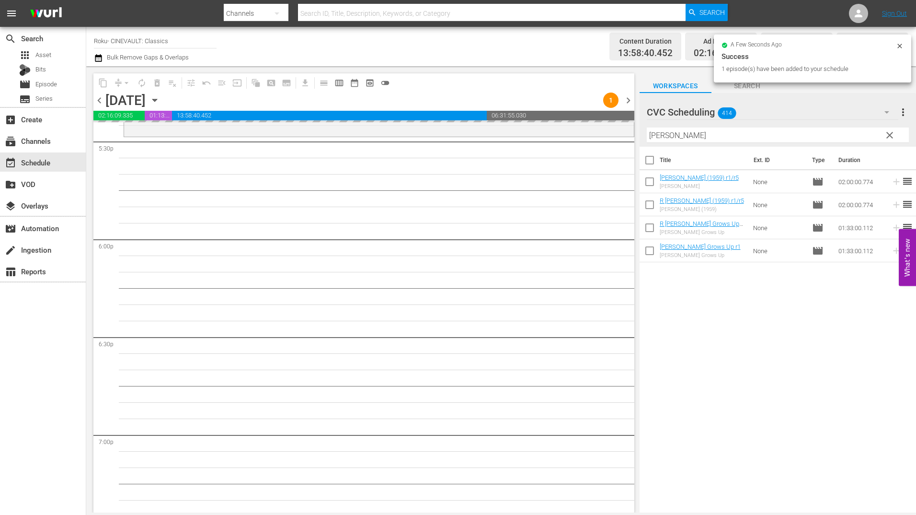
scroll to position [3546, 0]
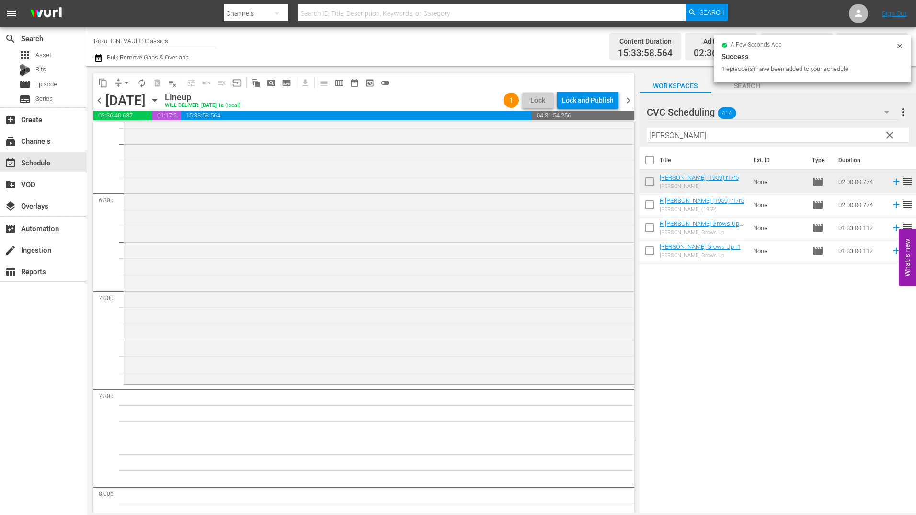
click at [727, 133] on input "[PERSON_NAME]" at bounding box center [778, 134] width 262 height 15
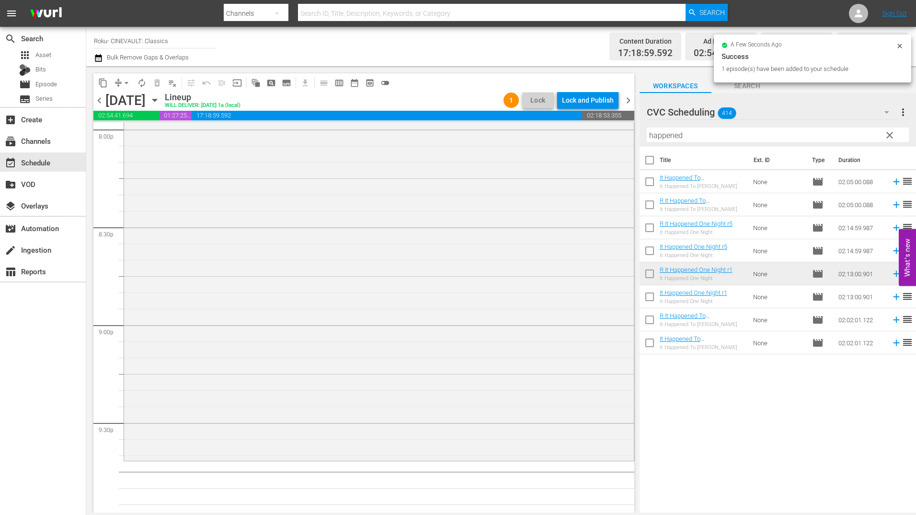
scroll to position [3929, 0]
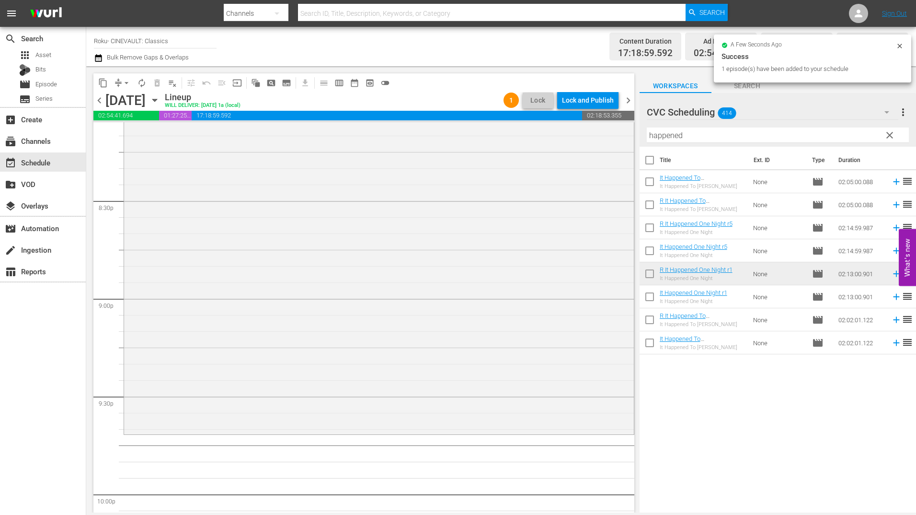
click at [718, 137] on input "happened" at bounding box center [778, 134] width 262 height 15
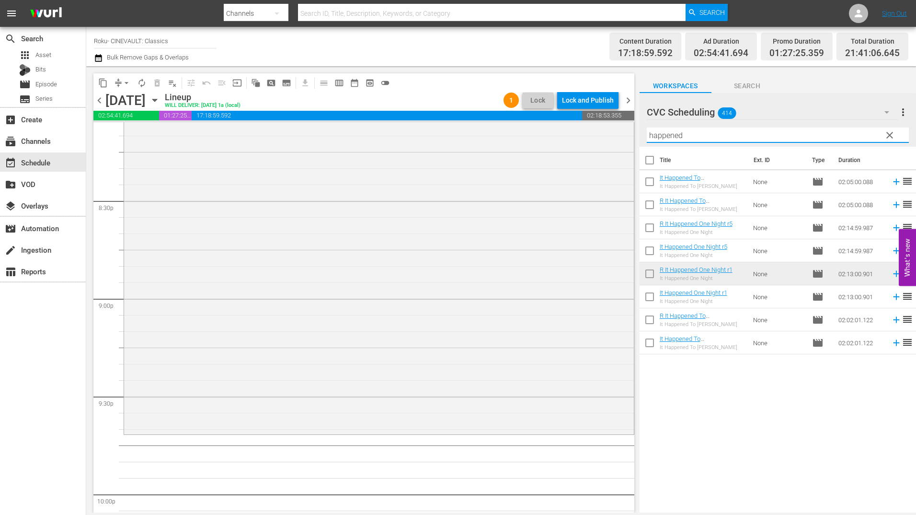
click at [718, 137] on input "happened" at bounding box center [778, 134] width 262 height 15
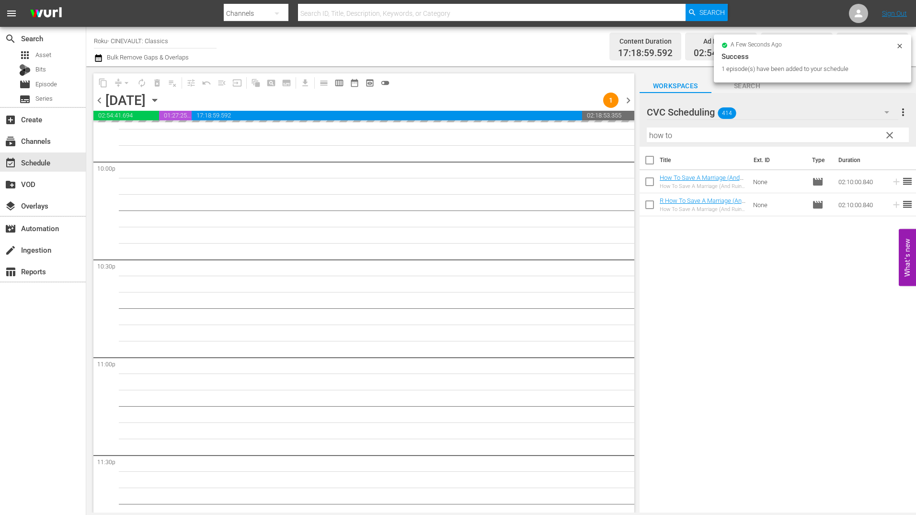
scroll to position [4302, 0]
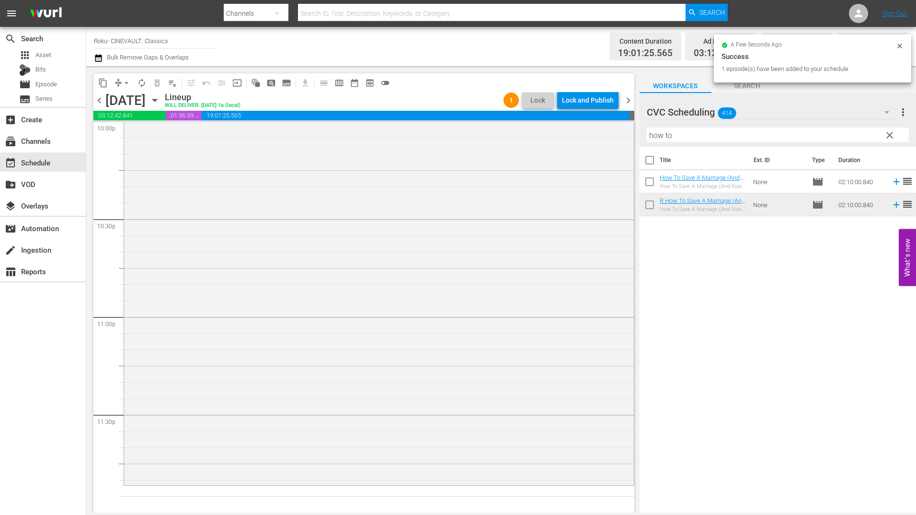
click at [468, 351] on div "R How To Save A Marriage (And Ruin Your Life) r1/r5 reorder" at bounding box center [379, 272] width 510 height 421
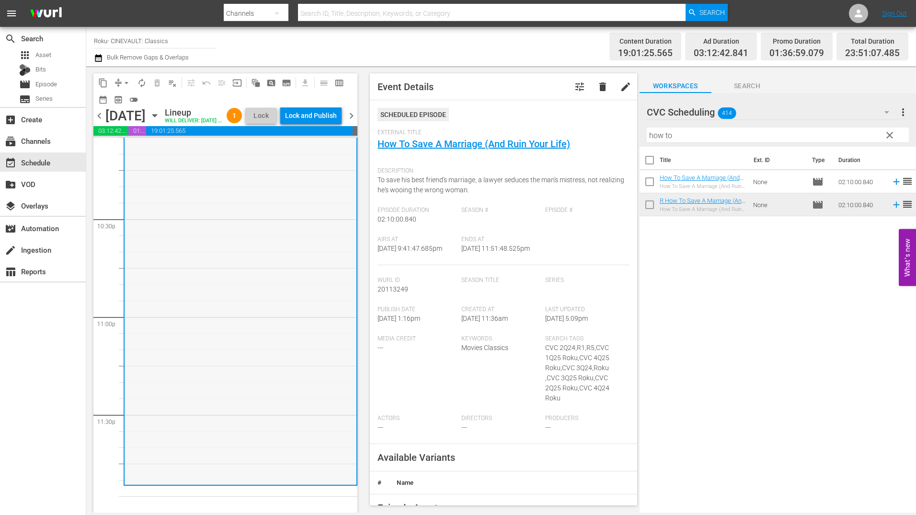
scroll to position [4333, 0]
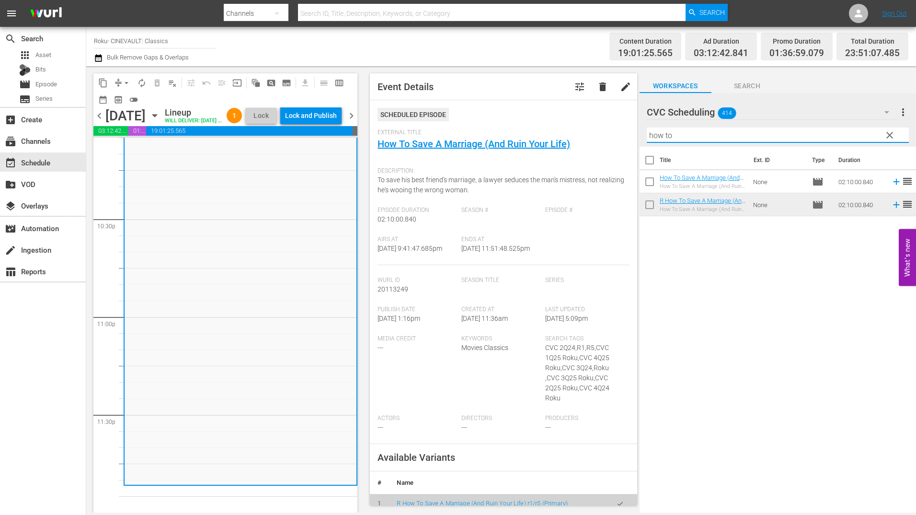
click at [705, 135] on input "how to" at bounding box center [778, 134] width 262 height 15
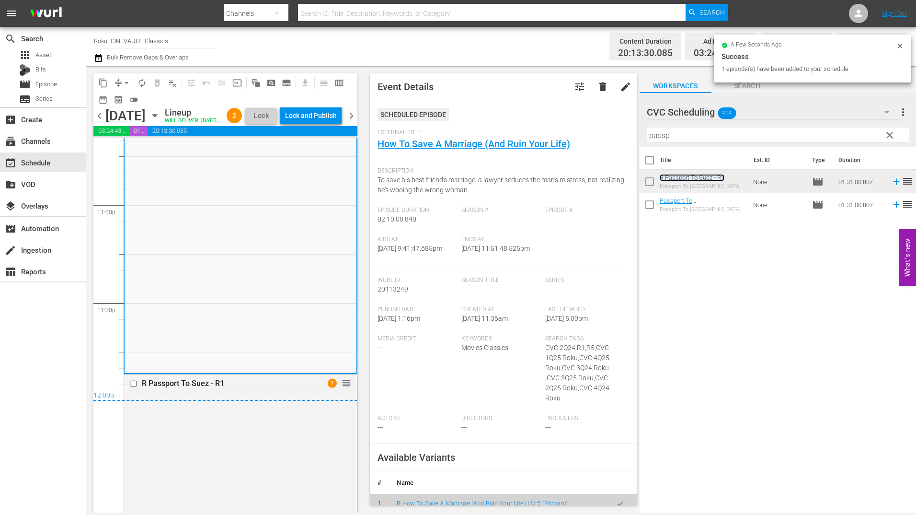
scroll to position [4573, 0]
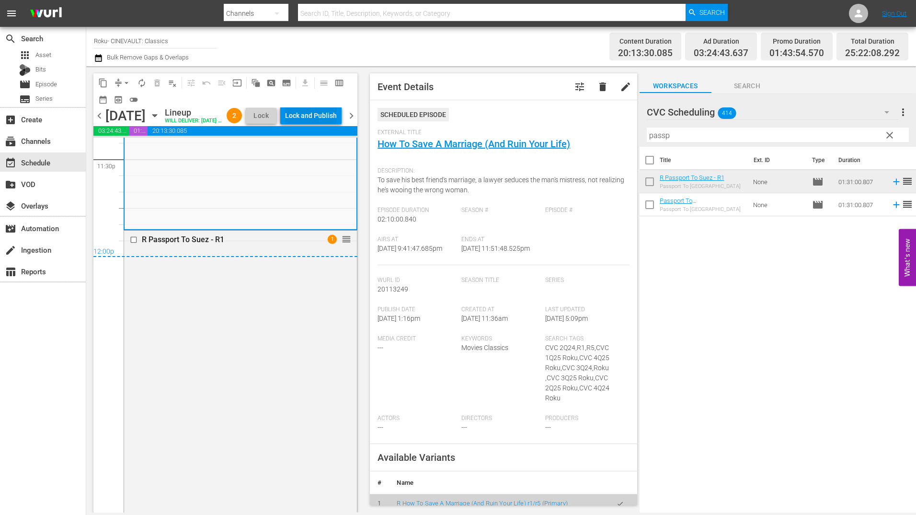
click at [313, 111] on div "Lock and Publish" at bounding box center [311, 115] width 52 height 17
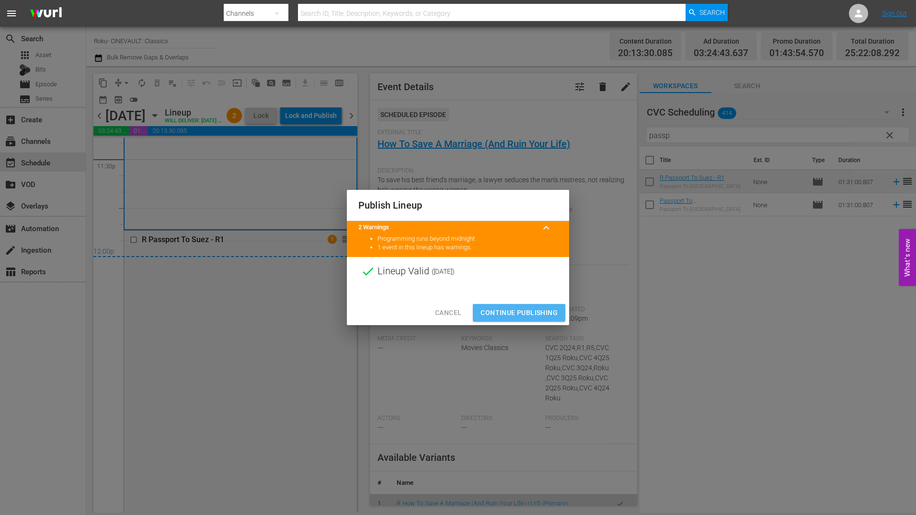
click at [516, 304] on button "Continue Publishing" at bounding box center [519, 313] width 92 height 18
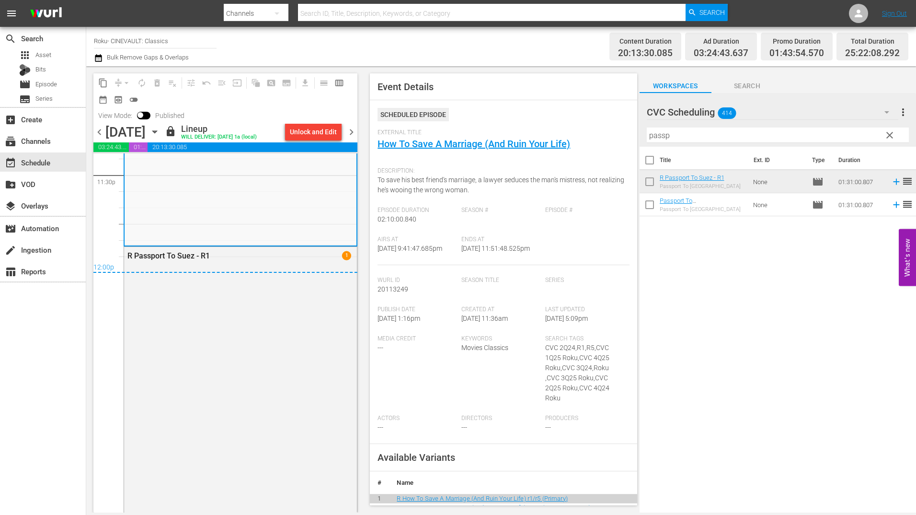
click at [355, 133] on span "chevron_right" at bounding box center [351, 132] width 12 height 12
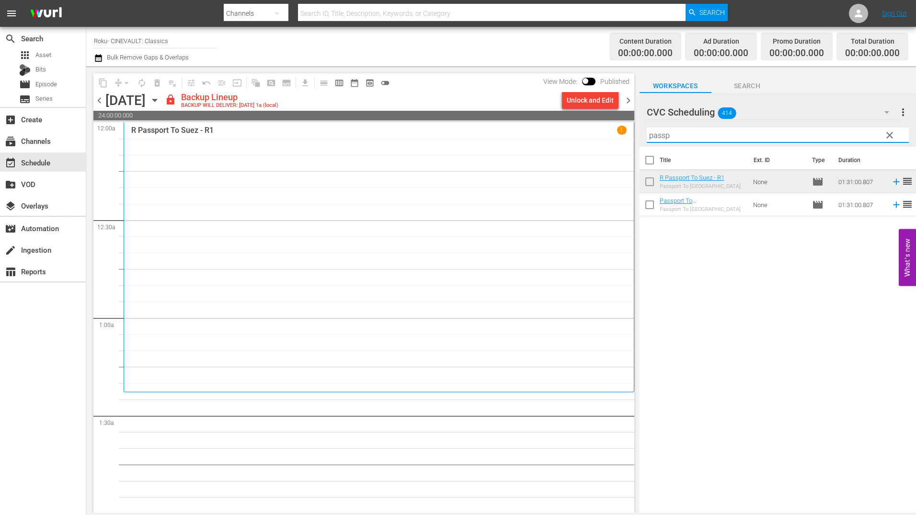
click at [686, 134] on input "passp" at bounding box center [778, 134] width 262 height 15
click at [701, 183] on div "R Passport To Suez - R1 Passport To Suez" at bounding box center [700, 181] width 81 height 15
click at [687, 133] on input "passp" at bounding box center [778, 134] width 262 height 15
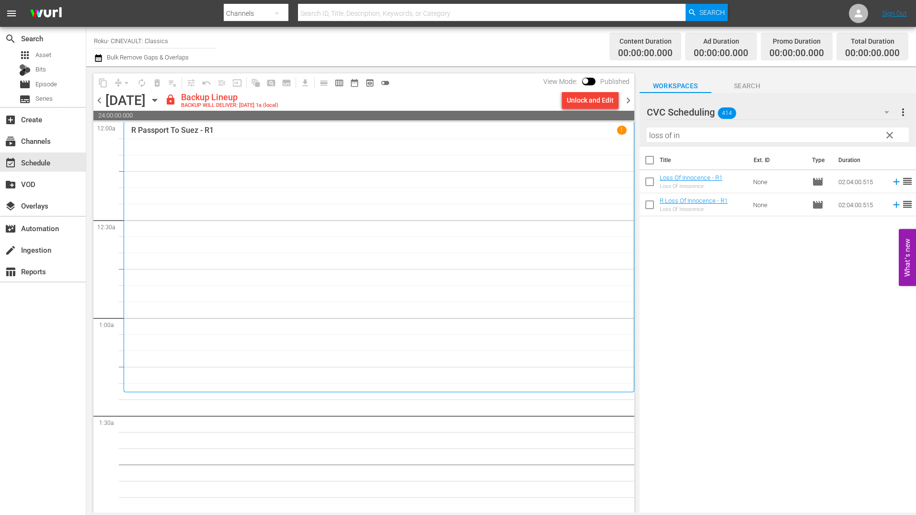
drag, startPoint x: 590, startPoint y: 91, endPoint x: 590, endPoint y: 97, distance: 6.2
click at [590, 91] on div "content_copy compress arrow_drop_down autorenew_outlined delete_forever_outline…" at bounding box center [363, 82] width 541 height 19
click at [590, 100] on div "Unlock and Edit" at bounding box center [590, 100] width 47 height 17
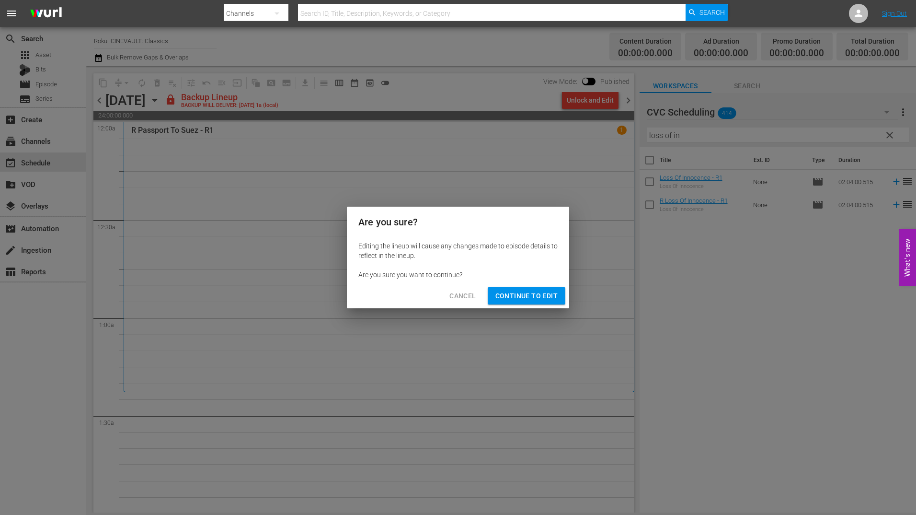
click at [518, 288] on button "Continue to Edit" at bounding box center [527, 296] width 78 height 18
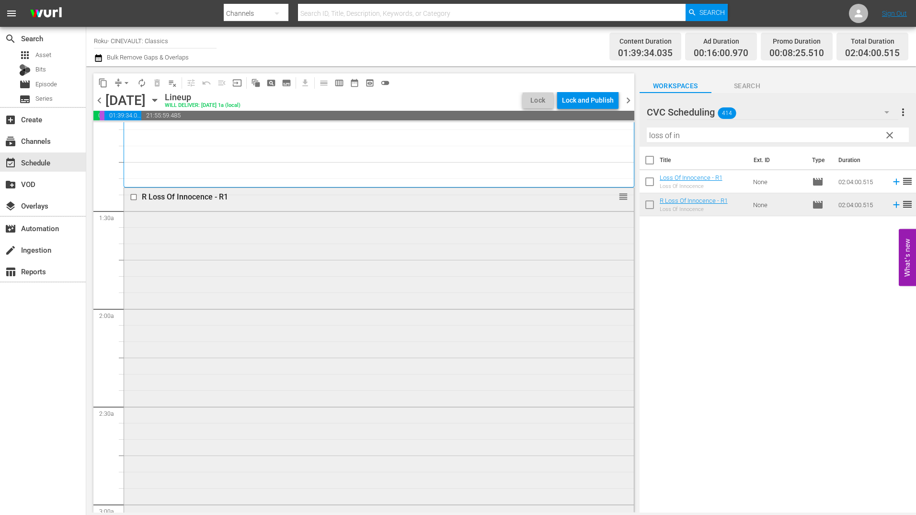
scroll to position [240, 0]
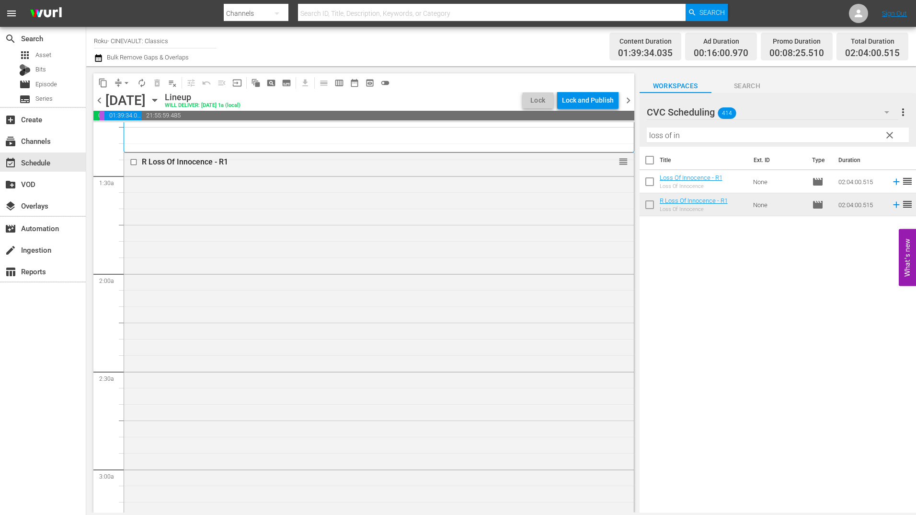
click at [718, 127] on div "Filter by Title loss of in" at bounding box center [778, 135] width 262 height 23
drag, startPoint x: 718, startPoint y: 127, endPoint x: 705, endPoint y: 141, distance: 18.6
click at [717, 134] on input "loss of in" at bounding box center [778, 134] width 262 height 15
click at [702, 139] on input "loss of in" at bounding box center [778, 134] width 262 height 15
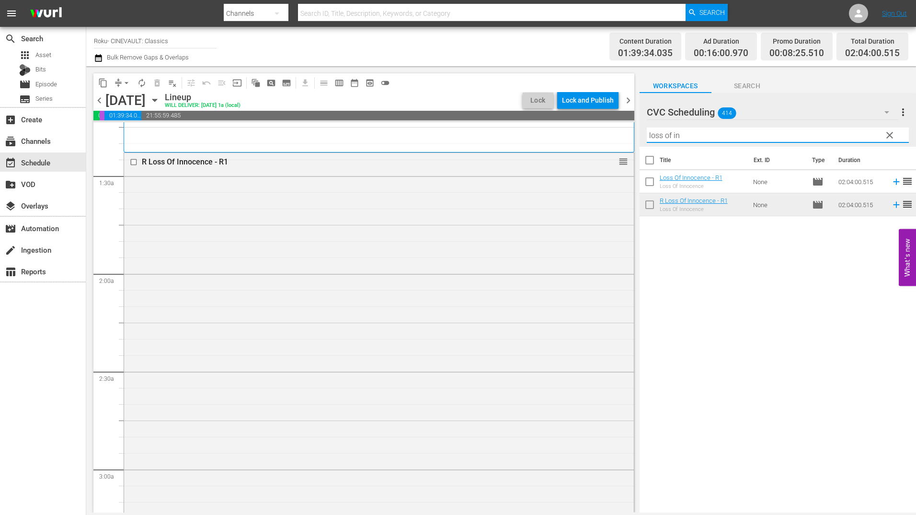
click at [749, 139] on input "loss of in" at bounding box center [778, 134] width 262 height 15
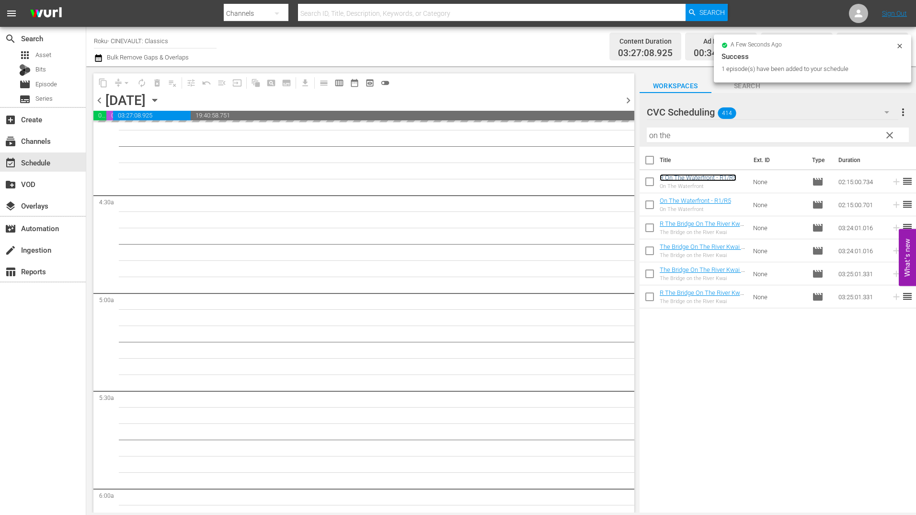
scroll to position [815, 0]
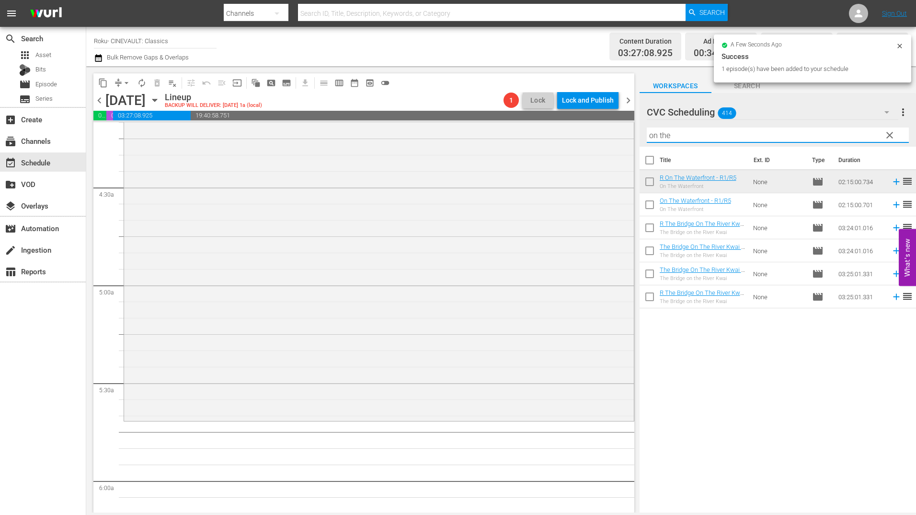
click at [669, 137] on input "on the" at bounding box center [778, 134] width 262 height 15
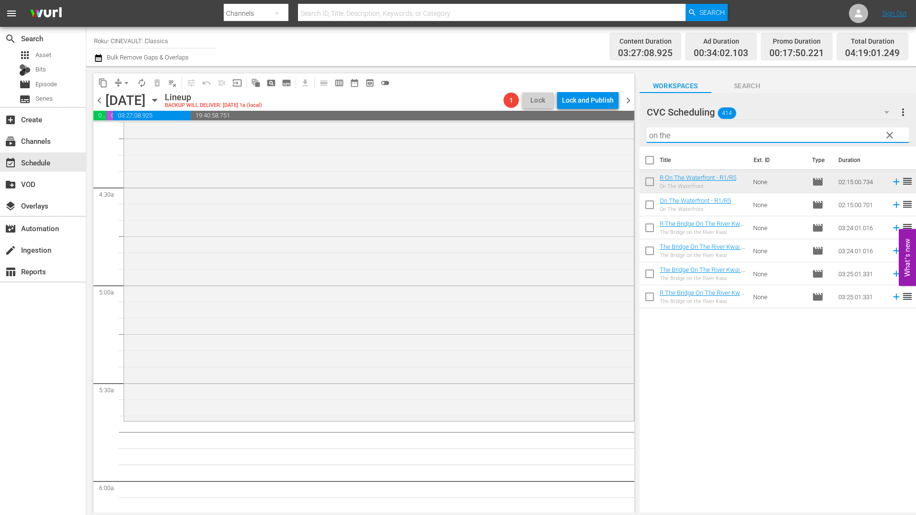
click at [669, 137] on input "on the" at bounding box center [778, 134] width 262 height 15
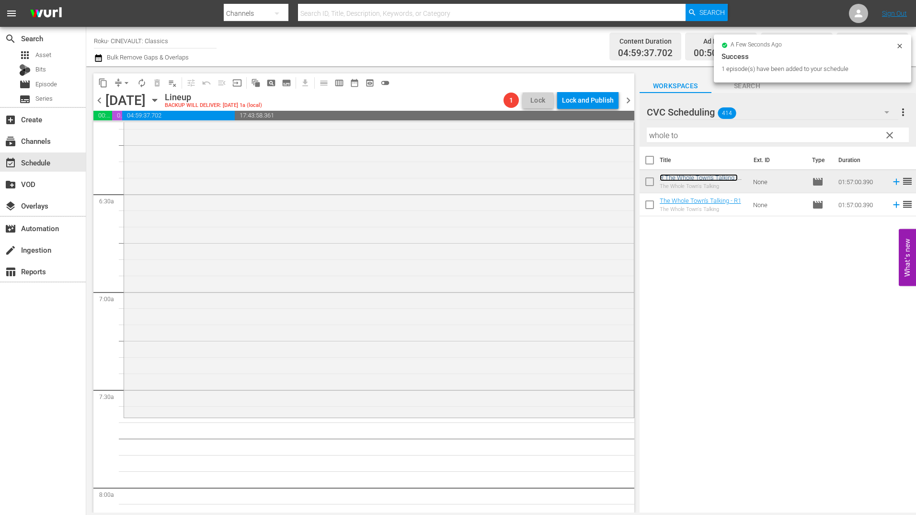
scroll to position [1246, 0]
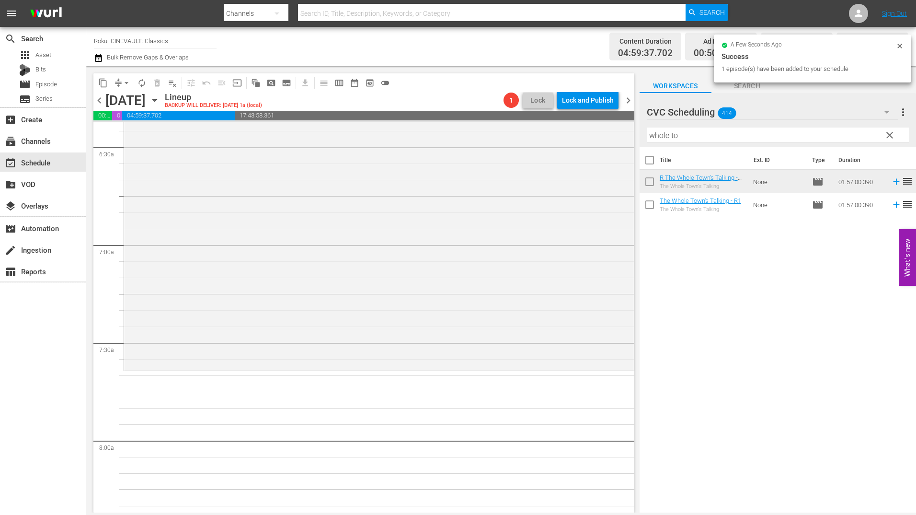
click at [665, 135] on input "whole to" at bounding box center [778, 134] width 262 height 15
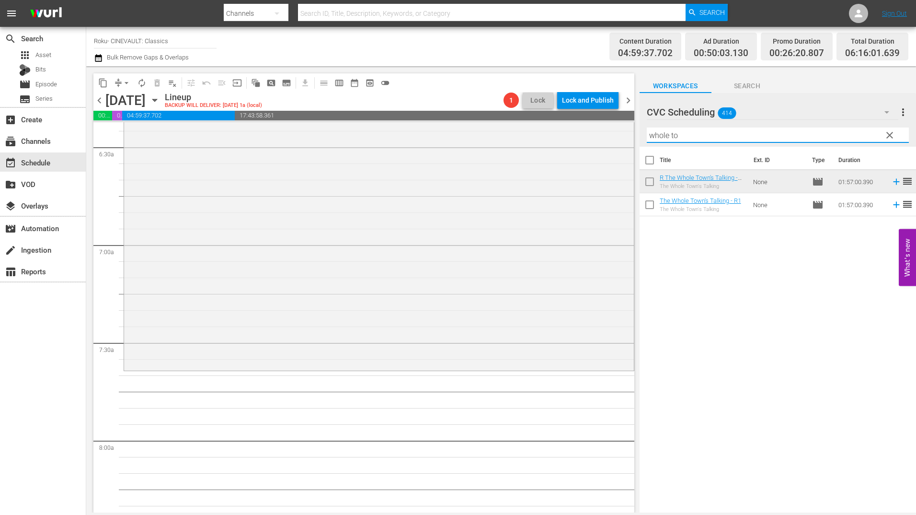
click at [665, 135] on input "whole to" at bounding box center [778, 134] width 262 height 15
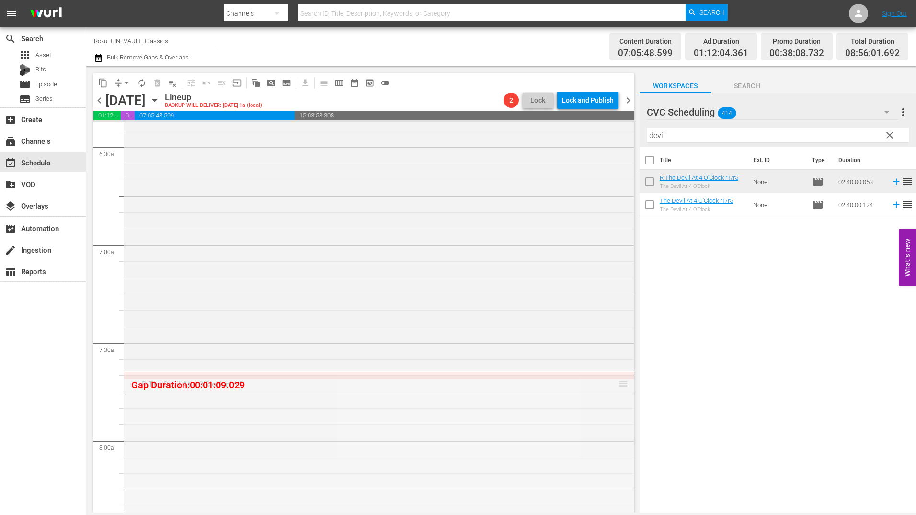
drag, startPoint x: 619, startPoint y: 386, endPoint x: 620, endPoint y: 373, distance: 13.5
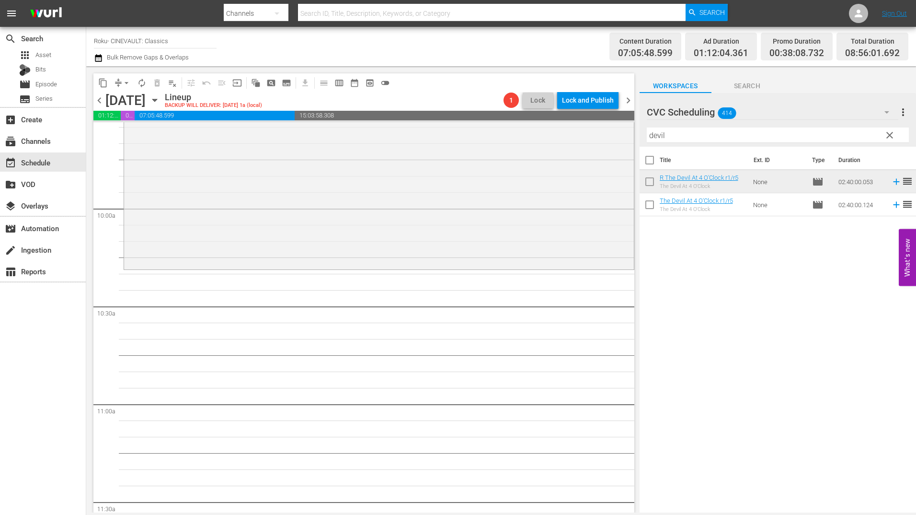
scroll to position [1917, 0]
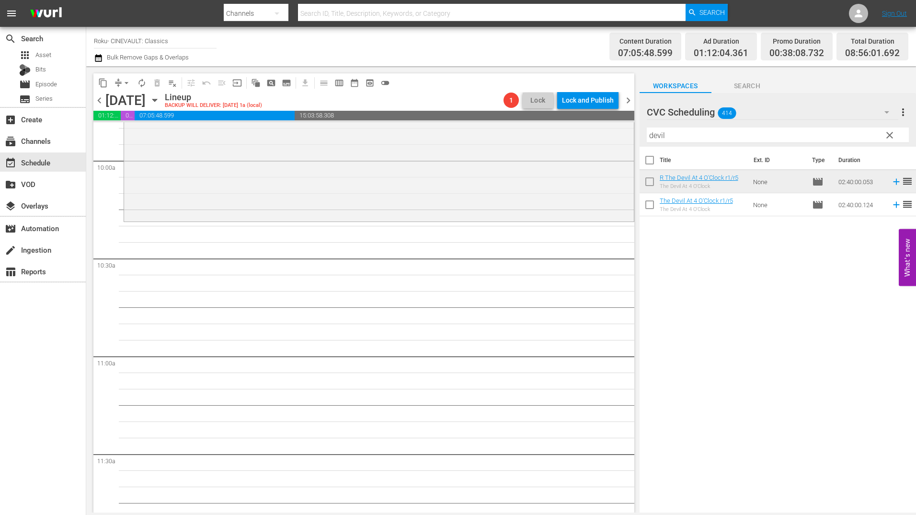
click at [671, 137] on input "devil" at bounding box center [778, 134] width 262 height 15
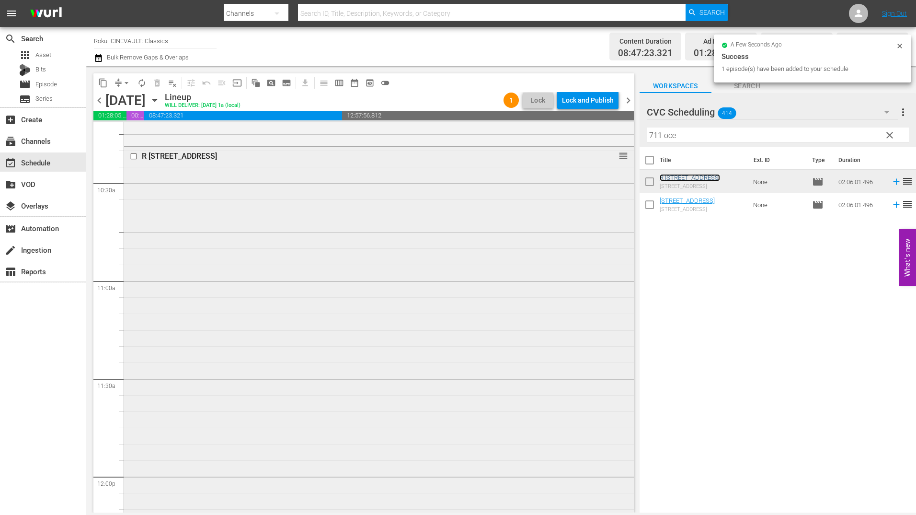
scroll to position [2108, 0]
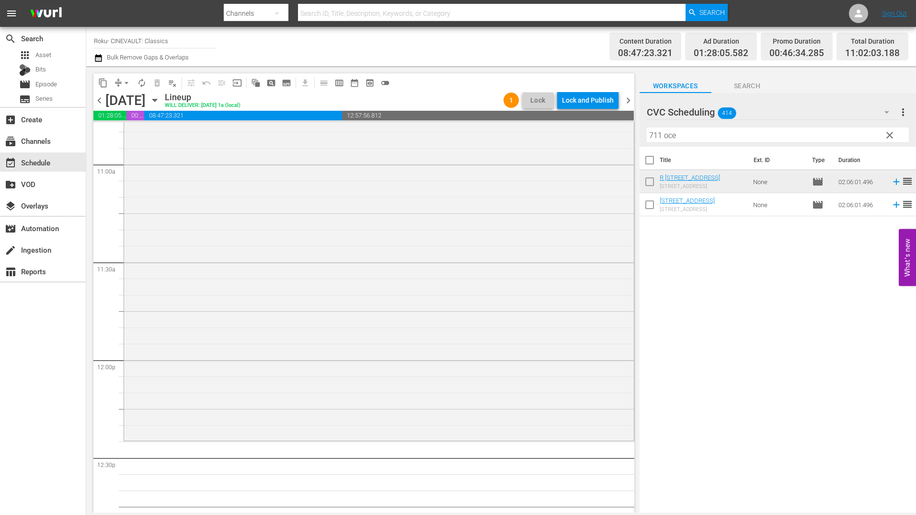
click at [671, 139] on input "711 oce" at bounding box center [778, 134] width 262 height 15
click at [671, 140] on input "711 oce" at bounding box center [778, 134] width 262 height 15
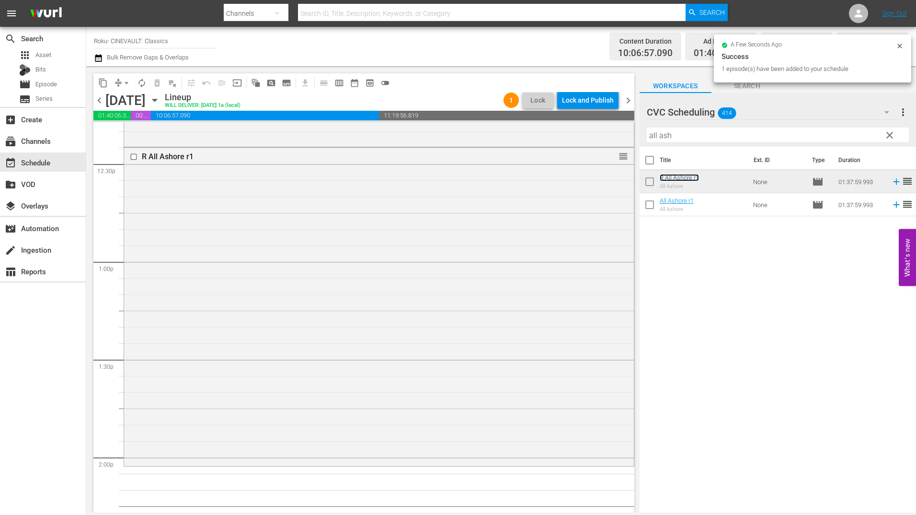
scroll to position [2492, 0]
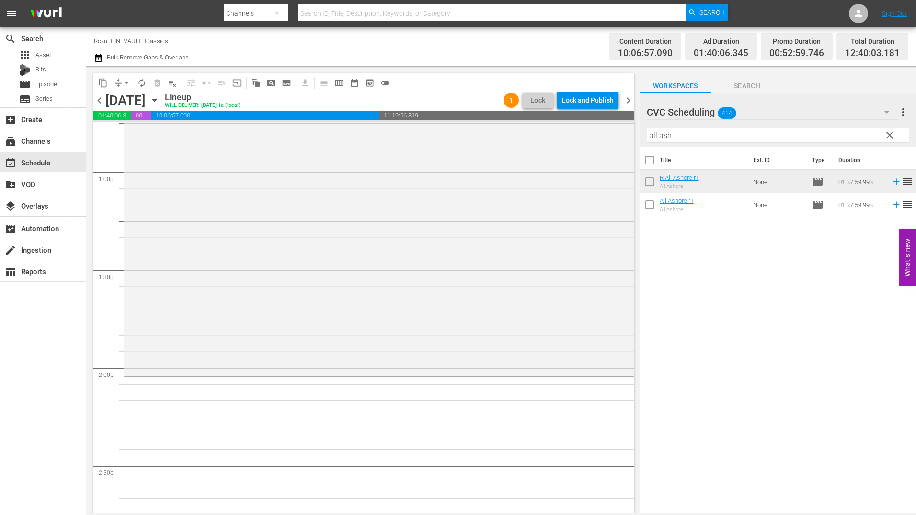
click at [677, 136] on input "all ash" at bounding box center [778, 134] width 262 height 15
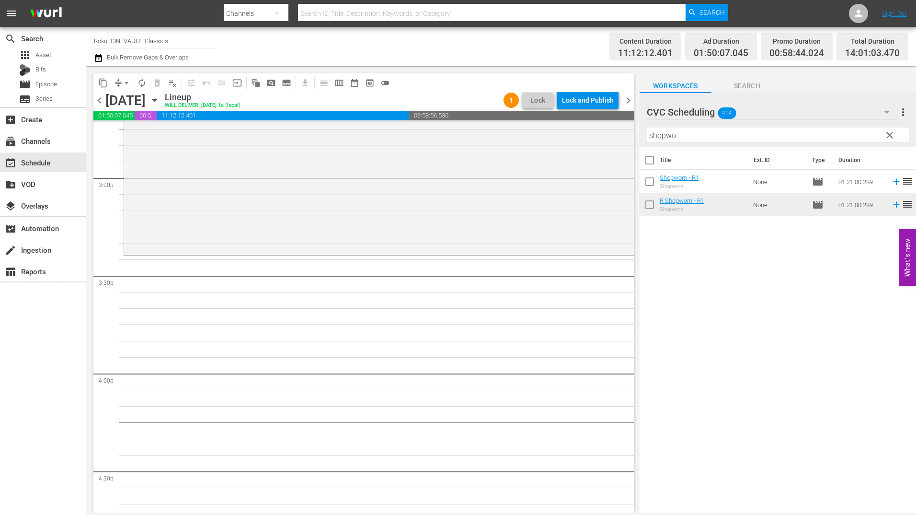
scroll to position [2923, 0]
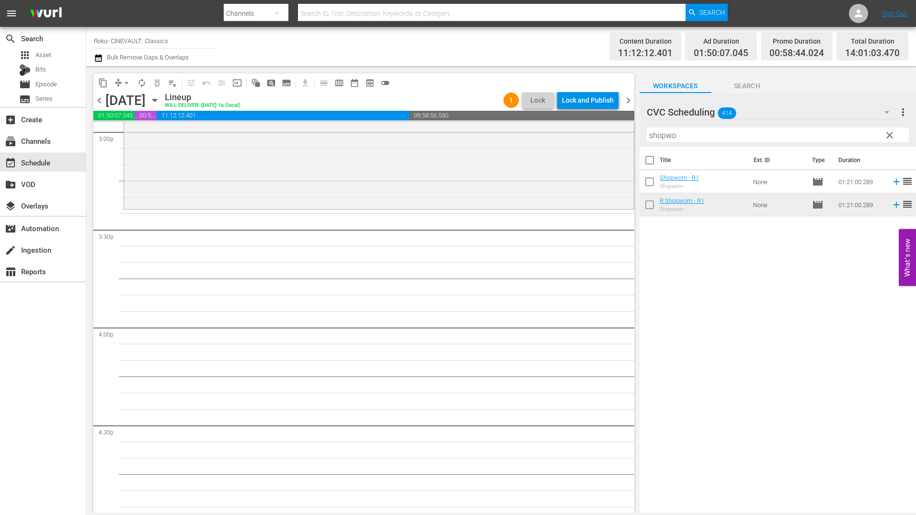
click at [683, 134] on input "shopwo" at bounding box center [778, 134] width 262 height 15
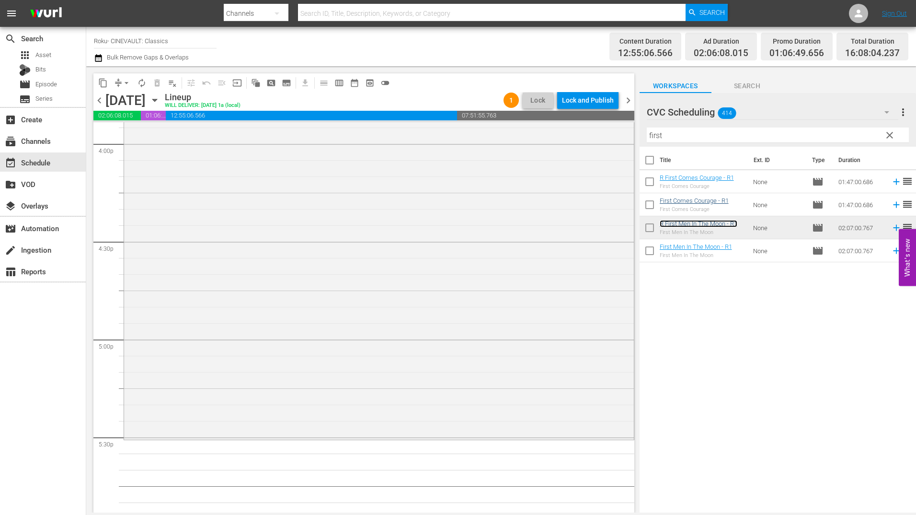
scroll to position [3211, 0]
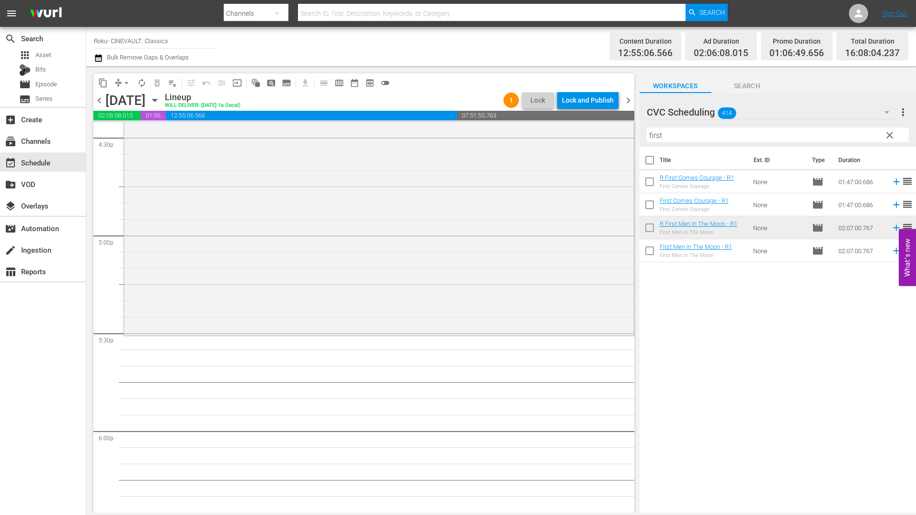
click at [709, 133] on input "first" at bounding box center [778, 134] width 262 height 15
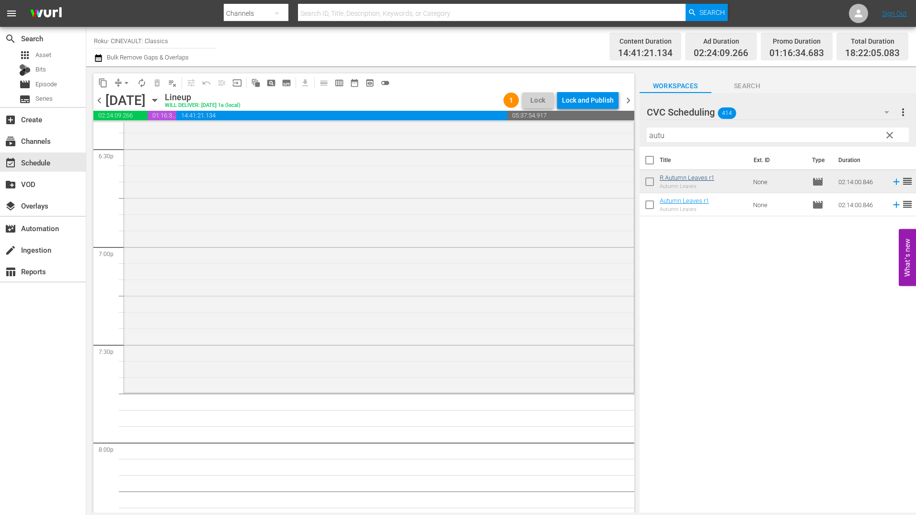
scroll to position [3642, 0]
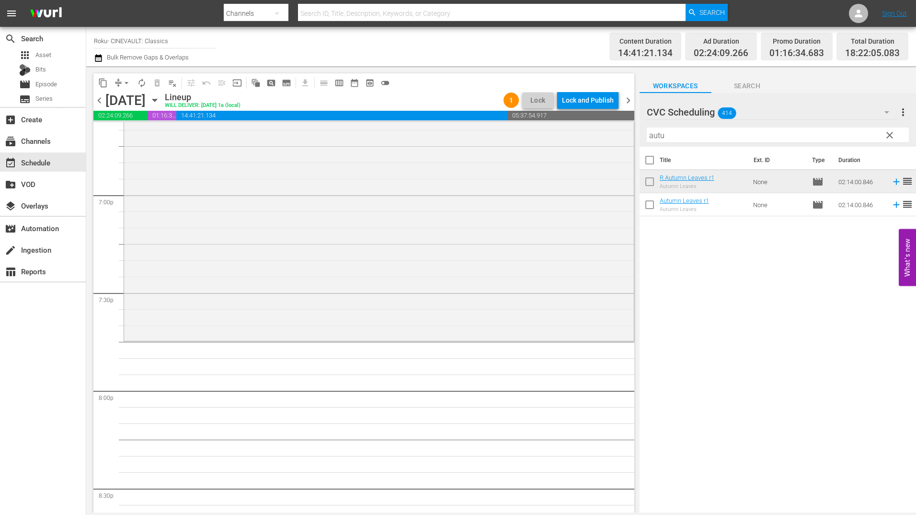
click at [744, 137] on input "autu" at bounding box center [778, 134] width 262 height 15
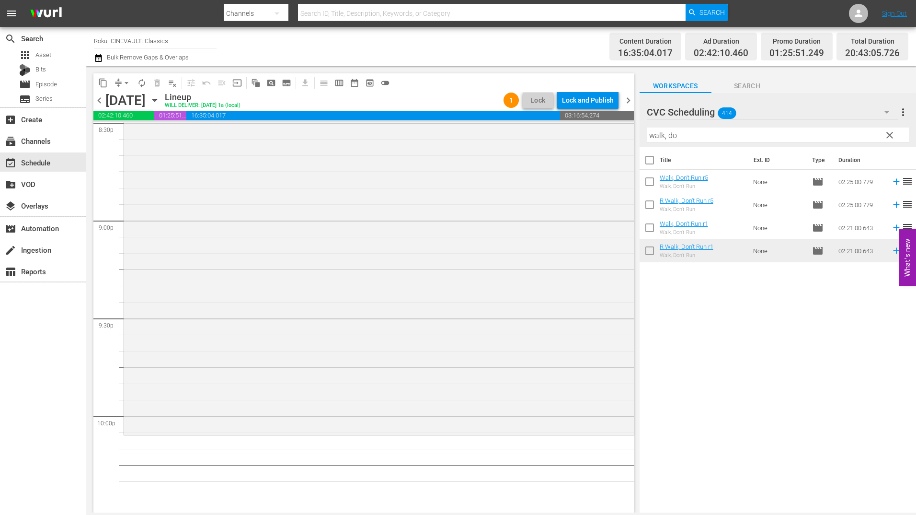
scroll to position [4121, 0]
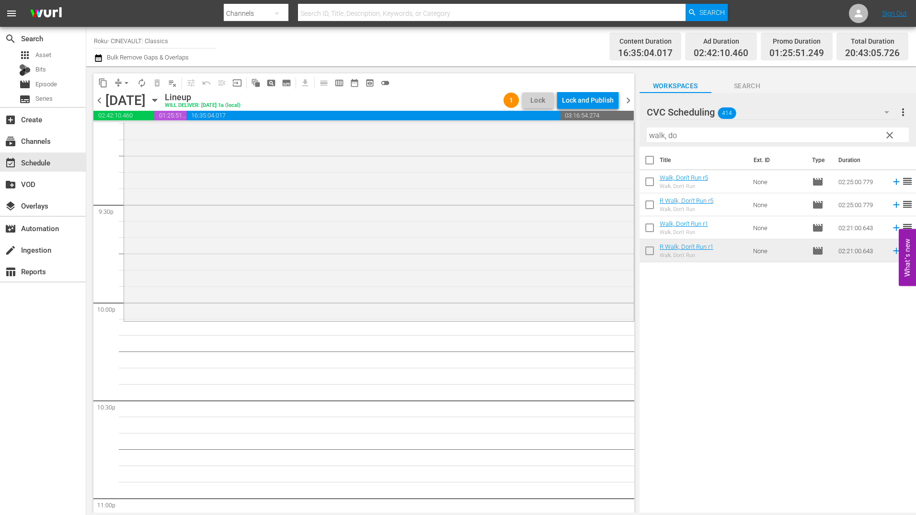
click at [684, 142] on input "walk, do" at bounding box center [778, 134] width 262 height 15
click at [684, 142] on div "Filter by Title walk, do" at bounding box center [778, 135] width 262 height 23
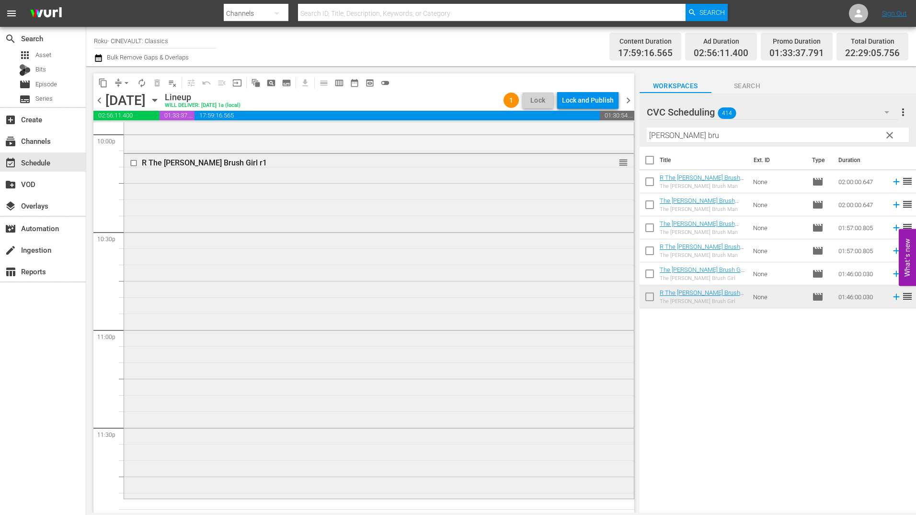
scroll to position [4302, 0]
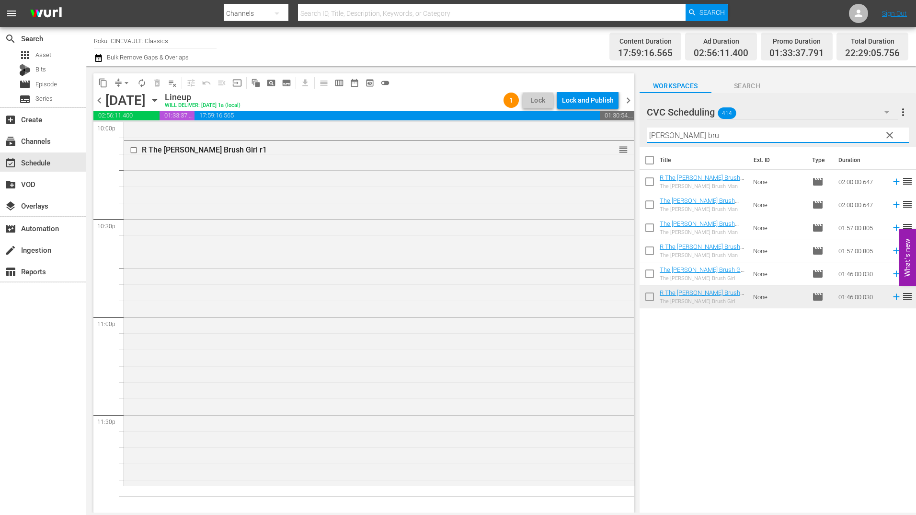
click at [674, 138] on input "fuller bru" at bounding box center [778, 134] width 262 height 15
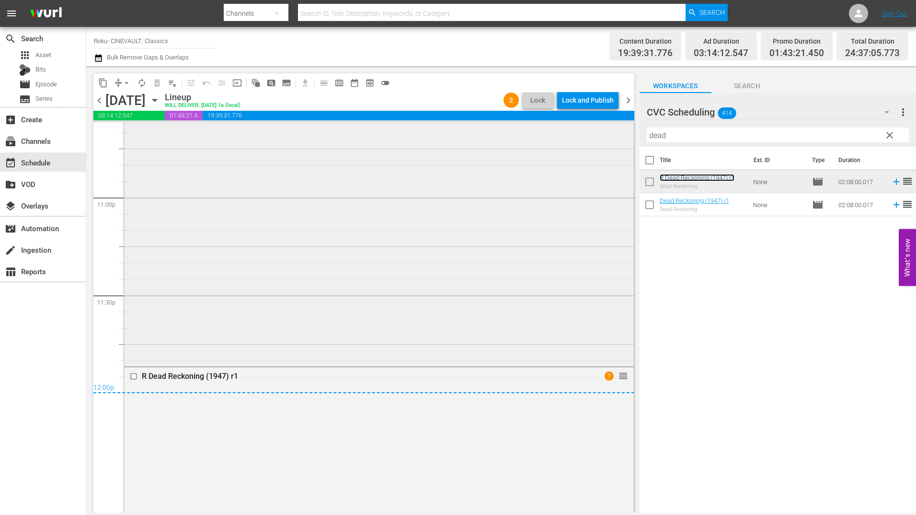
scroll to position [4494, 0]
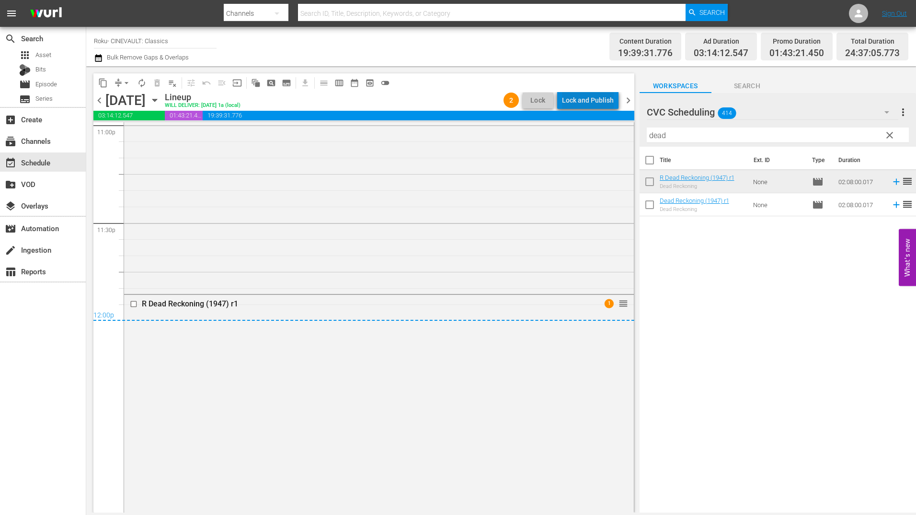
click at [594, 92] on div "Lock and Publish" at bounding box center [588, 100] width 52 height 17
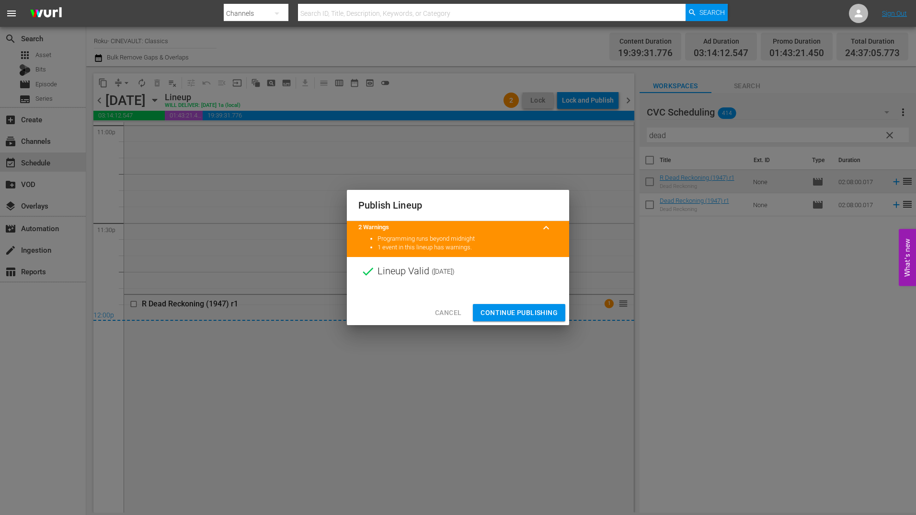
click at [528, 306] on button "Continue Publishing" at bounding box center [519, 313] width 92 height 18
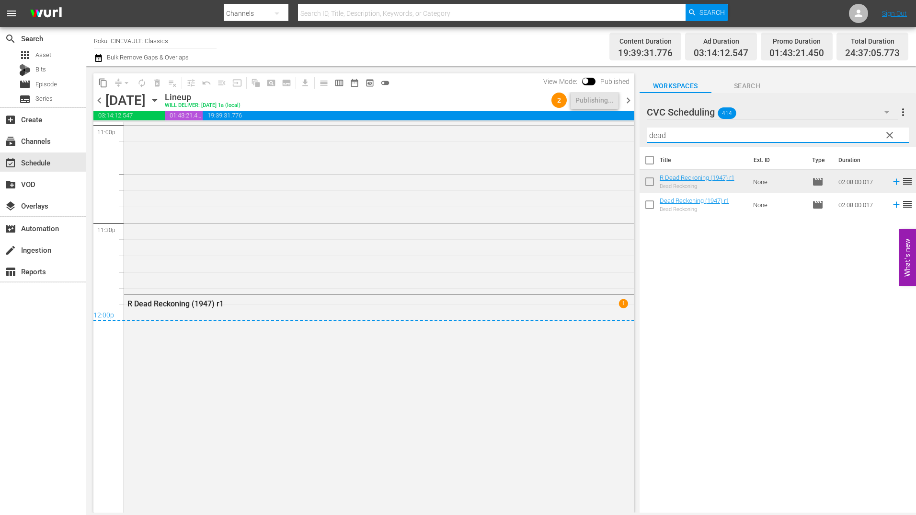
click at [734, 132] on input "dead" at bounding box center [778, 134] width 262 height 15
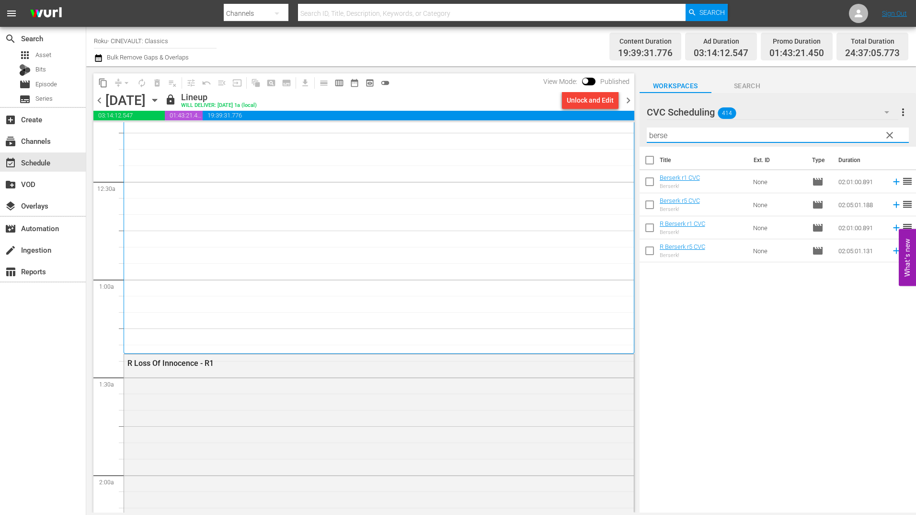
scroll to position [0, 0]
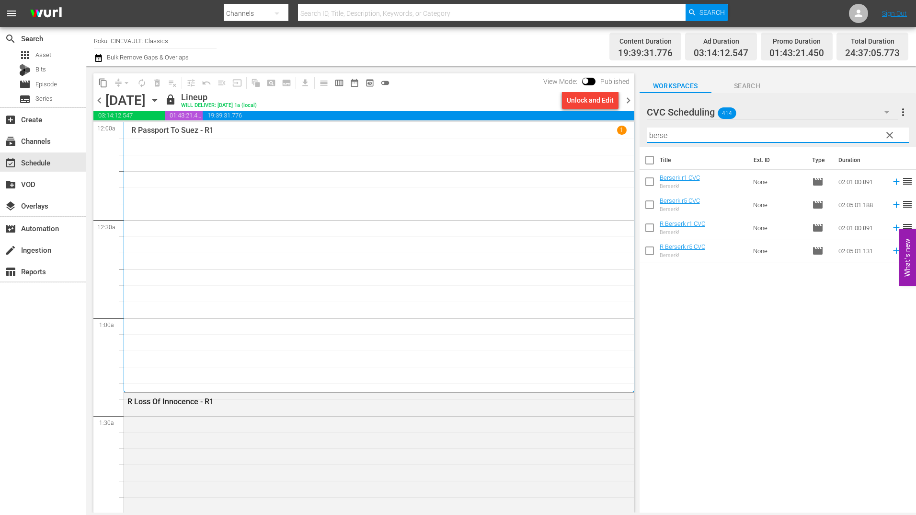
click at [621, 101] on div "Unlock and Edit" at bounding box center [590, 100] width 64 height 16
click at [626, 101] on span "chevron_right" at bounding box center [628, 100] width 12 height 12
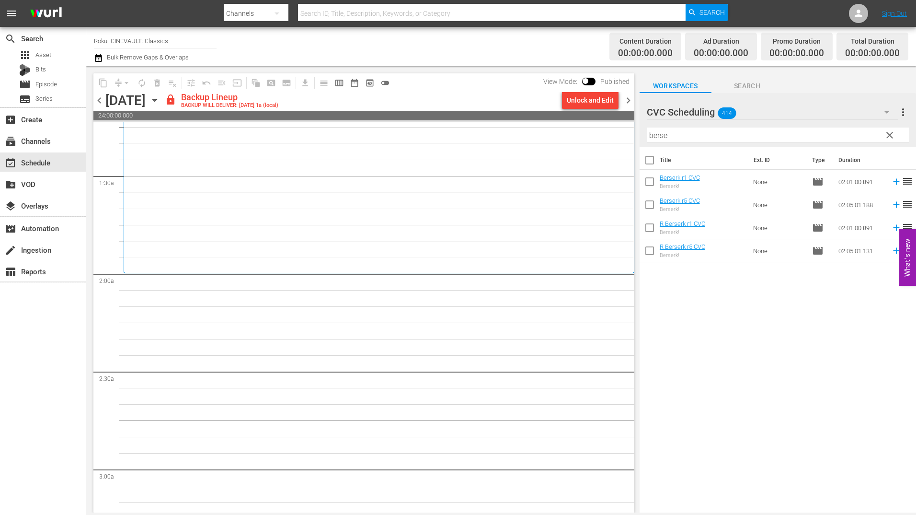
scroll to position [383, 0]
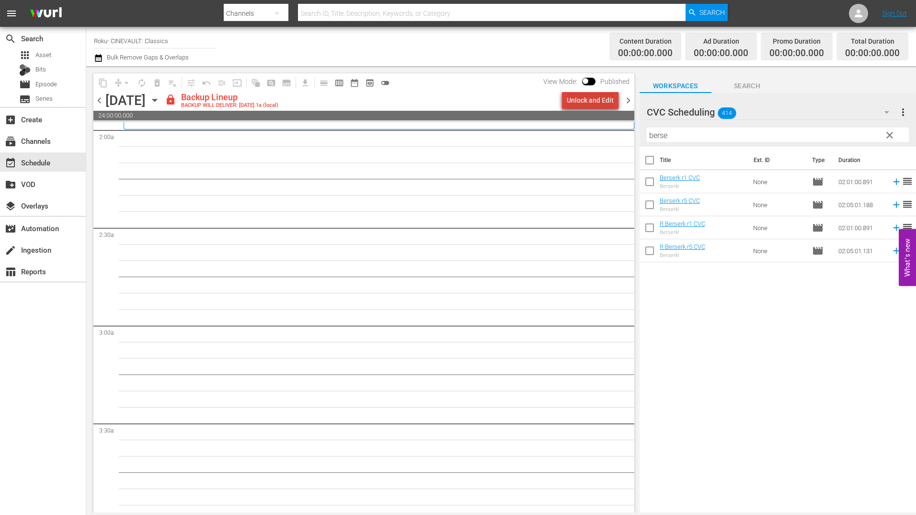
click at [598, 103] on div "Unlock and Edit" at bounding box center [590, 100] width 47 height 17
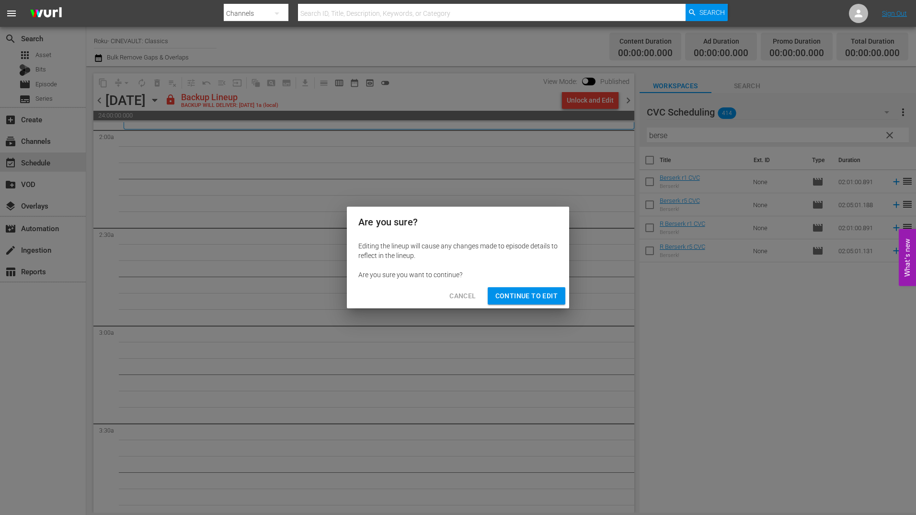
click at [550, 299] on span "Continue to Edit" at bounding box center [526, 296] width 62 height 12
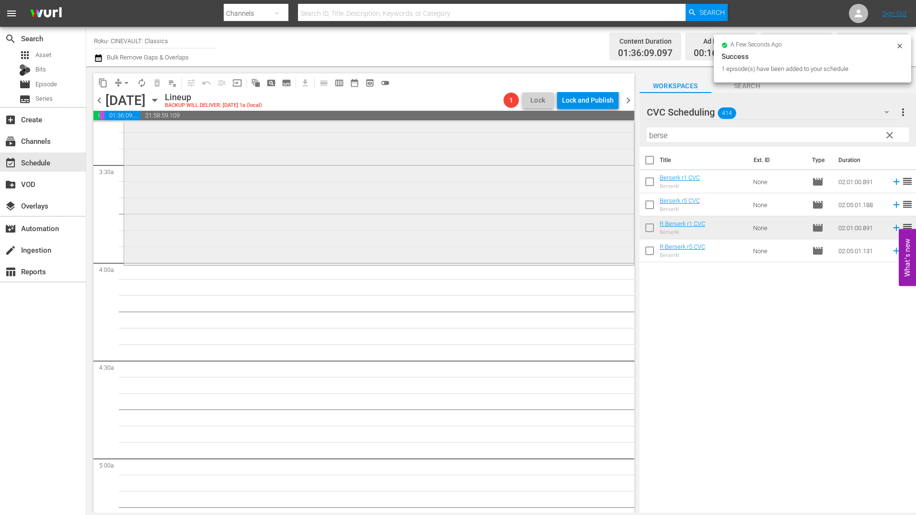
scroll to position [671, 0]
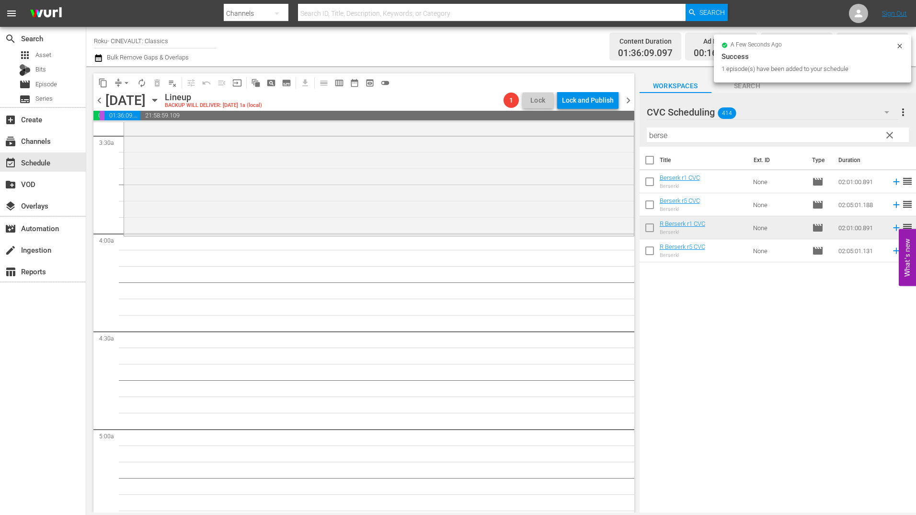
click at [656, 135] on input "berse" at bounding box center [778, 134] width 262 height 15
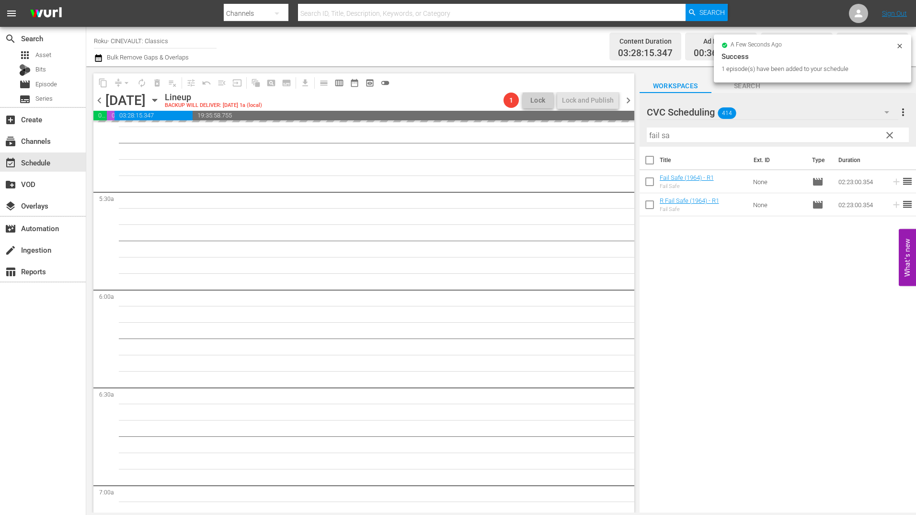
scroll to position [1006, 0]
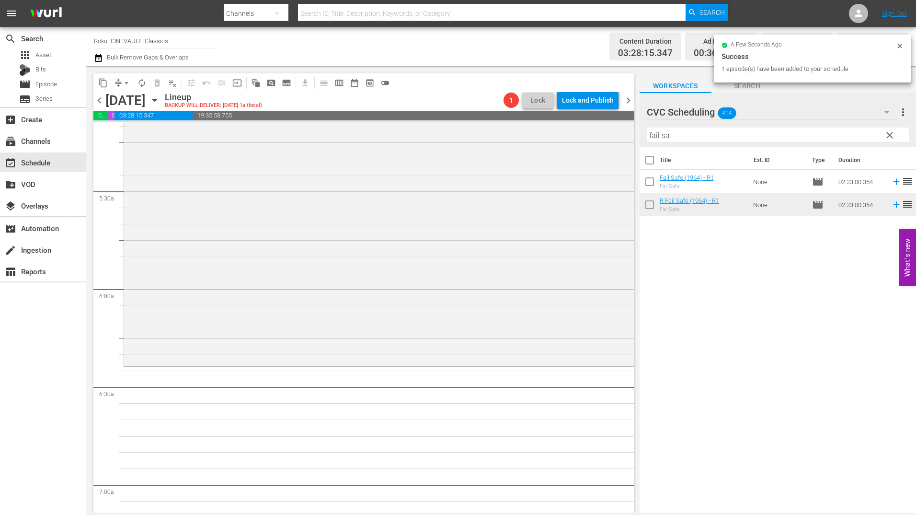
click at [716, 140] on input "fail sa" at bounding box center [778, 134] width 262 height 15
click at [716, 141] on input "fail sa" at bounding box center [778, 134] width 262 height 15
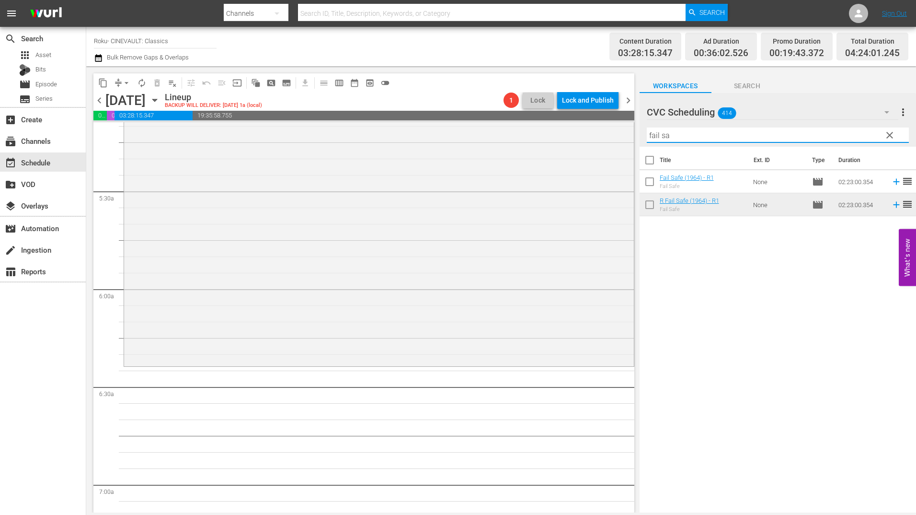
click at [716, 141] on input "fail sa" at bounding box center [778, 134] width 262 height 15
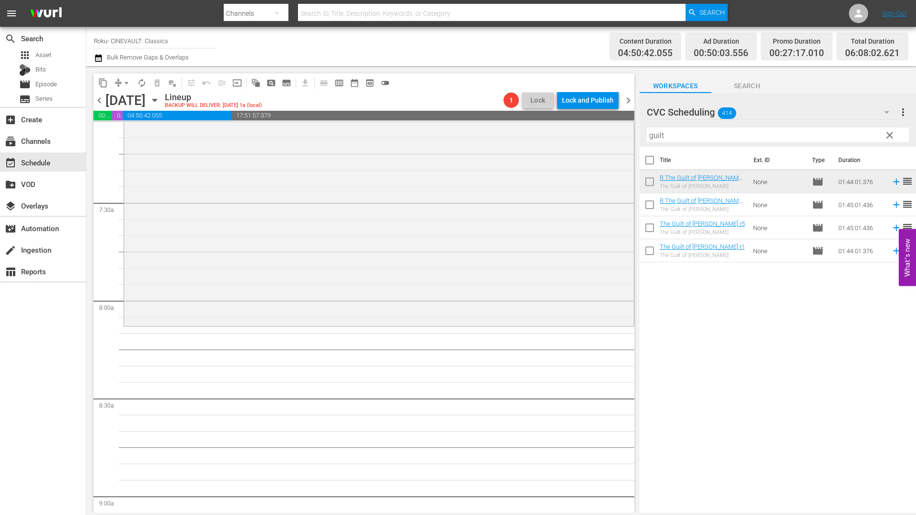
scroll to position [1390, 0]
click at [670, 135] on input "guilt" at bounding box center [778, 134] width 262 height 15
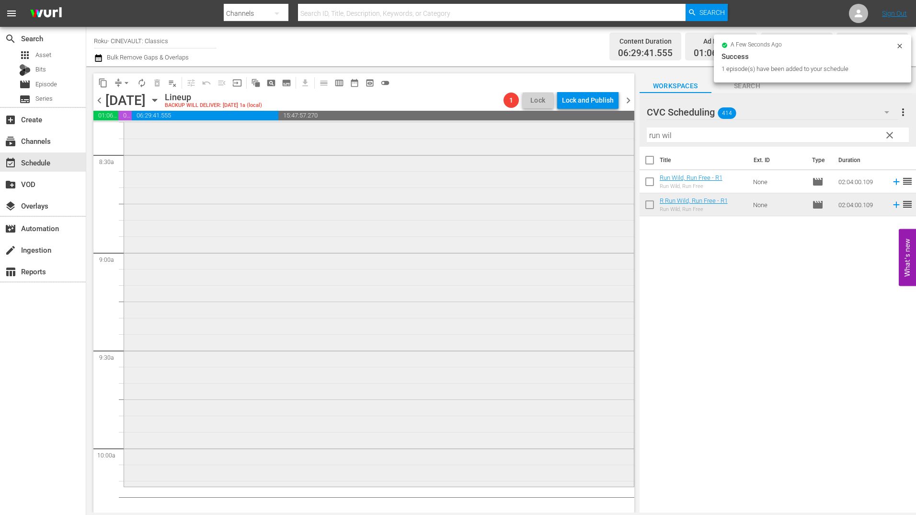
scroll to position [1725, 0]
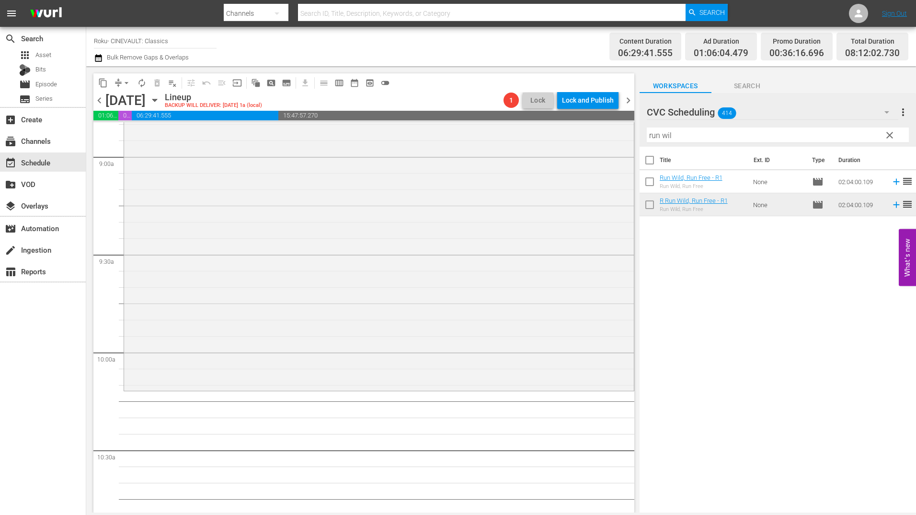
click at [691, 129] on input "run wil" at bounding box center [778, 134] width 262 height 15
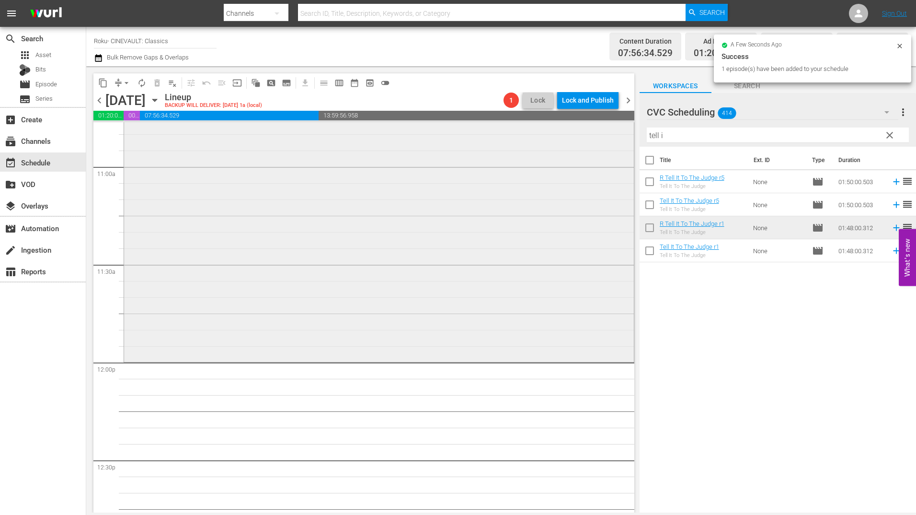
scroll to position [2108, 0]
click at [676, 135] on input "tell i" at bounding box center [778, 134] width 262 height 15
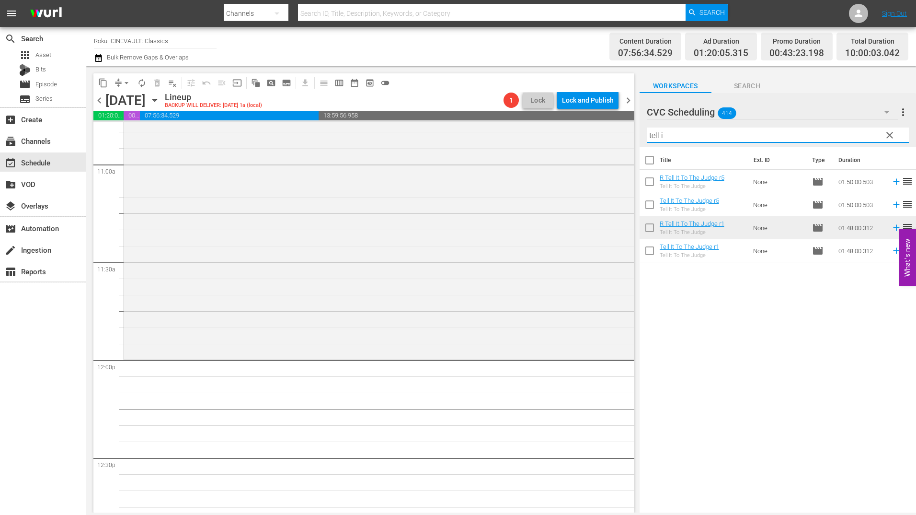
click at [676, 135] on input "tell i" at bounding box center [778, 134] width 262 height 15
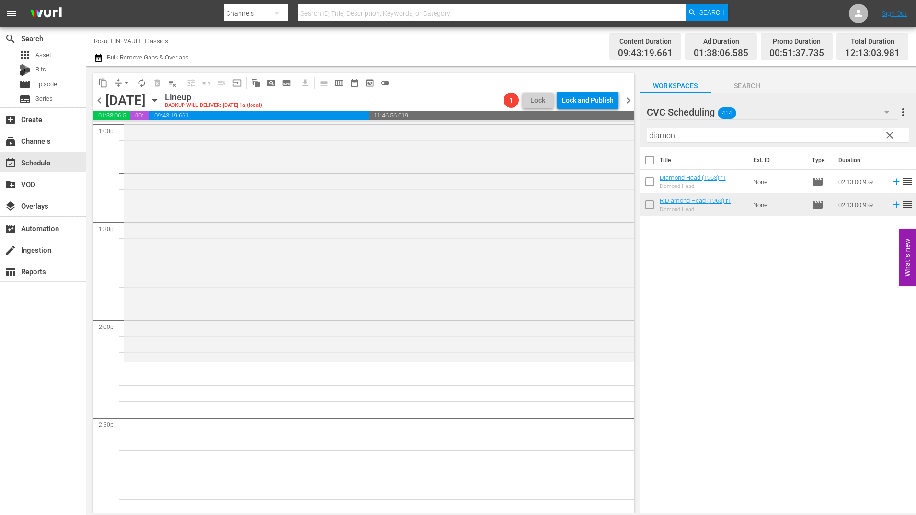
scroll to position [2588, 0]
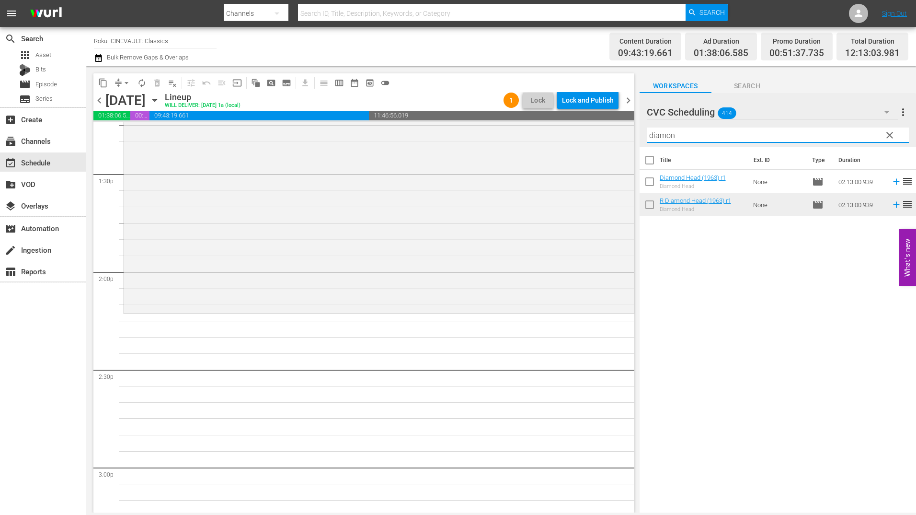
click at [725, 141] on input "diamon" at bounding box center [778, 134] width 262 height 15
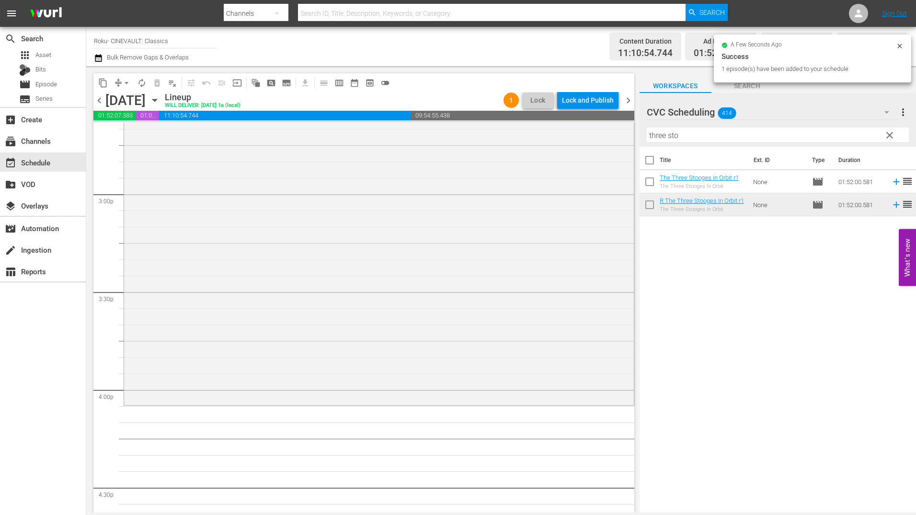
scroll to position [2875, 0]
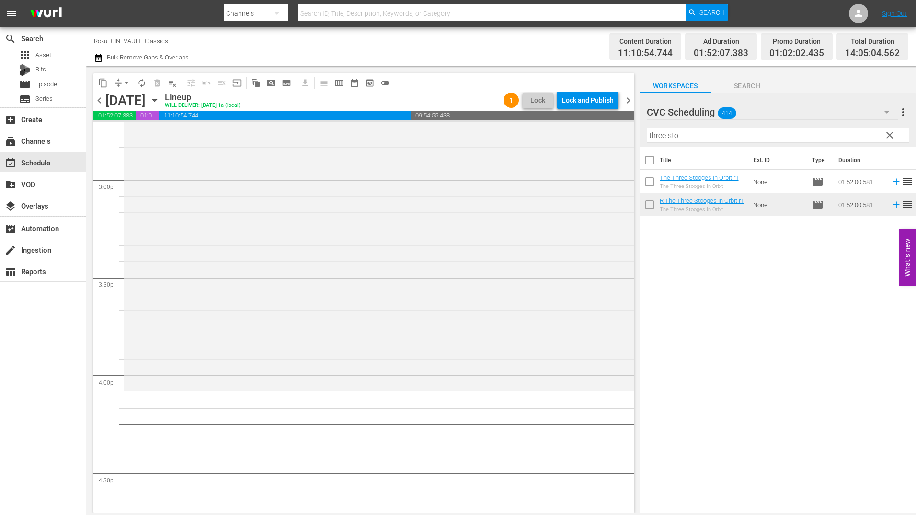
click at [711, 142] on input "three sto" at bounding box center [778, 134] width 262 height 15
click at [711, 142] on div "Filter by Title three sto" at bounding box center [778, 135] width 262 height 23
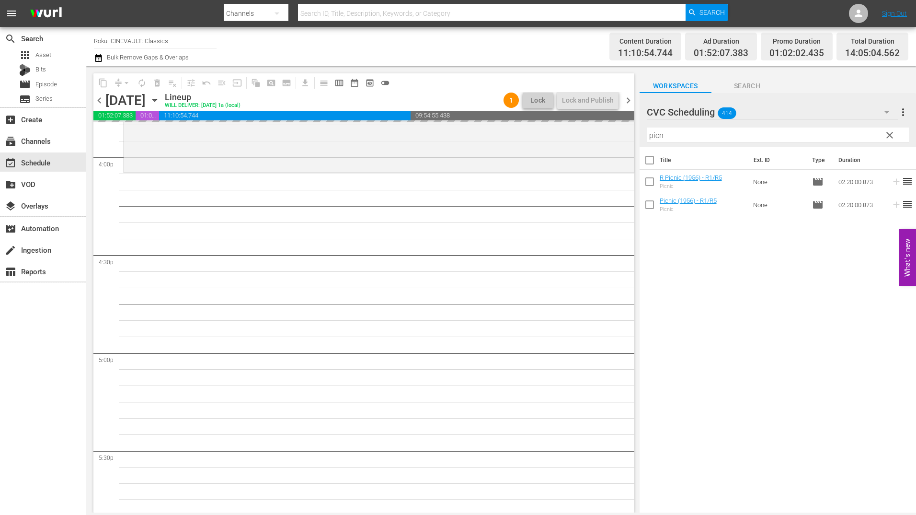
scroll to position [3115, 0]
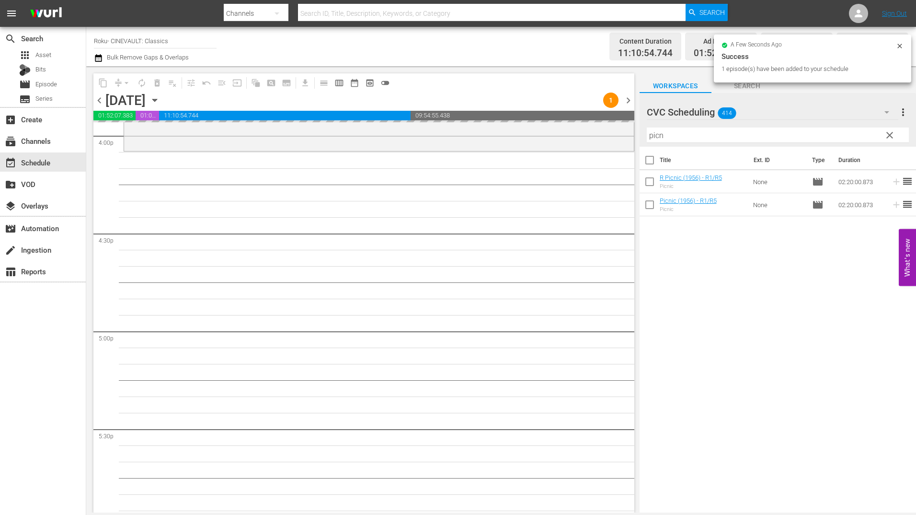
click at [672, 139] on input "picn" at bounding box center [778, 134] width 262 height 15
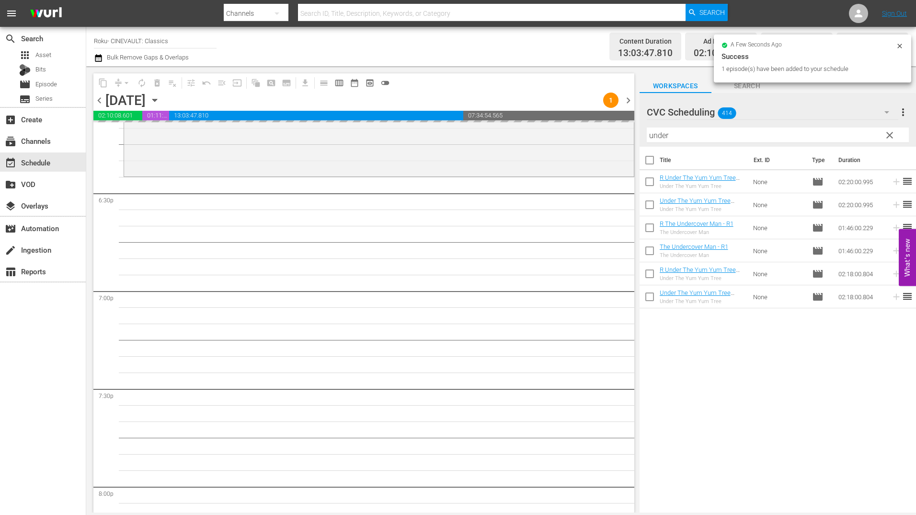
scroll to position [3738, 0]
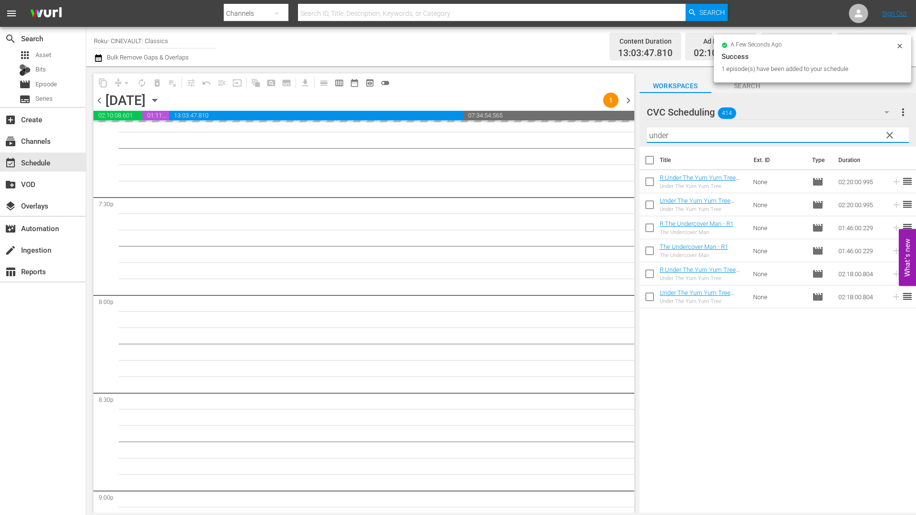
click at [707, 136] on input "under" at bounding box center [778, 134] width 262 height 15
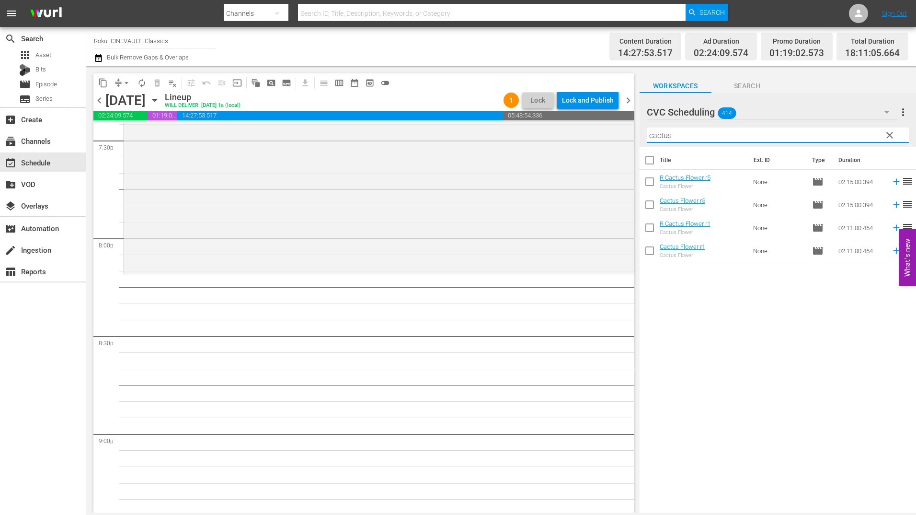
scroll to position [3881, 0]
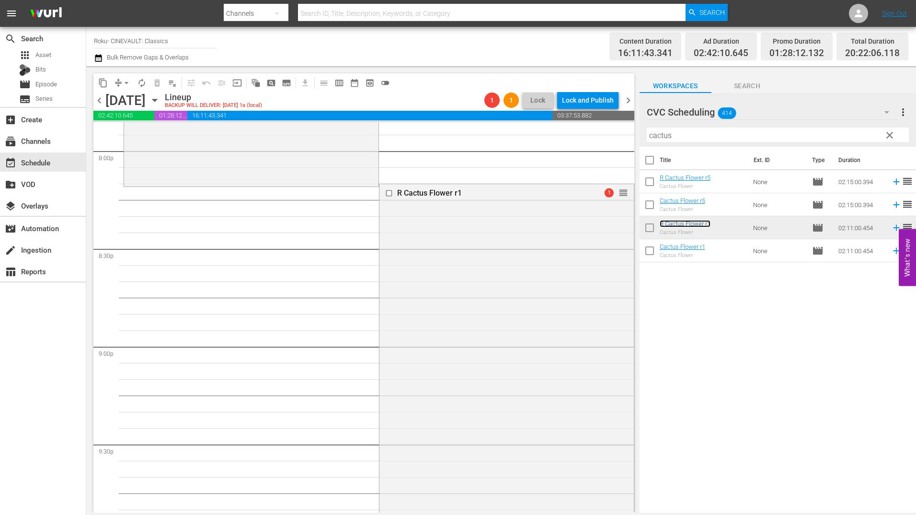
drag, startPoint x: 621, startPoint y: 190, endPoint x: 615, endPoint y: 194, distance: 7.3
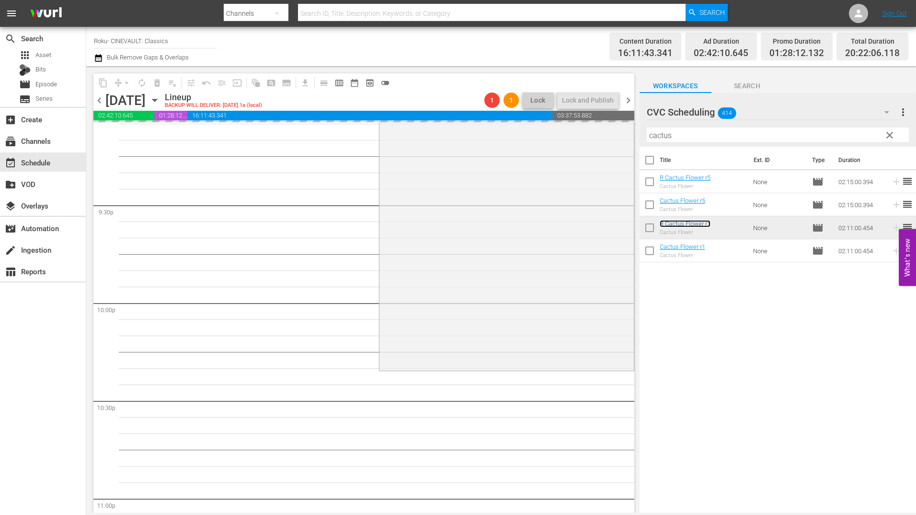
scroll to position [4121, 0]
click at [736, 133] on input "cactus" at bounding box center [778, 134] width 262 height 15
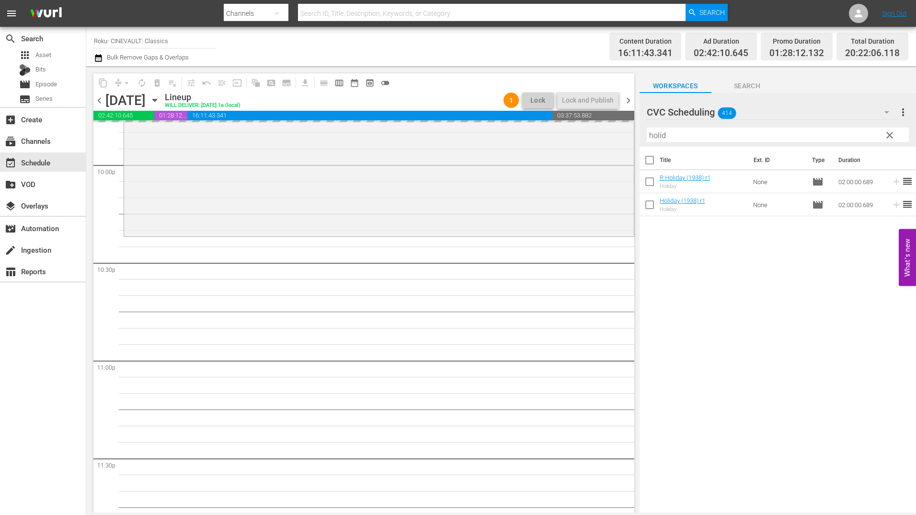
scroll to position [4302, 0]
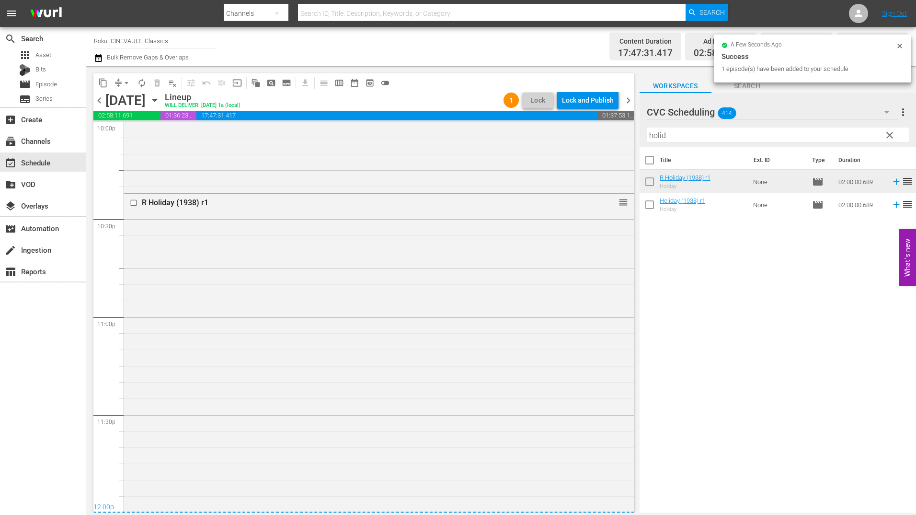
click at [413, 332] on div "R Holiday (1938) r1 reorder" at bounding box center [379, 388] width 510 height 388
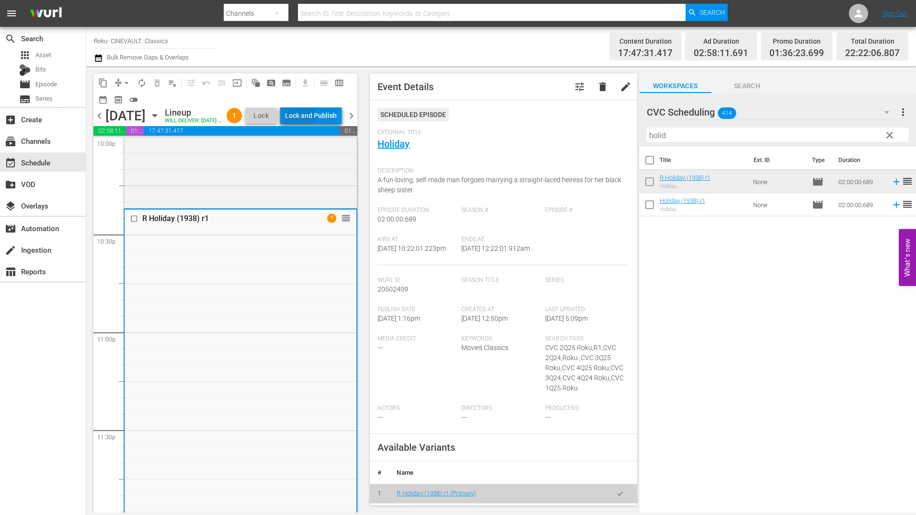
click at [315, 113] on div "Lock and Publish" at bounding box center [311, 115] width 52 height 17
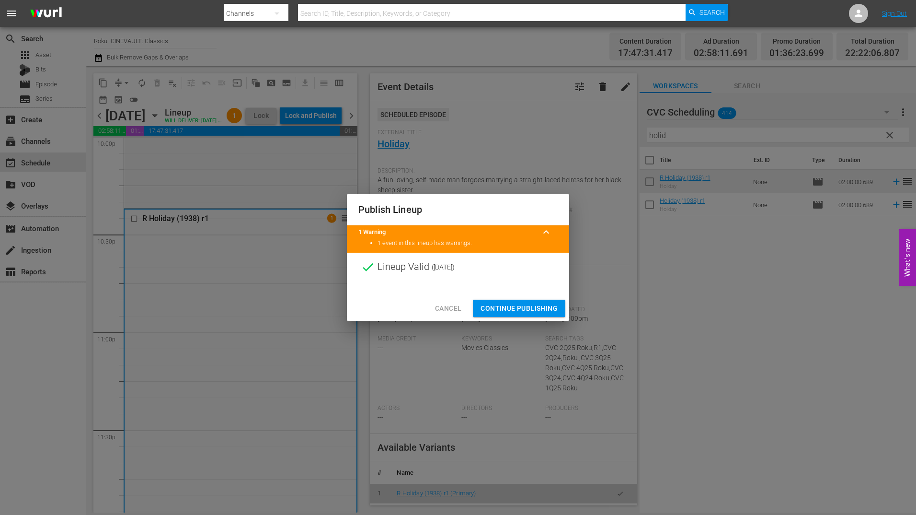
click at [518, 311] on span "Continue Publishing" at bounding box center [519, 308] width 77 height 12
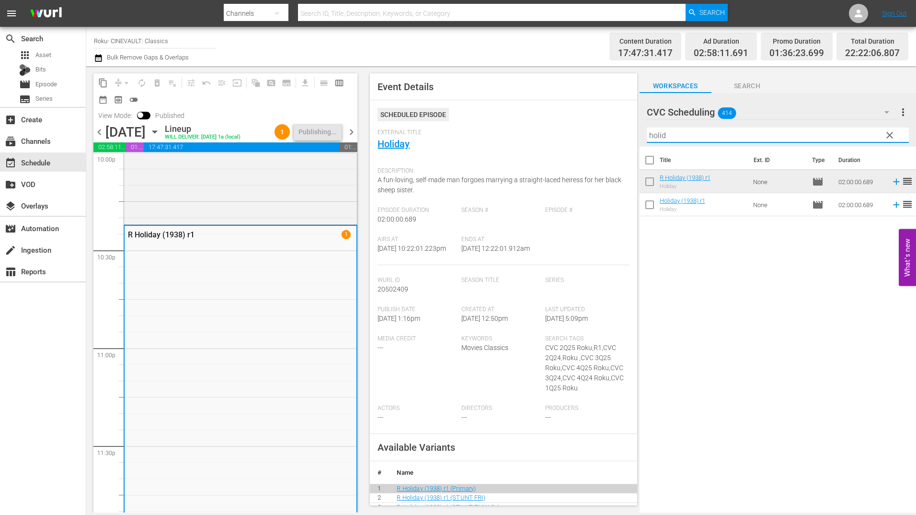
click at [738, 134] on input "holid" at bounding box center [778, 134] width 262 height 15
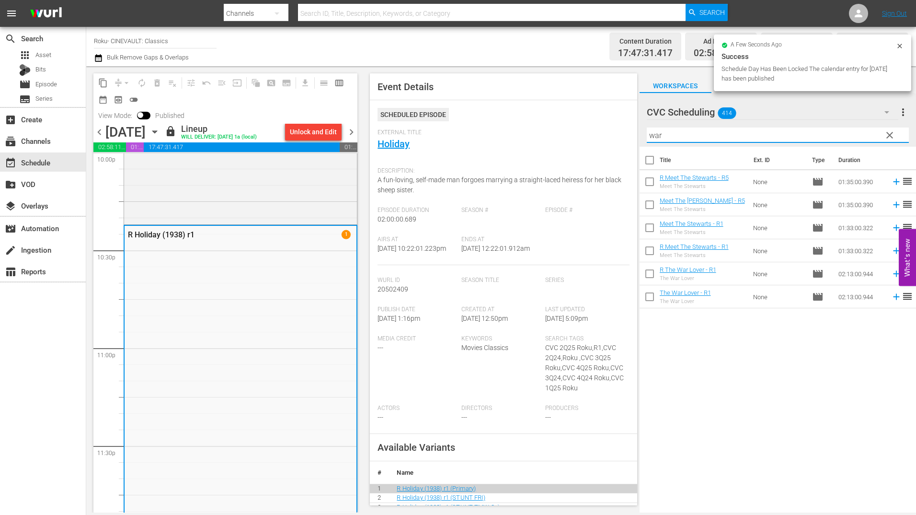
click at [350, 133] on span "chevron_right" at bounding box center [351, 132] width 12 height 12
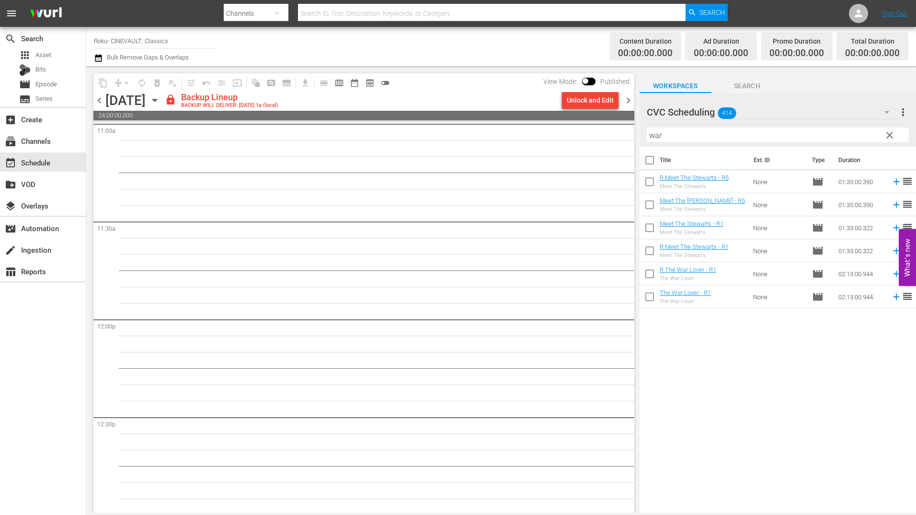
scroll to position [2098, 0]
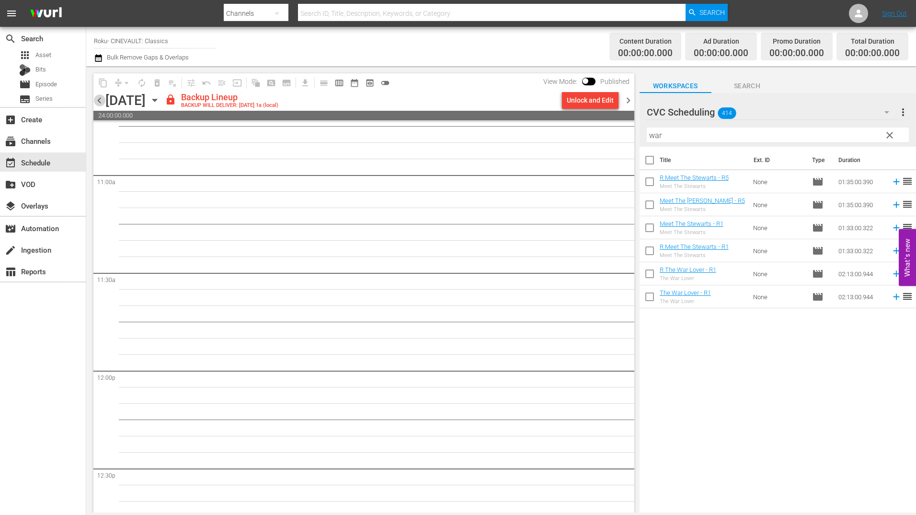
click at [102, 101] on span "chevron_left" at bounding box center [99, 100] width 12 height 12
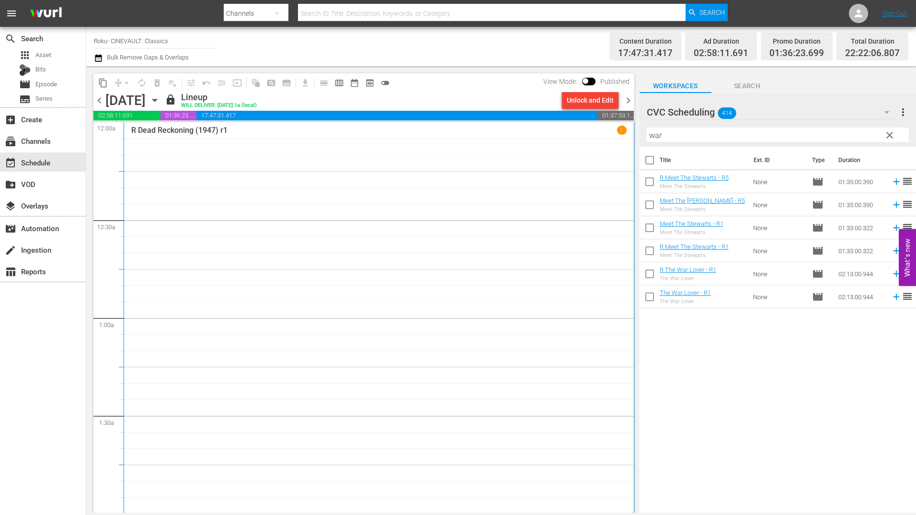
click at [624, 94] on span "chevron_right" at bounding box center [628, 100] width 12 height 12
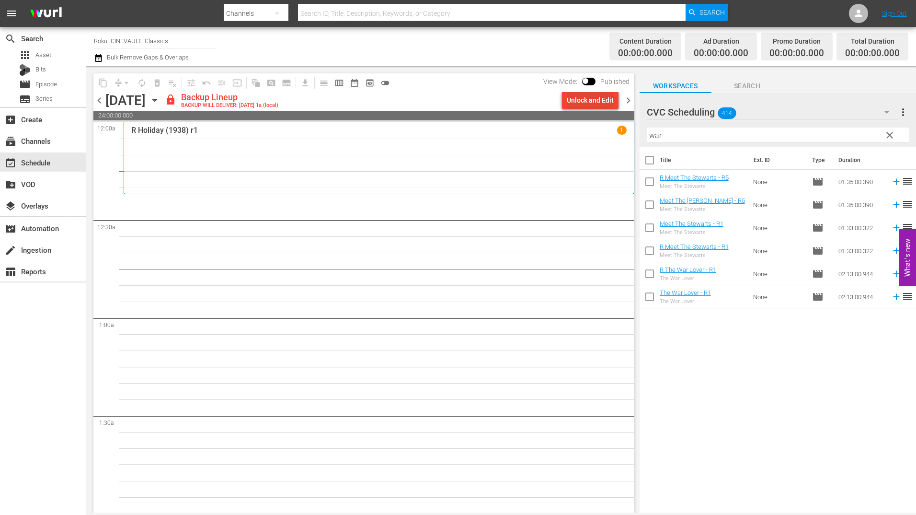
click at [598, 102] on div "Unlock and Edit" at bounding box center [590, 100] width 47 height 17
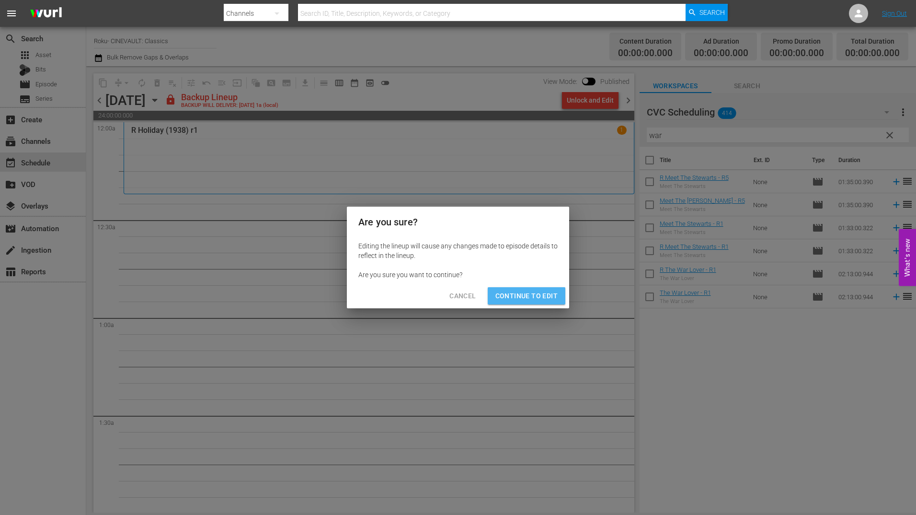
click at [552, 293] on span "Continue to Edit" at bounding box center [526, 296] width 62 height 12
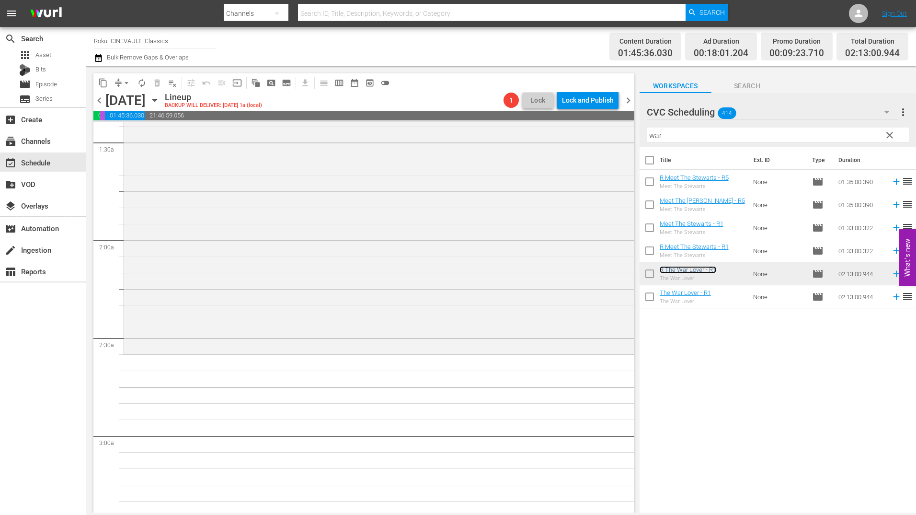
scroll to position [335, 0]
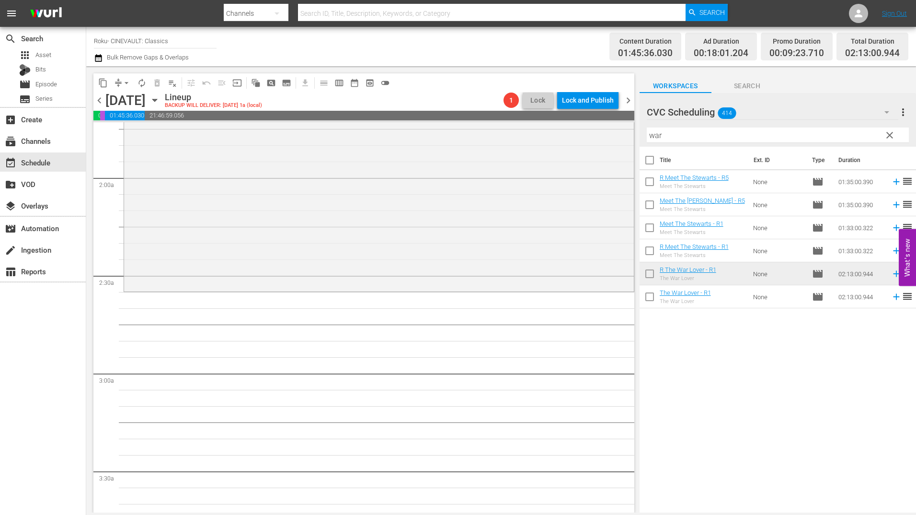
click at [682, 135] on input "war" at bounding box center [778, 134] width 262 height 15
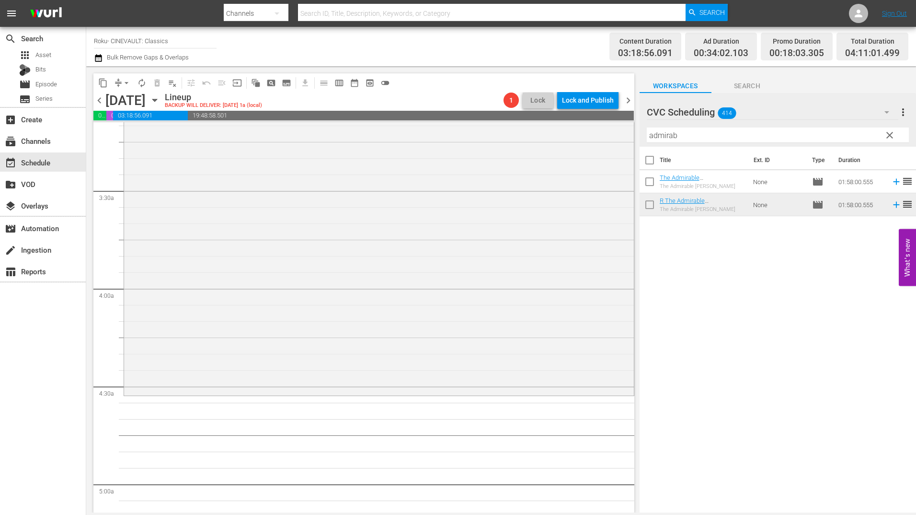
scroll to position [719, 0]
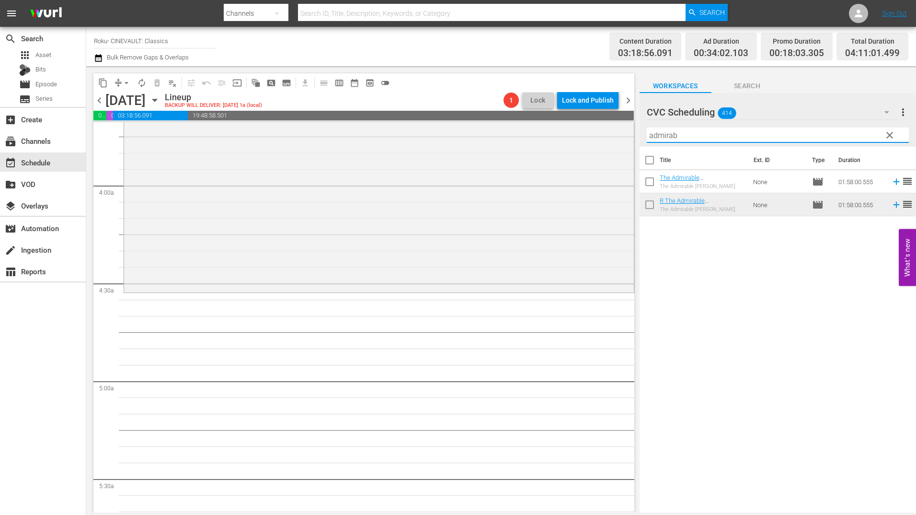
click at [694, 130] on input "admirab" at bounding box center [778, 134] width 262 height 15
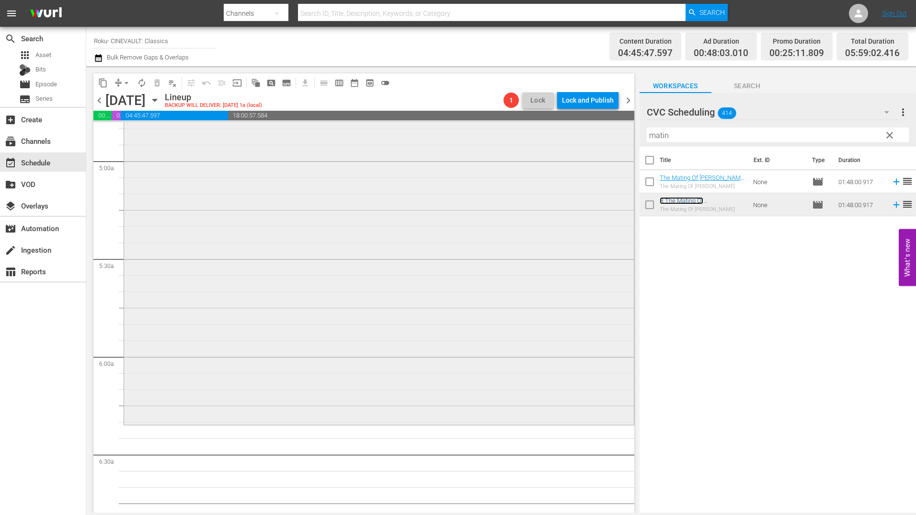
scroll to position [1006, 0]
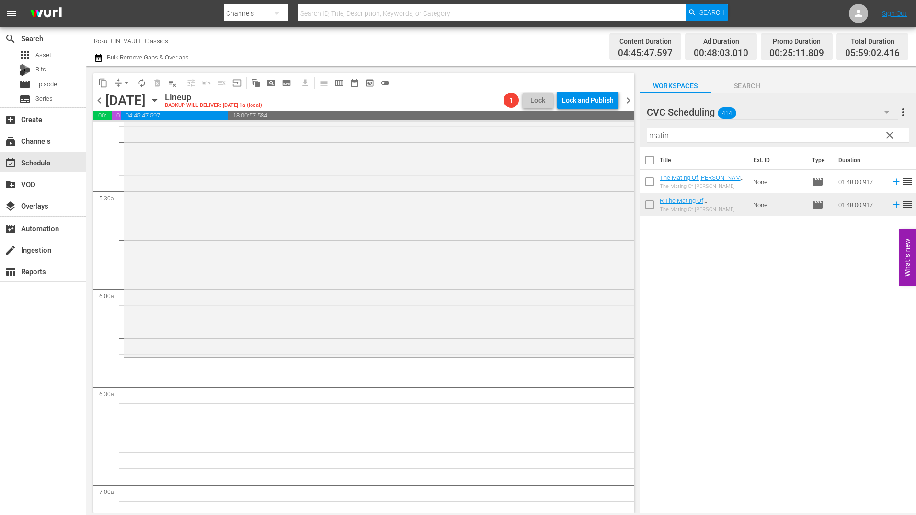
click at [690, 129] on input "matin" at bounding box center [778, 134] width 262 height 15
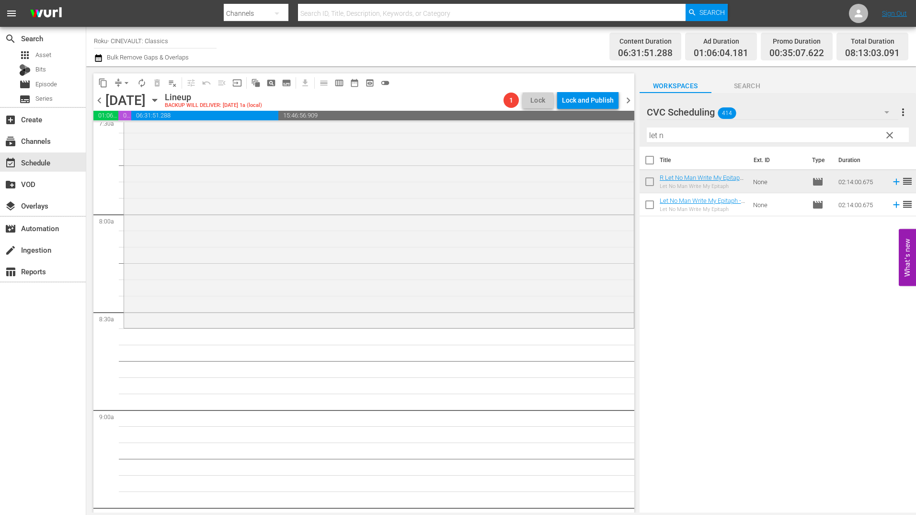
scroll to position [1486, 0]
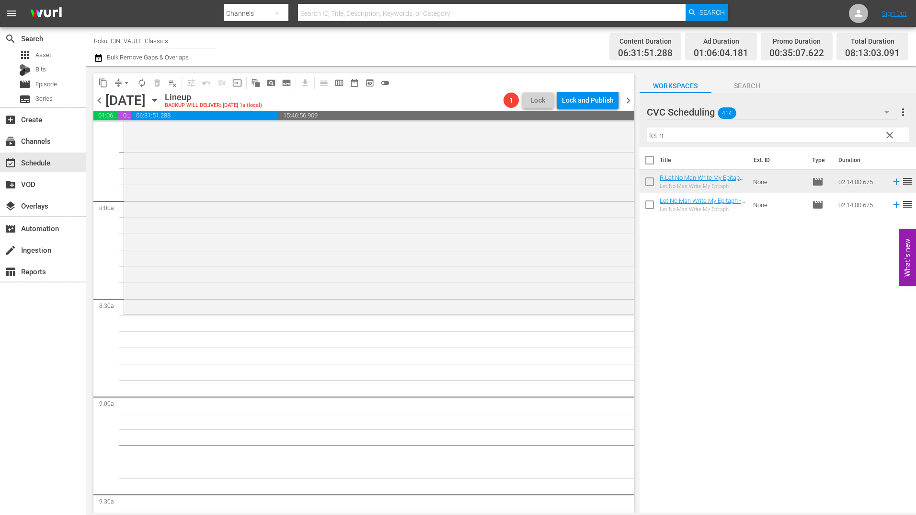
click at [733, 140] on input "let n" at bounding box center [778, 134] width 262 height 15
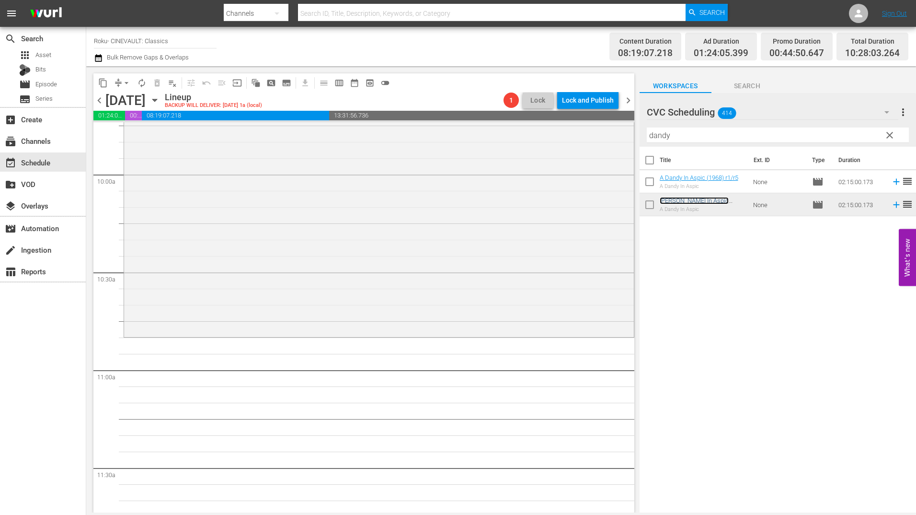
scroll to position [1917, 0]
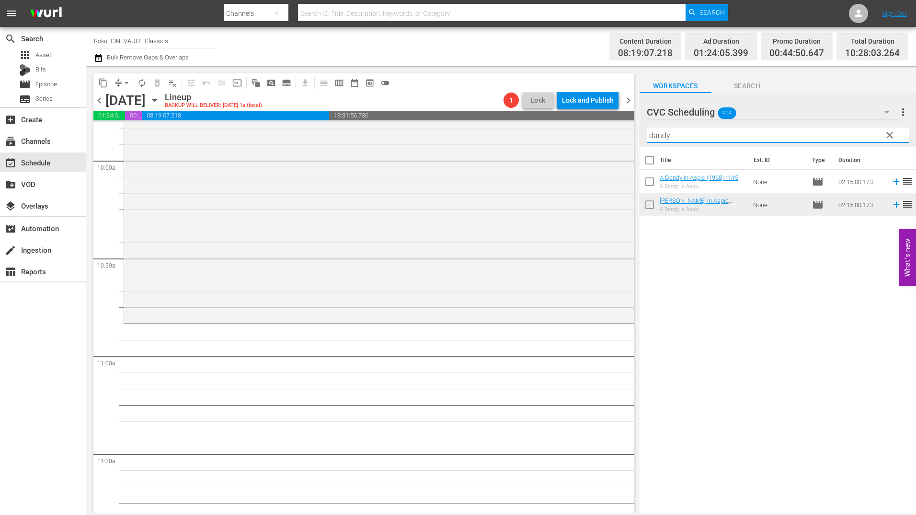
click at [682, 134] on input "dandy" at bounding box center [778, 134] width 262 height 15
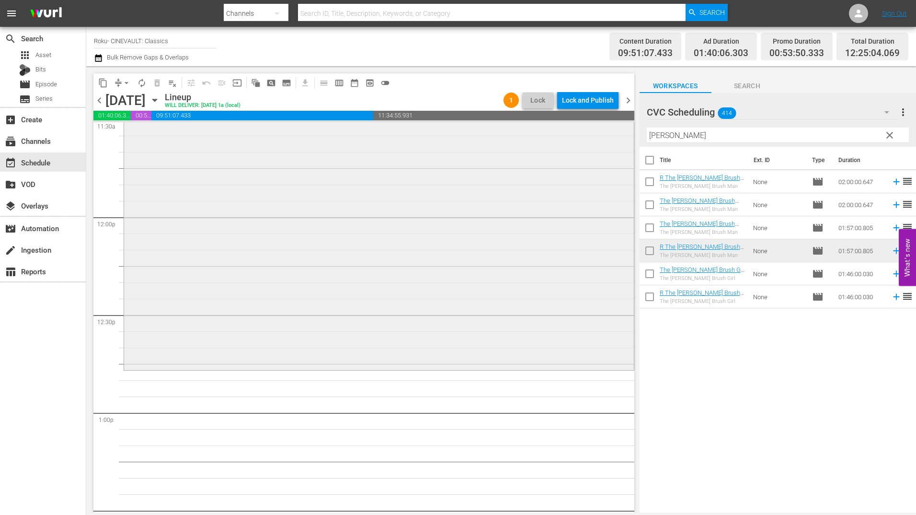
scroll to position [2252, 0]
click at [673, 134] on input "fuller" at bounding box center [778, 134] width 262 height 15
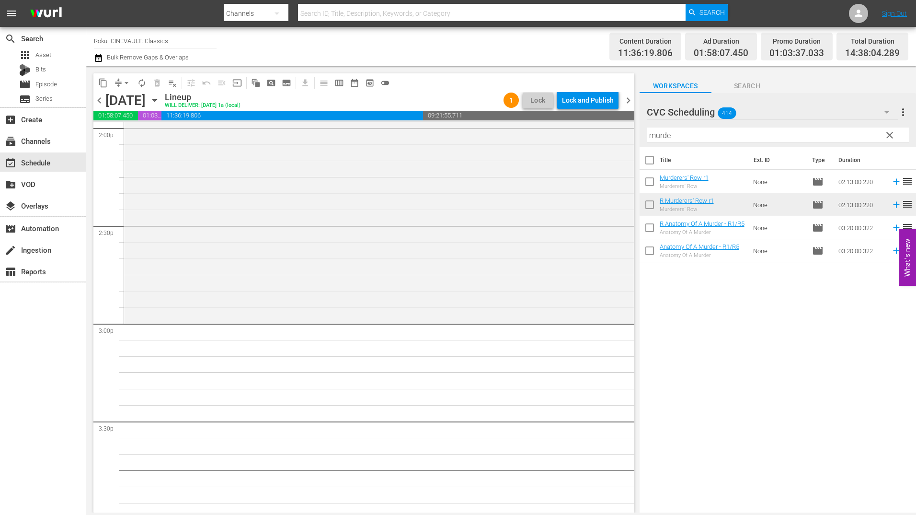
scroll to position [2827, 0]
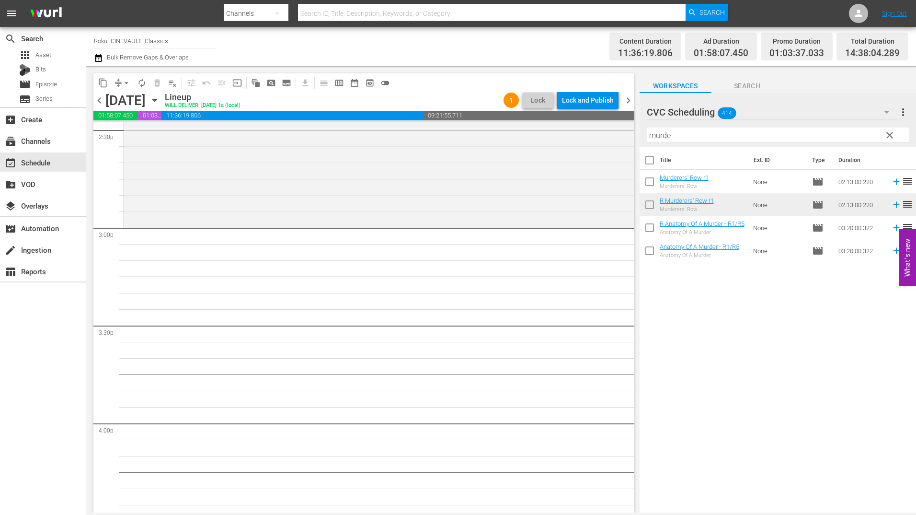
click at [732, 133] on input "murde" at bounding box center [778, 134] width 262 height 15
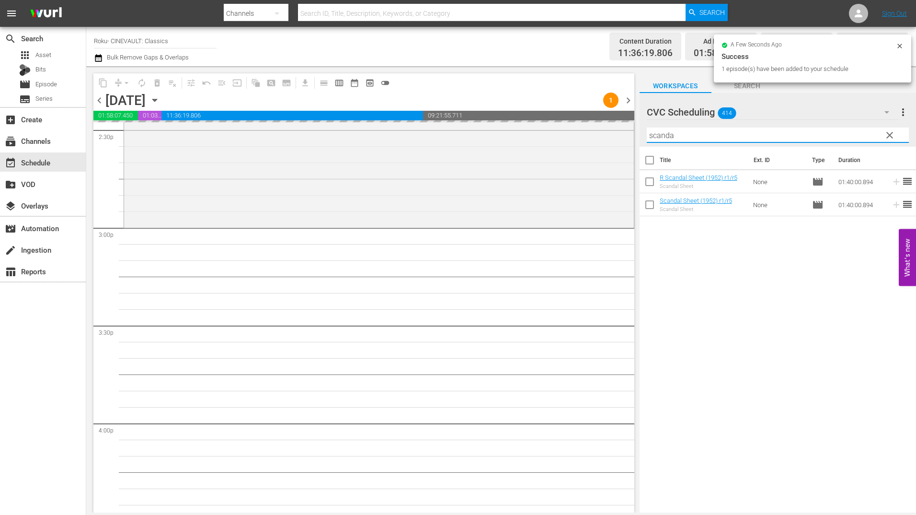
click at [693, 130] on input "scanda" at bounding box center [778, 134] width 262 height 15
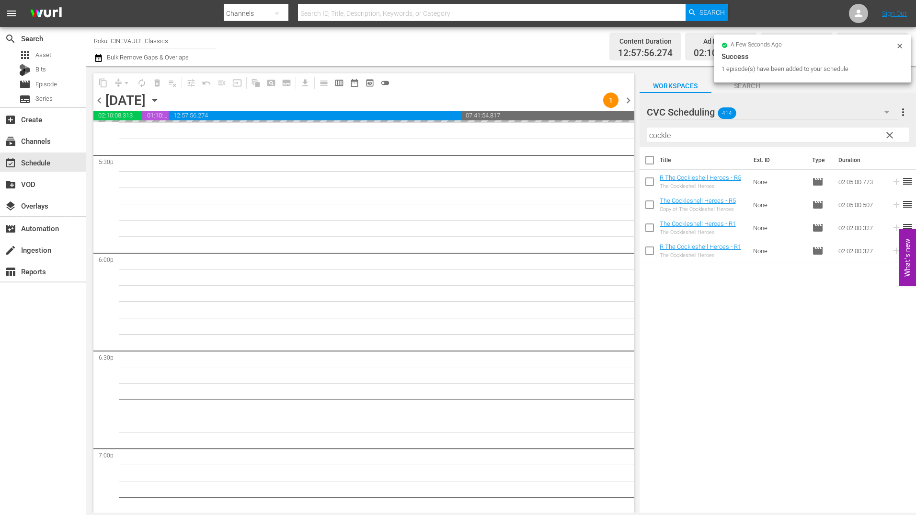
scroll to position [3402, 0]
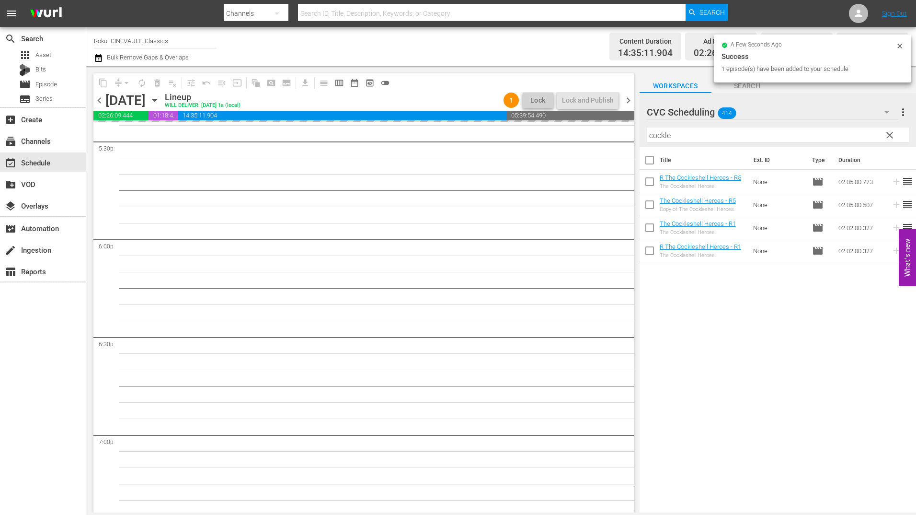
click at [702, 130] on input "cockle" at bounding box center [778, 134] width 262 height 15
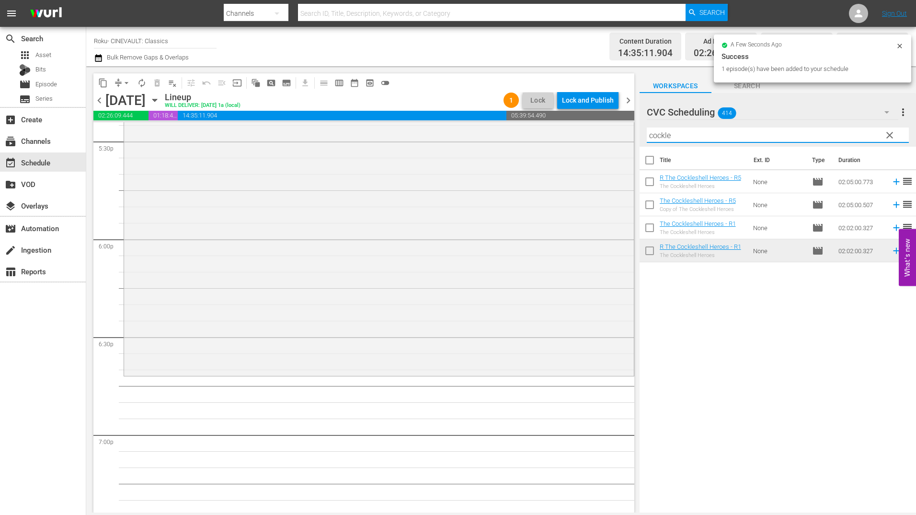
click at [702, 130] on input "cockle" at bounding box center [778, 134] width 262 height 15
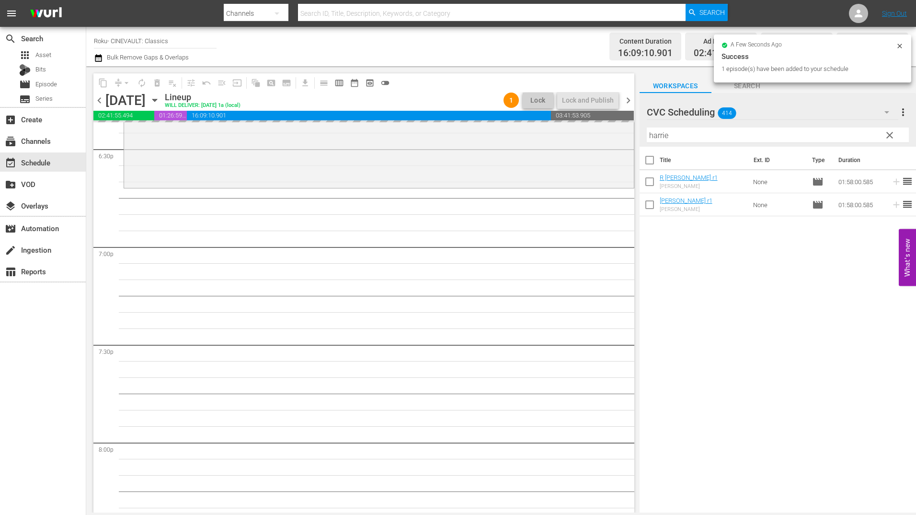
scroll to position [3594, 0]
click at [681, 131] on input "harrie" at bounding box center [778, 134] width 262 height 15
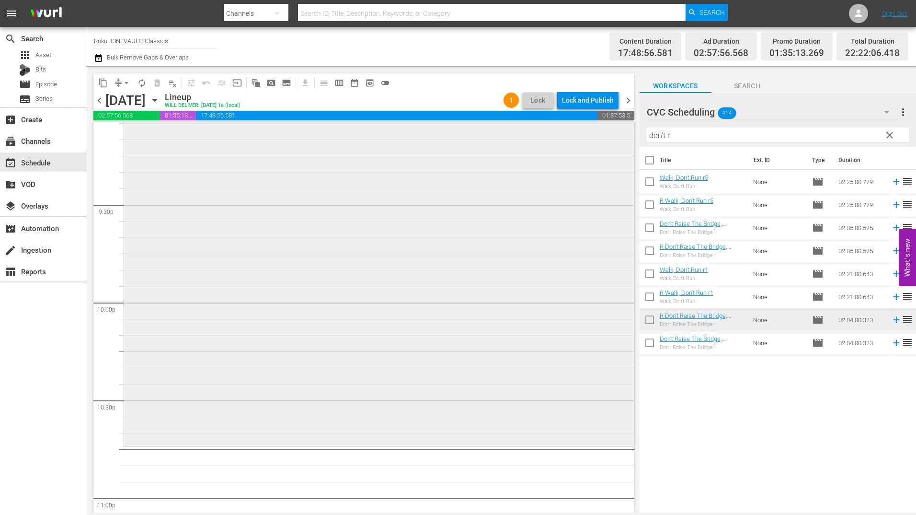
scroll to position [4265, 0]
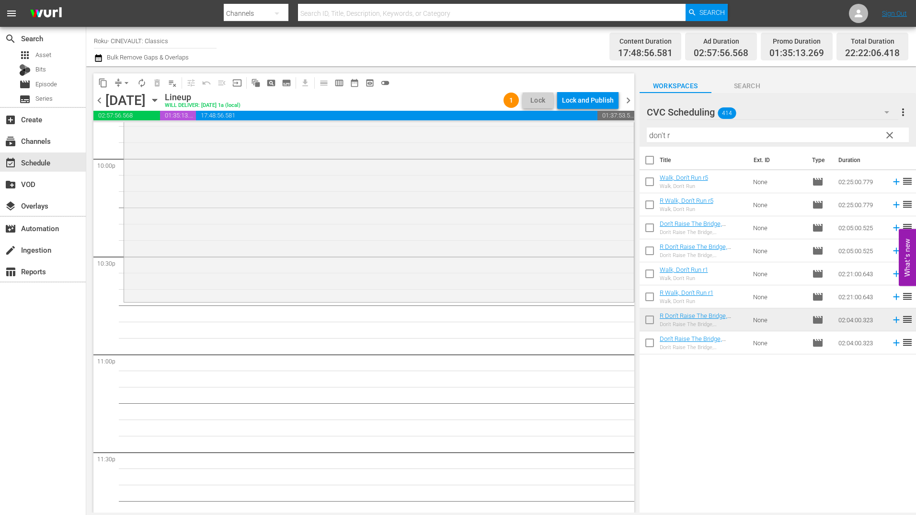
click at [727, 131] on input "don't r" at bounding box center [778, 134] width 262 height 15
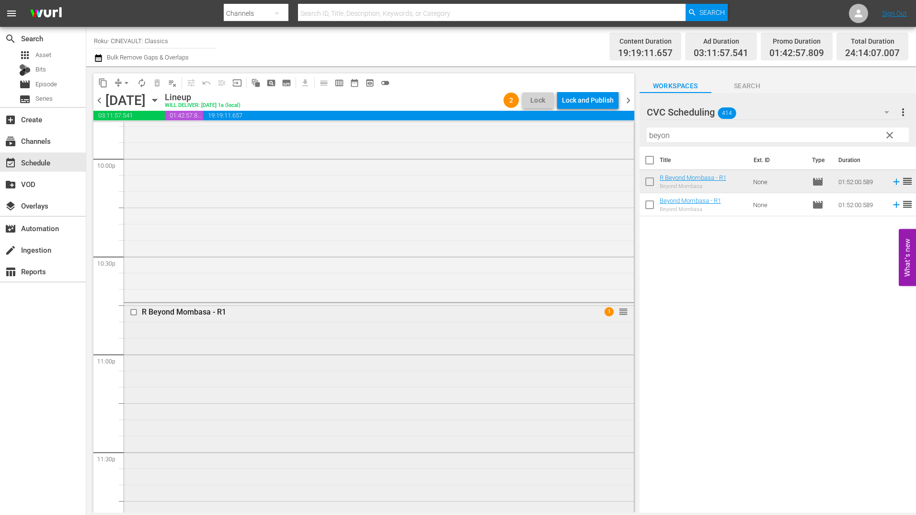
click at [397, 354] on div "R Beyond Mombasa - R1 1 reorder" at bounding box center [379, 484] width 510 height 362
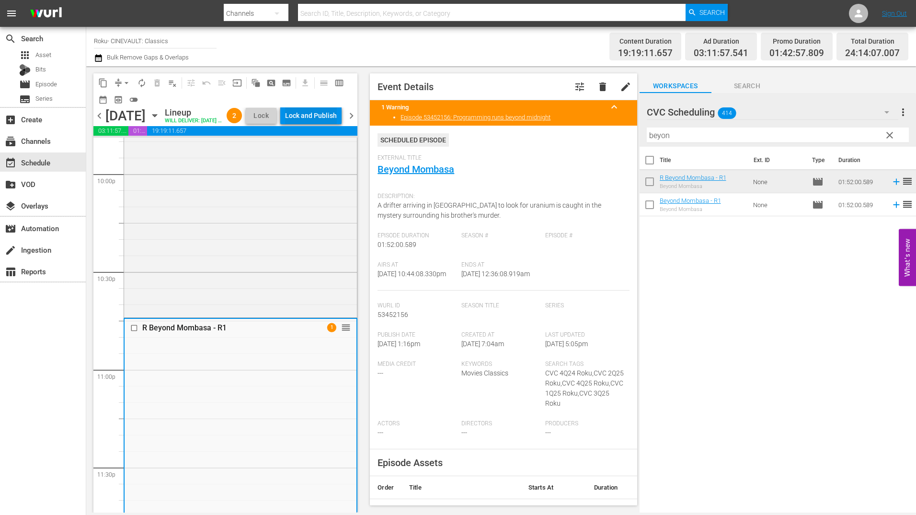
click at [330, 120] on div "Lock and Publish" at bounding box center [311, 115] width 52 height 17
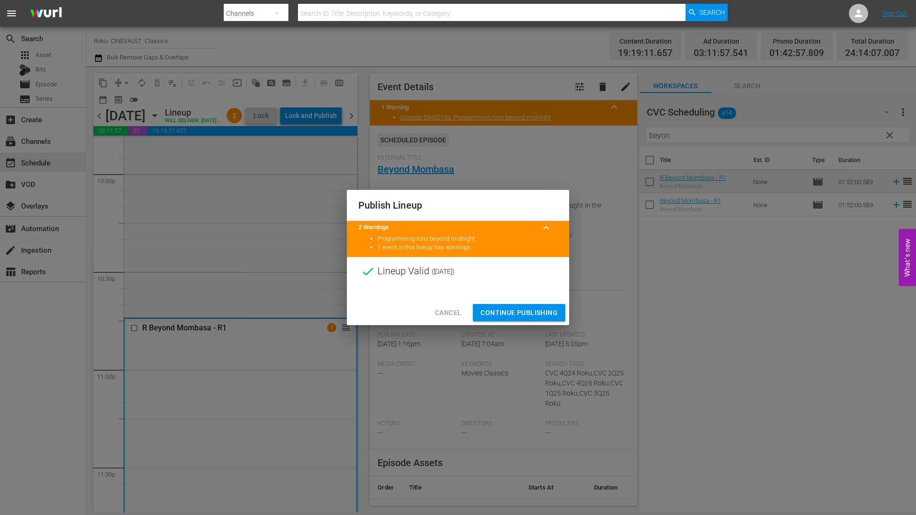
click at [522, 295] on div at bounding box center [458, 293] width 222 height 14
click at [522, 323] on div "Cancel Continue Publishing" at bounding box center [458, 312] width 222 height 25
click at [523, 320] on button "Continue Publishing" at bounding box center [519, 313] width 92 height 18
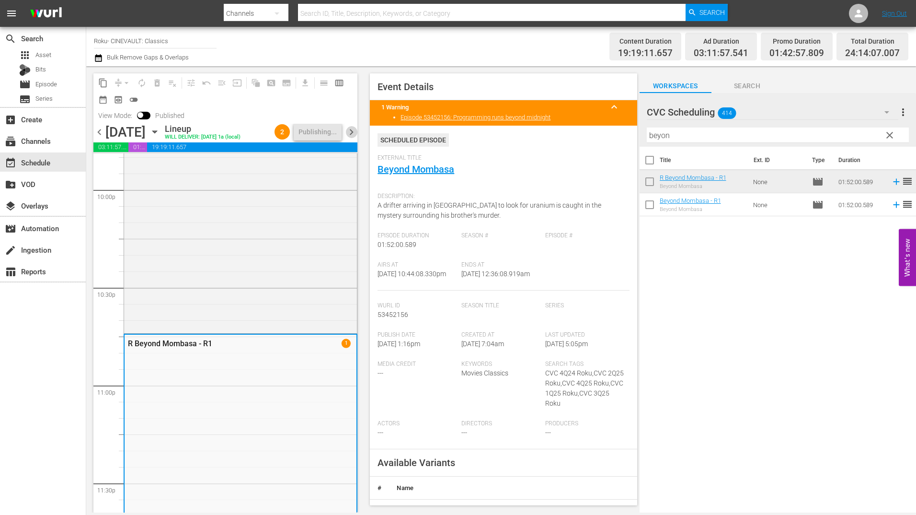
click at [350, 132] on span "chevron_right" at bounding box center [351, 132] width 12 height 12
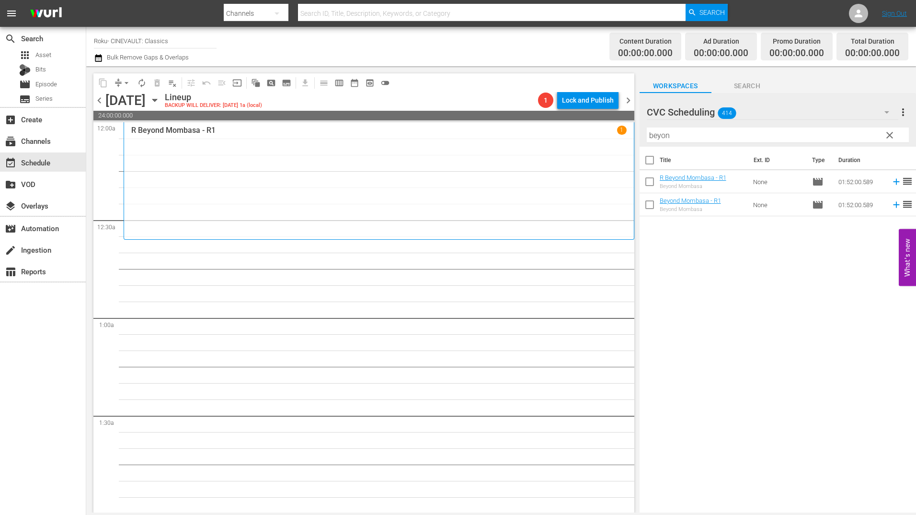
click at [97, 103] on span "chevron_left" at bounding box center [99, 100] width 12 height 12
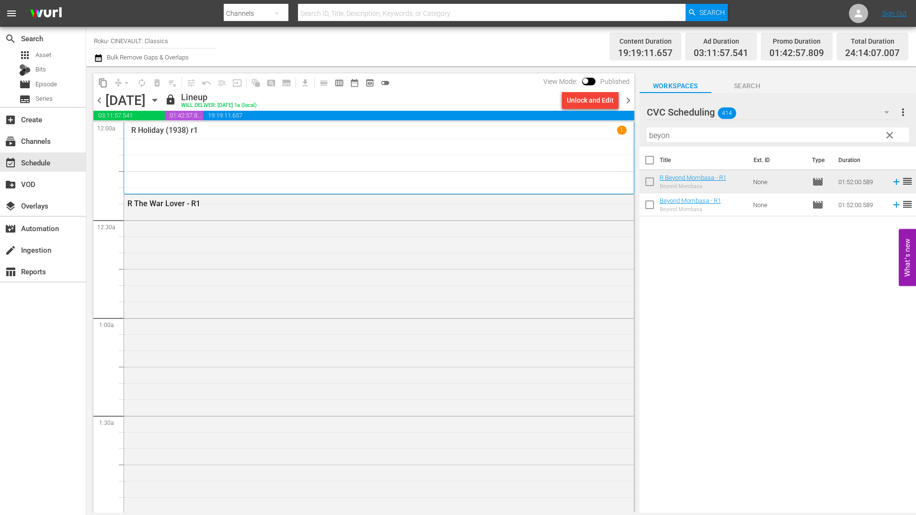
click at [632, 107] on div "chevron_left Thursday, October 16th October 16th lock Lineup WILL DELIVER: 10/1…" at bounding box center [363, 101] width 541 height 19
click at [630, 100] on span "chevron_right" at bounding box center [628, 100] width 12 height 12
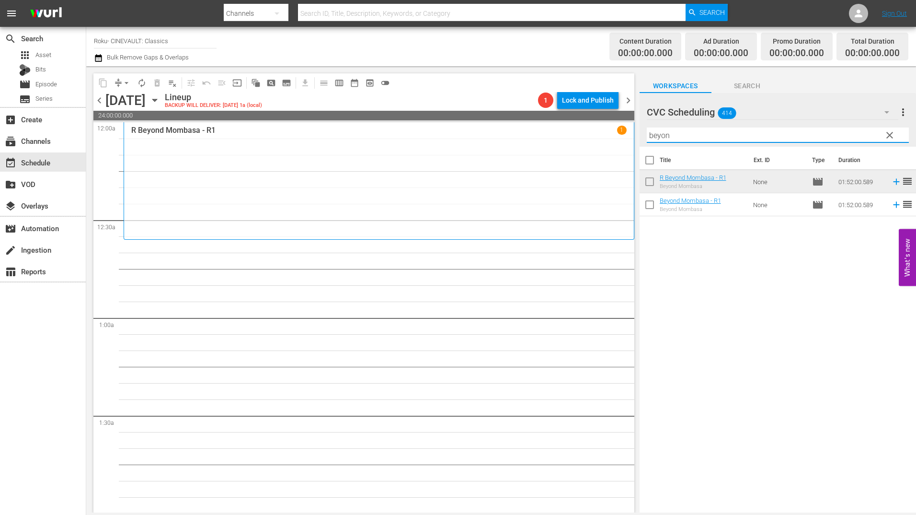
click at [701, 136] on input "beyon" at bounding box center [778, 134] width 262 height 15
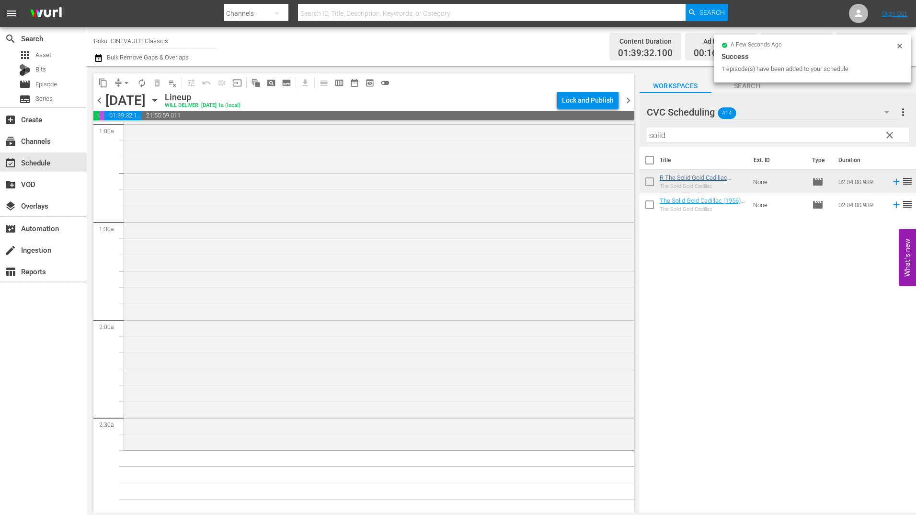
scroll to position [240, 0]
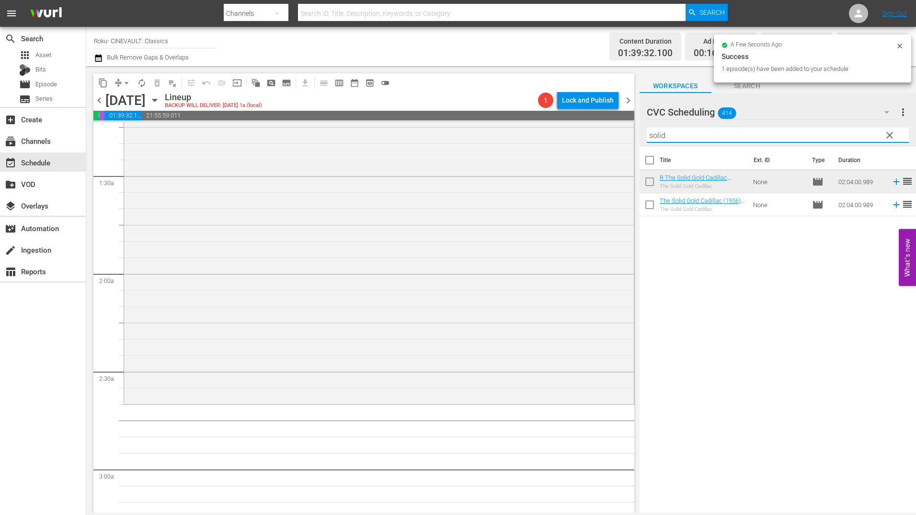
click at [718, 138] on input "solid" at bounding box center [778, 134] width 262 height 15
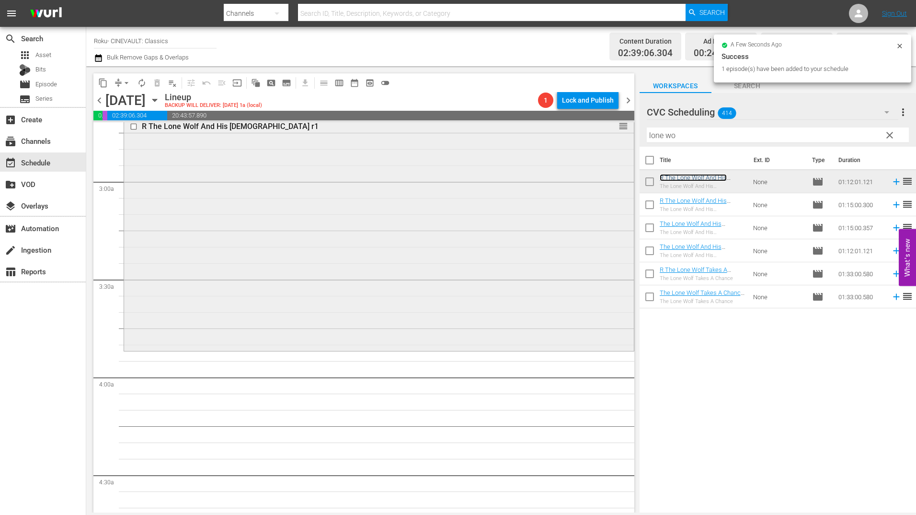
scroll to position [719, 0]
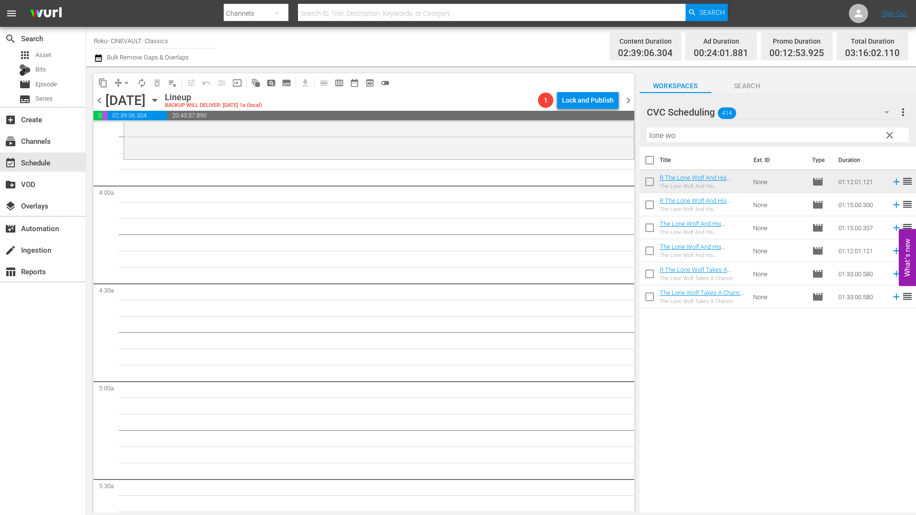
click at [690, 138] on input "lone wo" at bounding box center [778, 134] width 262 height 15
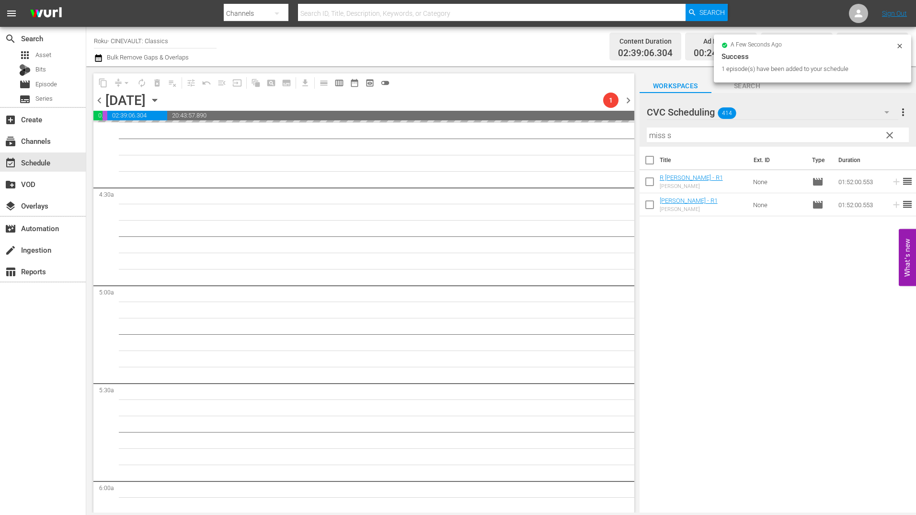
scroll to position [910, 0]
click at [703, 136] on input "miss s" at bounding box center [778, 134] width 262 height 15
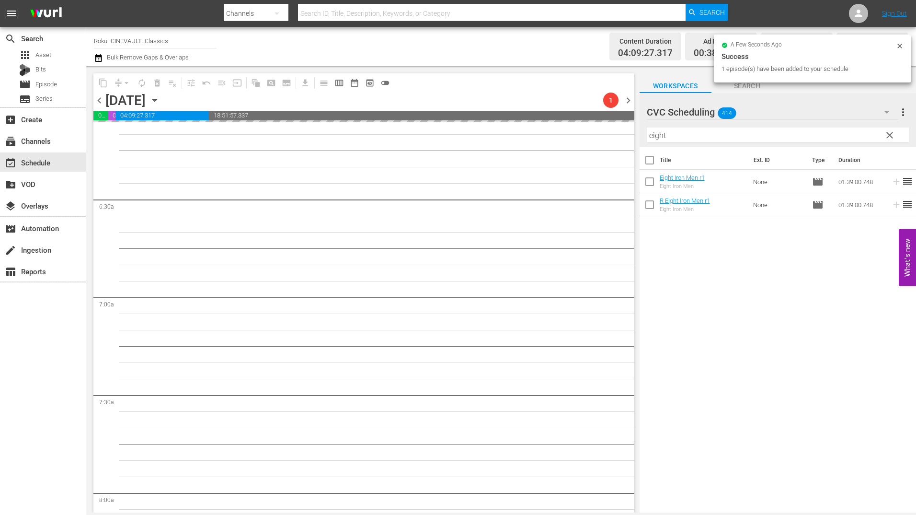
scroll to position [1198, 0]
click at [718, 132] on input "eight" at bounding box center [778, 134] width 262 height 15
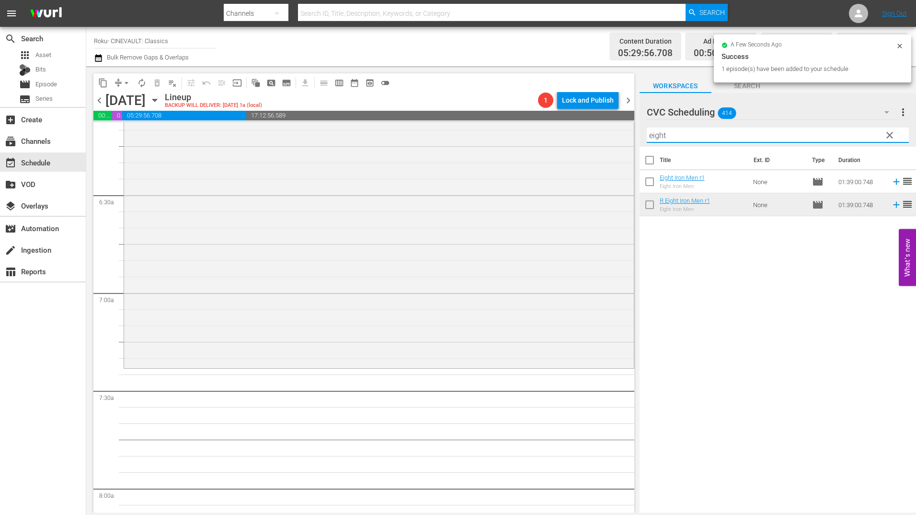
click at [718, 132] on input "eight" at bounding box center [778, 134] width 262 height 15
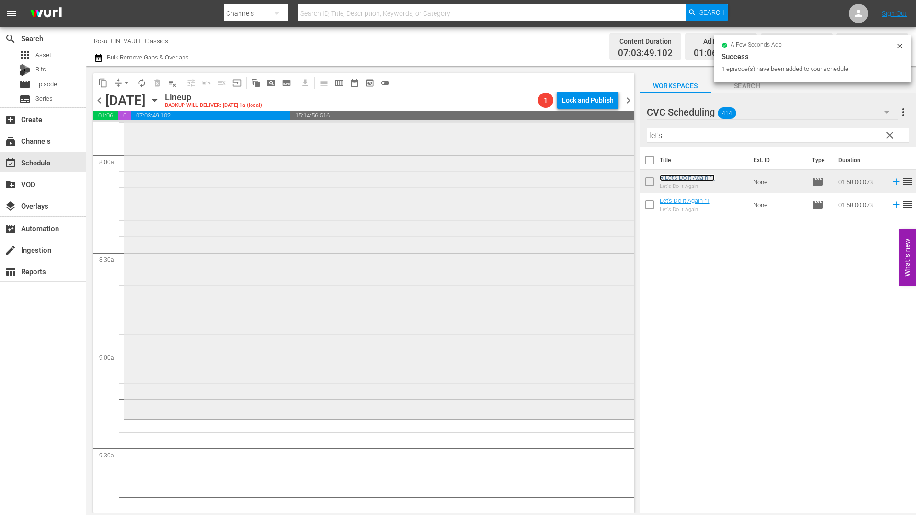
scroll to position [1533, 0]
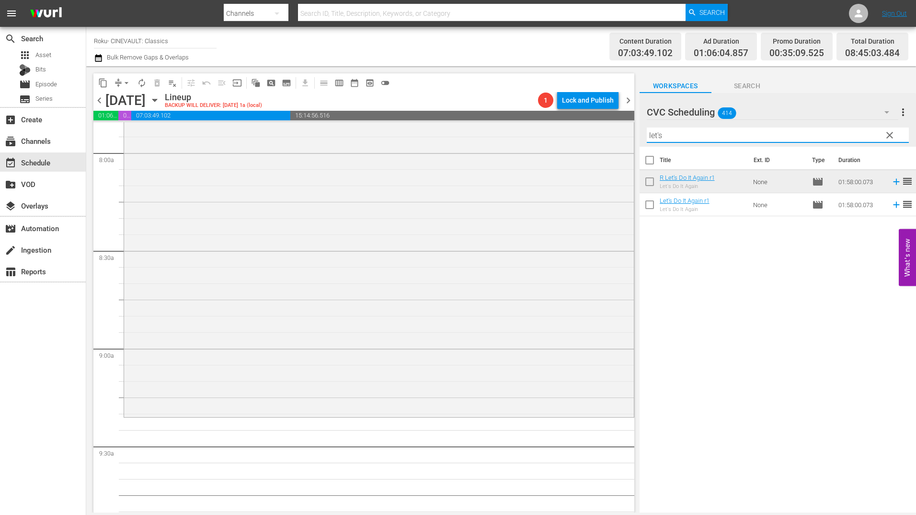
click at [675, 134] on input "let's" at bounding box center [778, 134] width 262 height 15
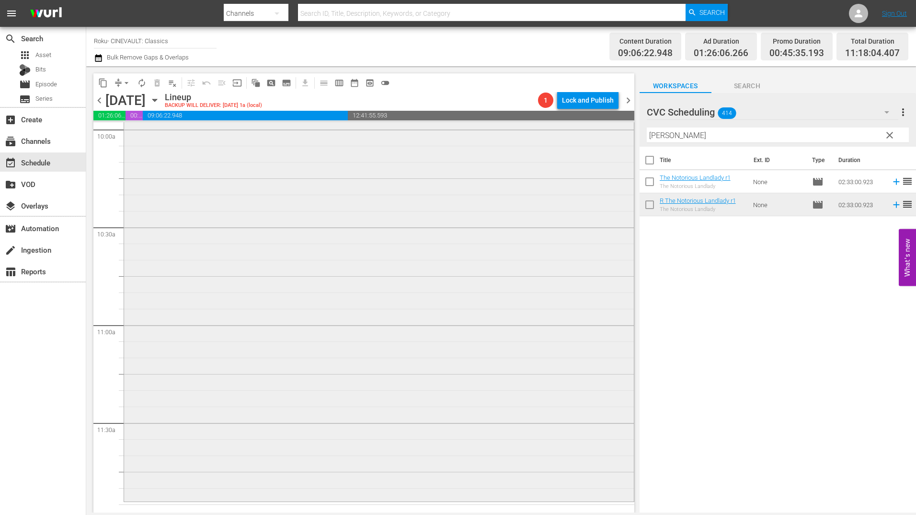
scroll to position [2013, 0]
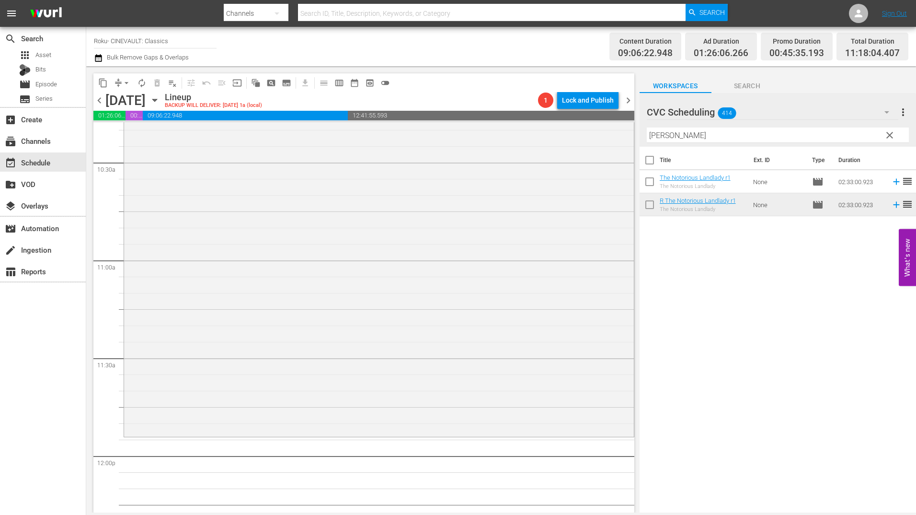
click at [686, 135] on input "[PERSON_NAME]" at bounding box center [778, 134] width 262 height 15
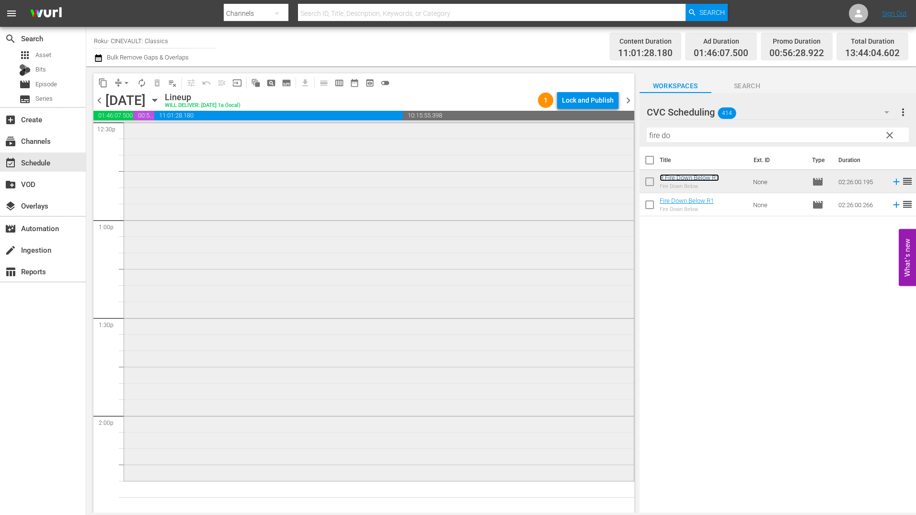
scroll to position [2540, 0]
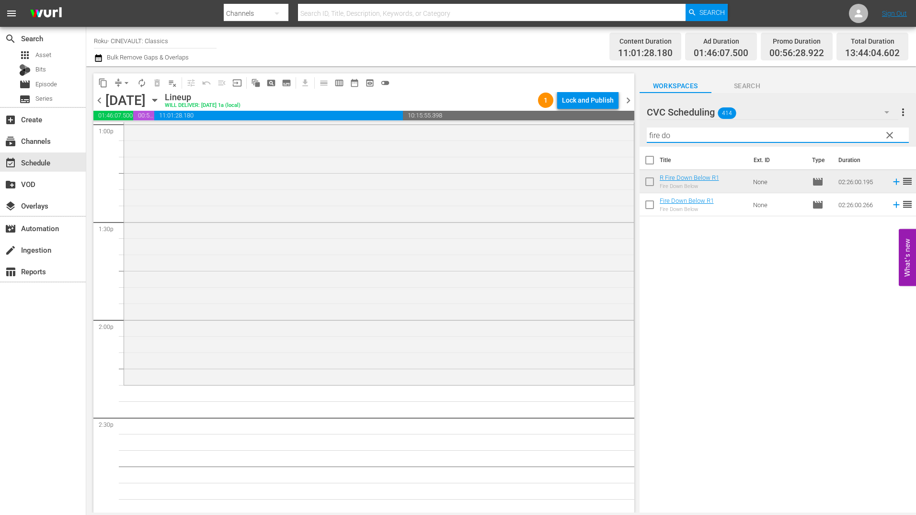
click at [674, 139] on input "fire do" at bounding box center [778, 134] width 262 height 15
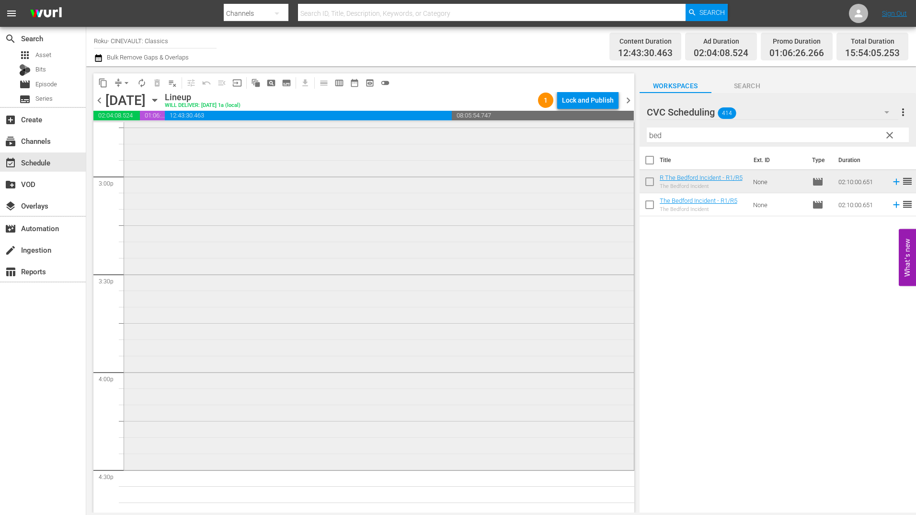
scroll to position [2923, 0]
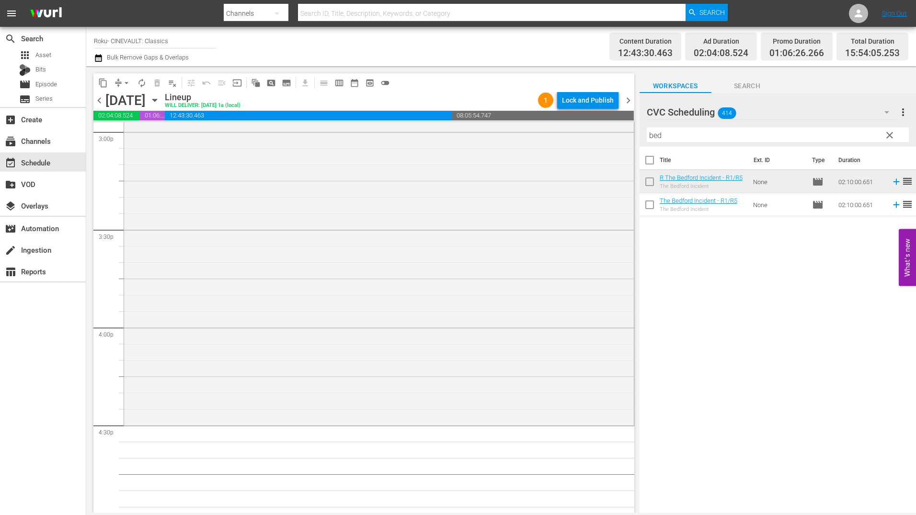
click at [683, 135] on input "bed" at bounding box center [778, 134] width 262 height 15
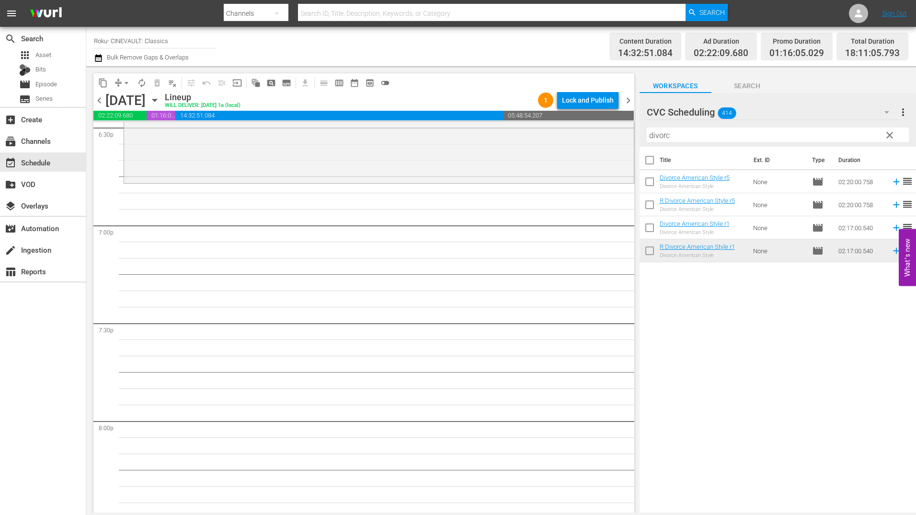
scroll to position [3642, 0]
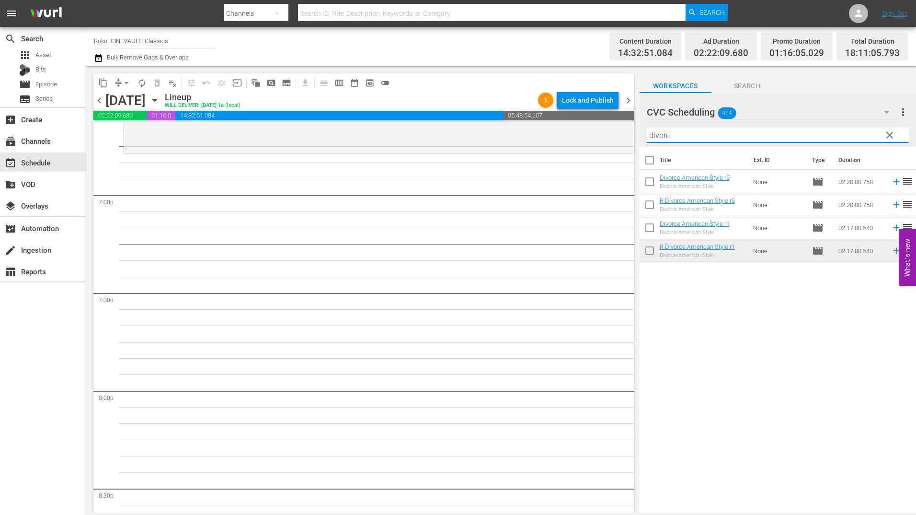
click at [666, 138] on input "divorc" at bounding box center [778, 134] width 262 height 15
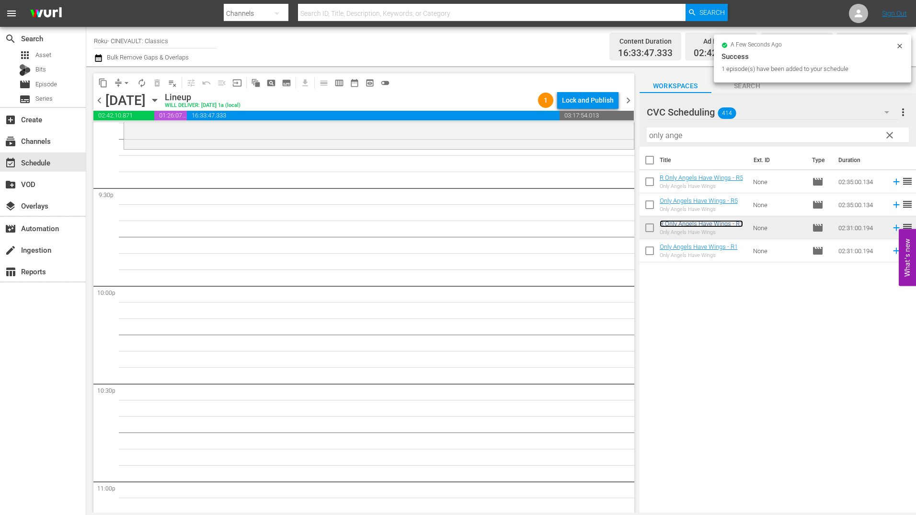
scroll to position [4121, 0]
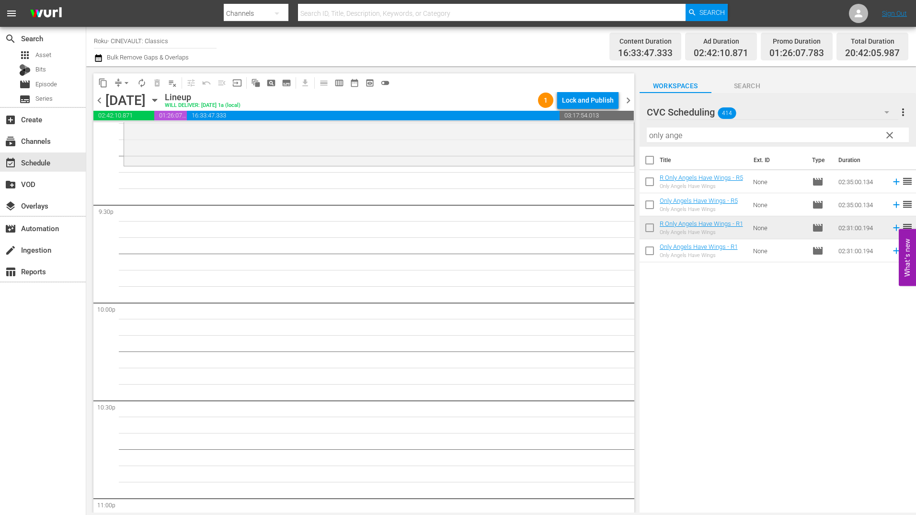
click at [671, 138] on input "only ange" at bounding box center [778, 134] width 262 height 15
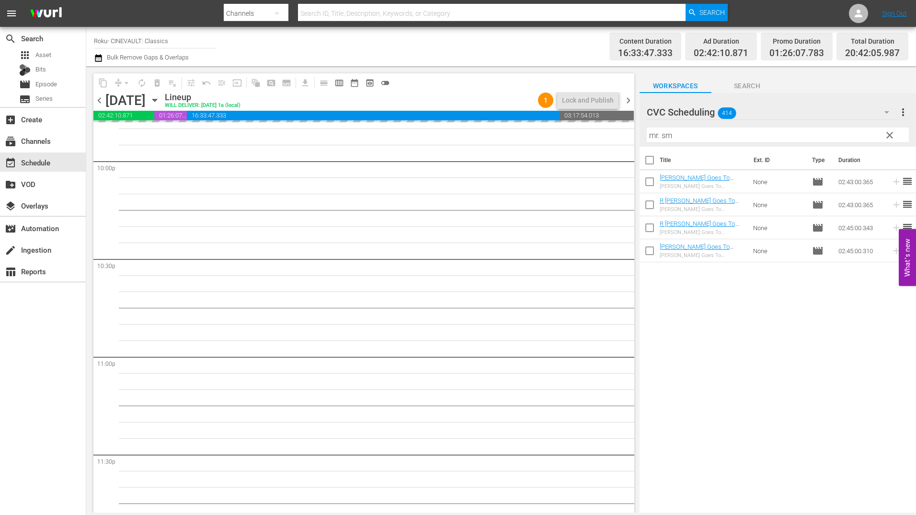
scroll to position [4302, 0]
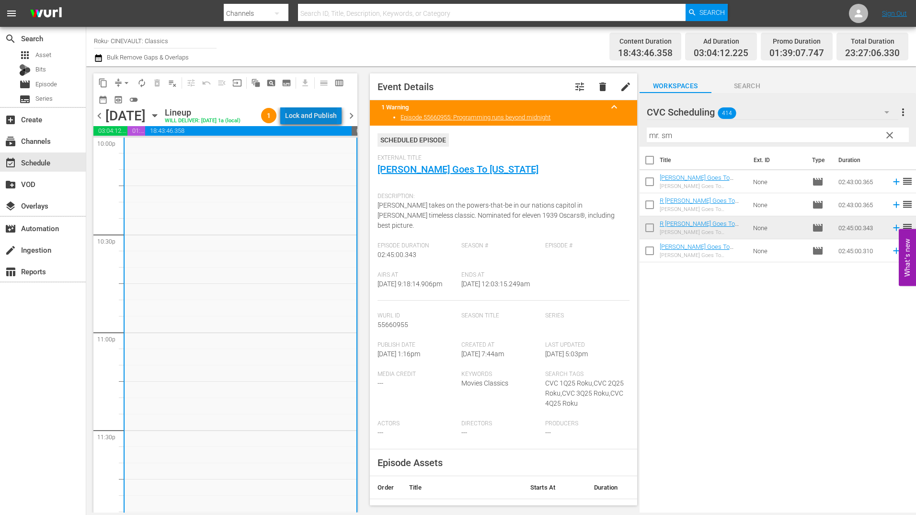
click at [323, 117] on div "Lock and Publish" at bounding box center [311, 115] width 52 height 17
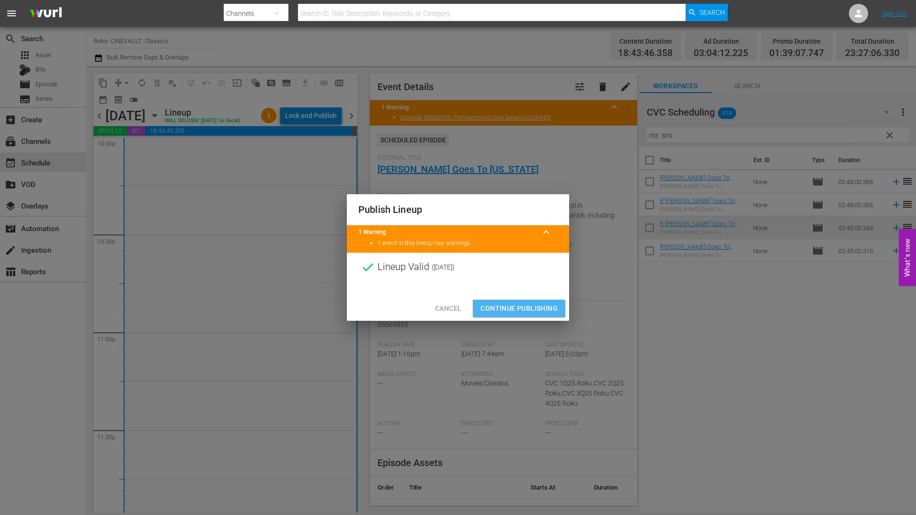
click at [528, 300] on button "Continue Publishing" at bounding box center [519, 308] width 92 height 18
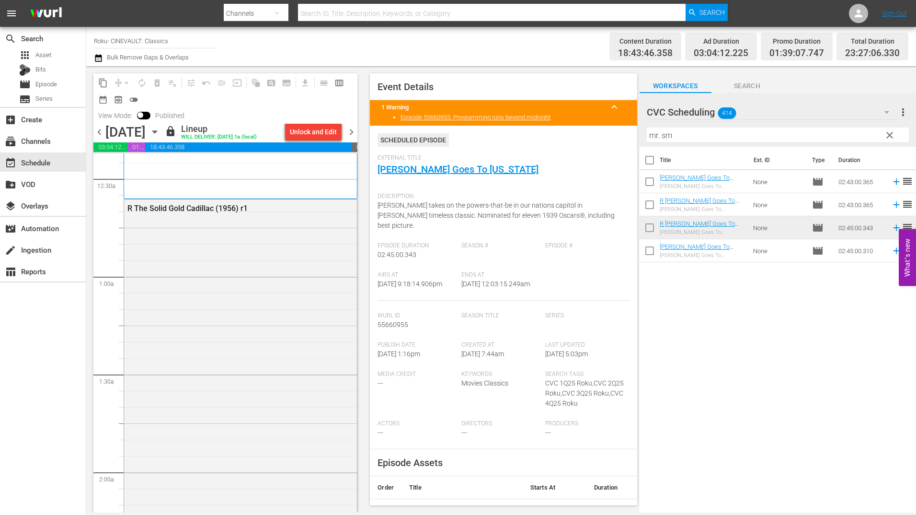
scroll to position [0, 0]
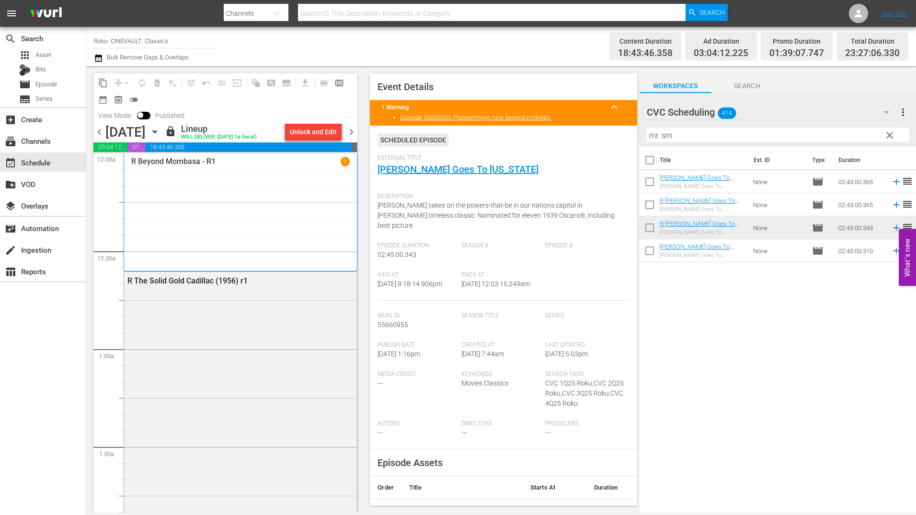
click at [350, 135] on span "chevron_right" at bounding box center [351, 132] width 12 height 12
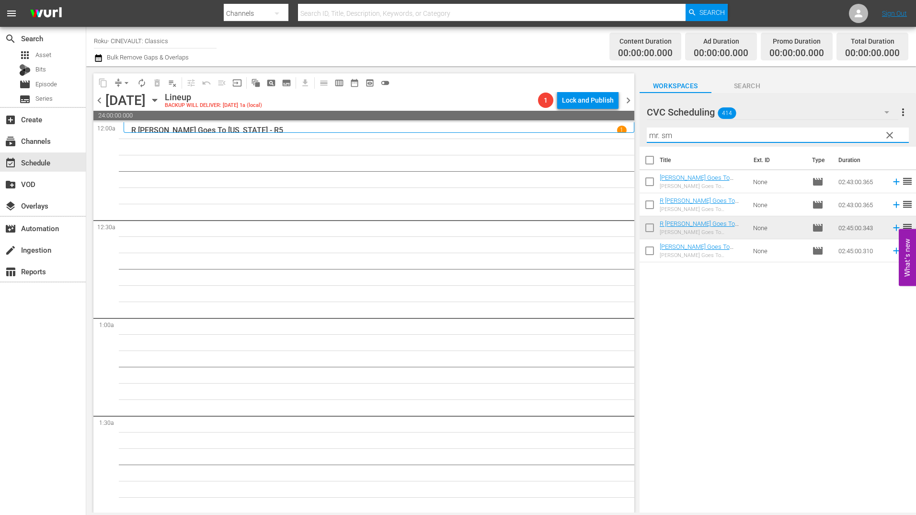
click at [678, 137] on input "mr. sm" at bounding box center [778, 134] width 262 height 15
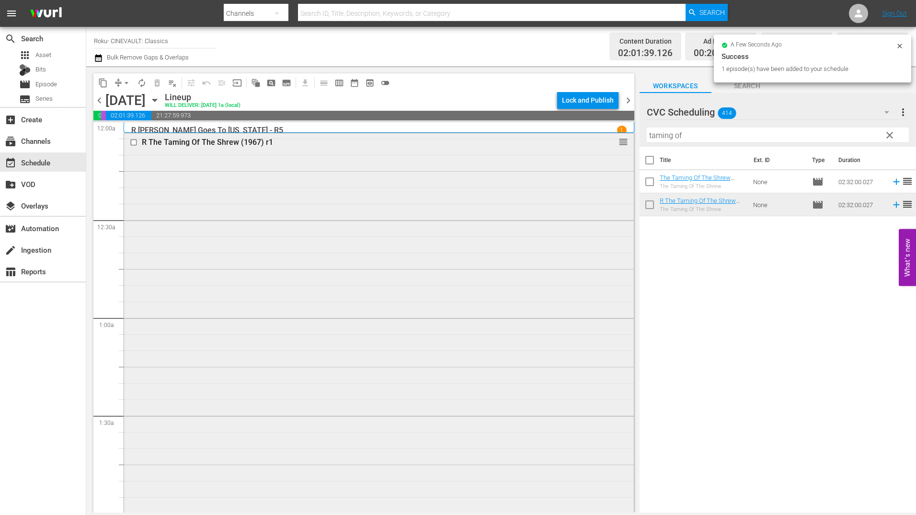
scroll to position [240, 0]
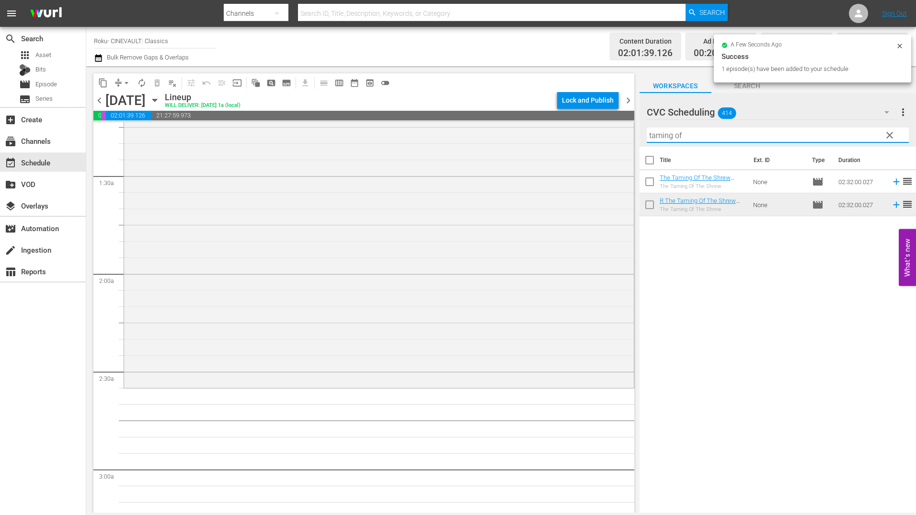
click at [702, 132] on input "taming of" at bounding box center [778, 134] width 262 height 15
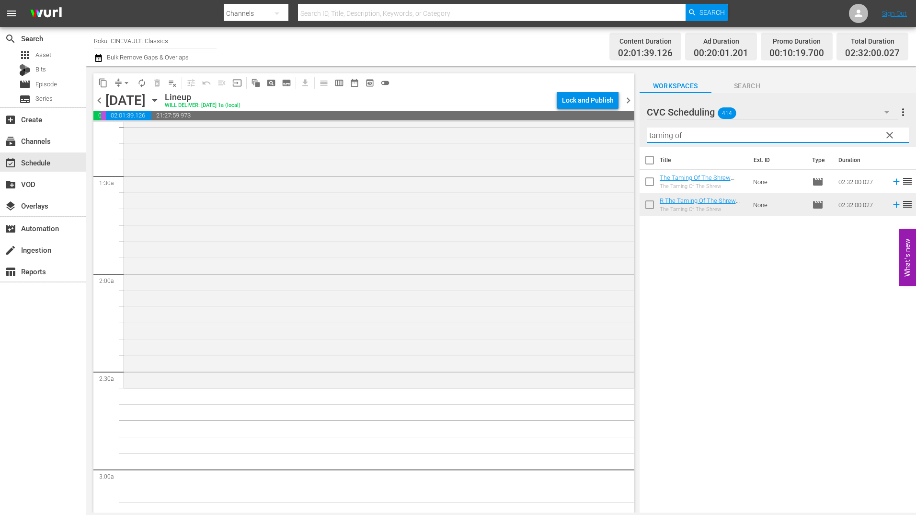
click at [702, 132] on input "taming of" at bounding box center [778, 134] width 262 height 15
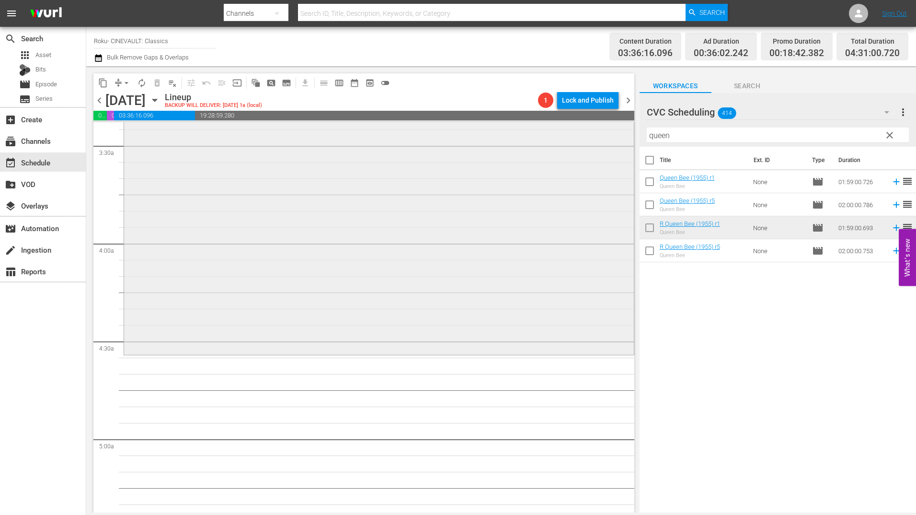
scroll to position [671, 0]
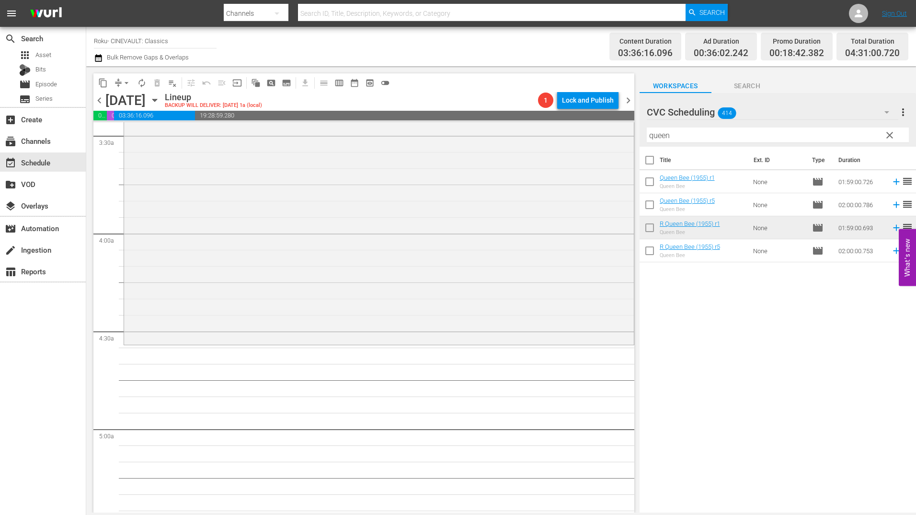
click at [691, 128] on input "queen" at bounding box center [778, 134] width 262 height 15
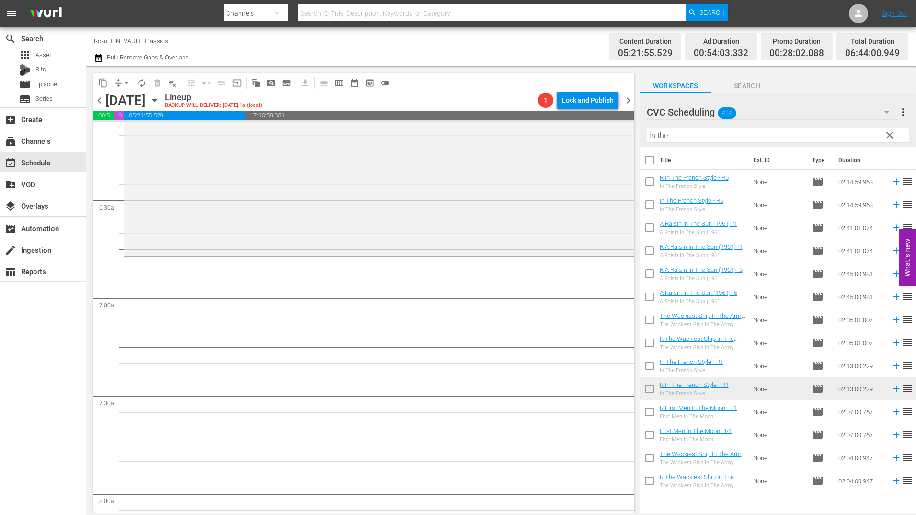
scroll to position [1198, 0]
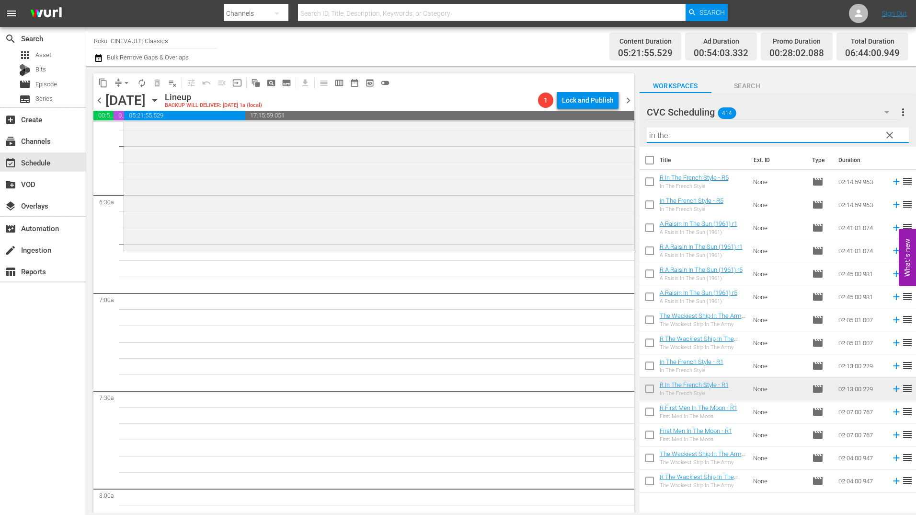
click at [681, 132] on input "in the" at bounding box center [778, 134] width 262 height 15
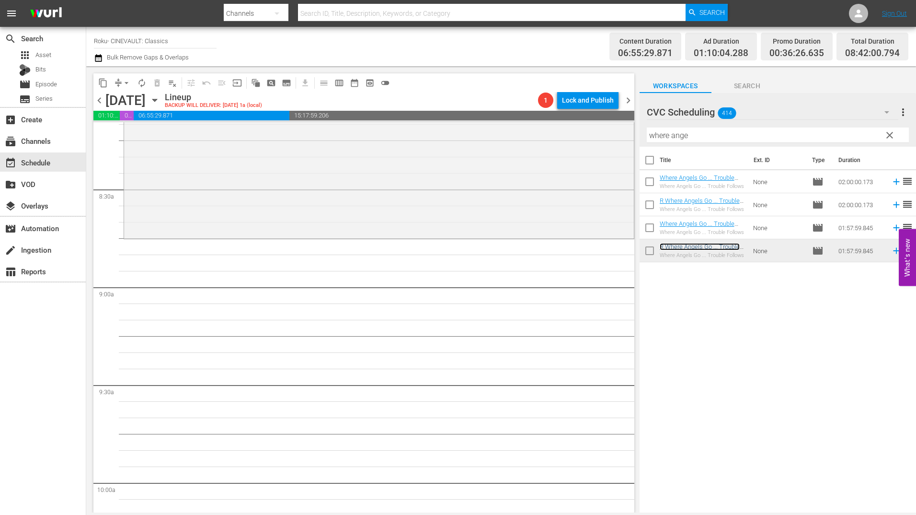
scroll to position [1629, 0]
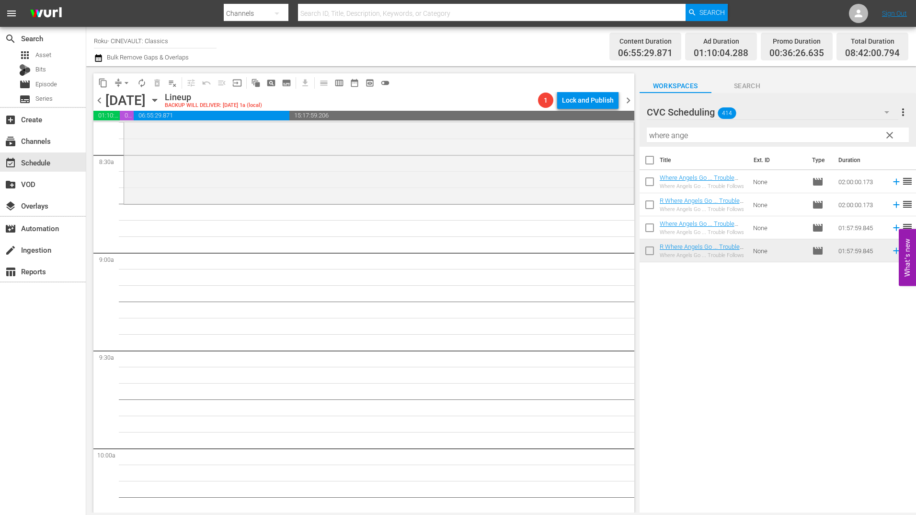
click at [676, 130] on input "where ange" at bounding box center [778, 134] width 262 height 15
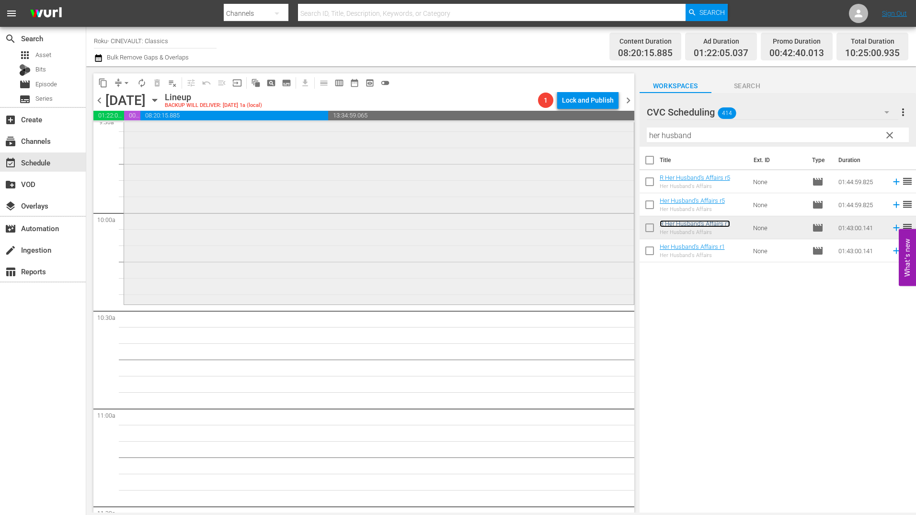
scroll to position [1869, 0]
click at [710, 139] on input "her husband" at bounding box center [778, 134] width 262 height 15
type input "u"
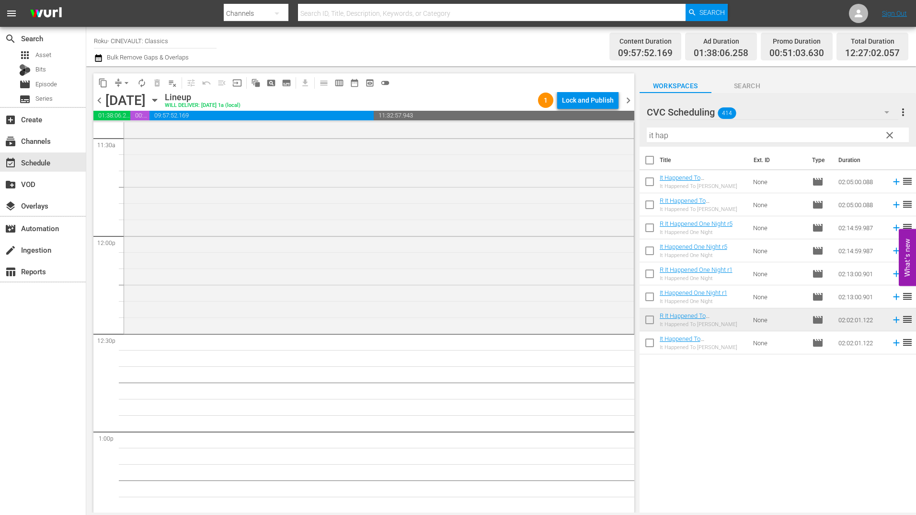
scroll to position [2252, 0]
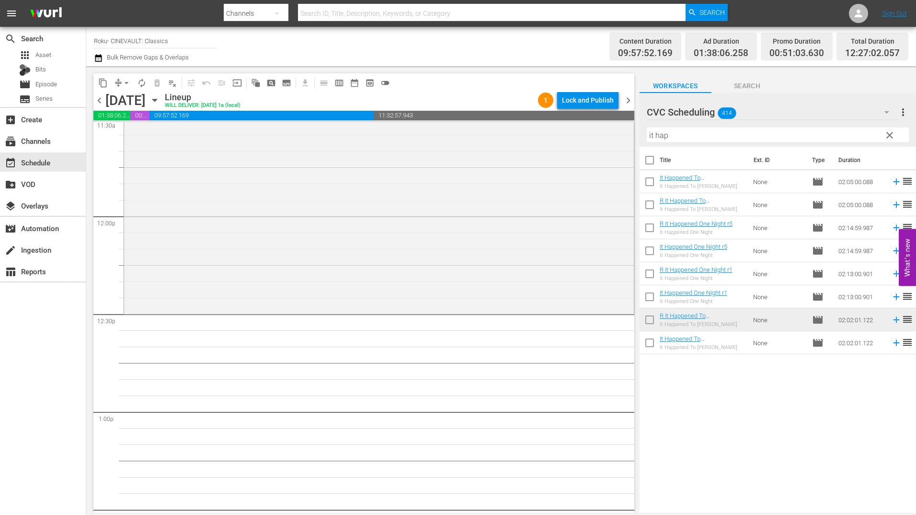
click at [711, 132] on input "it hap" at bounding box center [778, 134] width 262 height 15
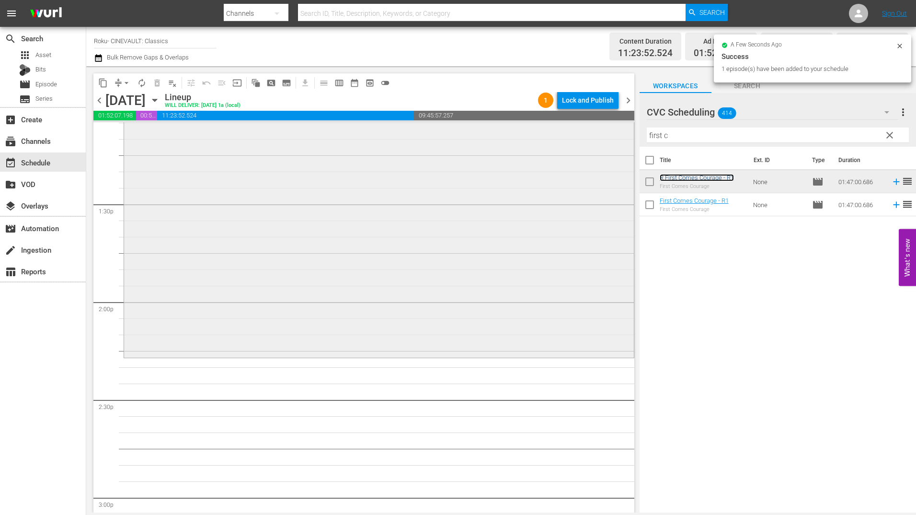
scroll to position [2588, 0]
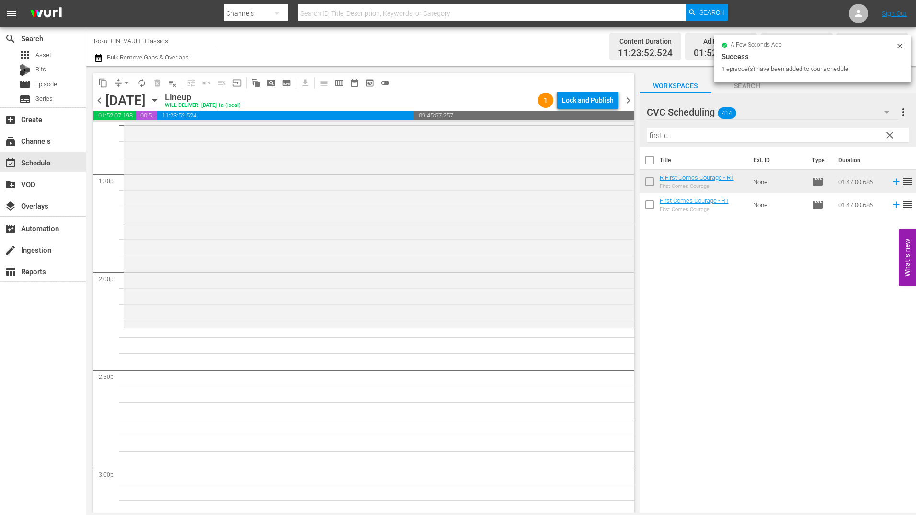
click at [666, 138] on input "first c" at bounding box center [778, 134] width 262 height 15
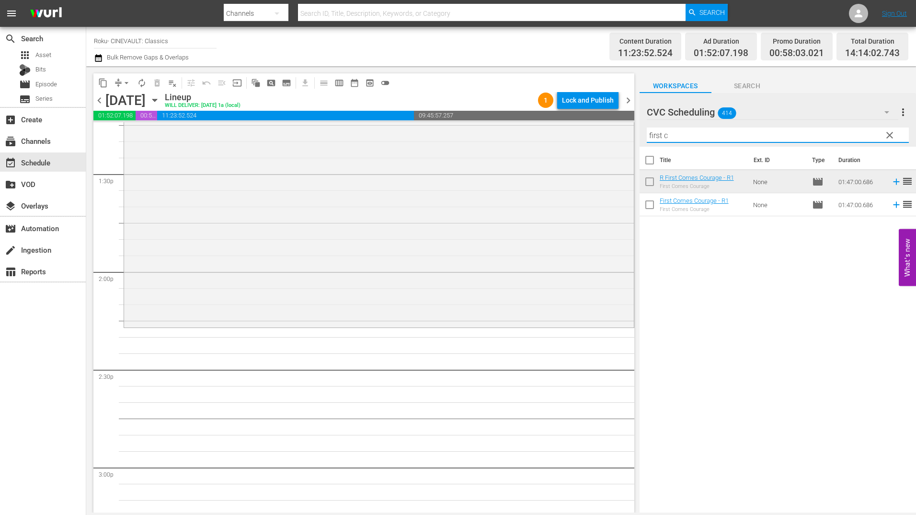
click at [666, 138] on input "first c" at bounding box center [778, 134] width 262 height 15
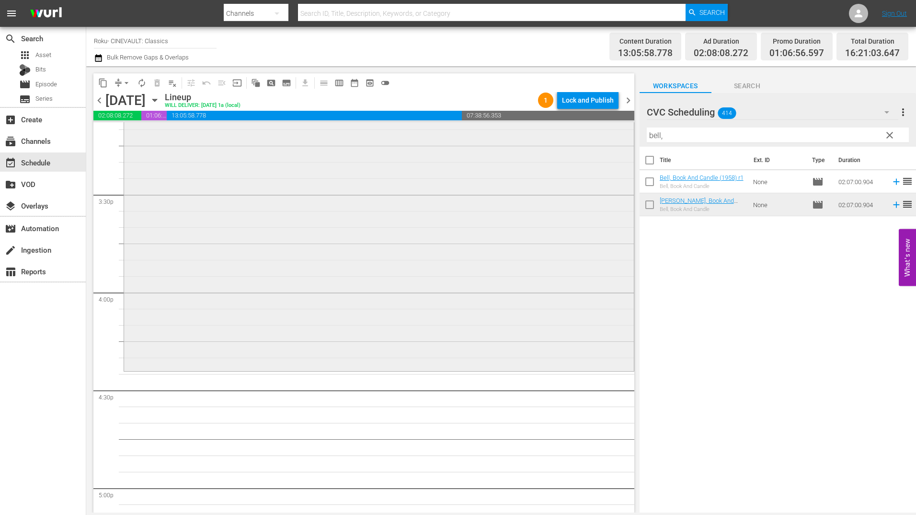
scroll to position [2971, 0]
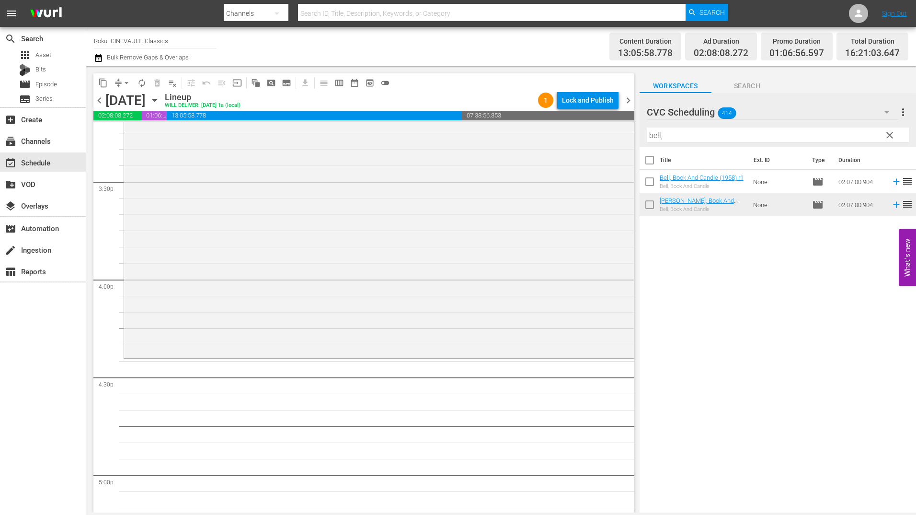
click at [662, 141] on input "bell," at bounding box center [778, 134] width 262 height 15
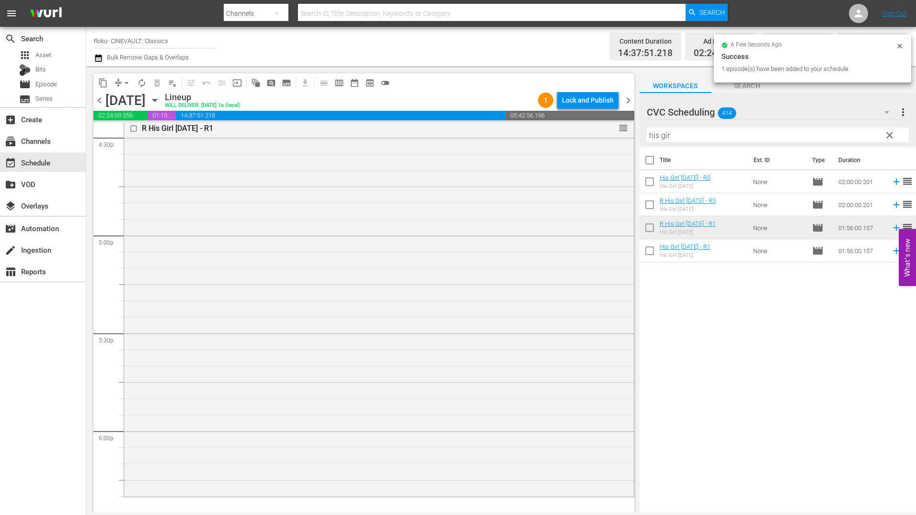
scroll to position [3259, 0]
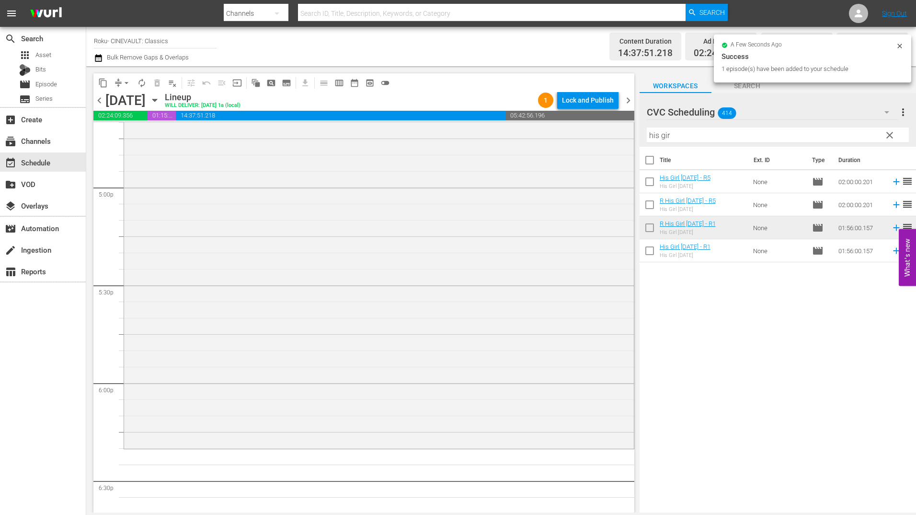
click at [696, 136] on input "his gir" at bounding box center [778, 134] width 262 height 15
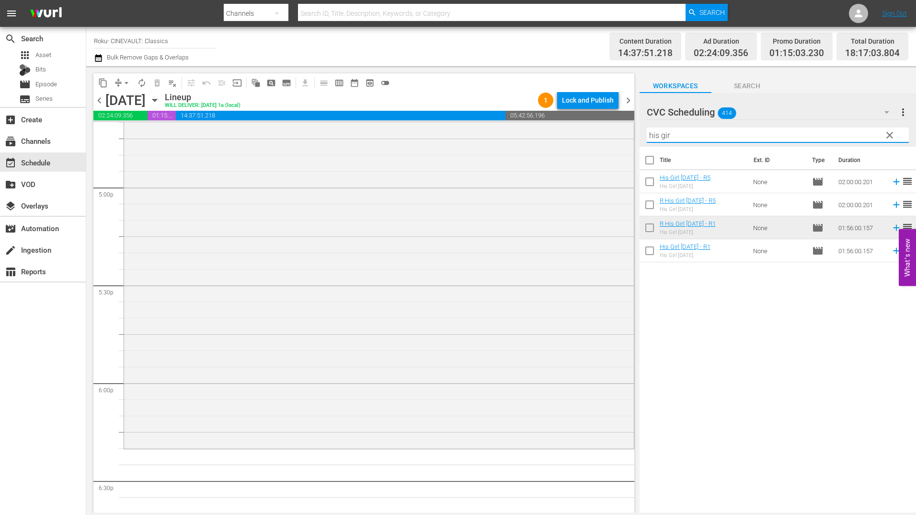
click at [696, 136] on input "his gir" at bounding box center [778, 134] width 262 height 15
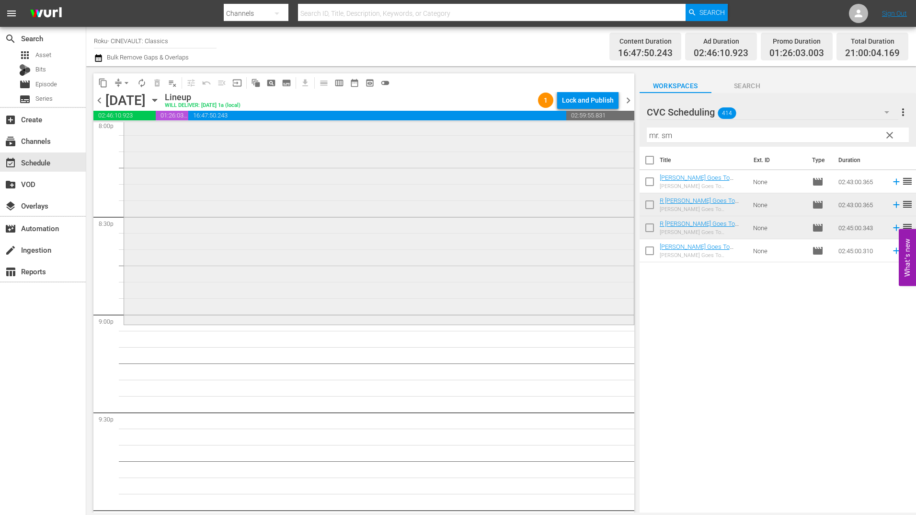
scroll to position [3929, 0]
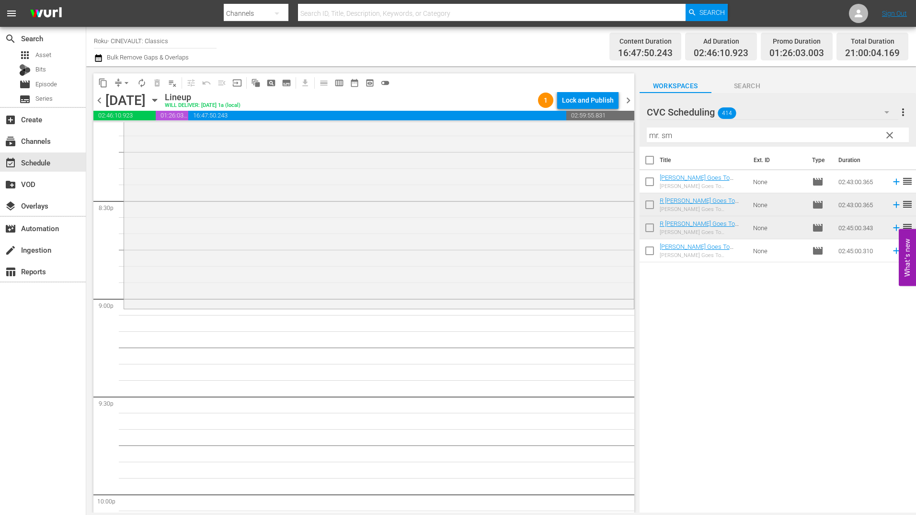
click at [665, 134] on input "mr. sm" at bounding box center [778, 134] width 262 height 15
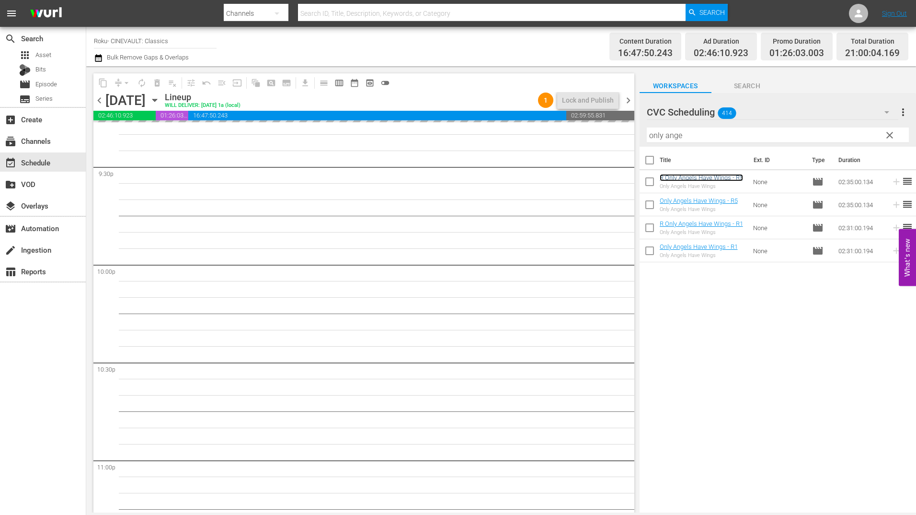
scroll to position [4169, 0]
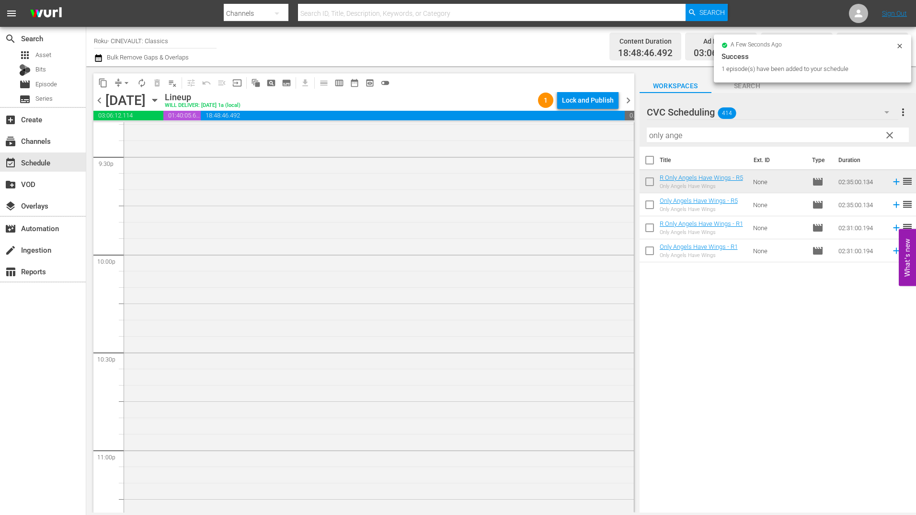
click at [681, 132] on input "only ange" at bounding box center [778, 134] width 262 height 15
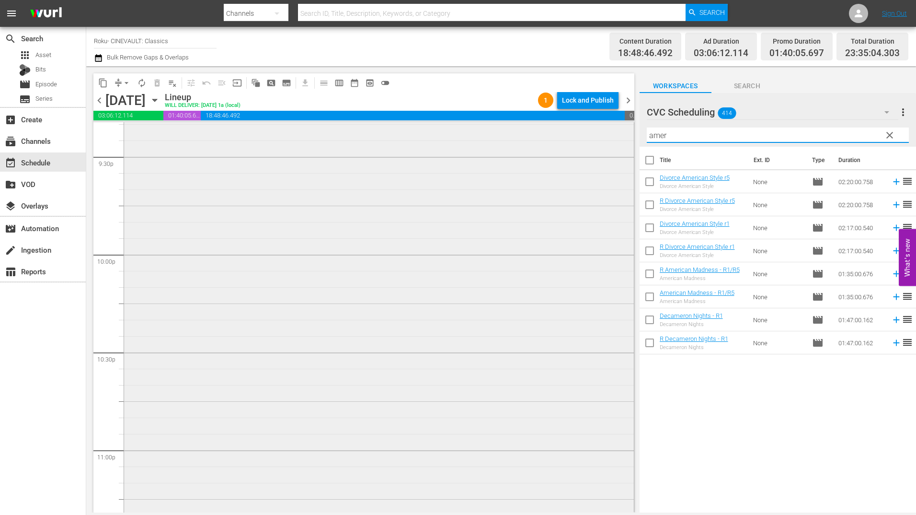
scroll to position [4302, 0]
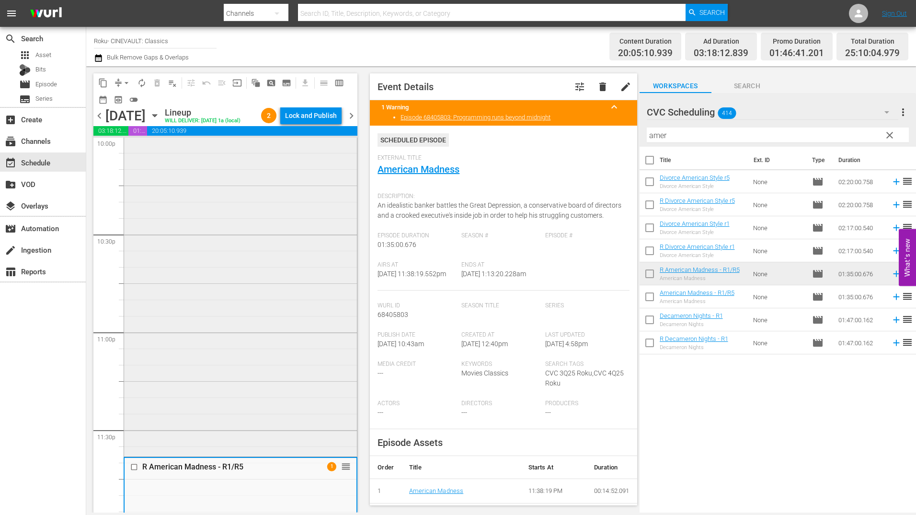
click at [279, 263] on div "R Only Angels Have Wings - R5 reorder" at bounding box center [240, 203] width 233 height 502
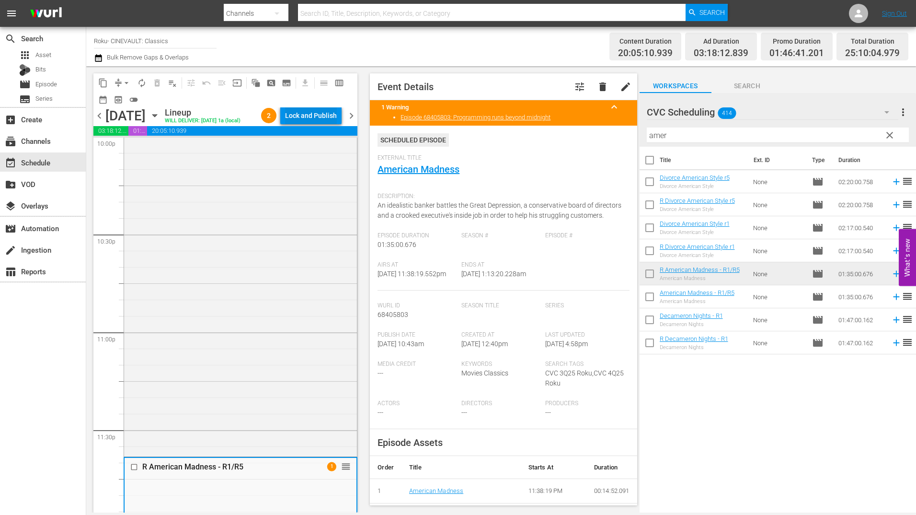
click at [316, 112] on div "Lock and Publish" at bounding box center [311, 115] width 52 height 17
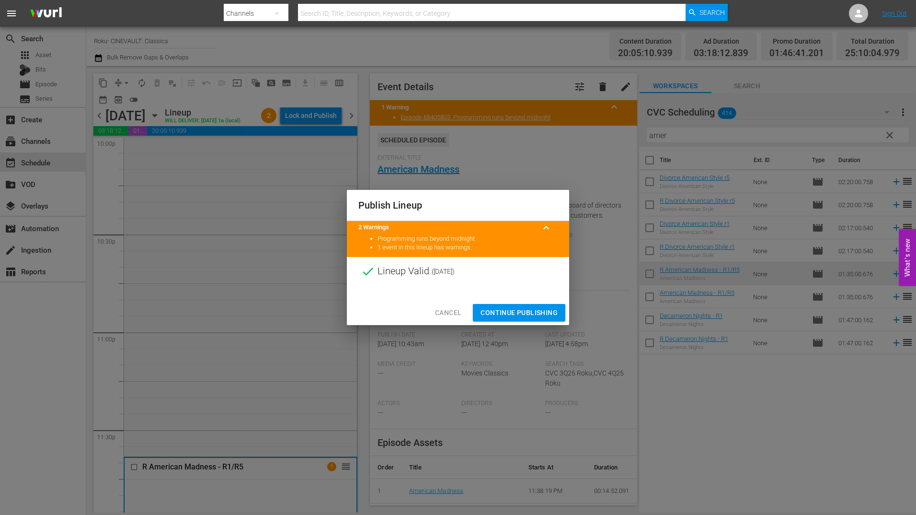
click at [515, 312] on span "Continue Publishing" at bounding box center [519, 313] width 77 height 12
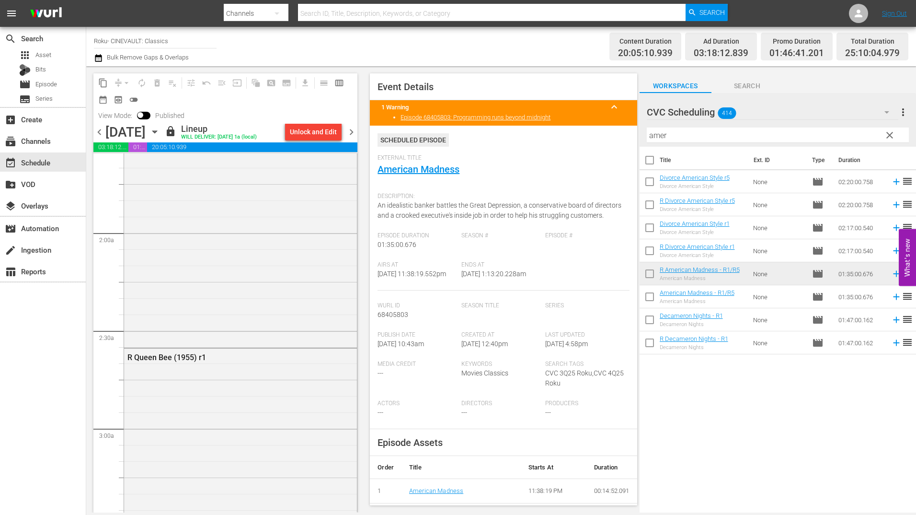
scroll to position [335, 0]
click at [99, 132] on span "chevron_left" at bounding box center [99, 132] width 12 height 12
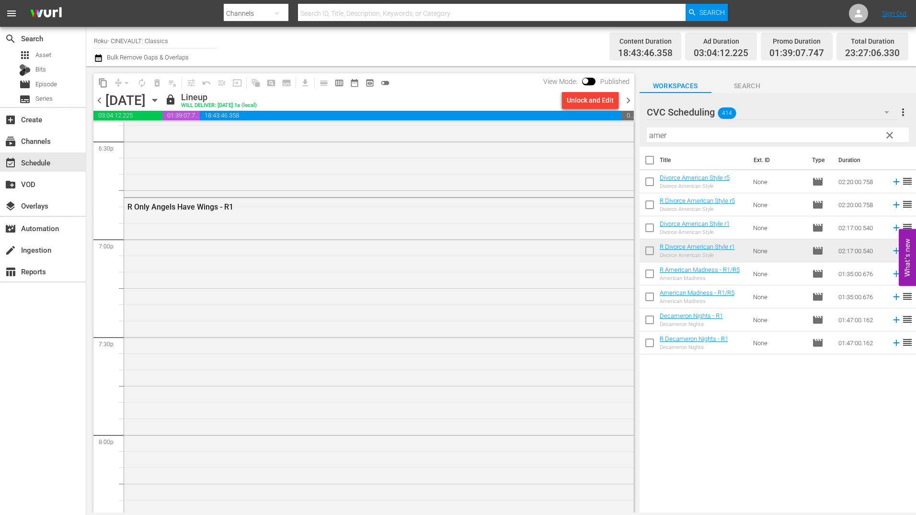
scroll to position [3690, 0]
click at [626, 99] on span "chevron_right" at bounding box center [628, 100] width 12 height 12
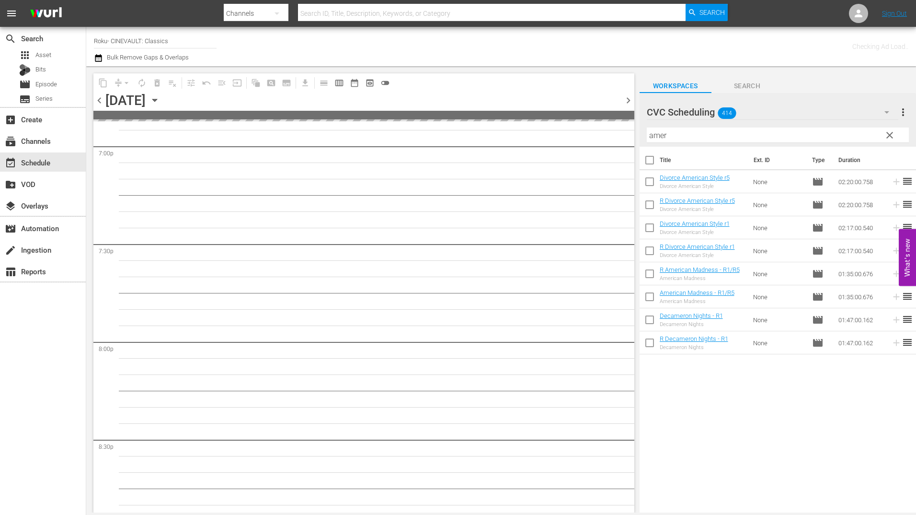
scroll to position [3771, 0]
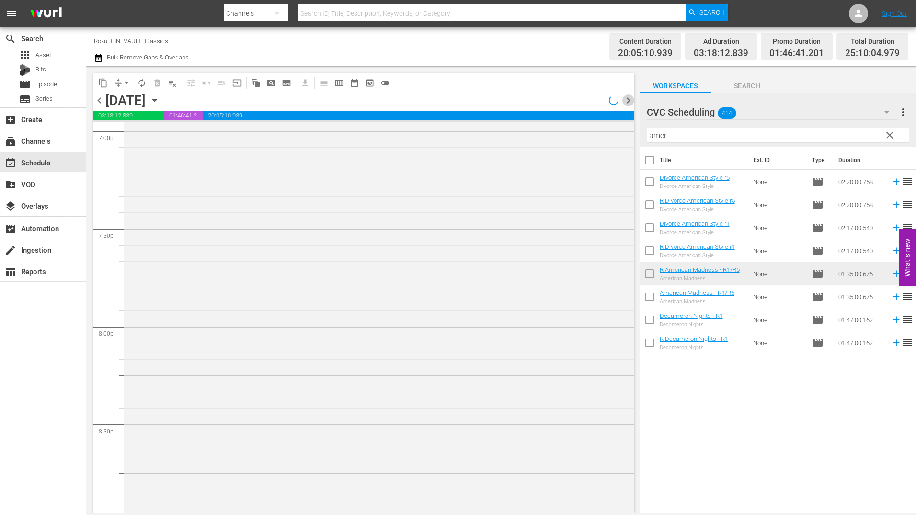
click at [626, 99] on span "chevron_right" at bounding box center [628, 100] width 12 height 12
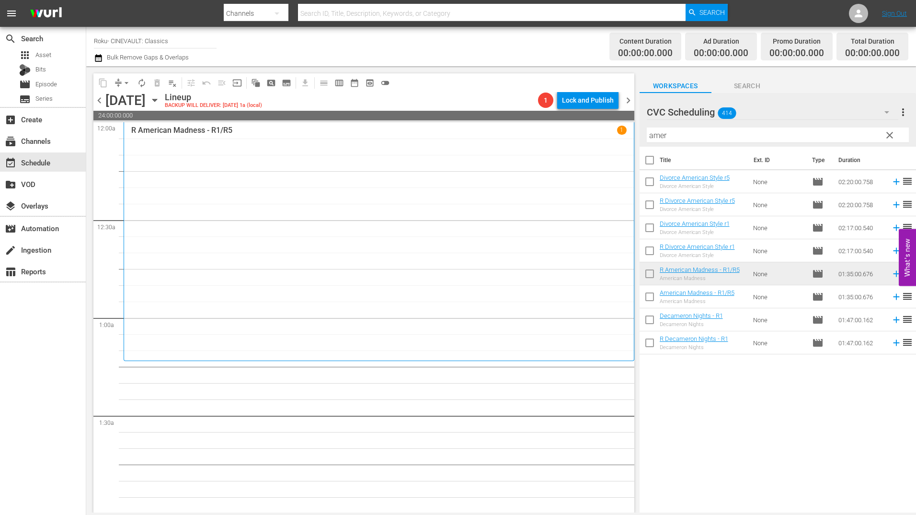
click at [714, 128] on input "amer" at bounding box center [778, 134] width 262 height 15
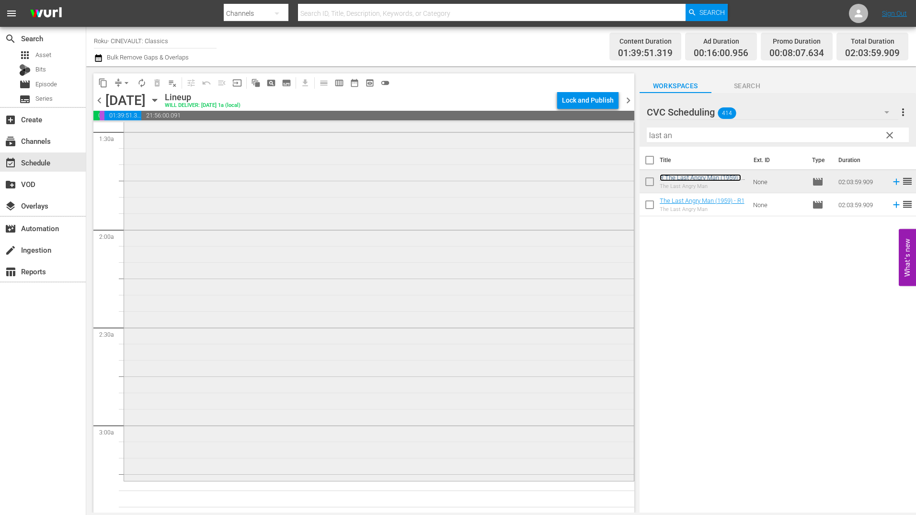
scroll to position [288, 0]
click at [736, 128] on input "last an" at bounding box center [778, 134] width 262 height 15
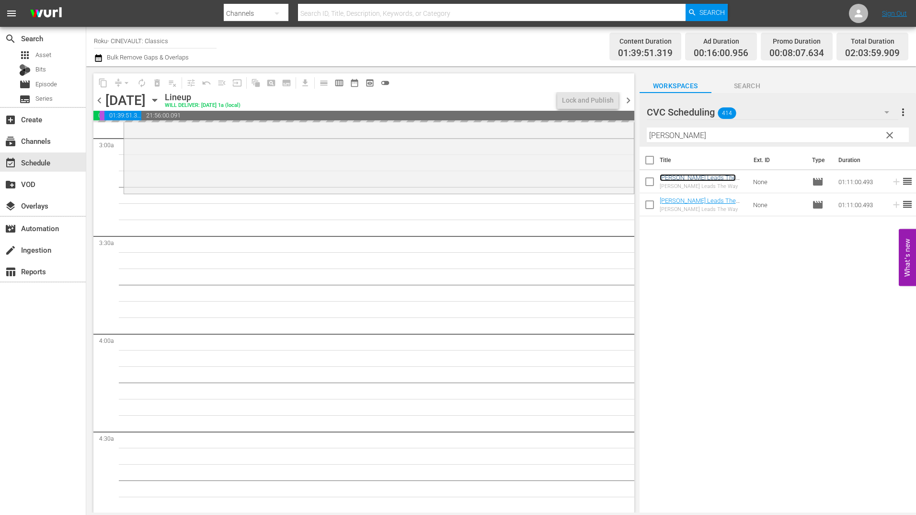
scroll to position [575, 0]
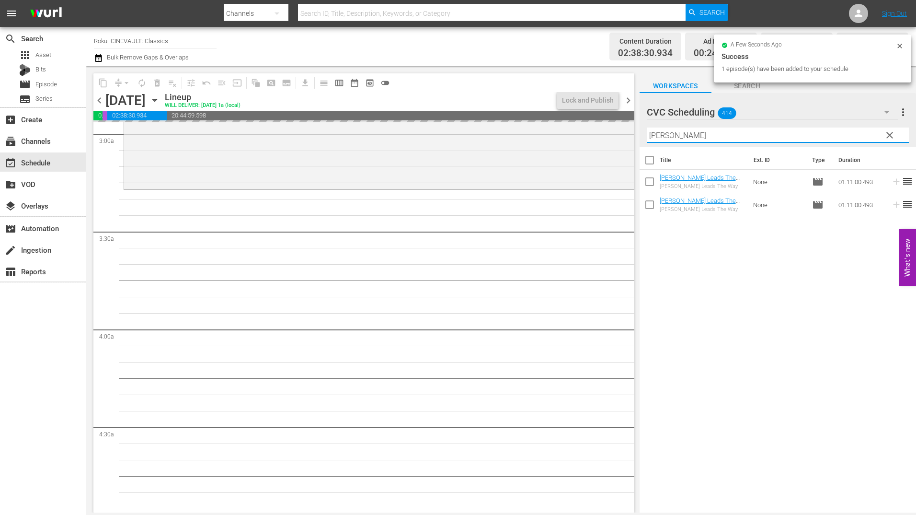
click at [679, 128] on input "rusty lea" at bounding box center [778, 134] width 262 height 15
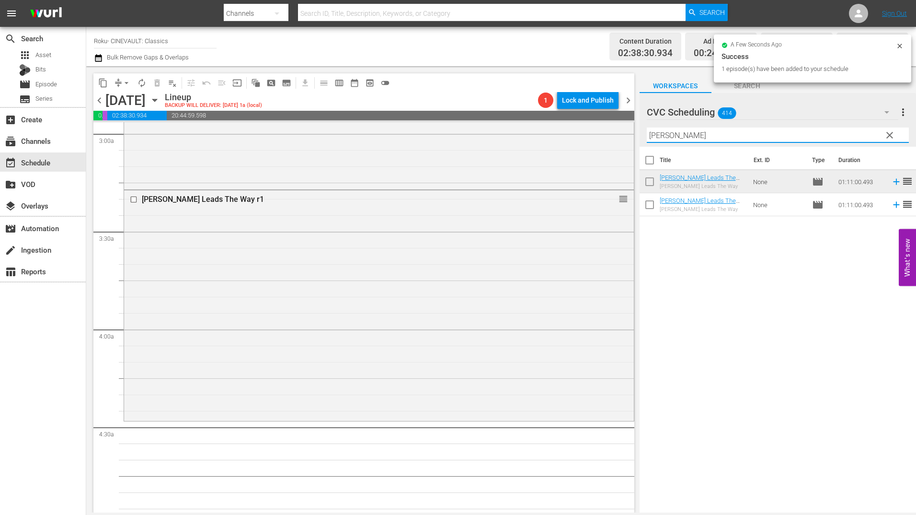
click at [678, 132] on input "rusty lea" at bounding box center [778, 134] width 262 height 15
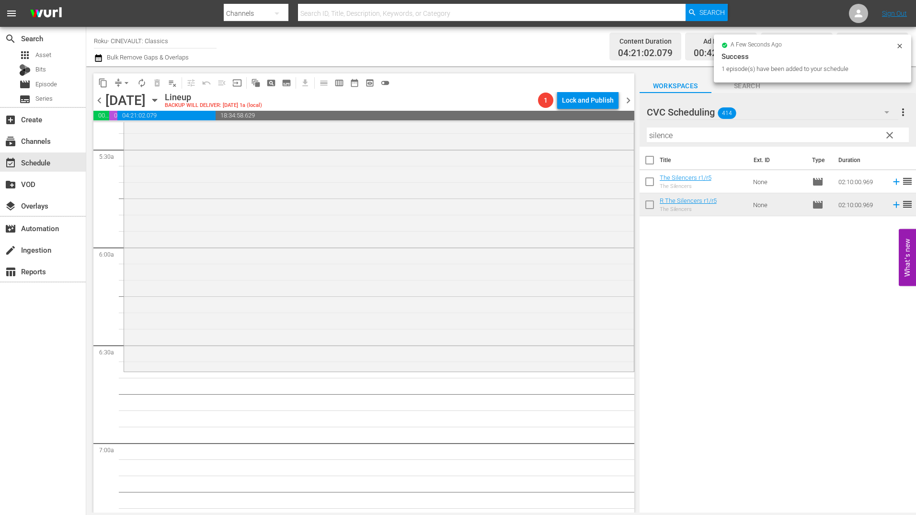
scroll to position [1054, 0]
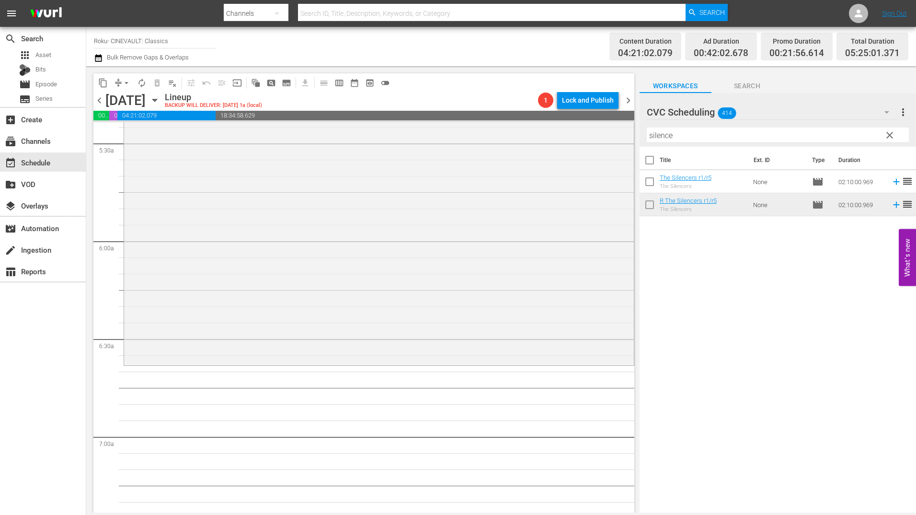
click at [717, 137] on input "silence" at bounding box center [778, 134] width 262 height 15
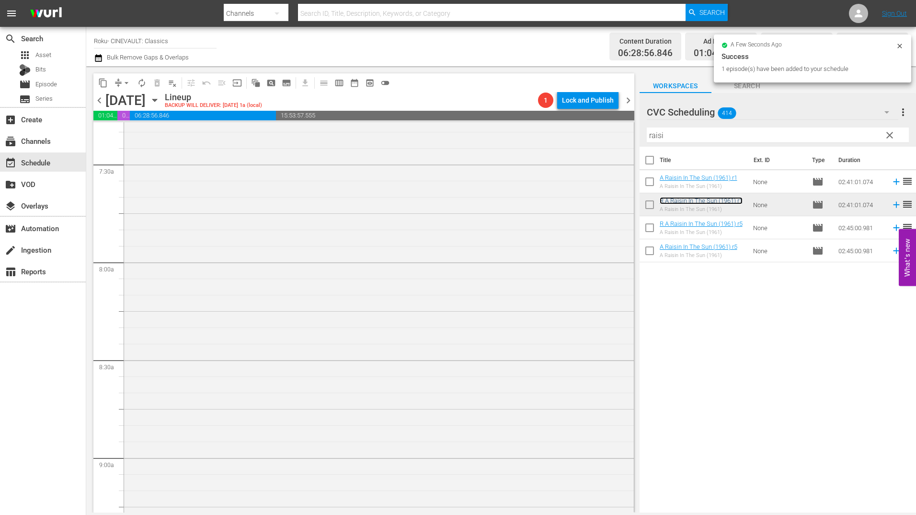
scroll to position [1438, 0]
click at [678, 131] on input "raisi" at bounding box center [778, 134] width 262 height 15
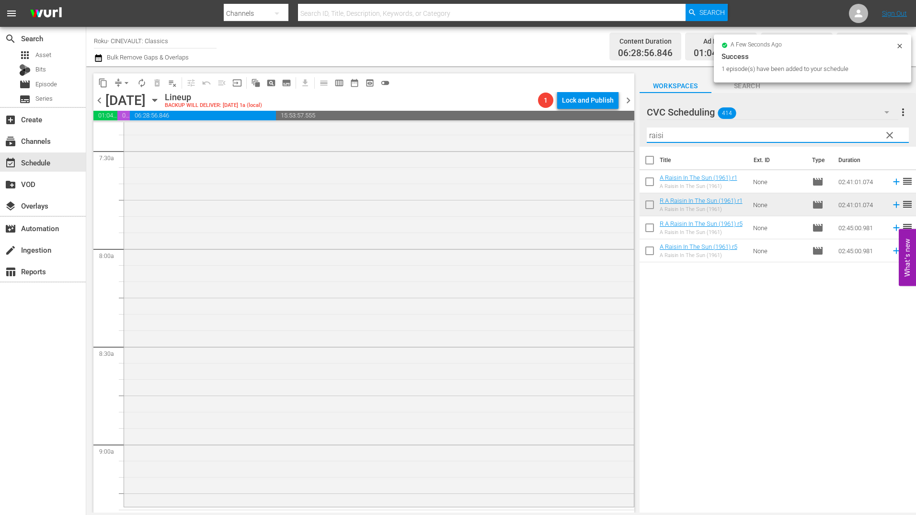
click at [678, 131] on input "raisi" at bounding box center [778, 134] width 262 height 15
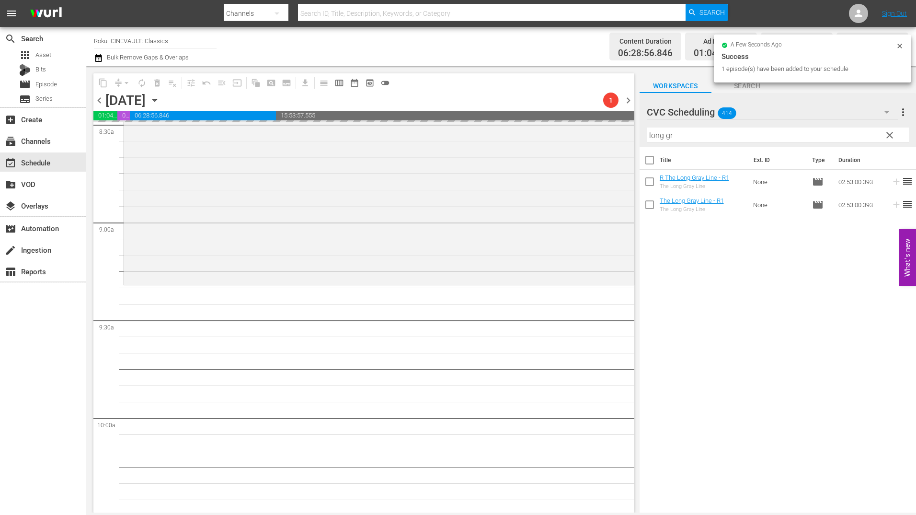
scroll to position [1773, 0]
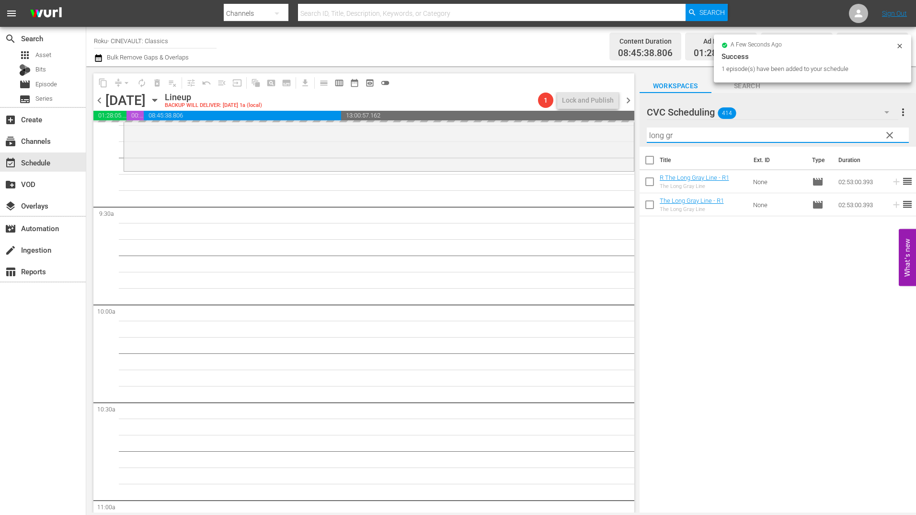
click at [736, 131] on input "long gr" at bounding box center [778, 134] width 262 height 15
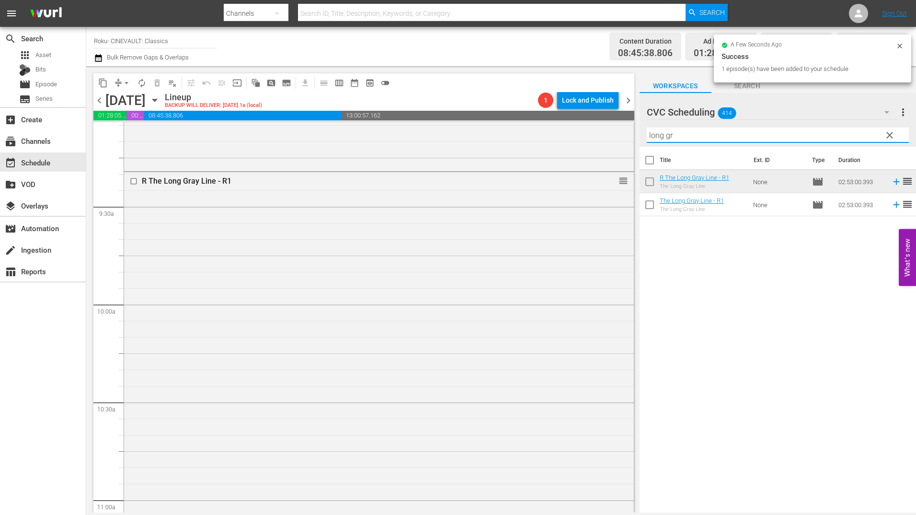
click at [736, 131] on input "long gr" at bounding box center [778, 134] width 262 height 15
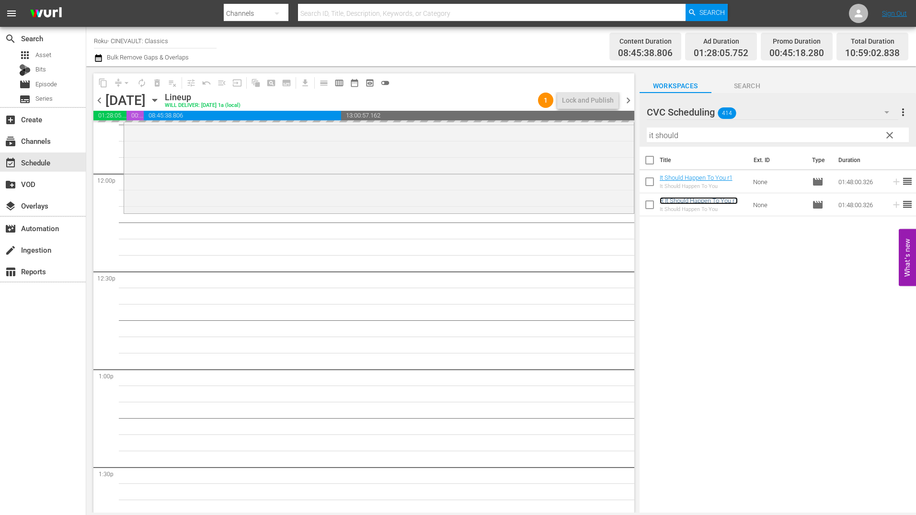
scroll to position [2300, 0]
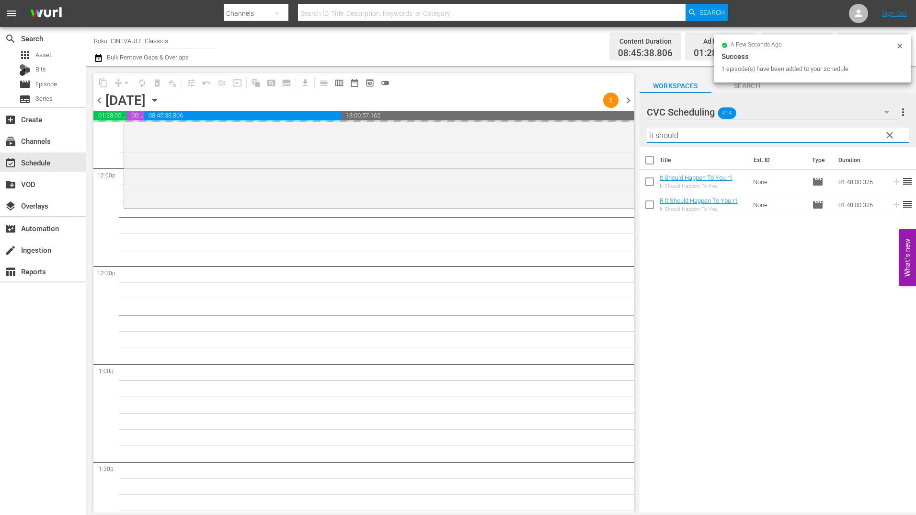
click at [672, 134] on input "it should" at bounding box center [778, 134] width 262 height 15
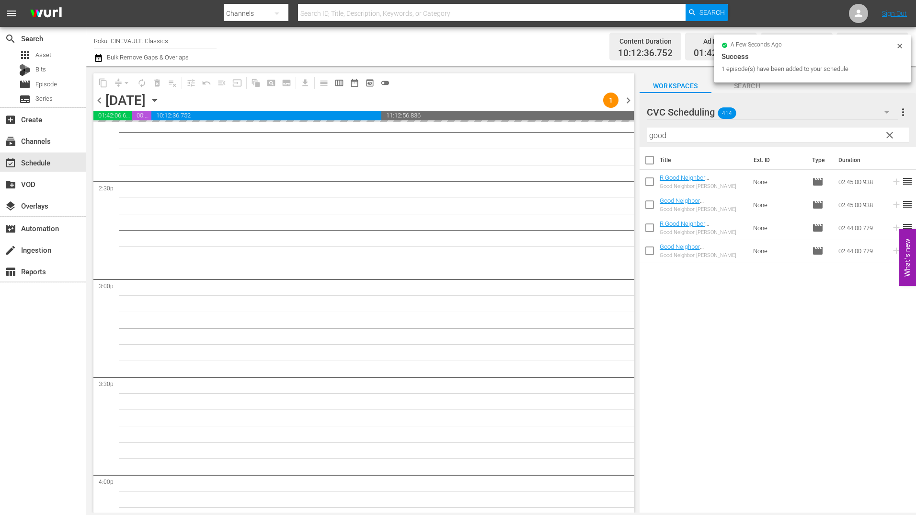
scroll to position [2779, 0]
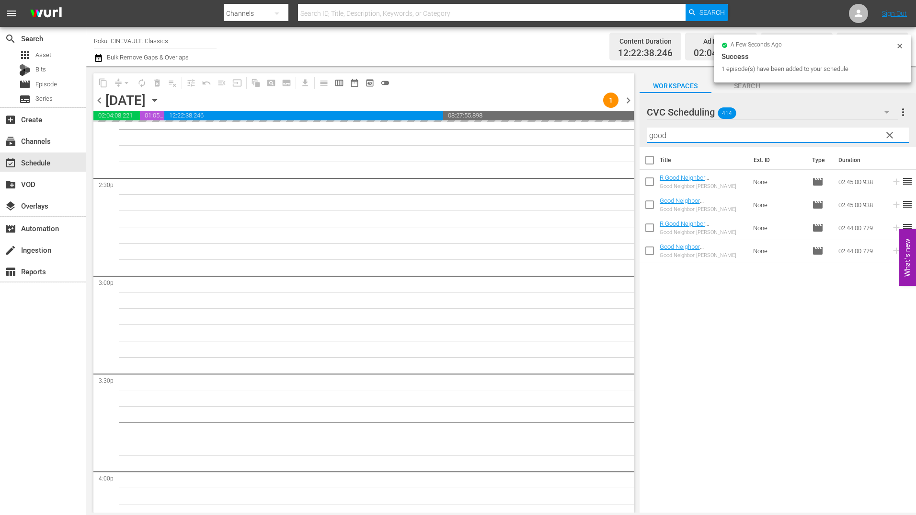
click at [698, 138] on input "good" at bounding box center [778, 134] width 262 height 15
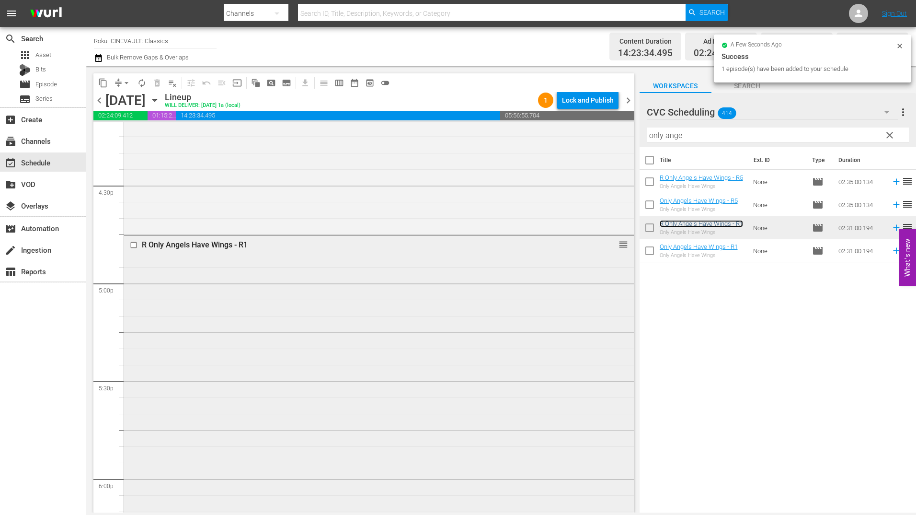
scroll to position [3306, 0]
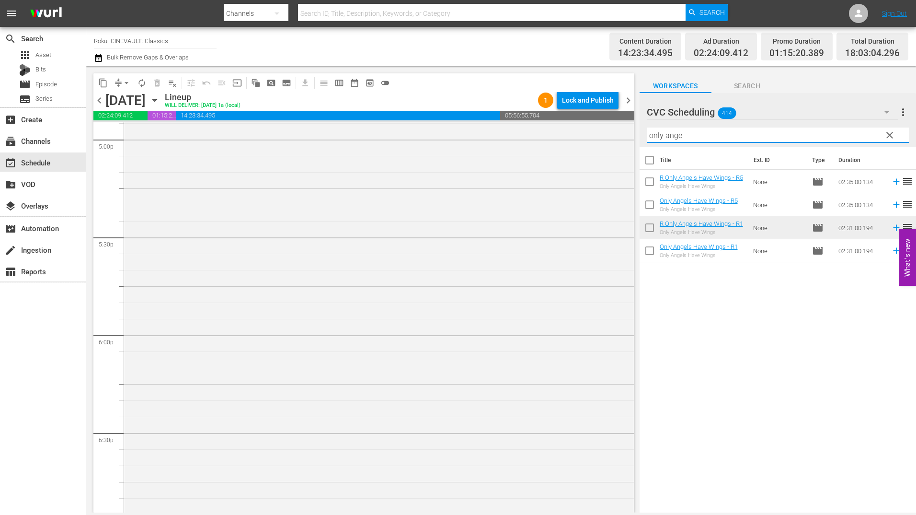
click at [710, 138] on input "only ange" at bounding box center [778, 134] width 262 height 15
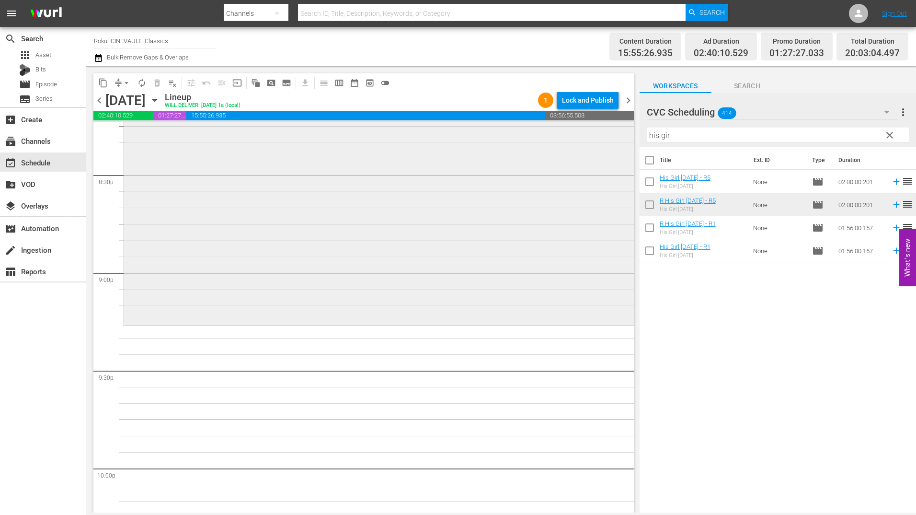
scroll to position [3977, 0]
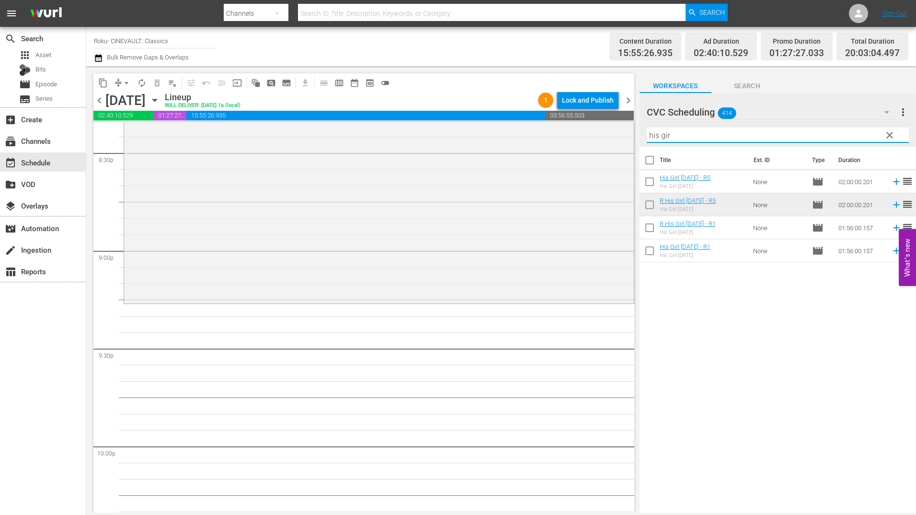
click at [672, 131] on input "his gir" at bounding box center [778, 134] width 262 height 15
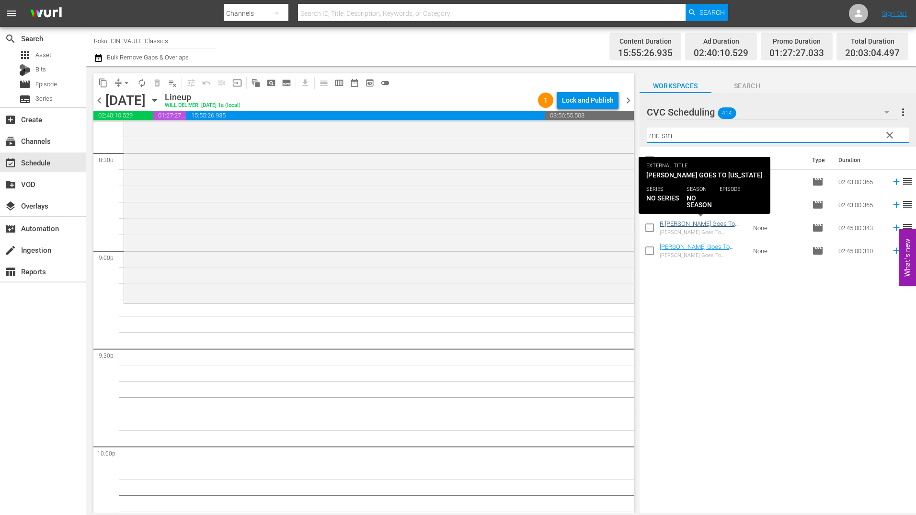
type input "mr. sm"
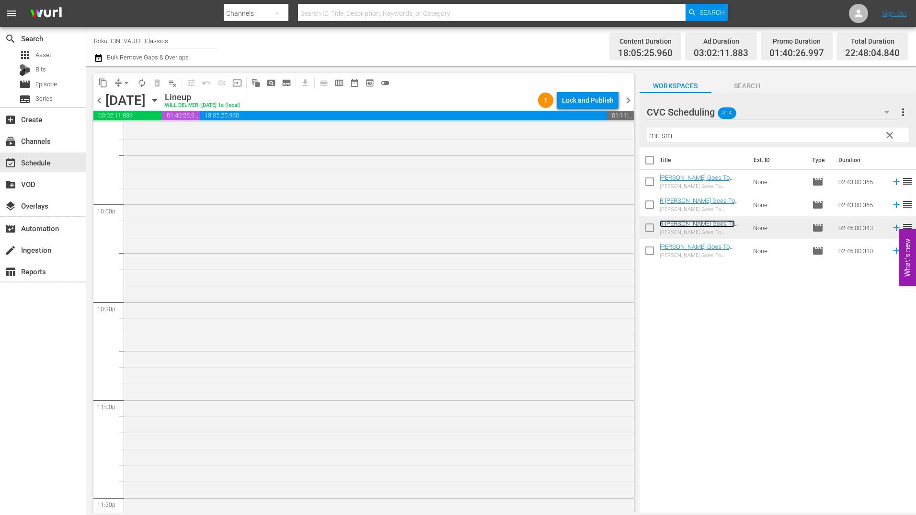
scroll to position [4307, 0]
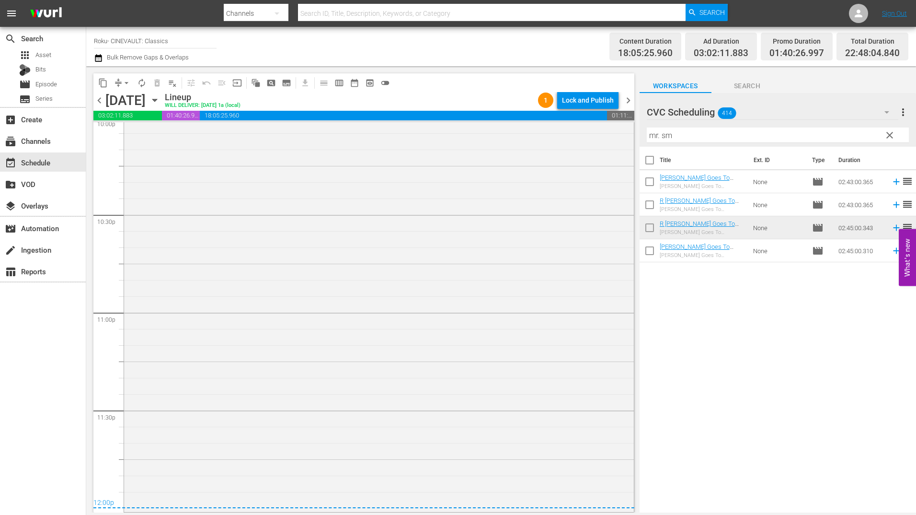
click at [394, 325] on div "R Mr. Smith Goes To Washington - R5 1 reorder" at bounding box center [379, 242] width 510 height 535
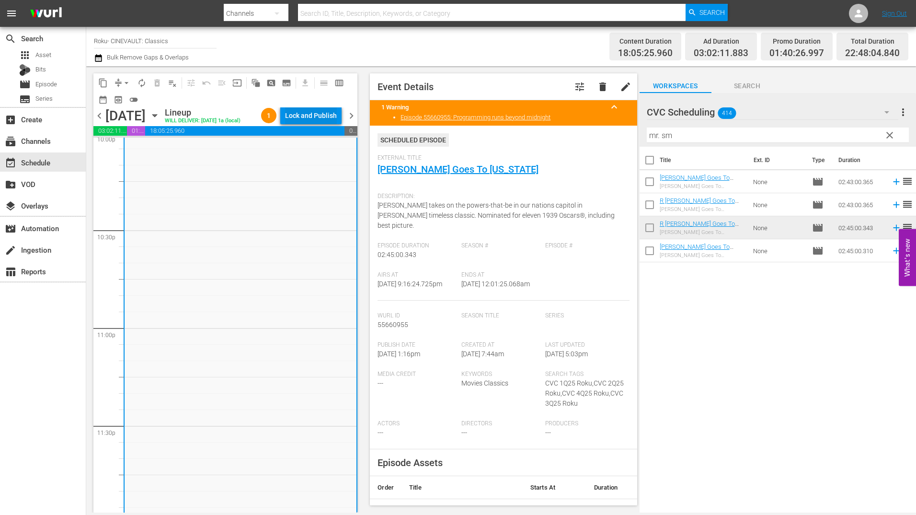
click at [336, 117] on div "Lock and Publish" at bounding box center [311, 115] width 52 height 17
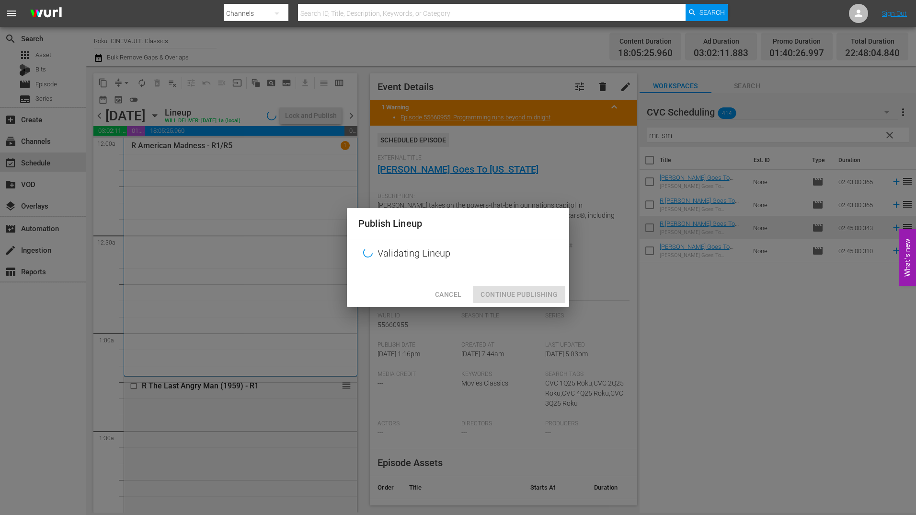
scroll to position [4307, 0]
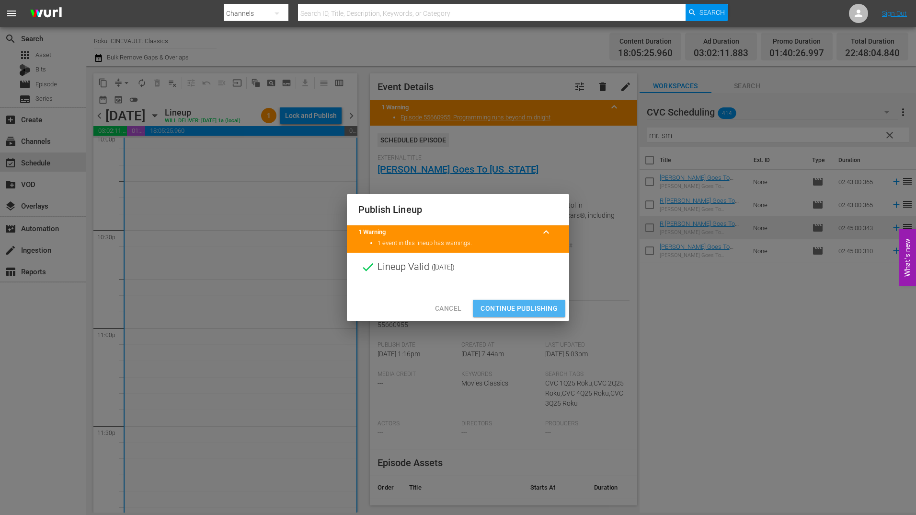
click at [522, 313] on span "Continue Publishing" at bounding box center [519, 308] width 77 height 12
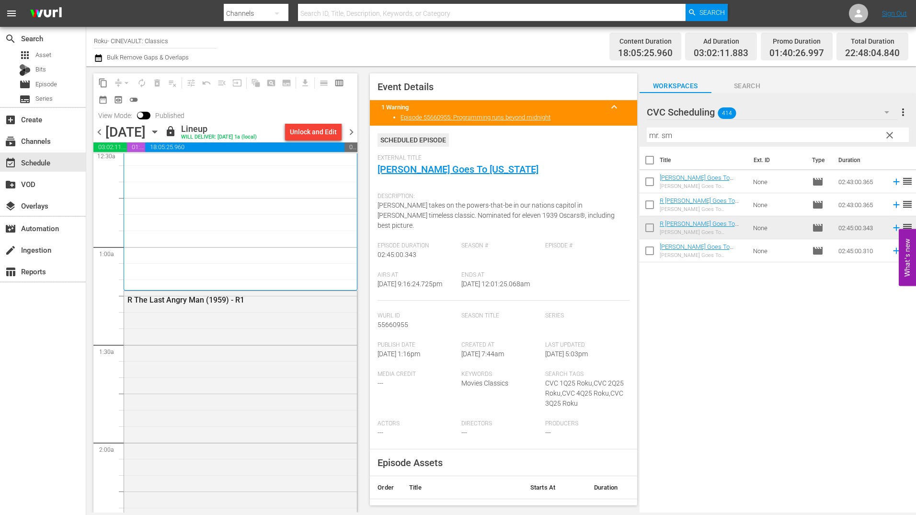
scroll to position [0, 0]
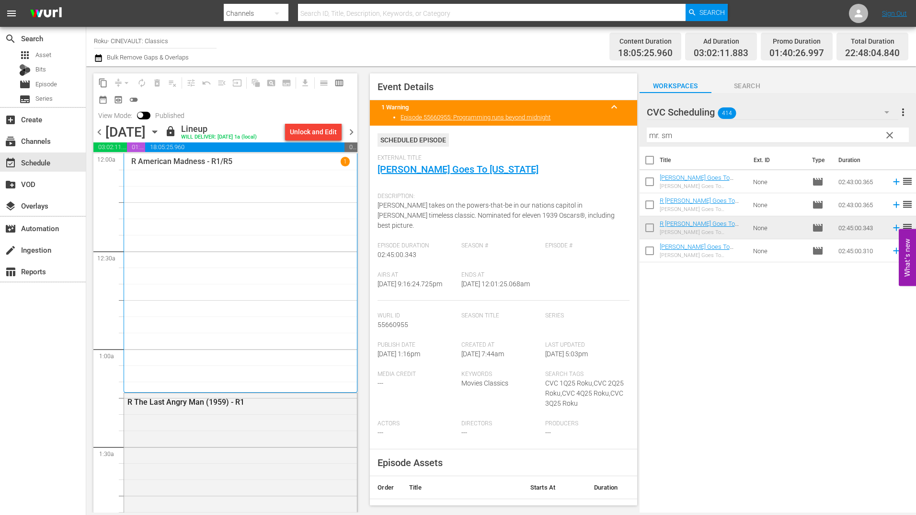
click at [103, 129] on span "chevron_left" at bounding box center [99, 132] width 12 height 12
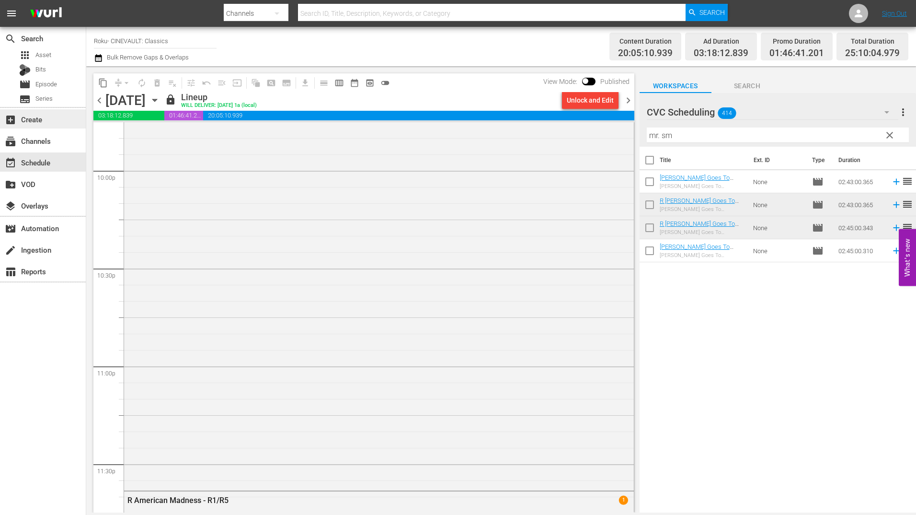
scroll to position [4313, 0]
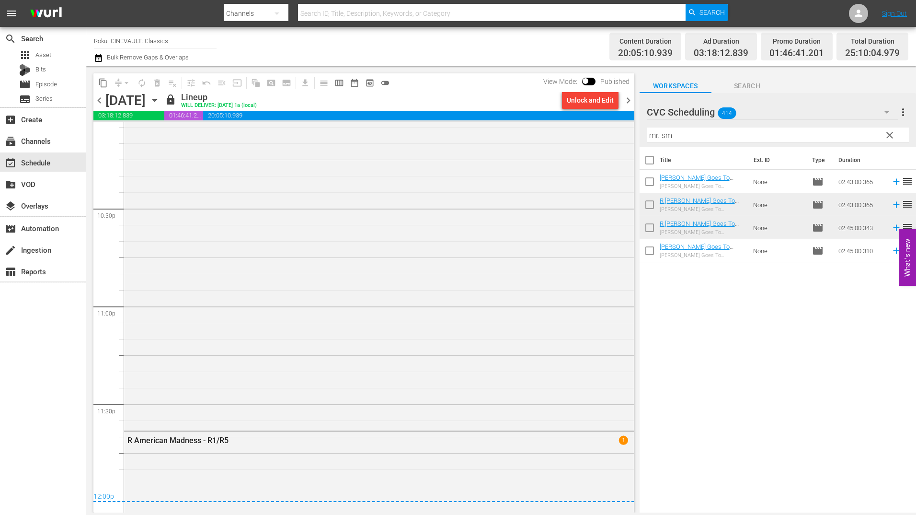
click at [96, 105] on span "chevron_left" at bounding box center [99, 100] width 12 height 12
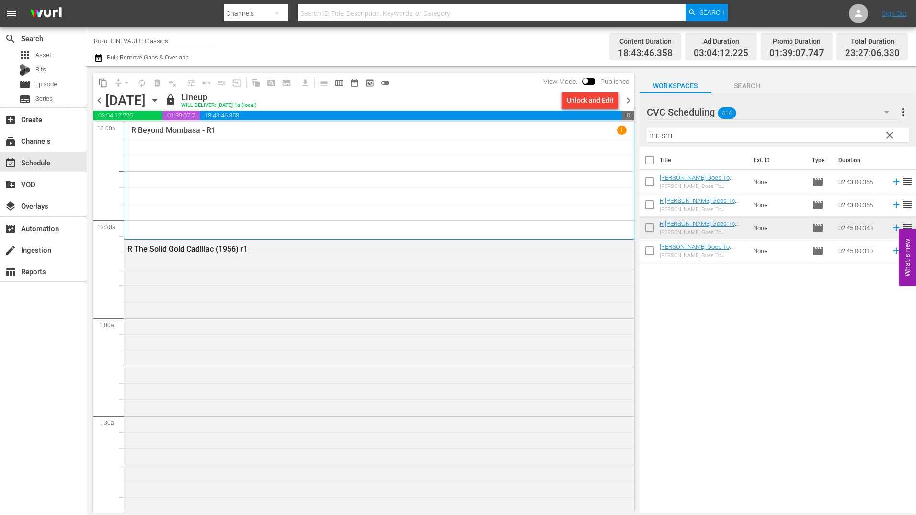
click at [98, 100] on span "chevron_left" at bounding box center [99, 100] width 12 height 12
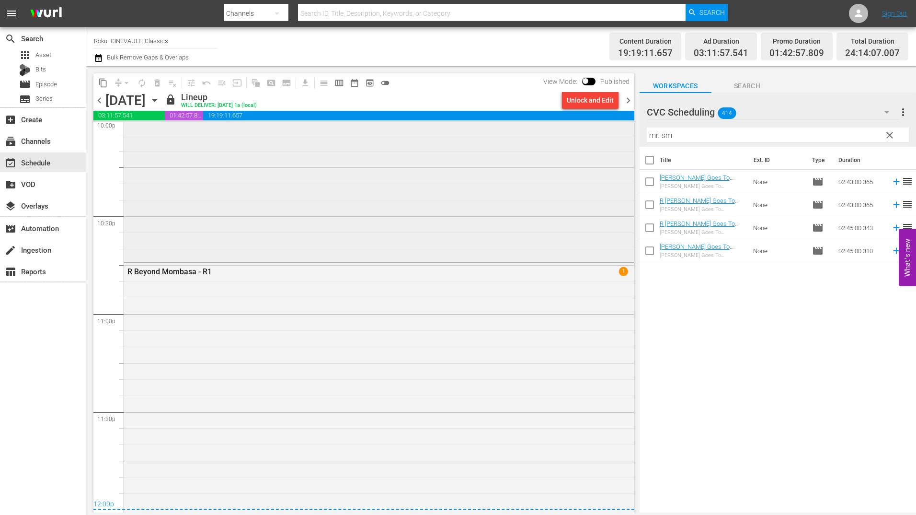
scroll to position [4313, 0]
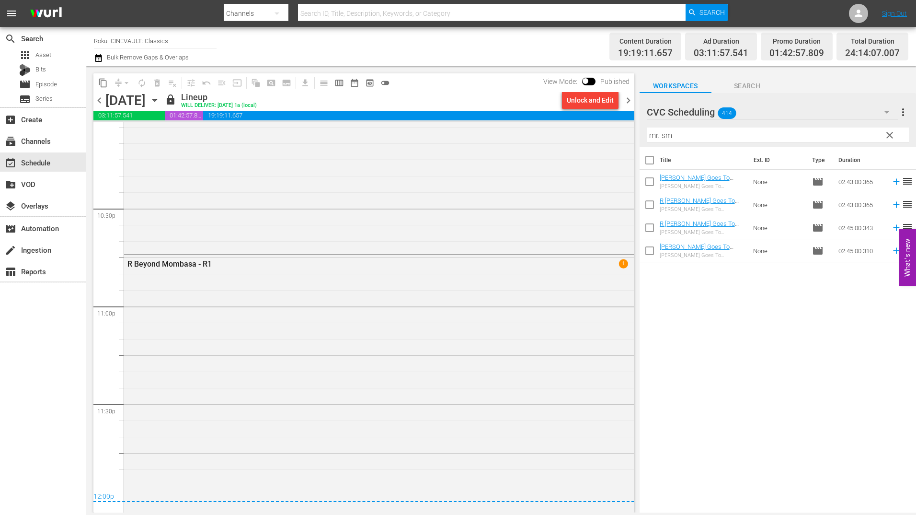
click at [92, 98] on div "content_copy compress arrow_drop_down autorenew_outlined delete_forever_outline…" at bounding box center [361, 289] width 551 height 446
click at [99, 98] on span "chevron_left" at bounding box center [99, 100] width 12 height 12
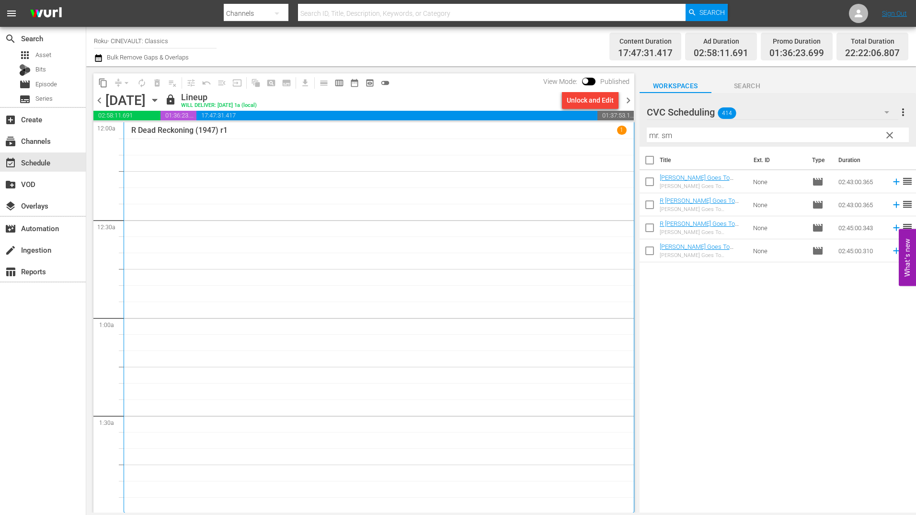
click at [103, 105] on span "chevron_left" at bounding box center [99, 100] width 12 height 12
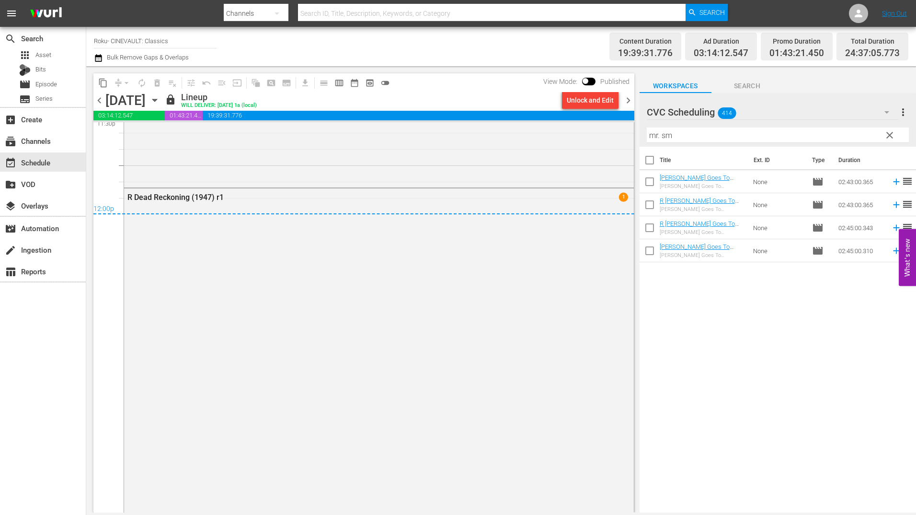
scroll to position [4361, 0]
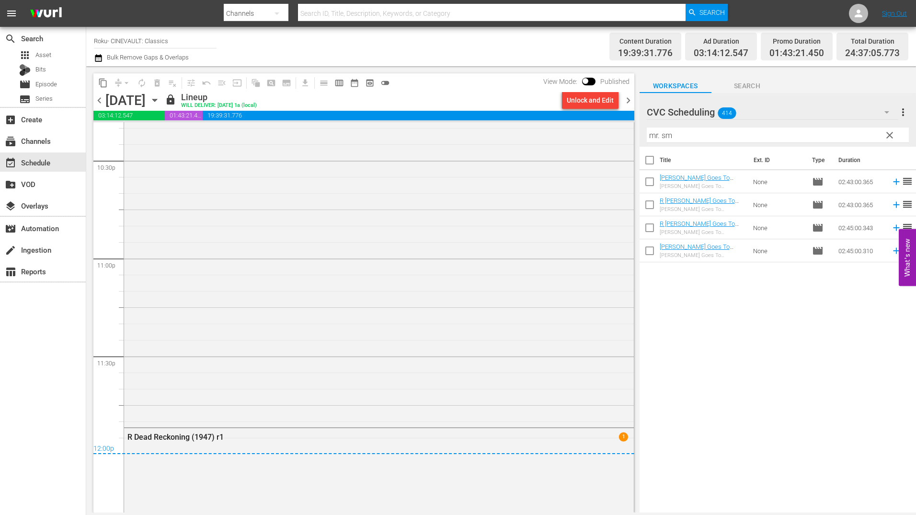
click at [101, 103] on span "chevron_left" at bounding box center [99, 100] width 12 height 12
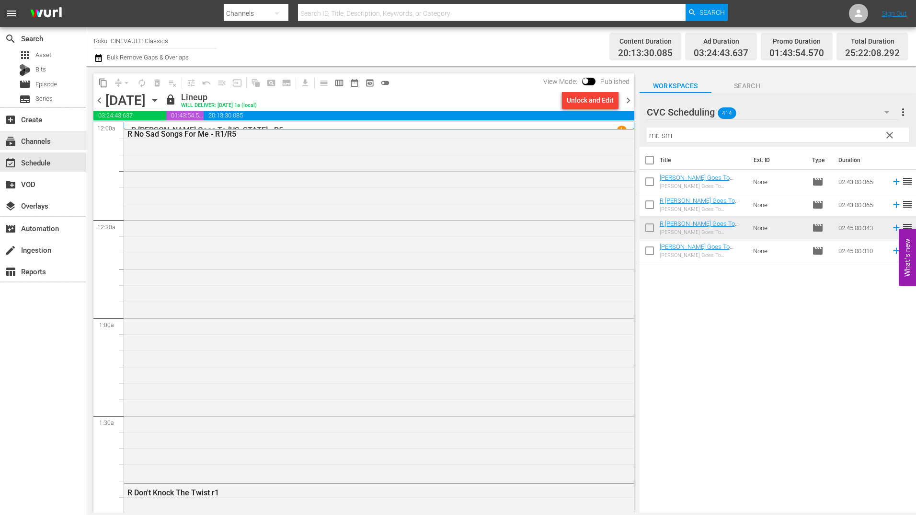
click at [44, 140] on div "subscriptions Channels" at bounding box center [27, 139] width 54 height 9
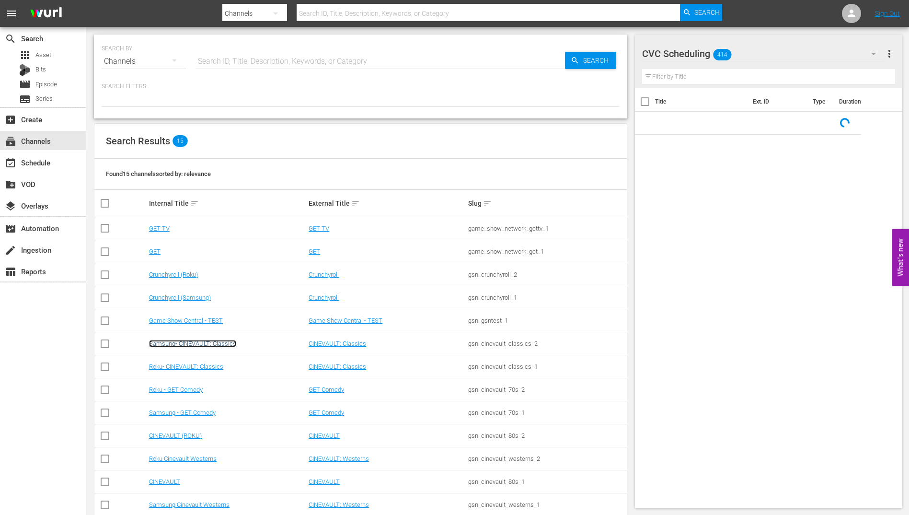
click at [203, 347] on link "Samsung- CINEVAULT: Classics" at bounding box center [192, 343] width 87 height 7
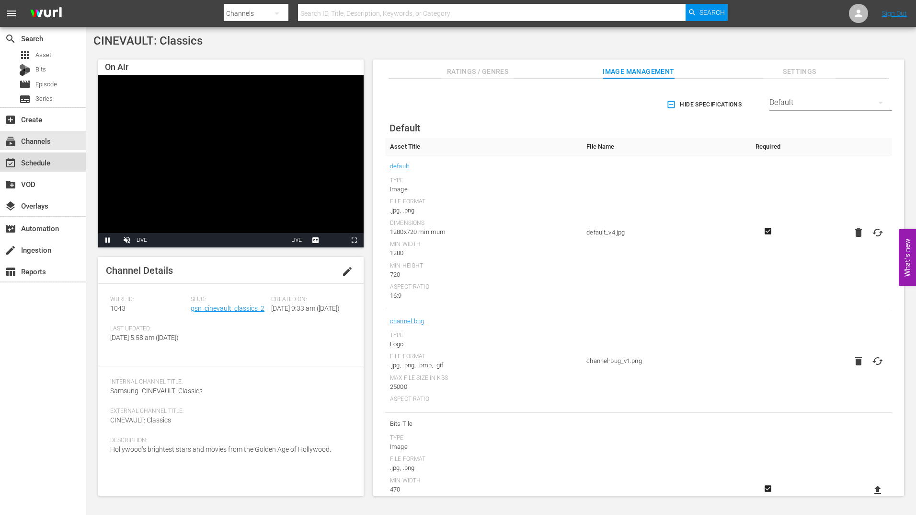
click at [47, 156] on div "event_available Schedule" at bounding box center [43, 161] width 86 height 19
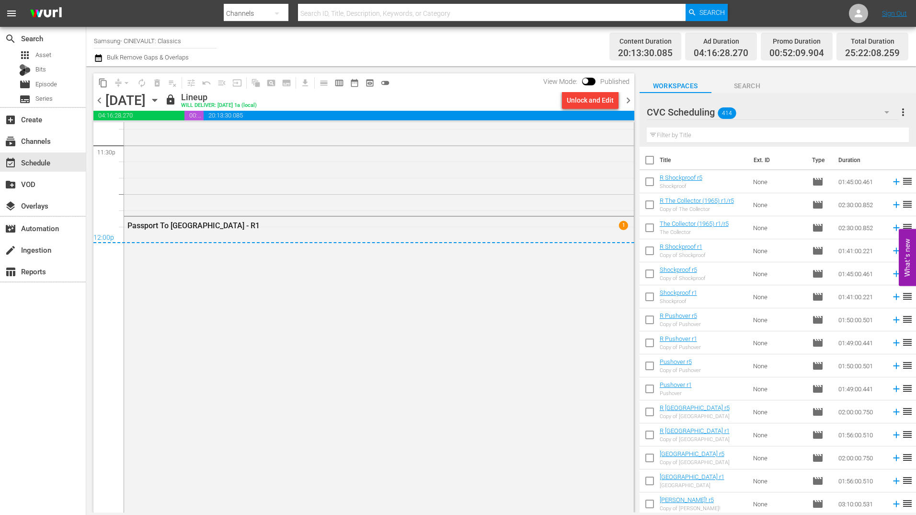
scroll to position [4572, 0]
click at [632, 105] on span "chevron_right" at bounding box center [628, 100] width 12 height 12
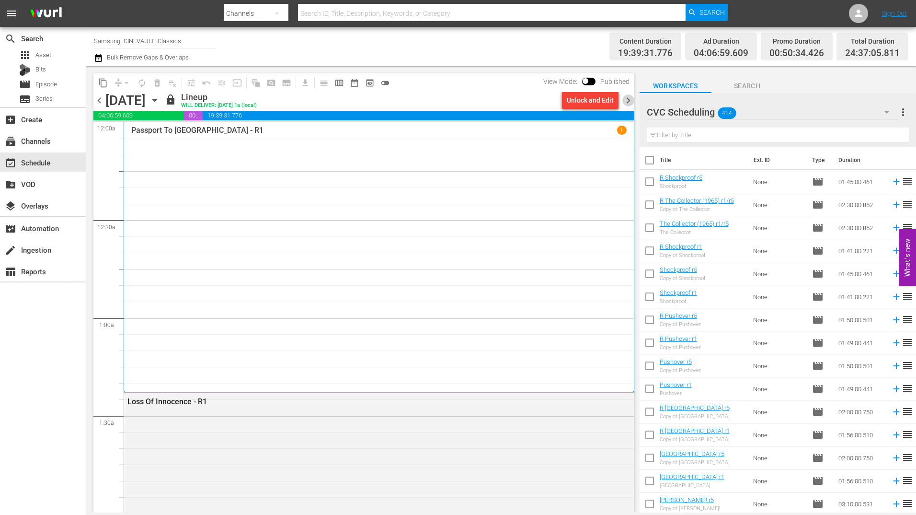
click at [632, 103] on span "chevron_right" at bounding box center [628, 100] width 12 height 12
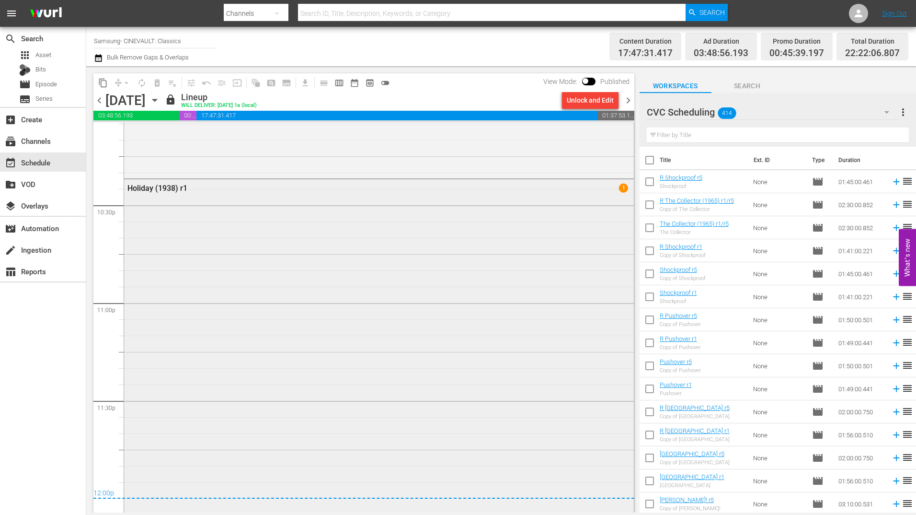
scroll to position [4374, 0]
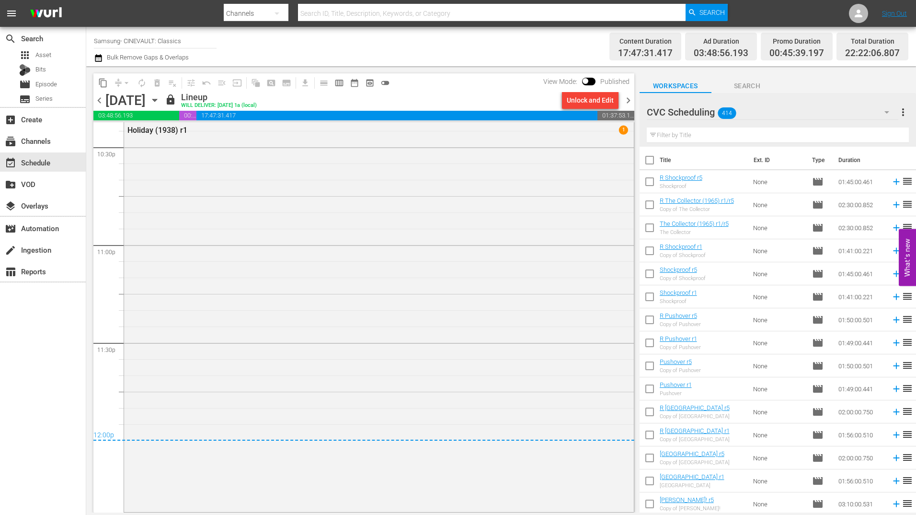
click at [628, 106] on span "chevron_right" at bounding box center [628, 100] width 12 height 12
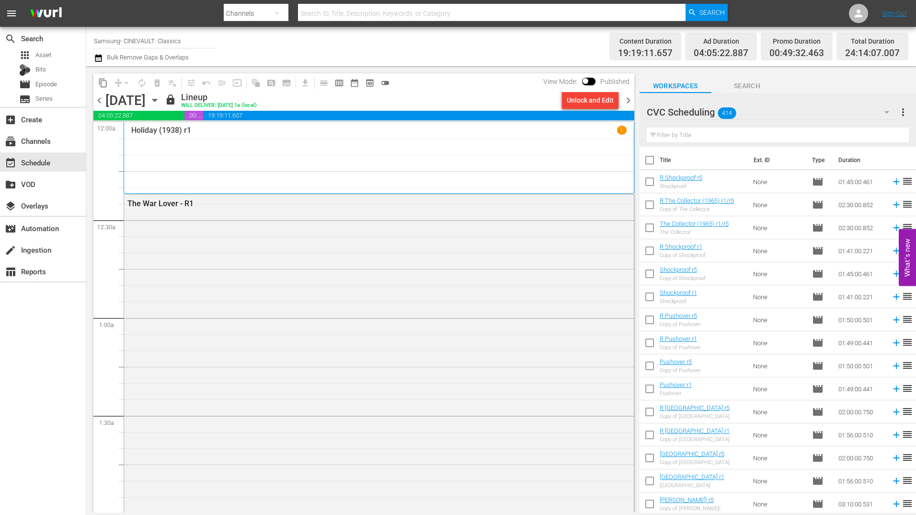
click at [626, 100] on span "chevron_right" at bounding box center [628, 100] width 12 height 12
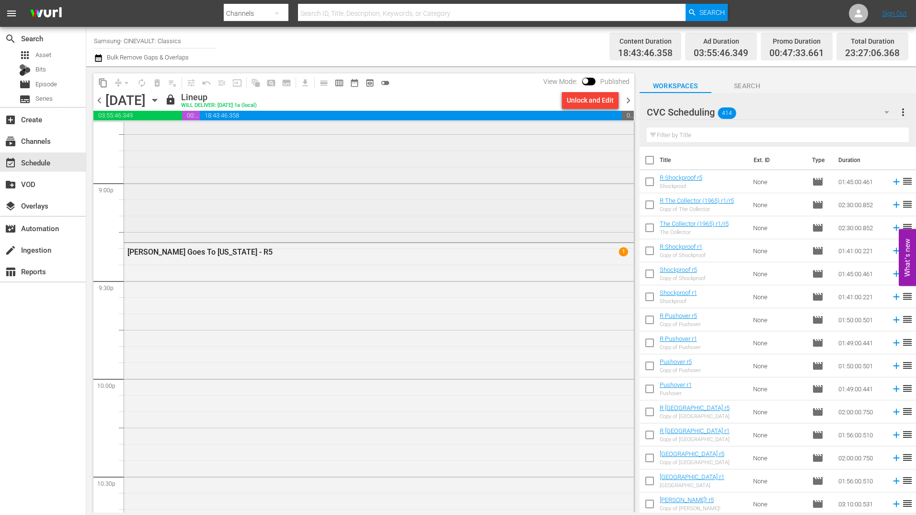
scroll to position [4057, 0]
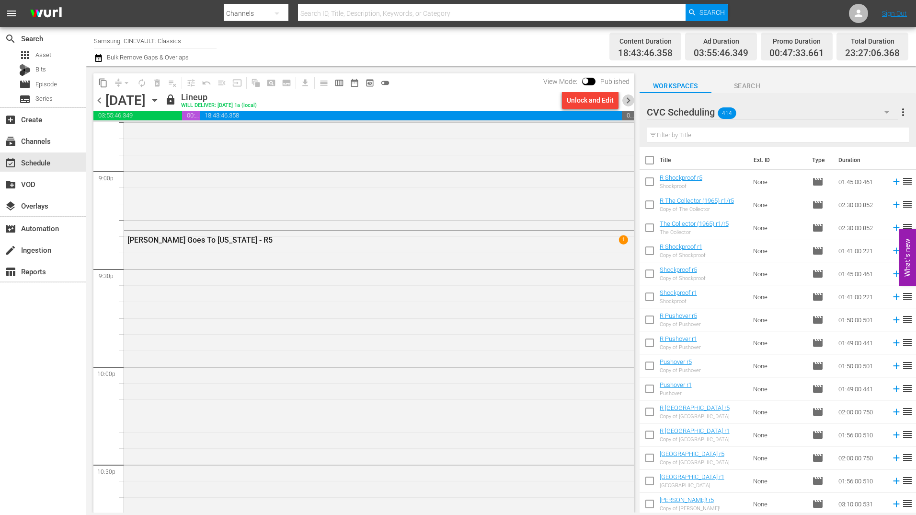
click at [629, 102] on span "chevron_right" at bounding box center [628, 100] width 12 height 12
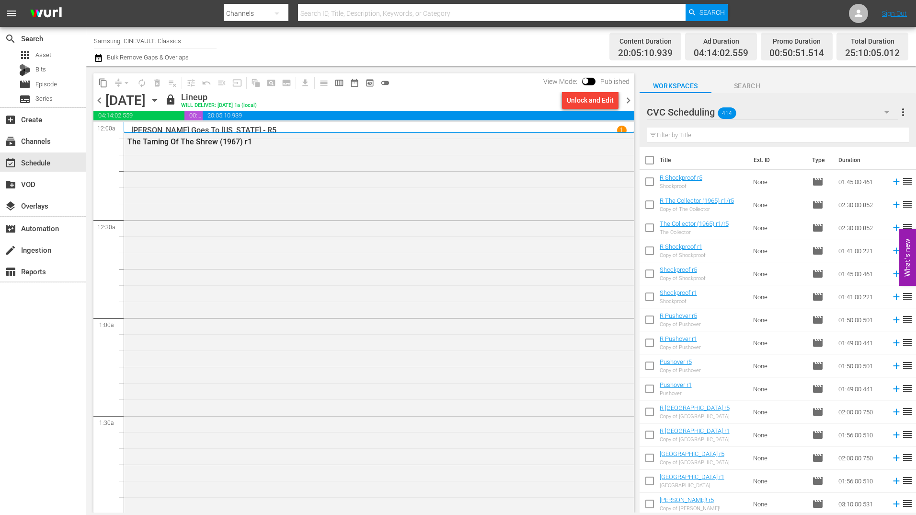
click at [631, 101] on span "chevron_right" at bounding box center [628, 100] width 12 height 12
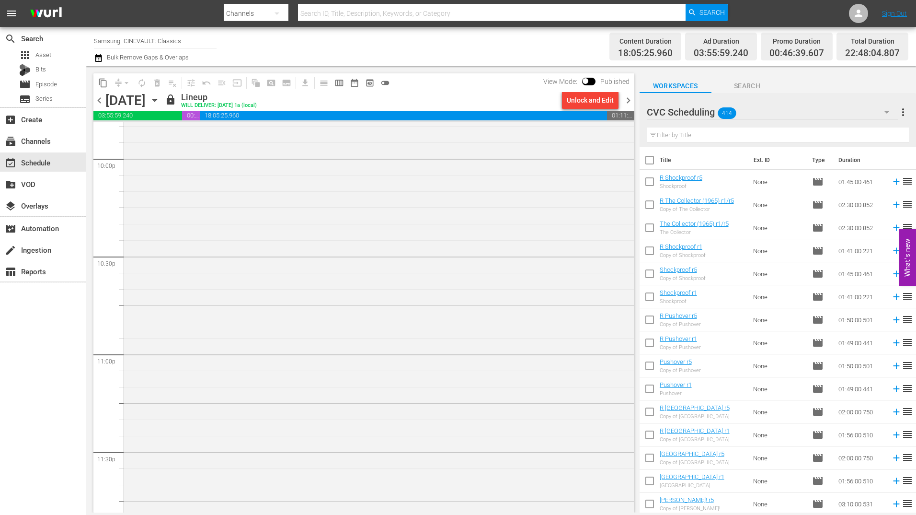
scroll to position [4307, 0]
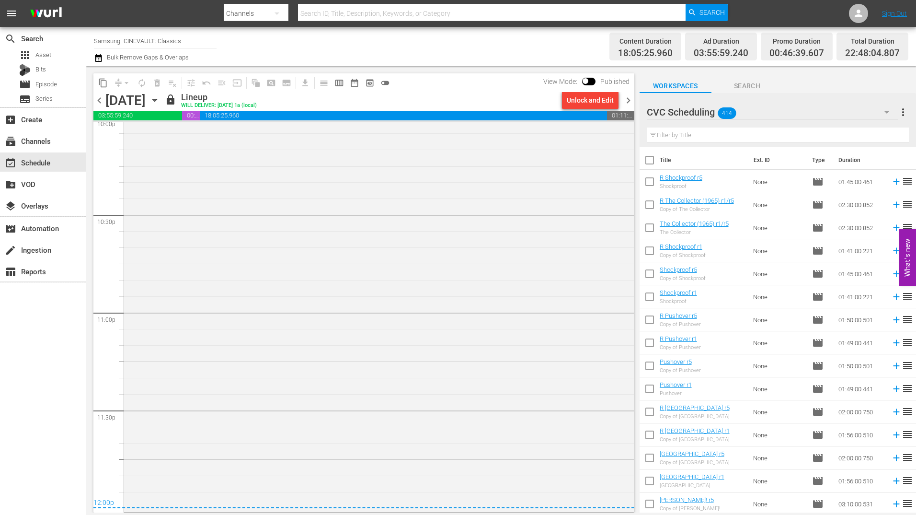
click at [502, 307] on div "Mr. Smith Goes To Washington - R5 1" at bounding box center [379, 242] width 510 height 535
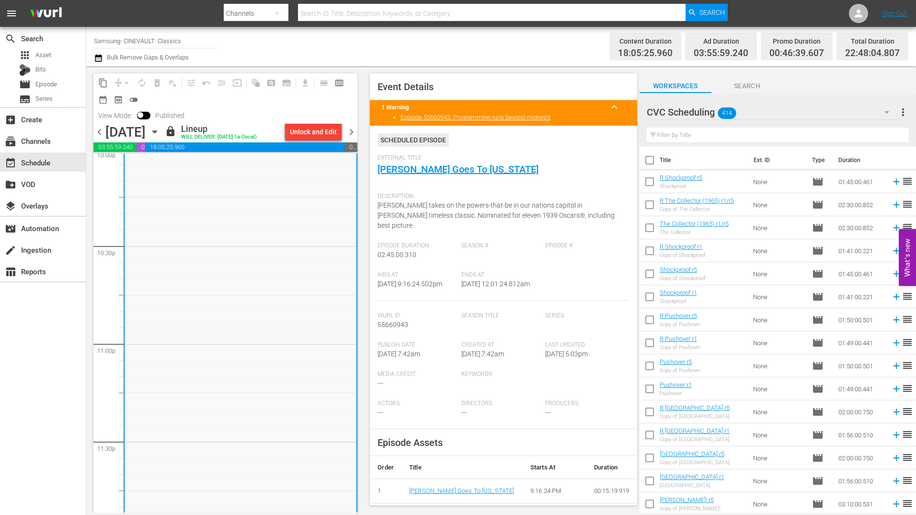
click at [351, 127] on span "chevron_right" at bounding box center [351, 132] width 12 height 12
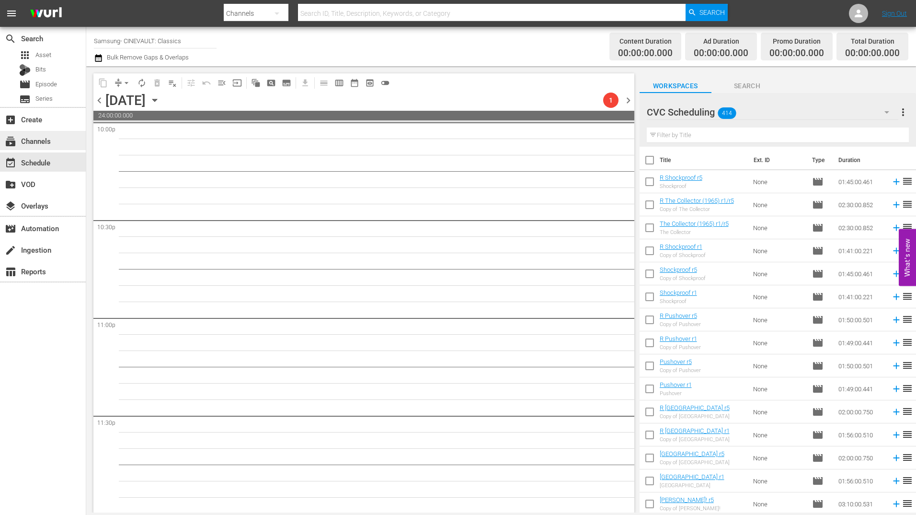
scroll to position [4302, 0]
click at [32, 144] on div "subscriptions Channels" at bounding box center [27, 139] width 54 height 9
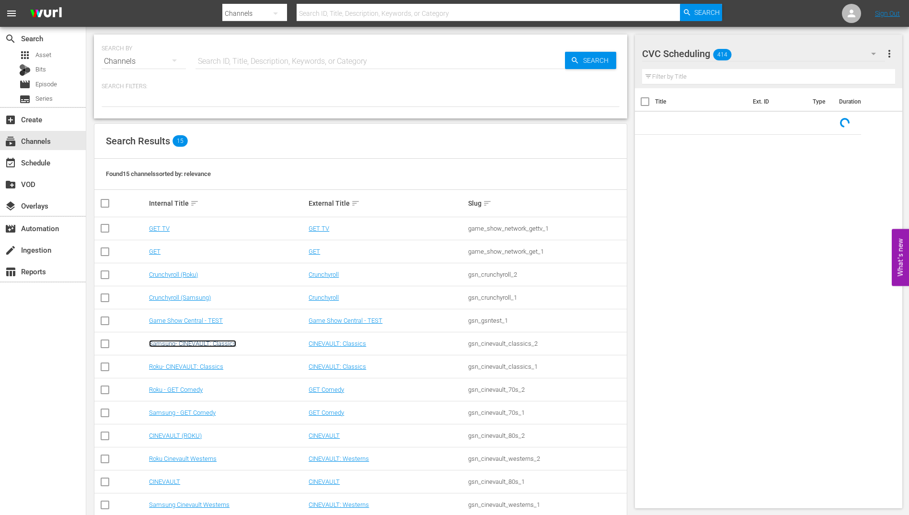
click at [220, 346] on link "Samsung- CINEVAULT: Classics" at bounding box center [192, 343] width 87 height 7
